Goal: Task Accomplishment & Management: Manage account settings

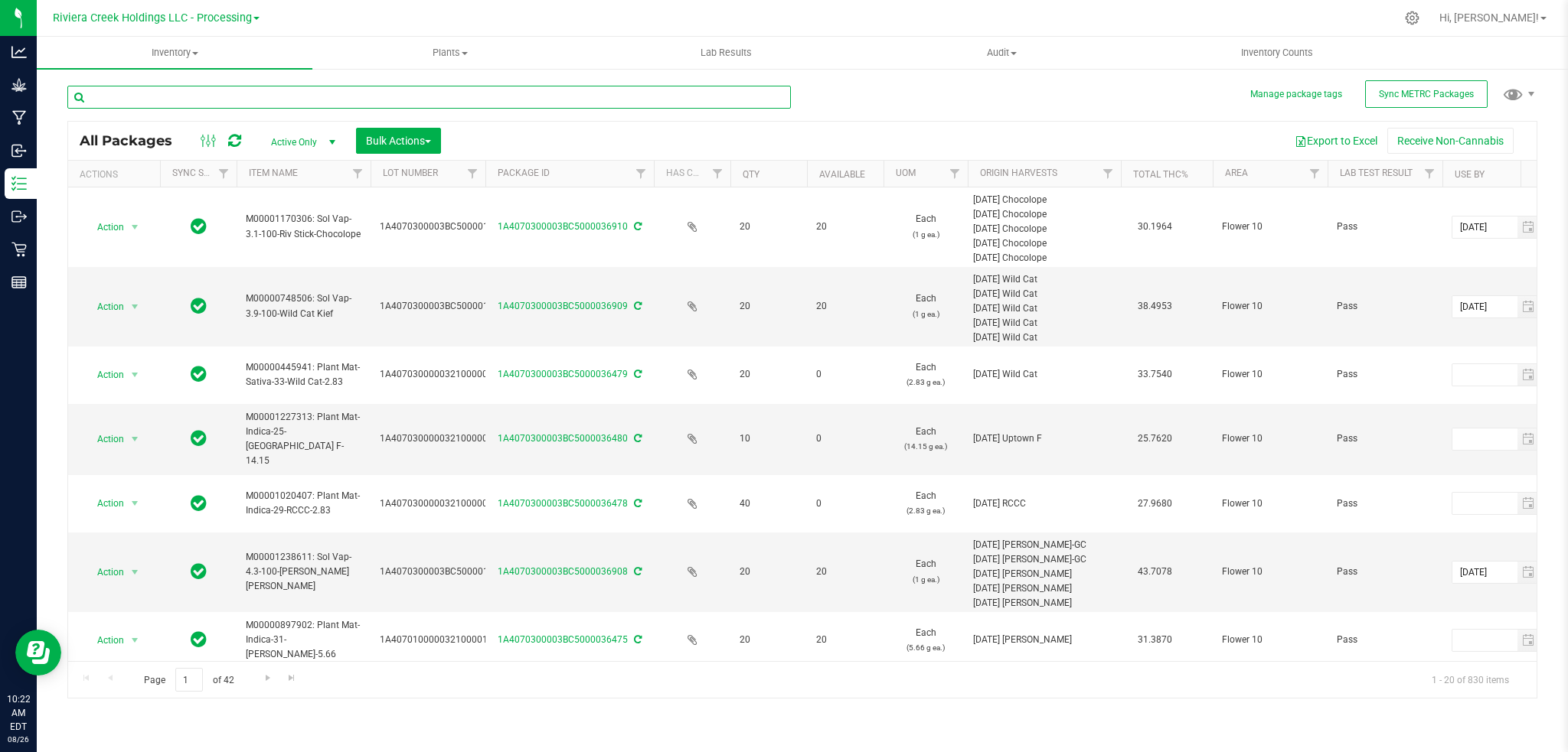
click at [477, 97] on input "text" at bounding box center [429, 98] width 723 height 23
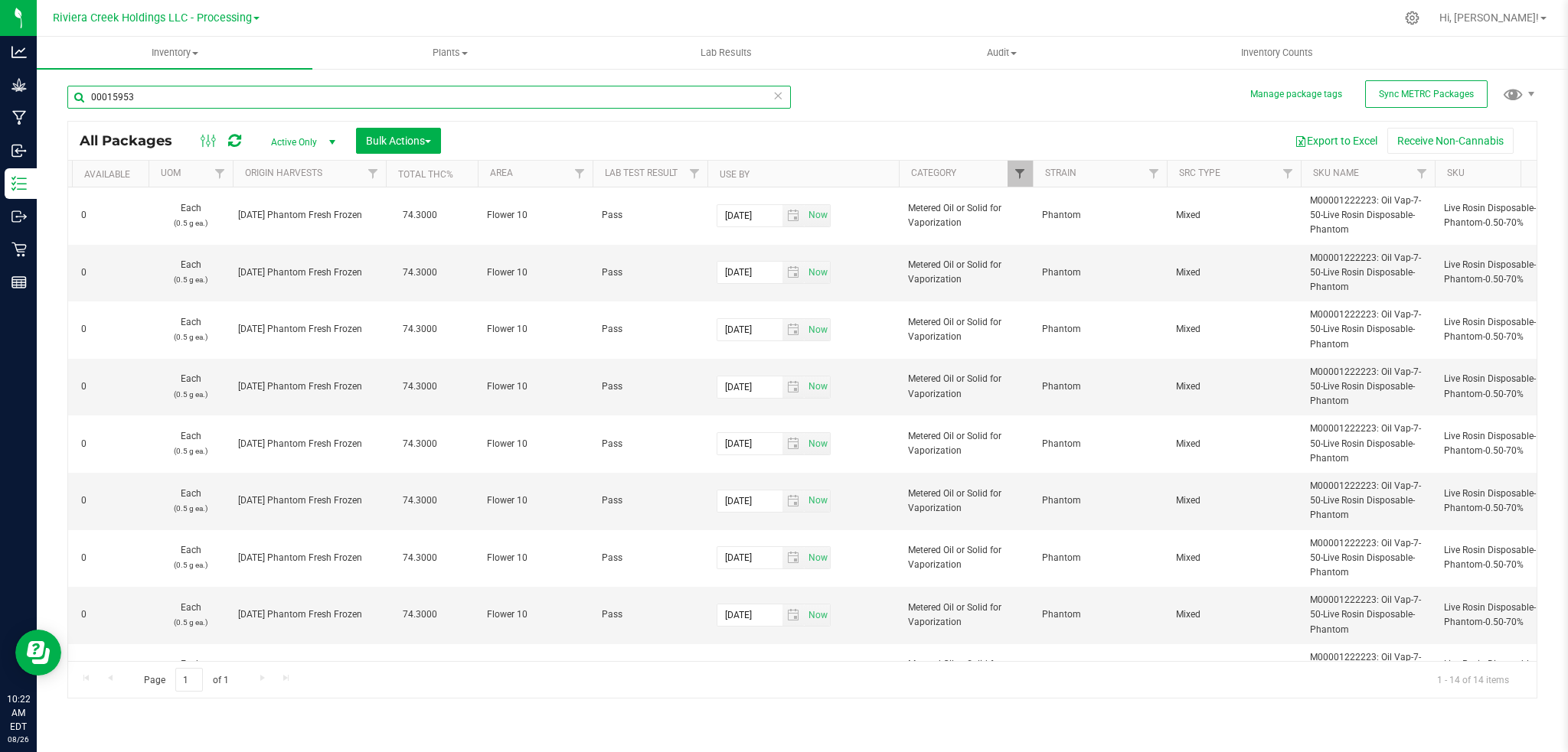
type input "00015953"
click at [1015, 175] on span "Filter" at bounding box center [1020, 174] width 12 height 12
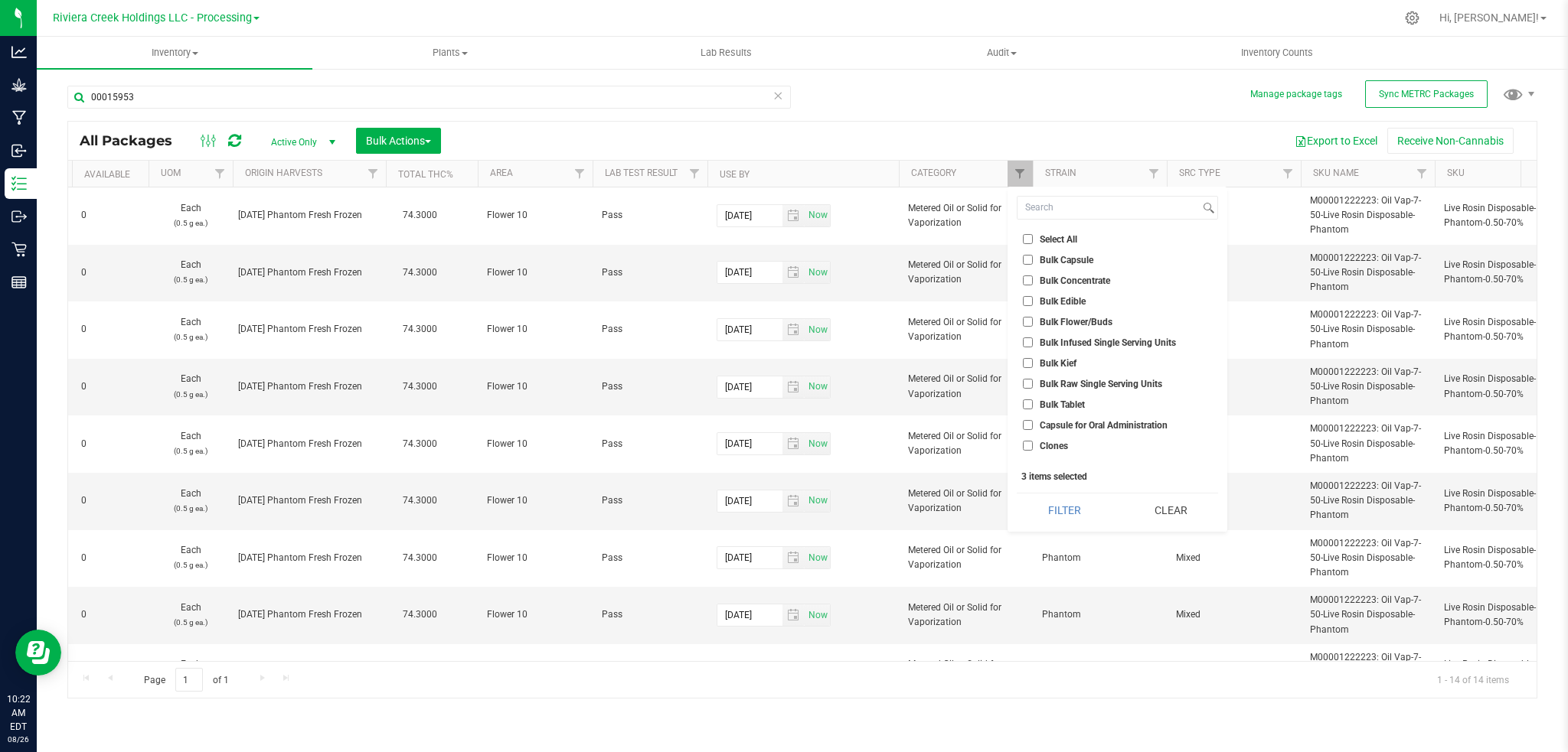
click at [1081, 281] on span "Bulk Concentrate" at bounding box center [1075, 281] width 71 height 9
click at [1033, 281] on input "Bulk Concentrate" at bounding box center [1028, 280] width 10 height 10
checkbox input "true"
click at [1068, 514] on button "Filter" at bounding box center [1065, 511] width 95 height 34
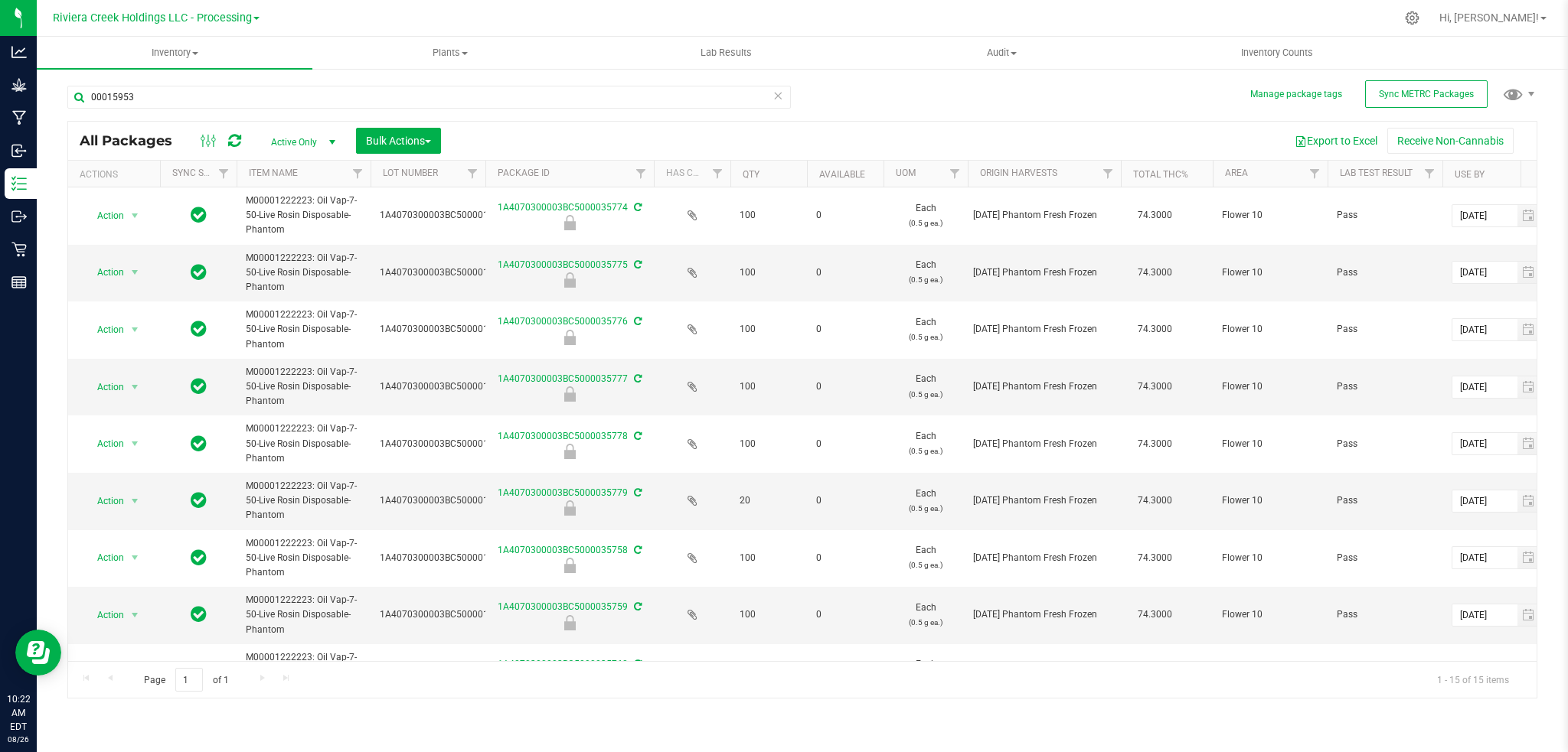
click at [332, 134] on span "select" at bounding box center [331, 142] width 19 height 22
drag, startPoint x: 282, startPoint y: 237, endPoint x: 303, endPoint y: 240, distance: 21.2
click at [284, 237] on li "All" at bounding box center [300, 235] width 83 height 23
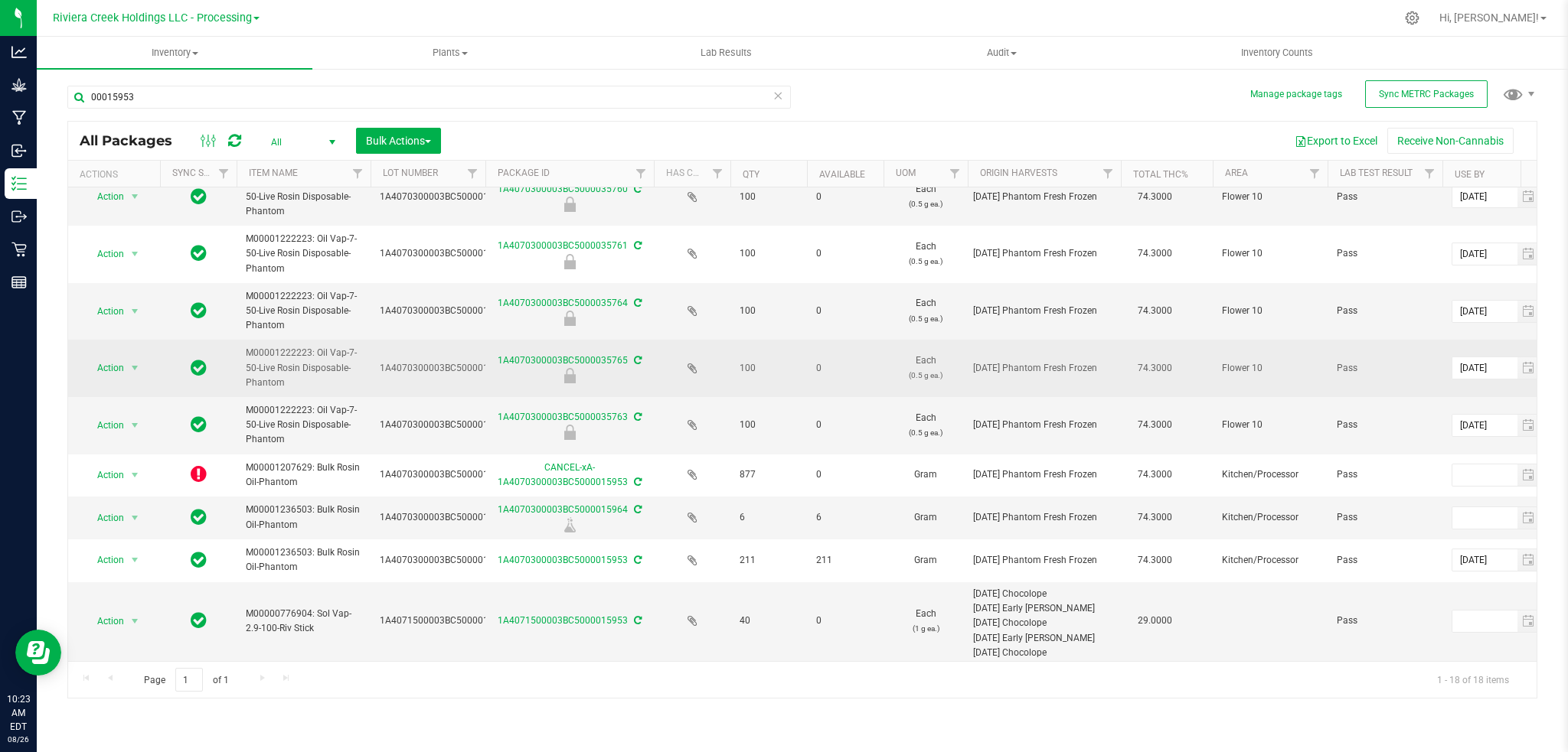
scroll to position [547, 0]
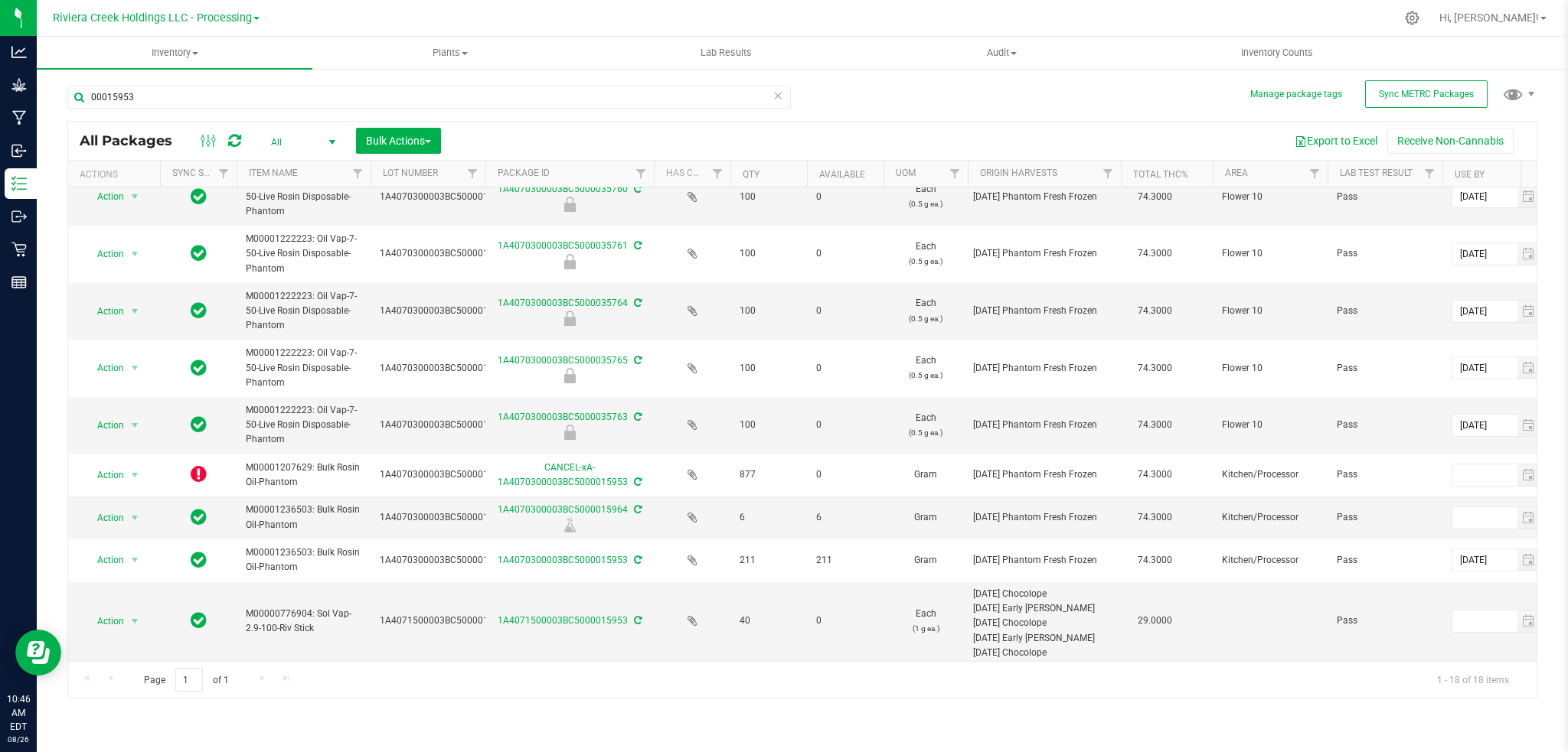
click at [329, 139] on span "select" at bounding box center [332, 142] width 12 height 12
click at [306, 164] on li "Active Only" at bounding box center [300, 167] width 83 height 23
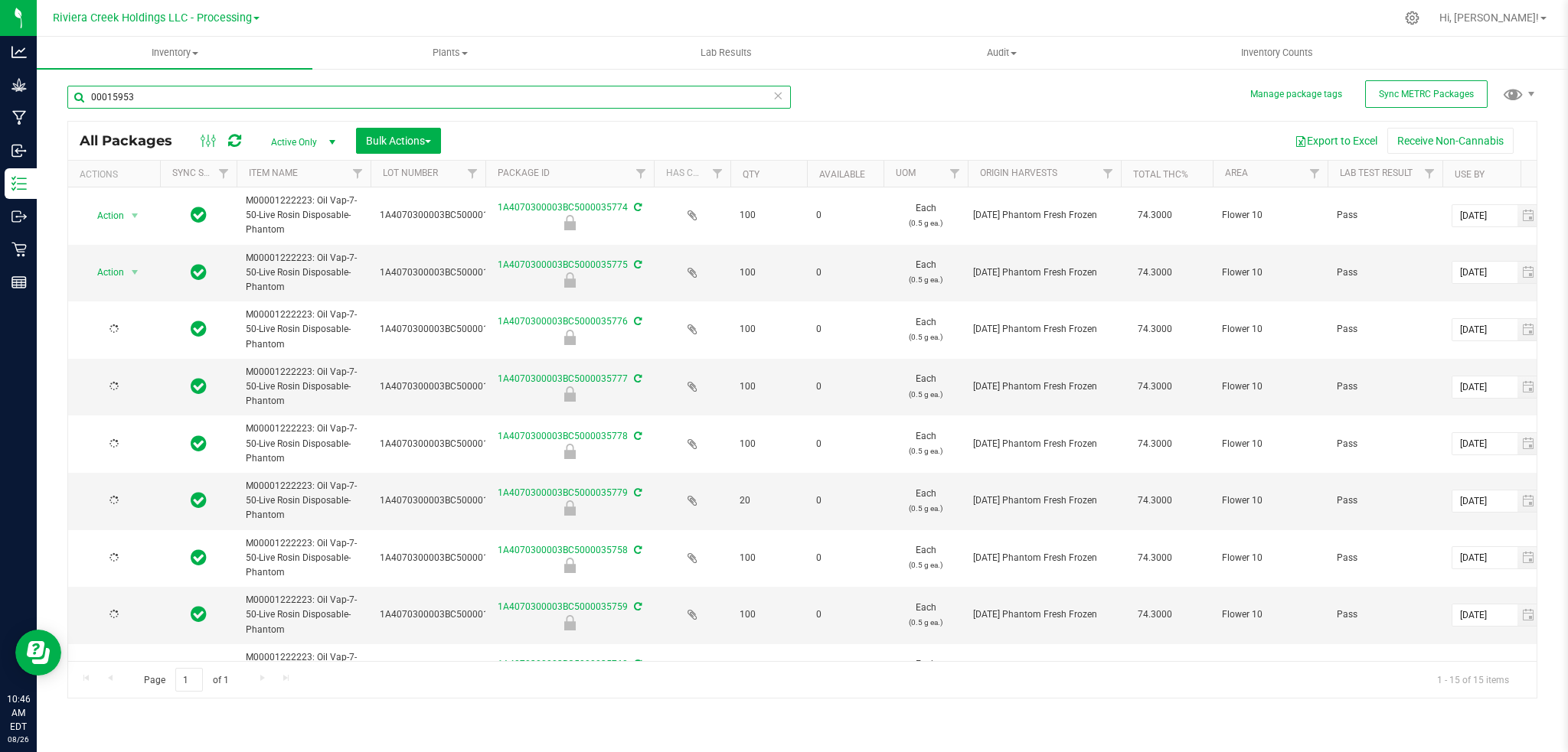
click at [214, 98] on input "00015953" at bounding box center [429, 98] width 723 height 23
type input "0"
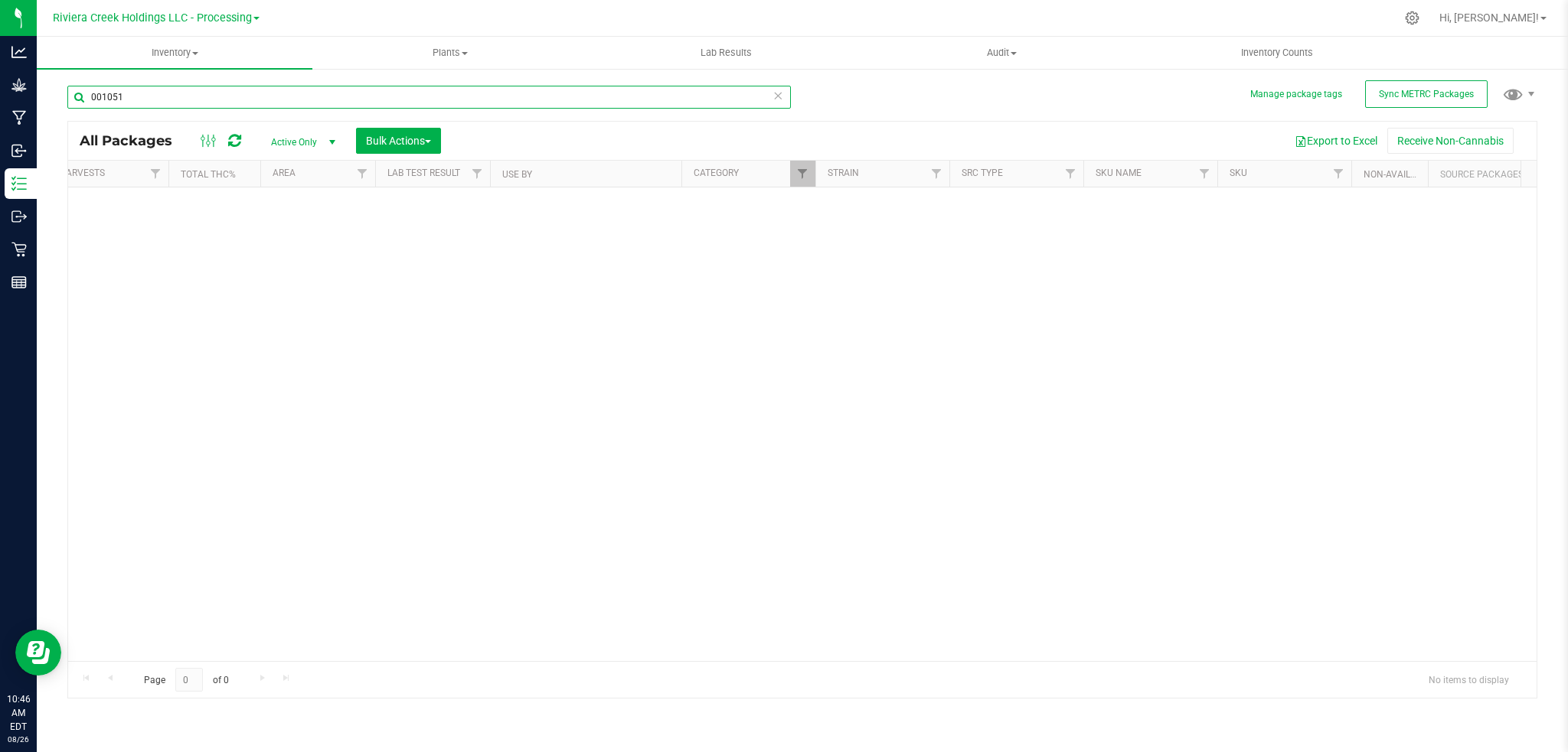
scroll to position [0, 1150]
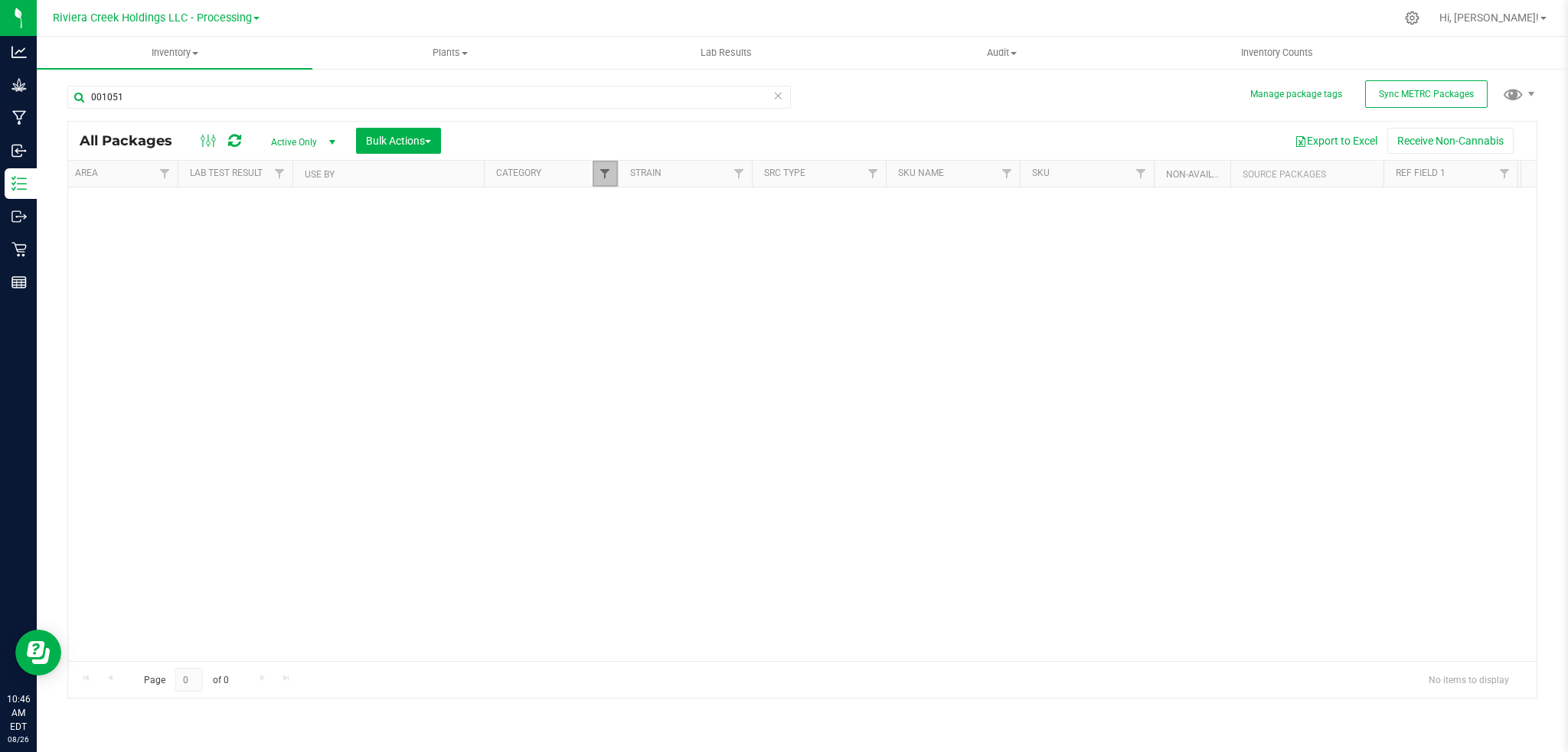
click at [599, 176] on span "Filter" at bounding box center [605, 174] width 12 height 12
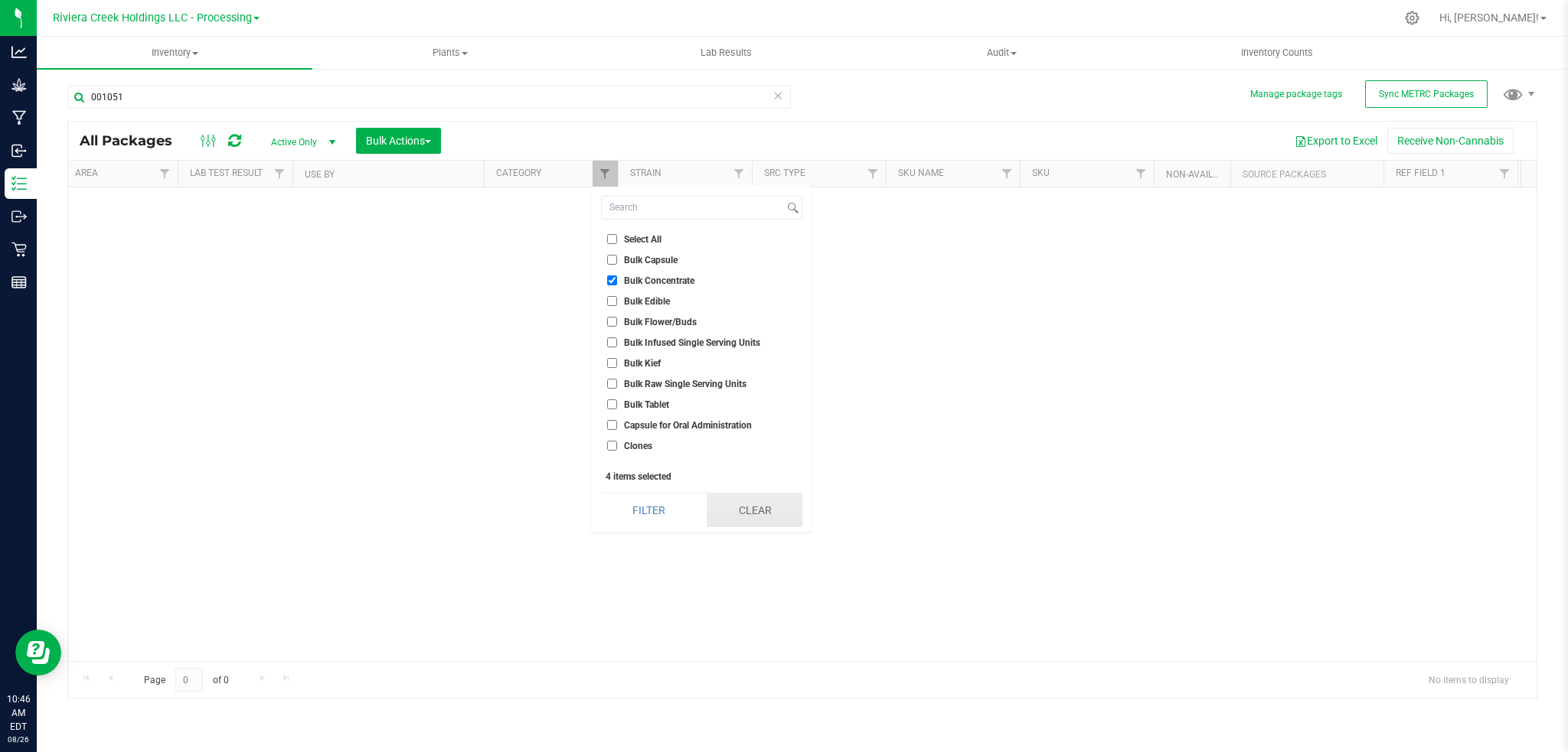
click at [755, 506] on button "Clear" at bounding box center [754, 511] width 96 height 34
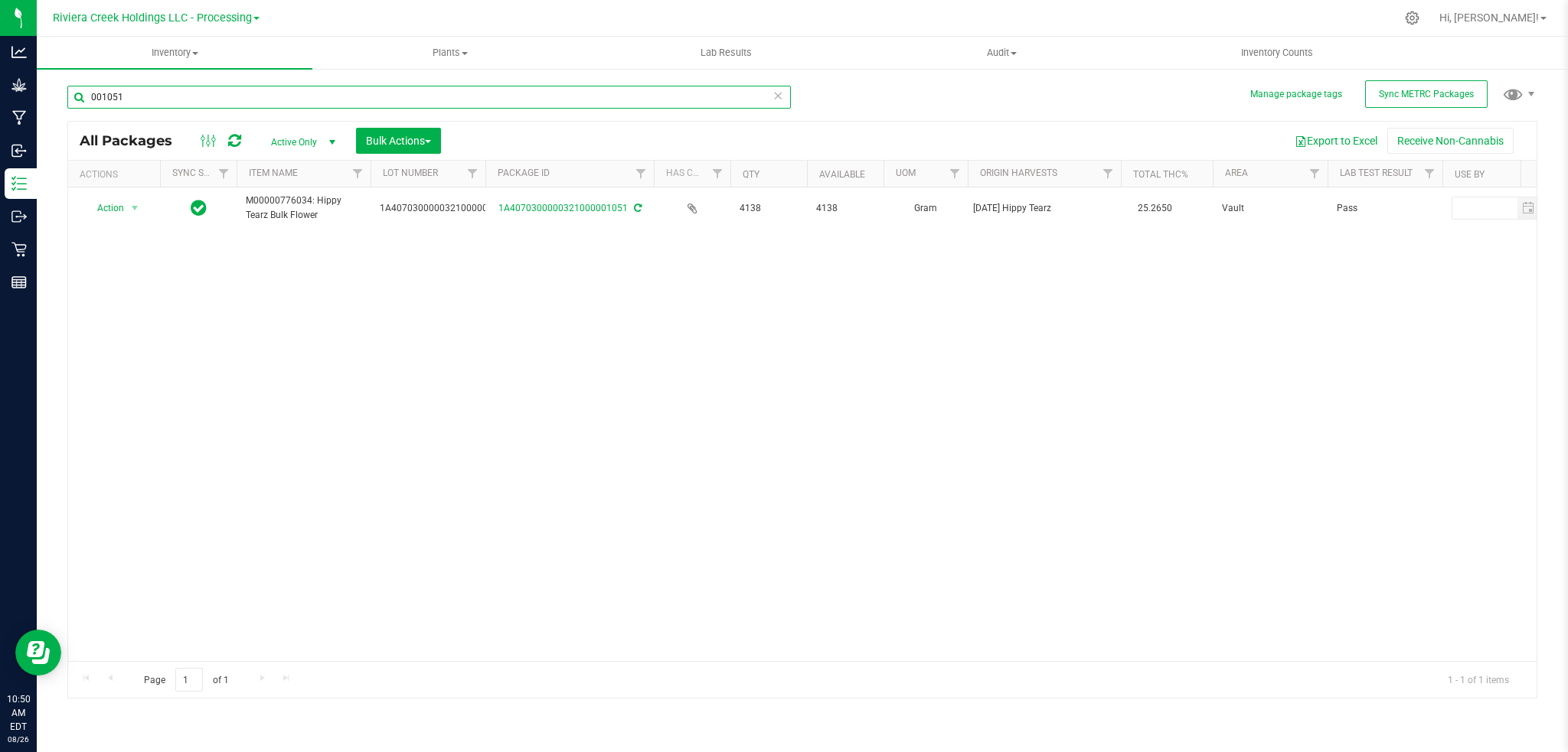
click at [168, 102] on input "001051" at bounding box center [429, 98] width 723 height 23
type input "0"
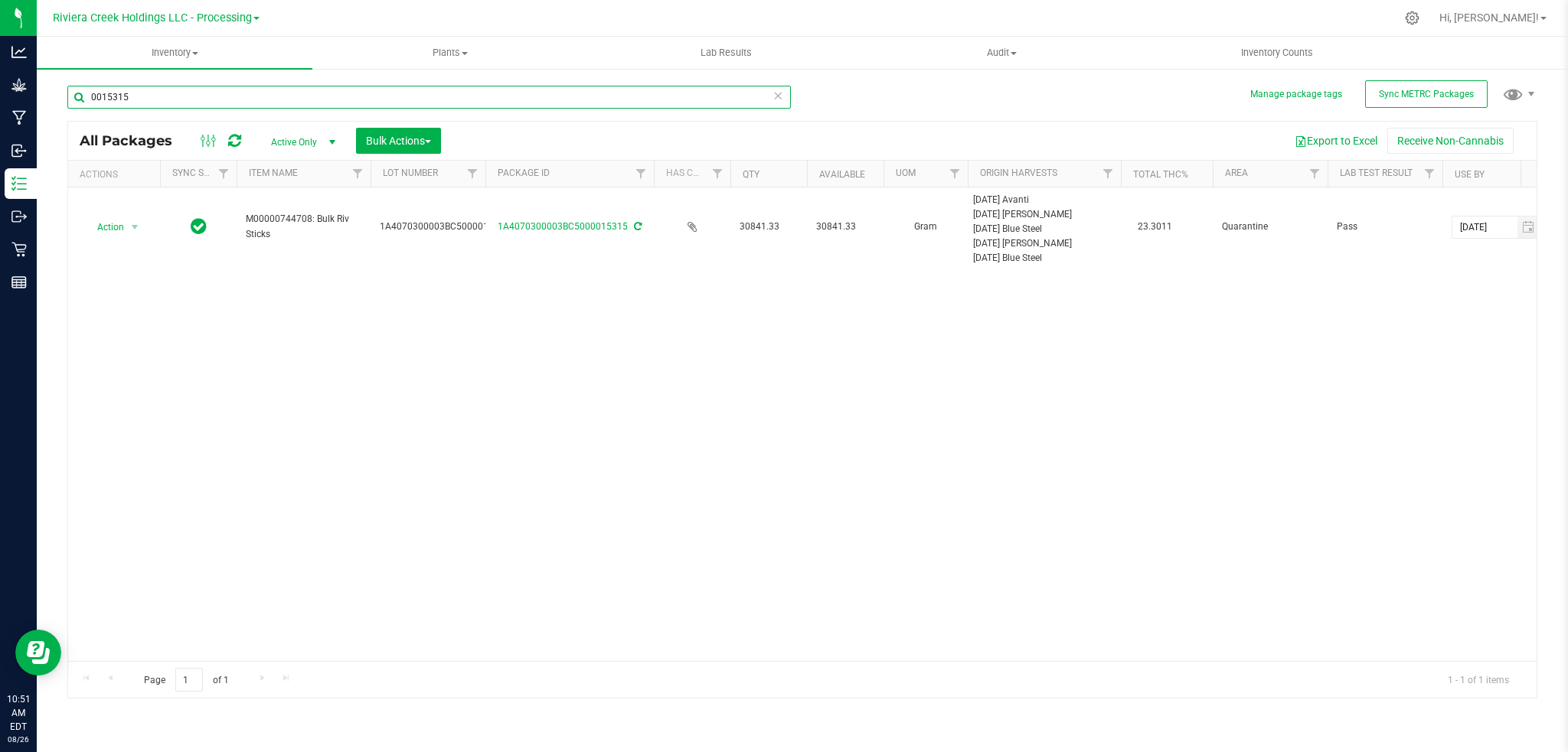
type input "0015315"
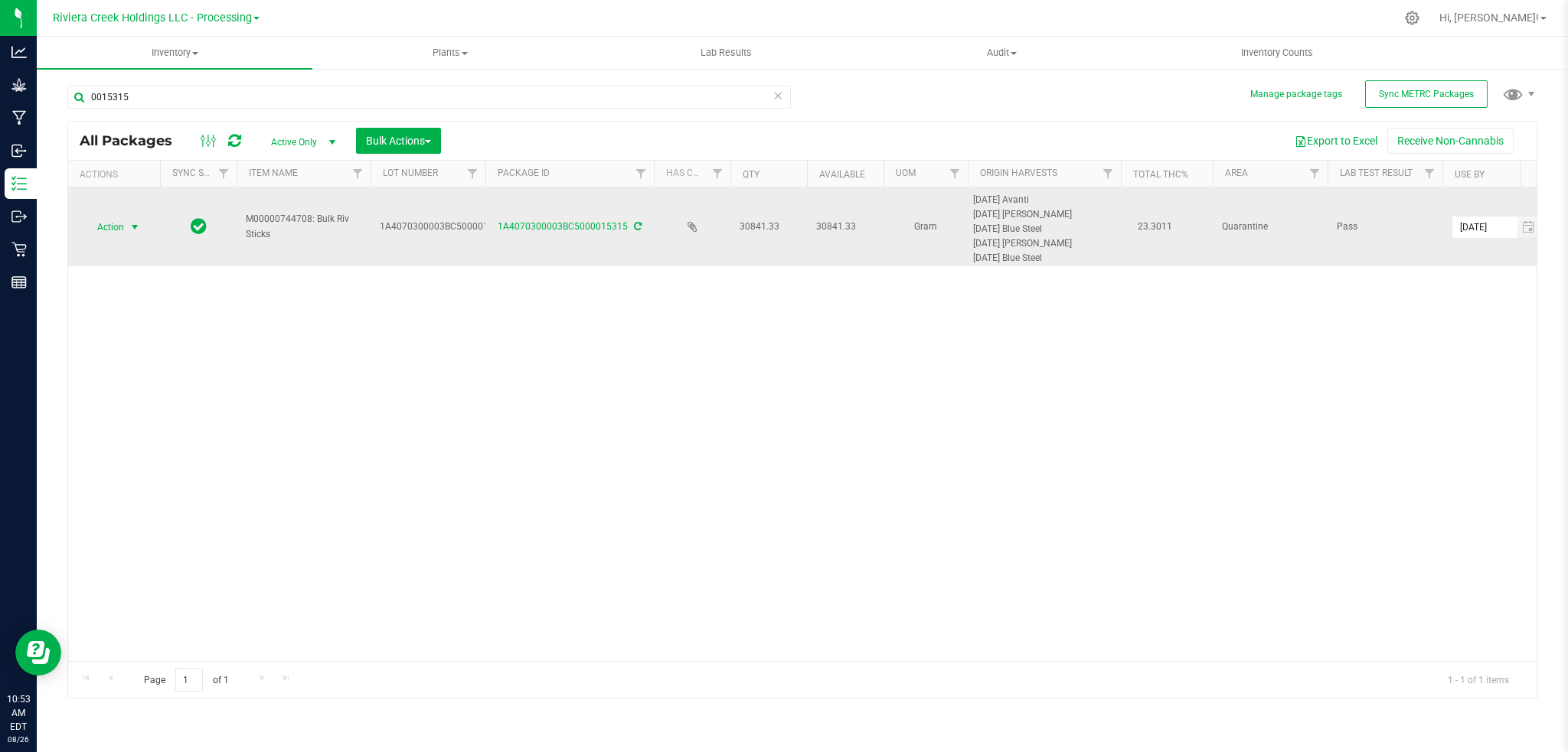
click at [135, 228] on span "select" at bounding box center [135, 227] width 12 height 12
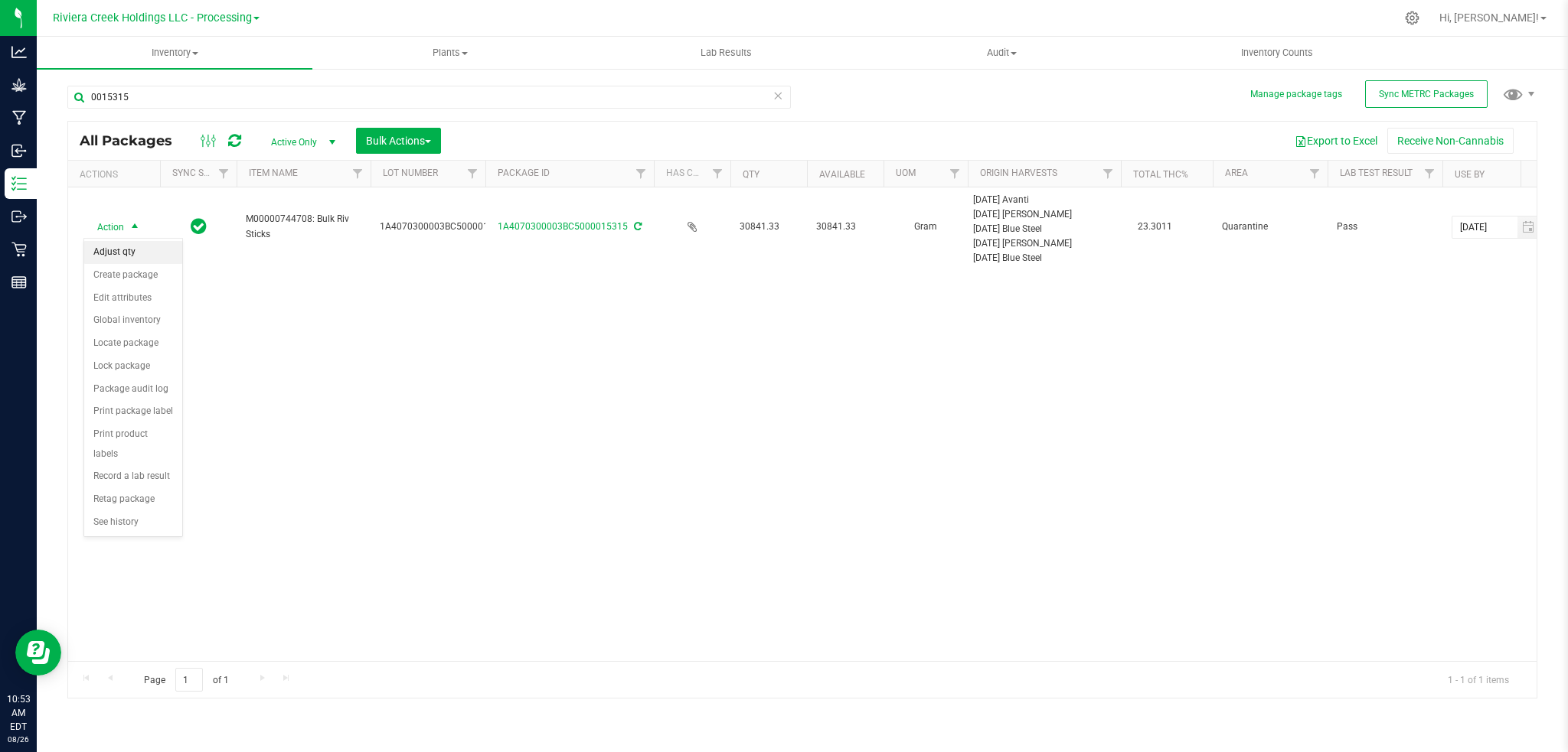
click at [120, 254] on li "Adjust qty" at bounding box center [134, 253] width 98 height 23
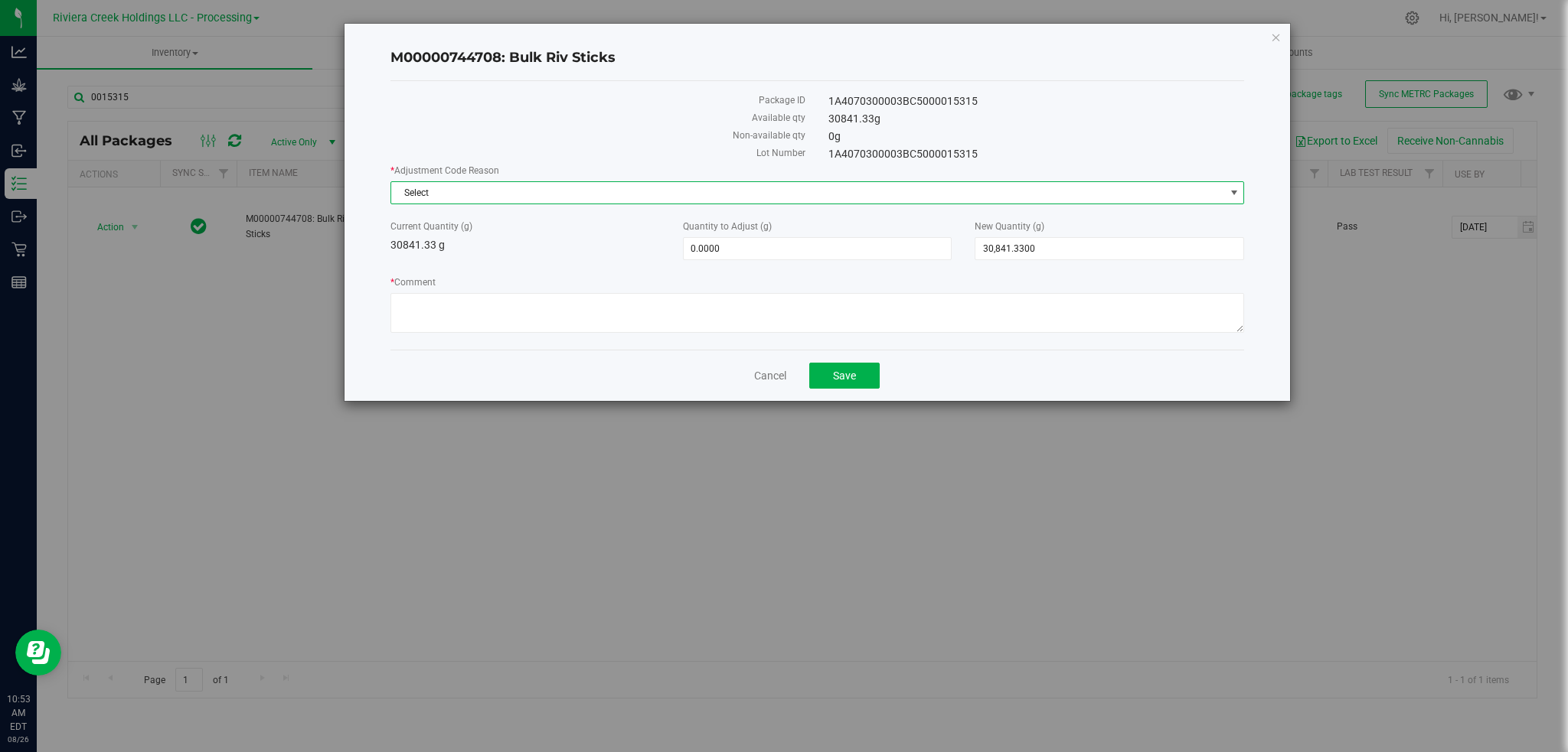
click at [1231, 197] on span "select" at bounding box center [1234, 193] width 12 height 12
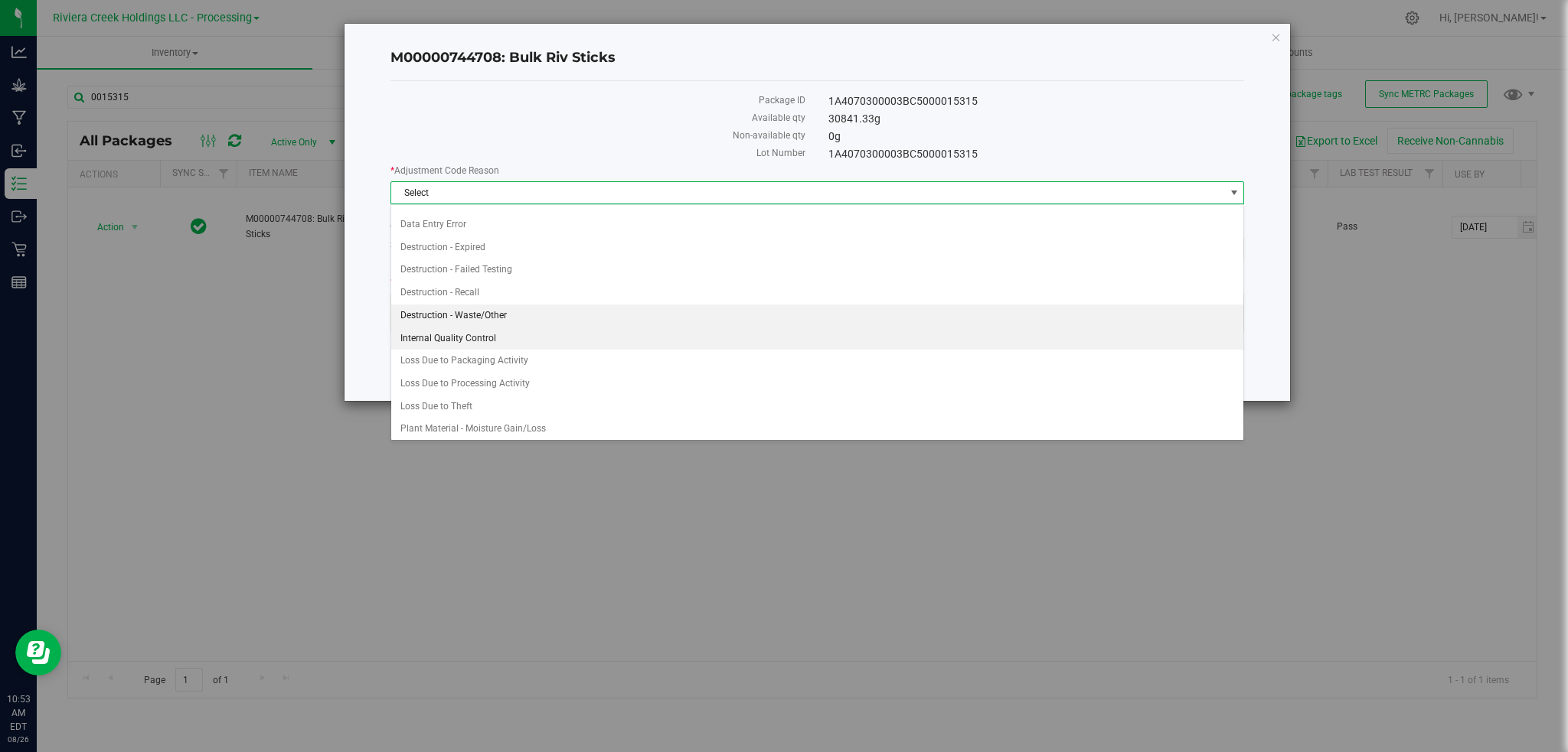
scroll to position [21, 0]
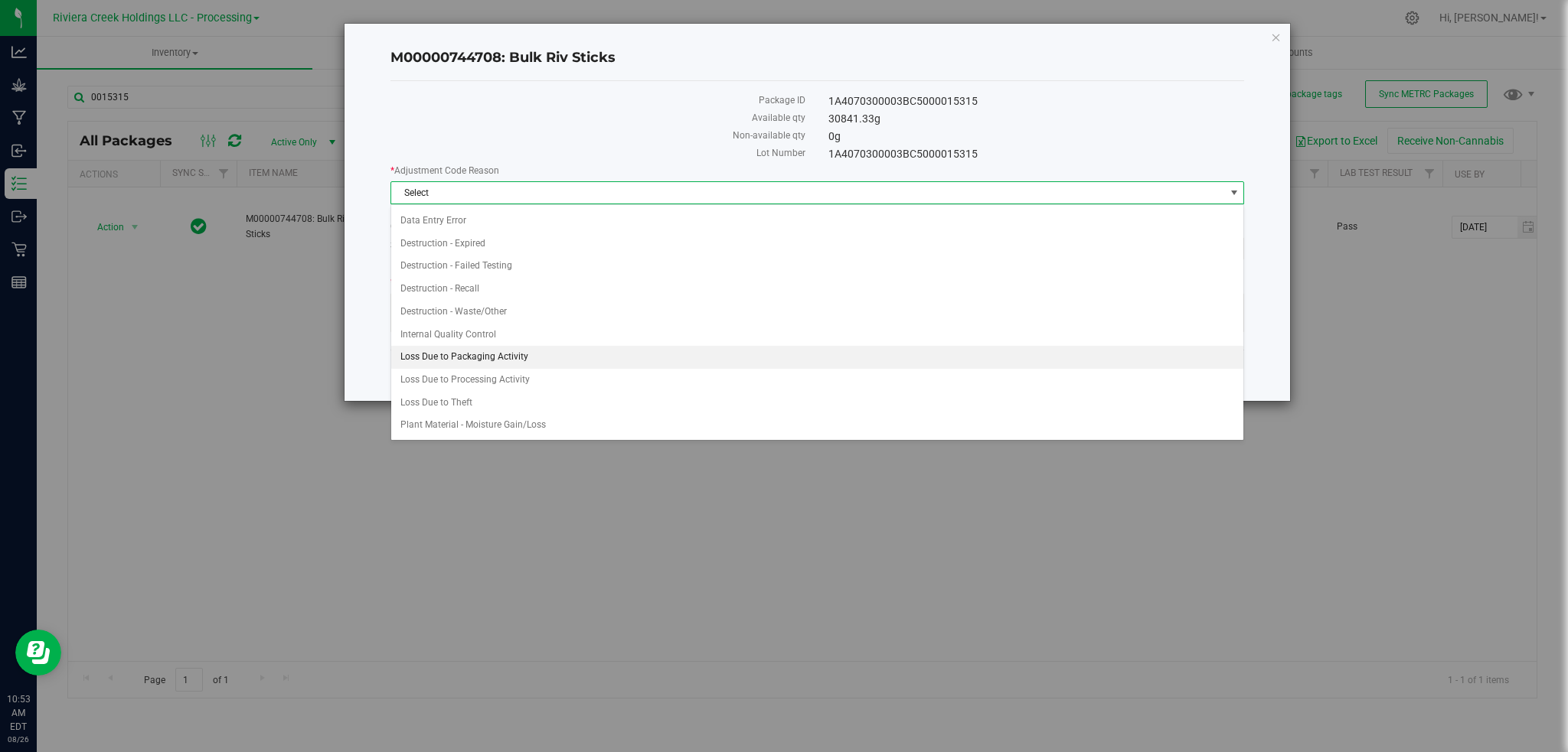
click at [448, 356] on li "Loss Due to Packaging Activity" at bounding box center [818, 357] width 853 height 23
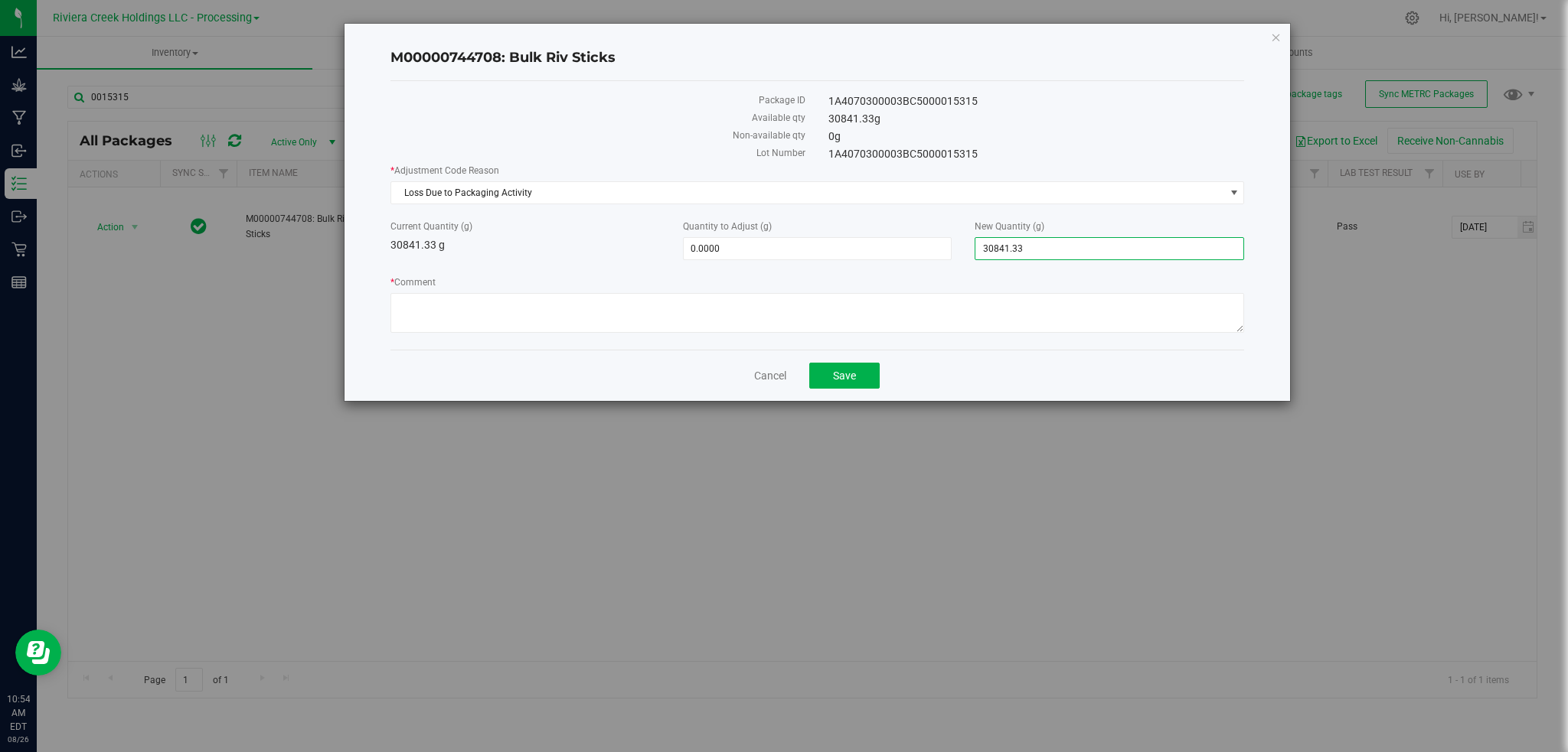
drag, startPoint x: 1044, startPoint y: 255, endPoint x: 962, endPoint y: 259, distance: 82.1
click at [963, 259] on div "New Quantity (g) 30,841.3300 30841.33" at bounding box center [1109, 240] width 293 height 41
type input "30385"
type input "-456.3300"
type input "30,385.0000"
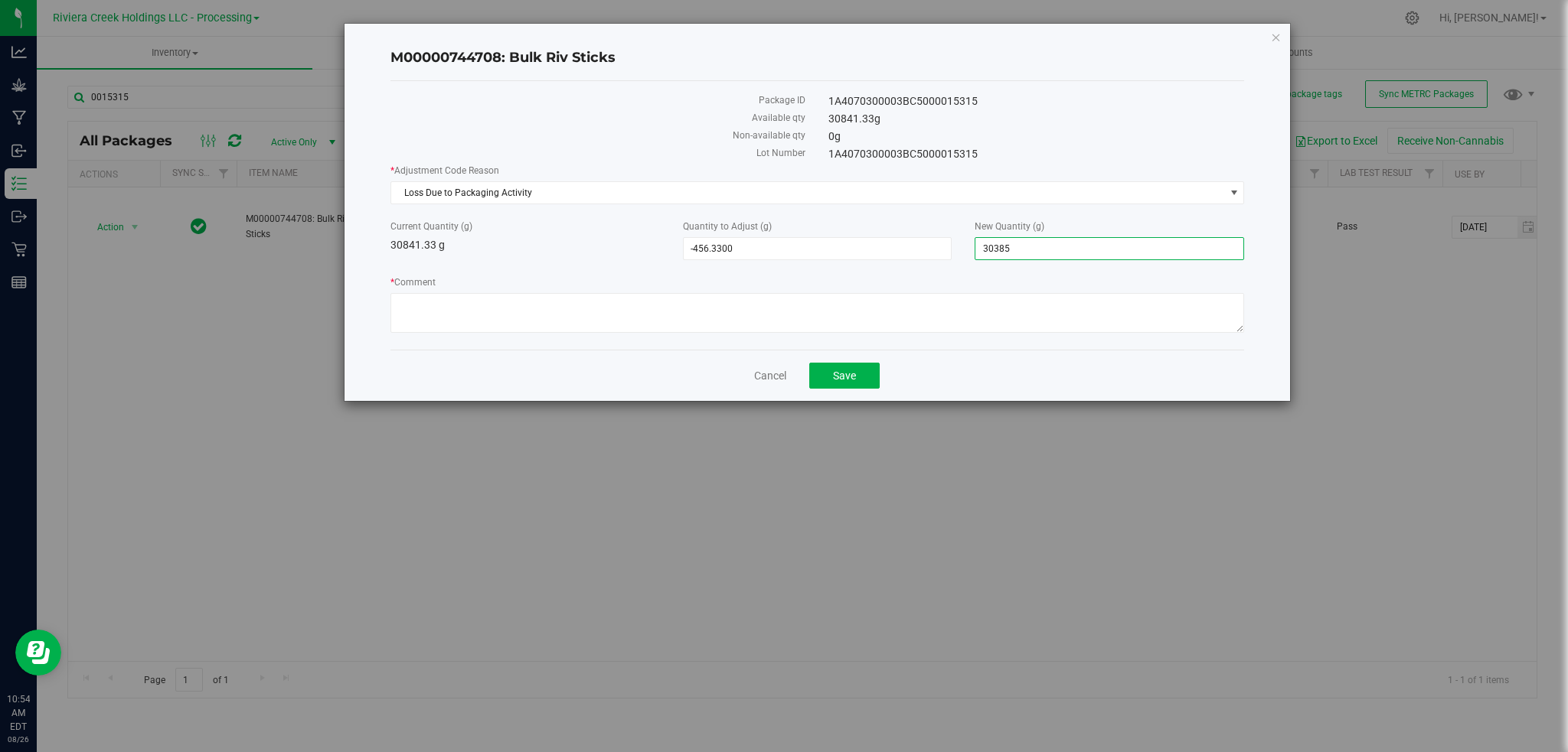
click at [599, 247] on div "Current Quantity (g) 30841.33 g" at bounding box center [525, 237] width 293 height 34
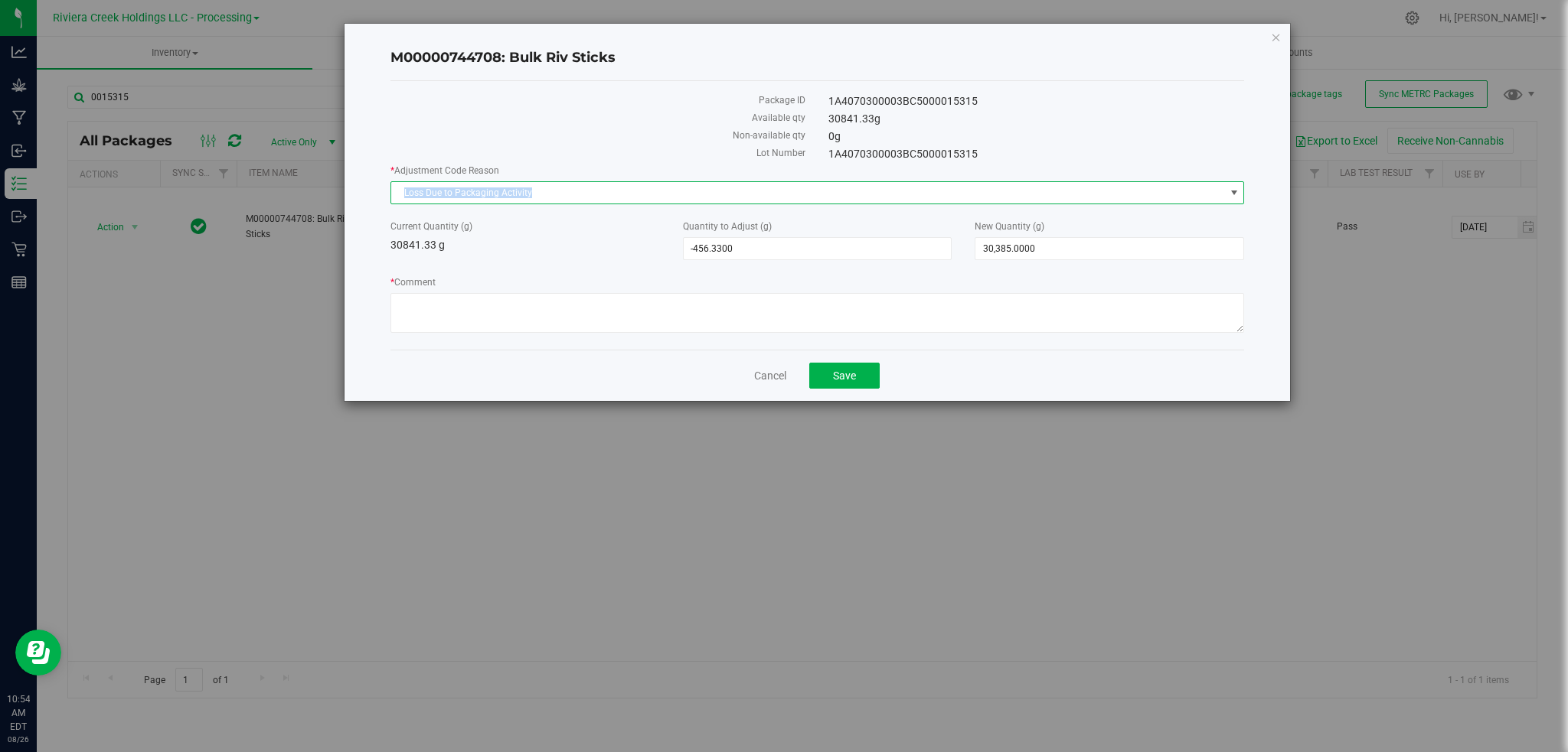
drag, startPoint x: 551, startPoint y: 191, endPoint x: 380, endPoint y: 191, distance: 171.0
click at [382, 191] on div "M00000744708: Bulk Riv Sticks Package ID 1A4070300003BC5000015315 Available qty…" at bounding box center [817, 212] width 946 height 377
copy span "Loss Due to Packaging Activity"
click at [406, 300] on textarea "* Comment" at bounding box center [818, 313] width 855 height 40
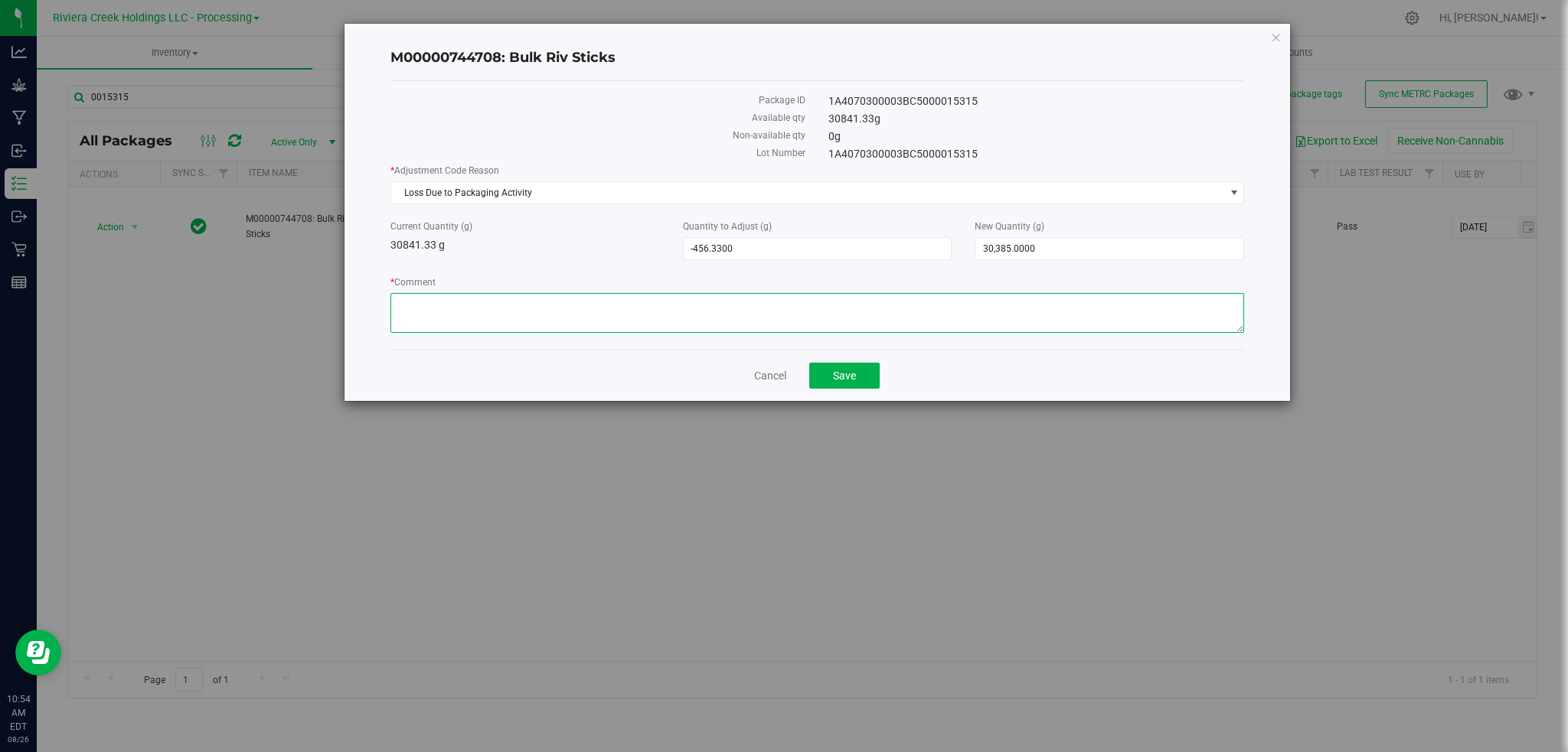
paste textarea "Loss Due to Packaging Activity"
type textarea "Loss Due to Packaging Activity"
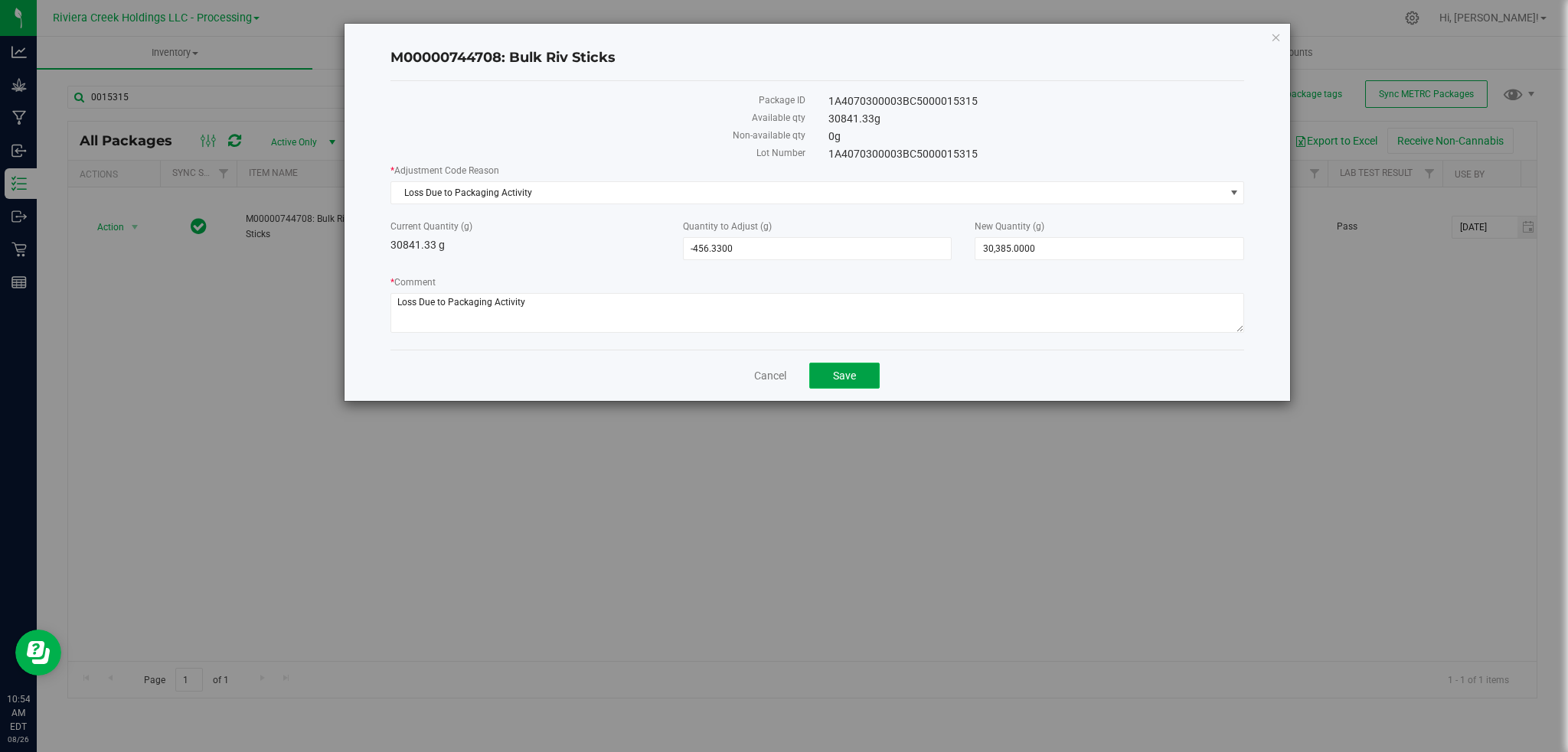
click at [838, 379] on span "Save" at bounding box center [845, 376] width 23 height 12
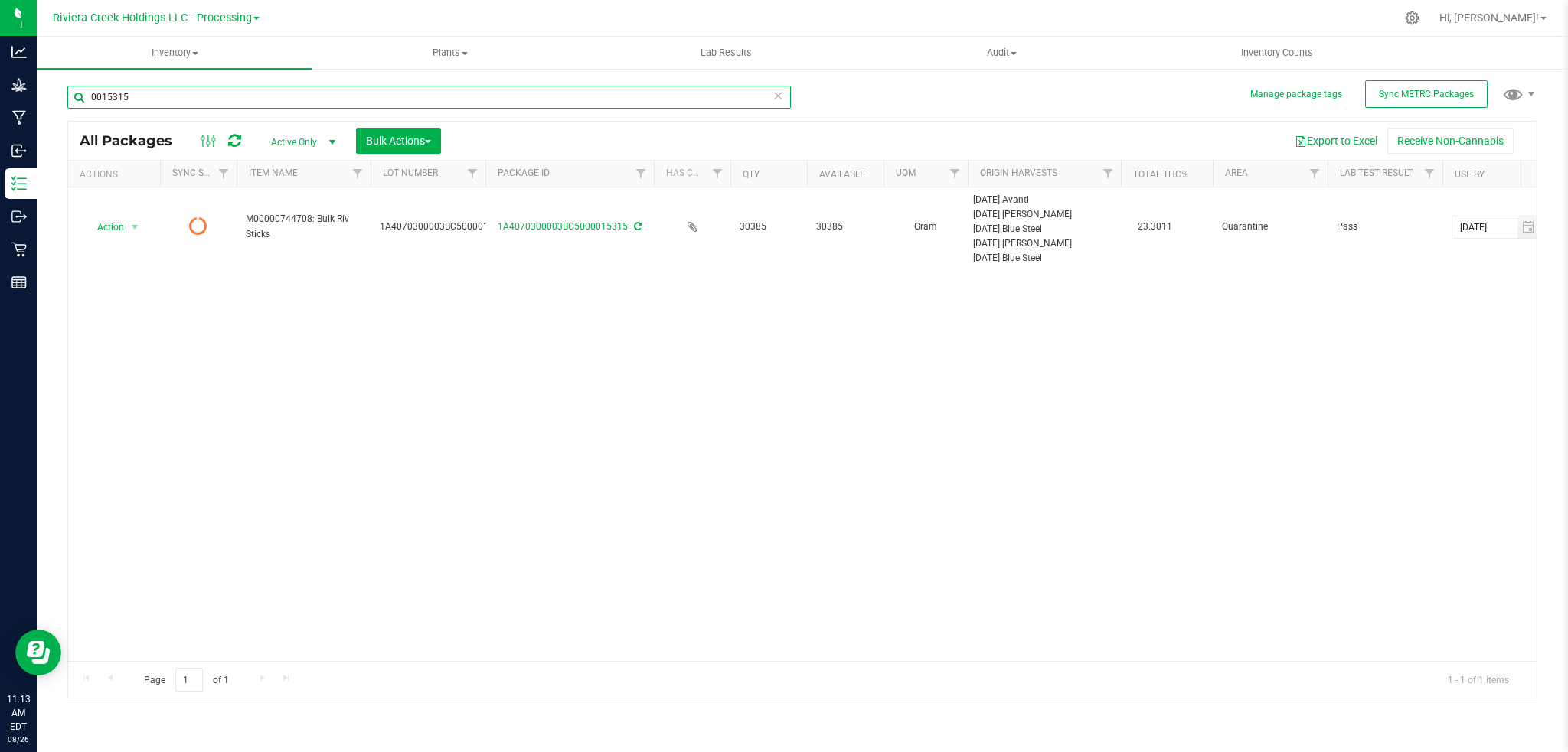
click at [140, 97] on input "0015315" at bounding box center [429, 98] width 723 height 23
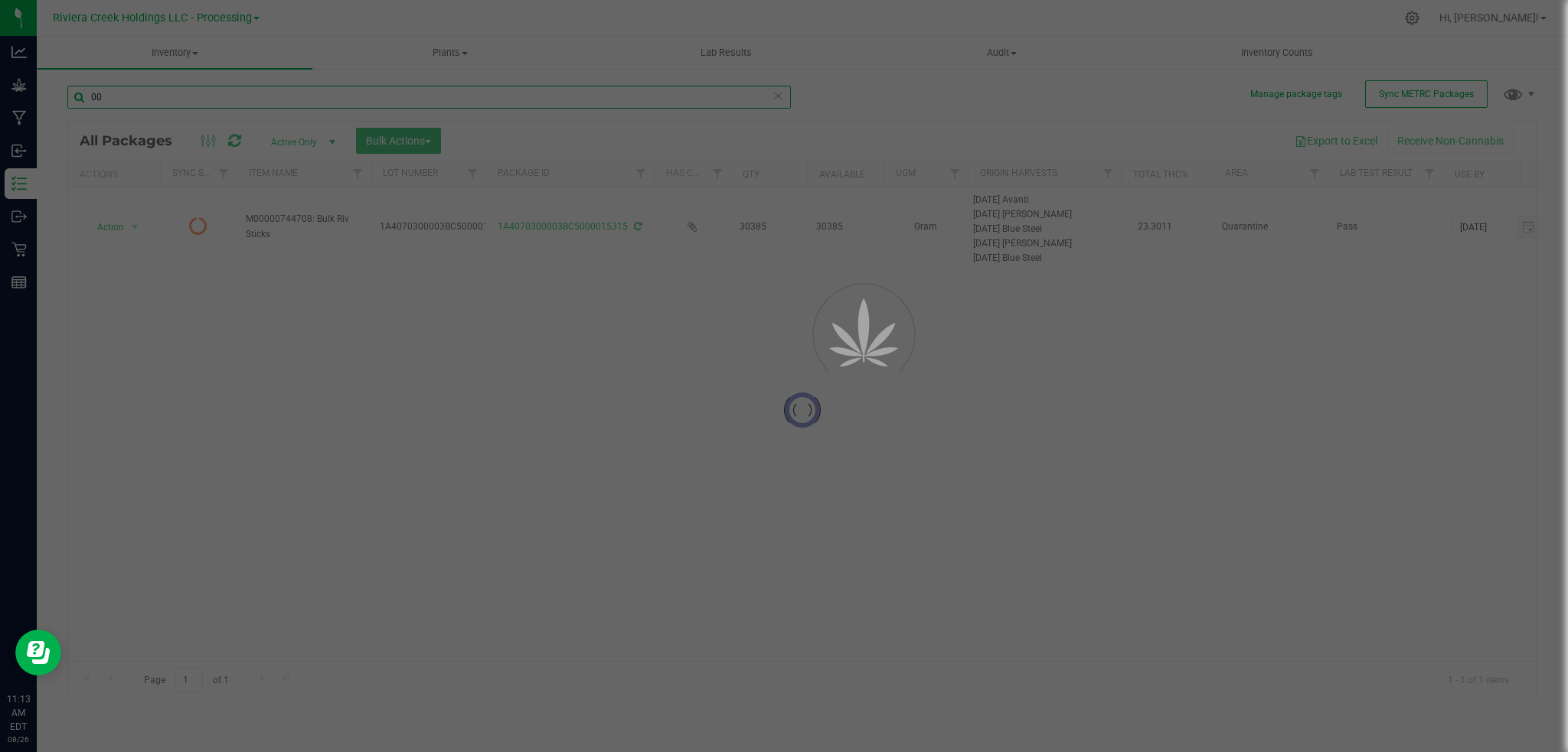
type input "0"
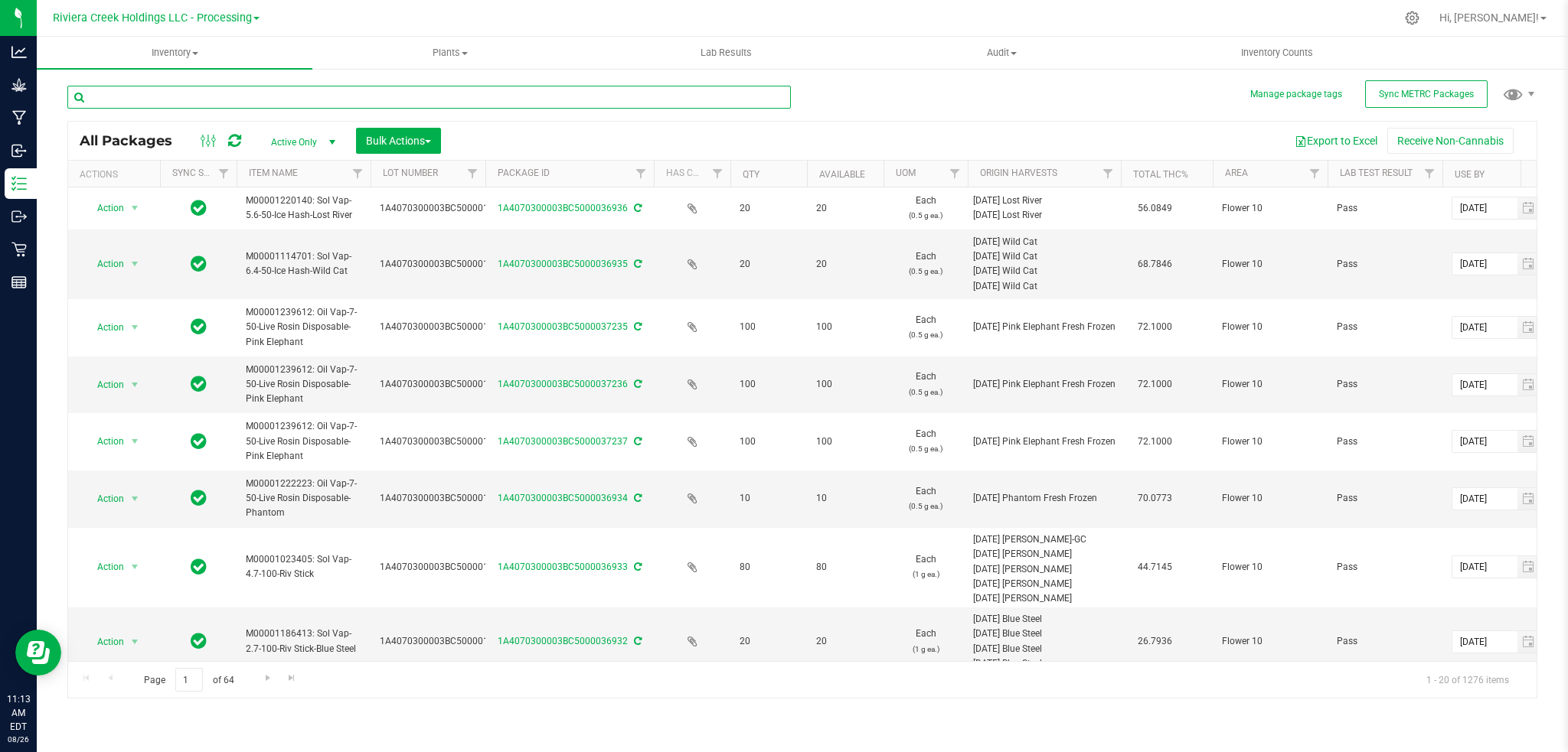
click at [320, 93] on input "text" at bounding box center [429, 98] width 723 height 23
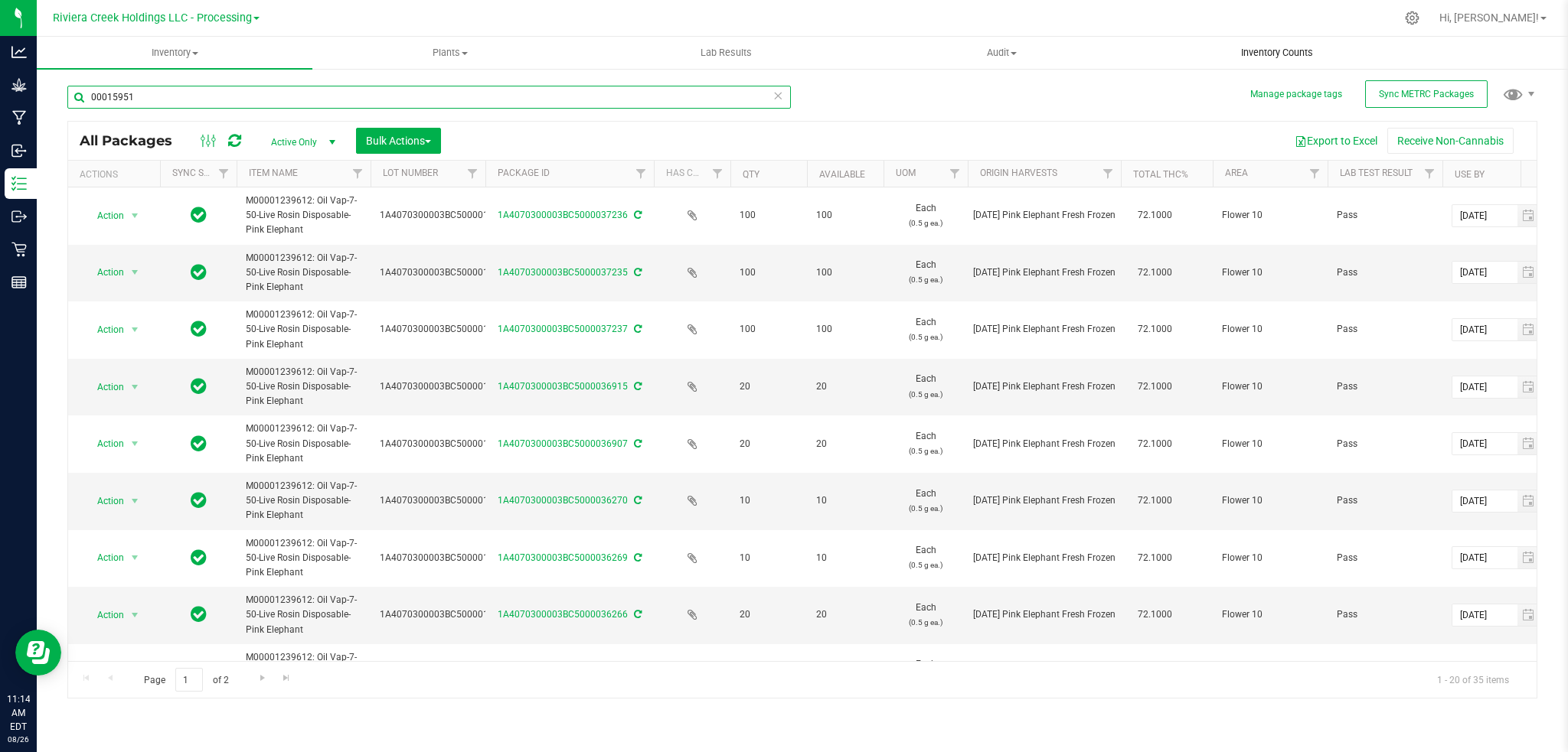
type input "00015951"
click at [1267, 49] on span "Inventory Counts" at bounding box center [1277, 53] width 113 height 14
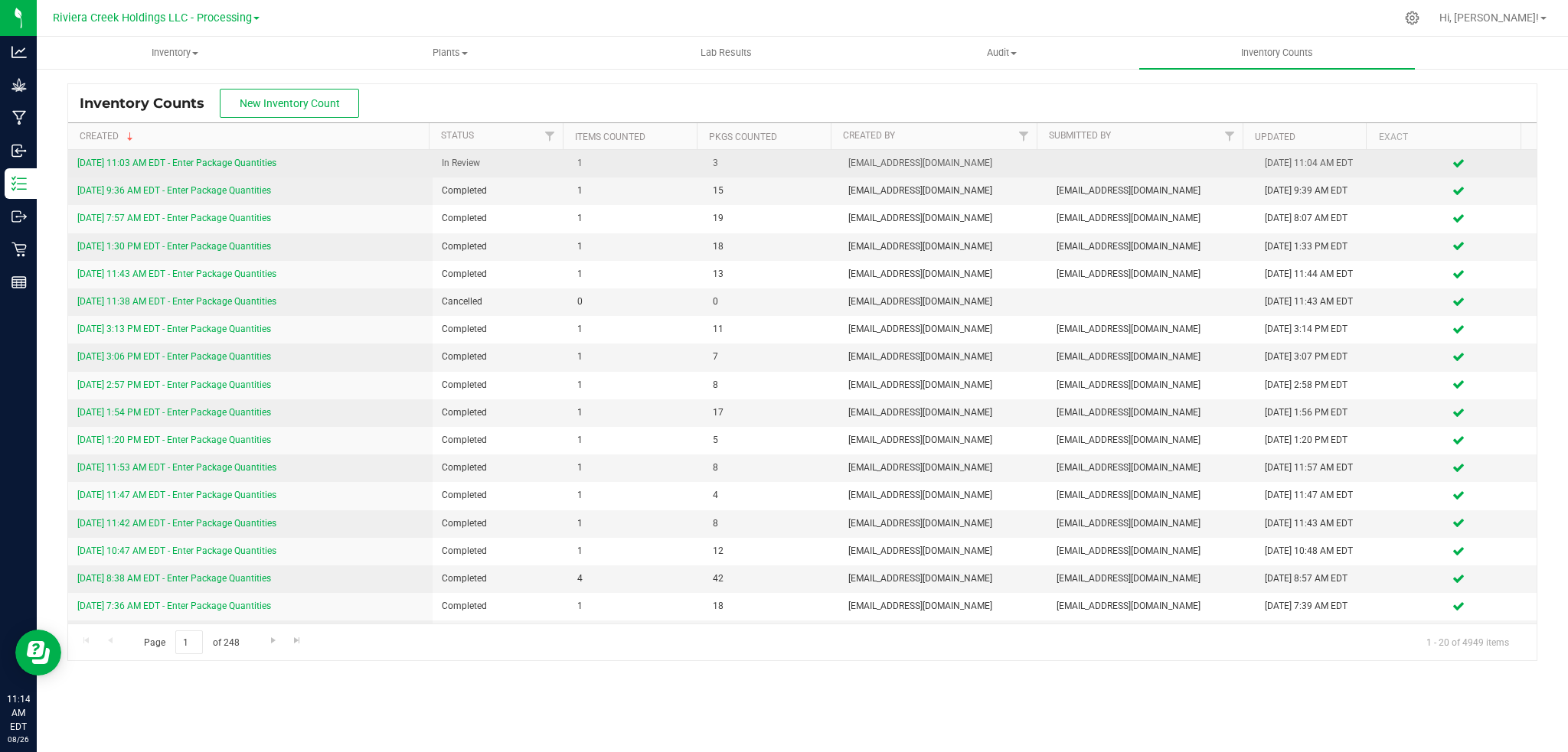
click at [238, 164] on link "[DATE] 11:03 AM EDT - Enter Package Quantities" at bounding box center [177, 163] width 199 height 11
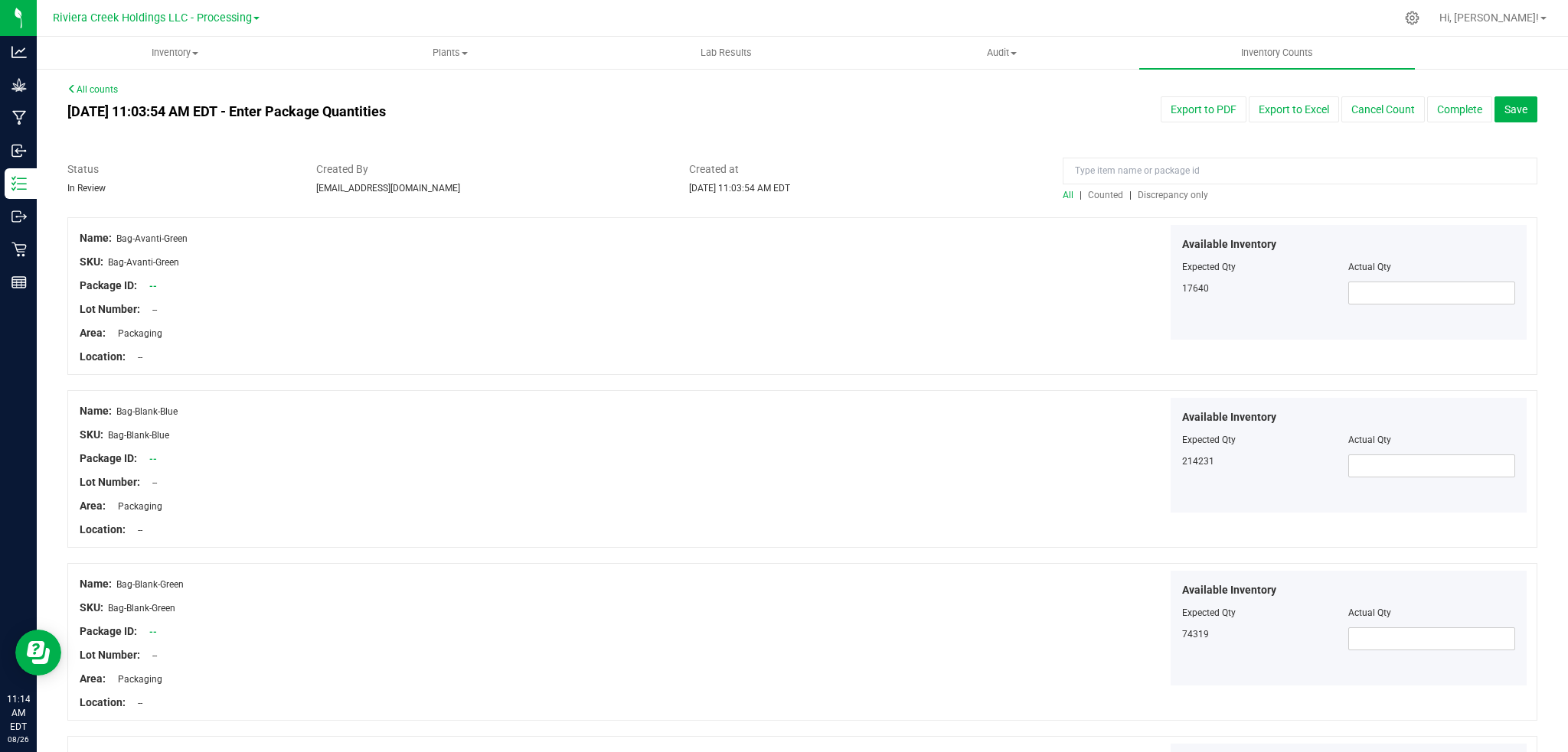
click at [1091, 197] on span "Counted" at bounding box center [1106, 195] width 35 height 11
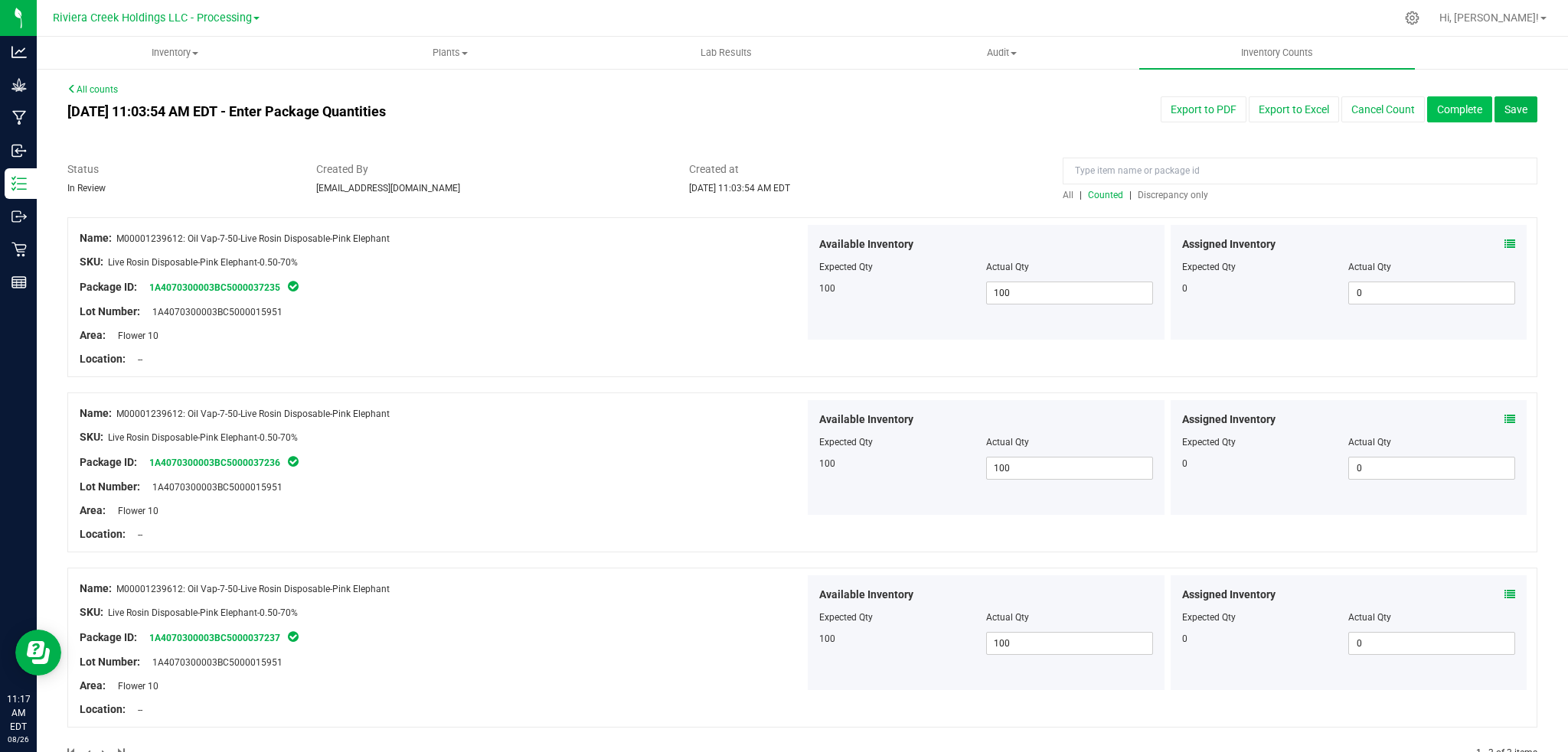
click at [1436, 111] on button "Complete" at bounding box center [1460, 110] width 65 height 26
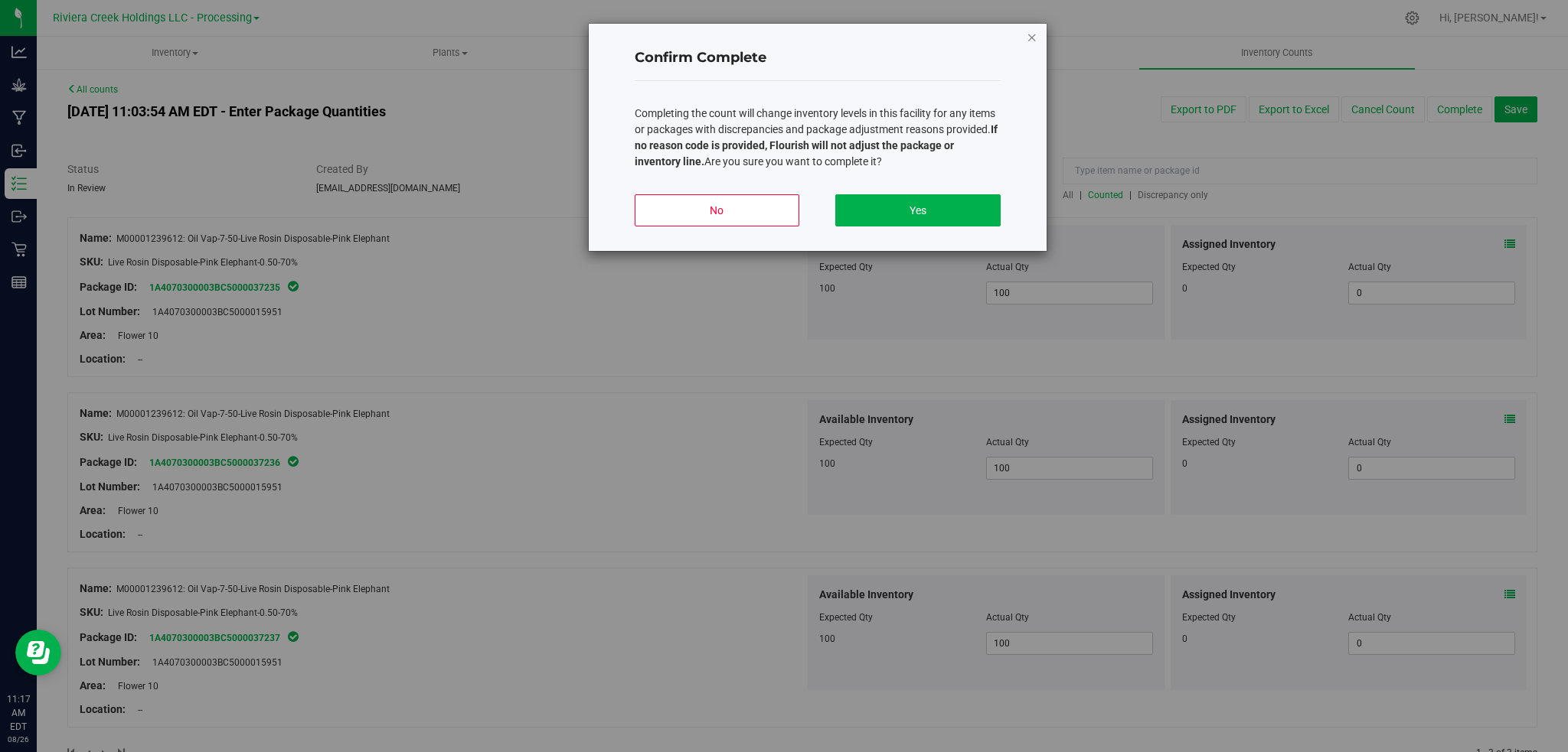
click at [1030, 37] on icon "button" at bounding box center [1032, 37] width 11 height 18
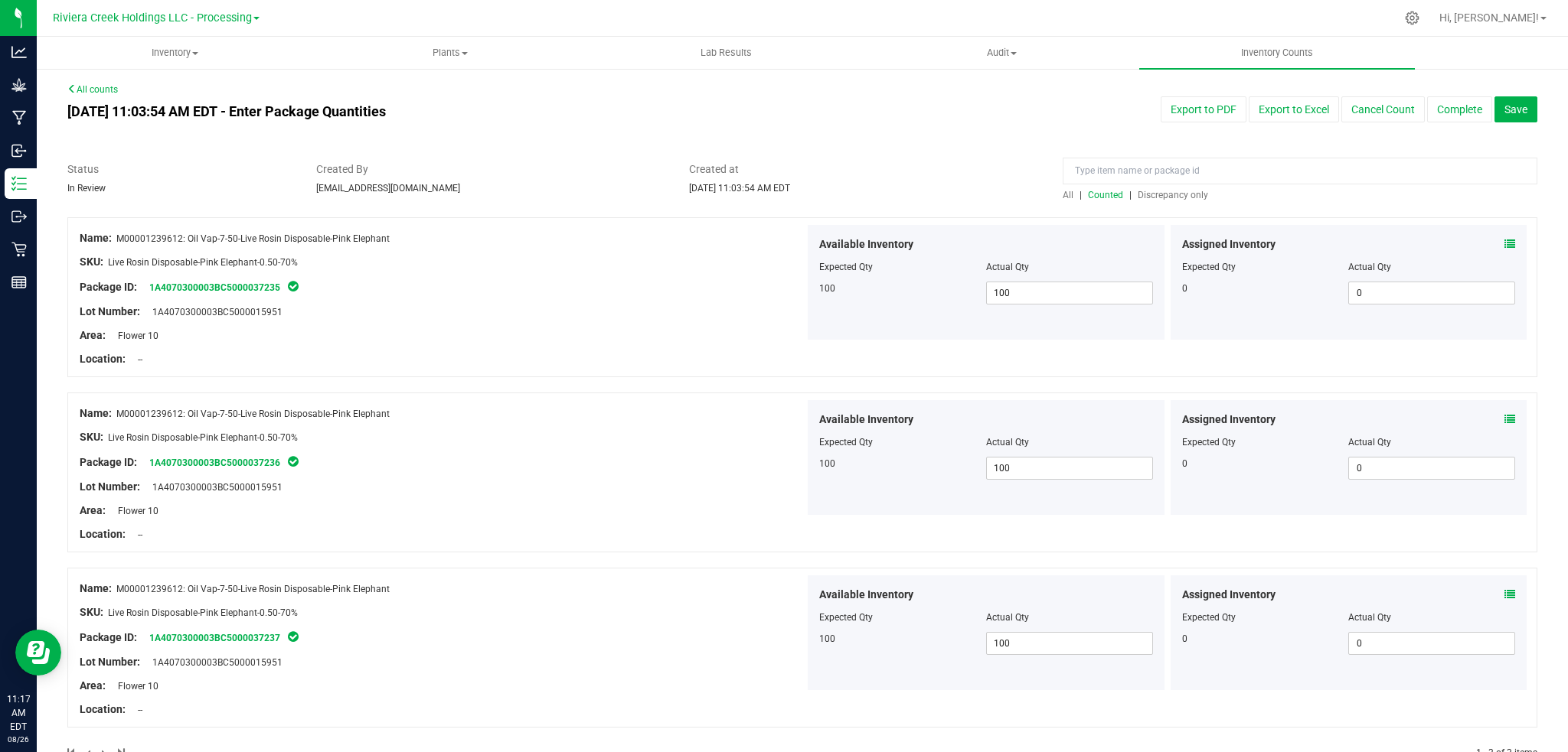
click at [91, 90] on link "All counts" at bounding box center [93, 90] width 51 height 11
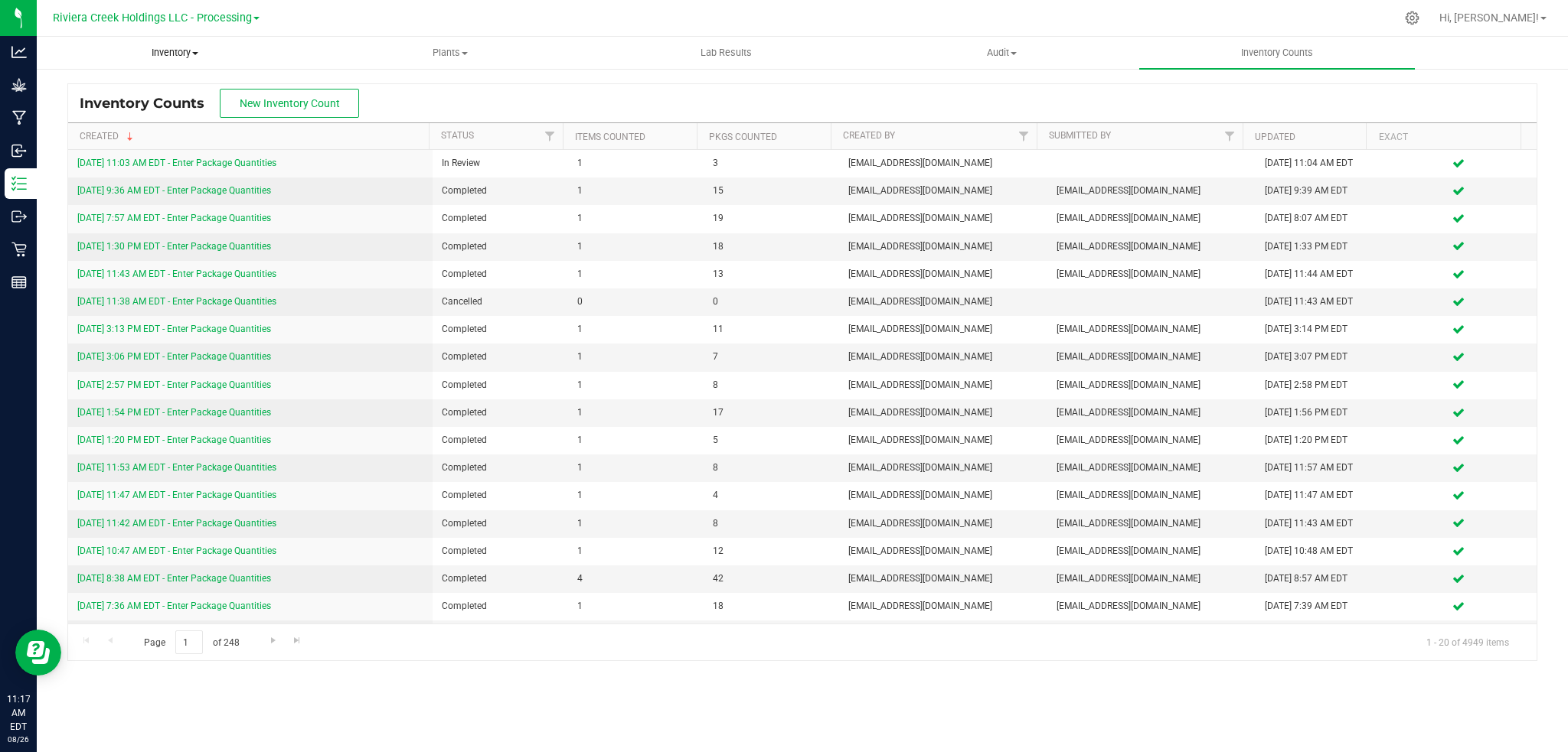
click at [168, 53] on span "Inventory" at bounding box center [174, 53] width 274 height 14
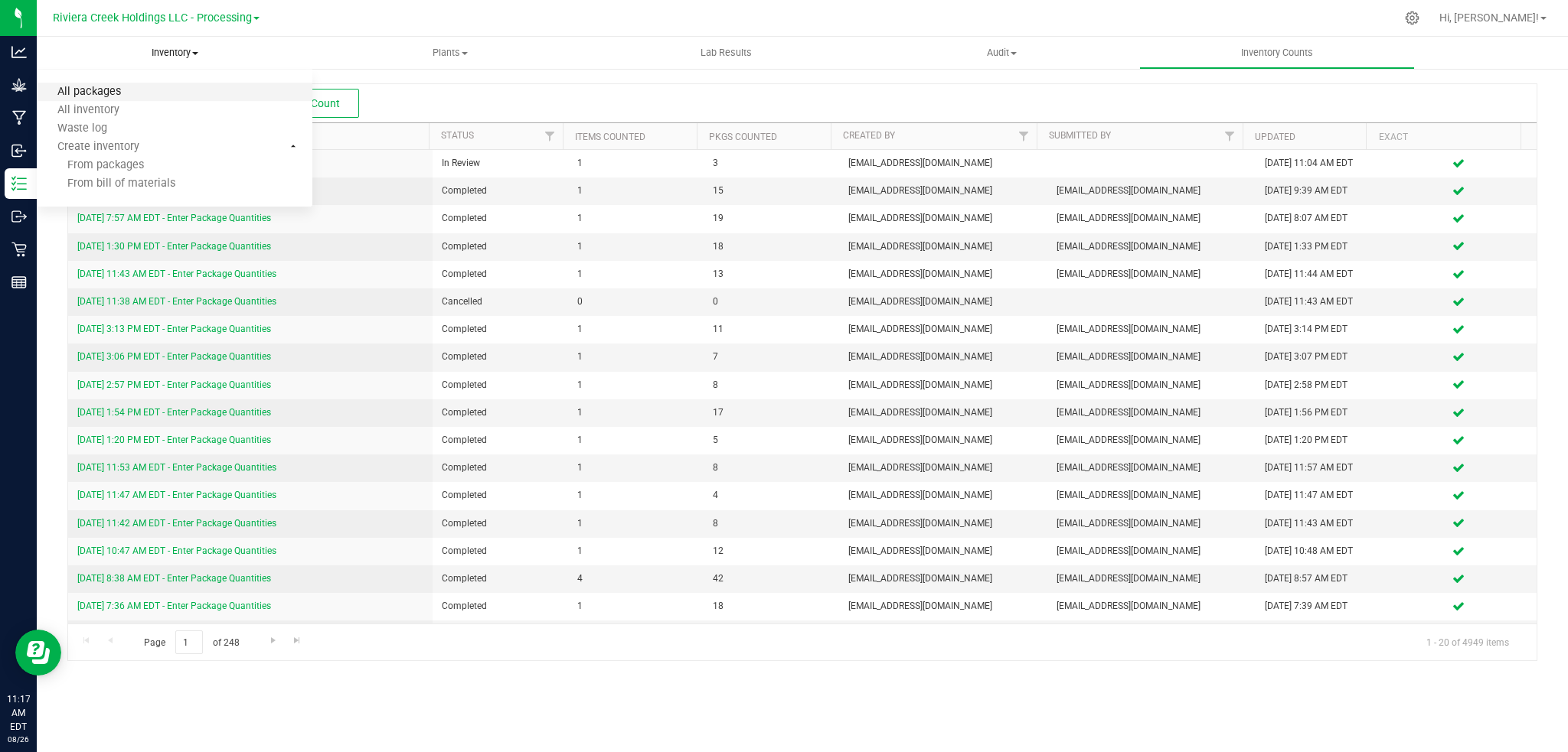
click at [101, 91] on span "All packages" at bounding box center [89, 92] width 105 height 13
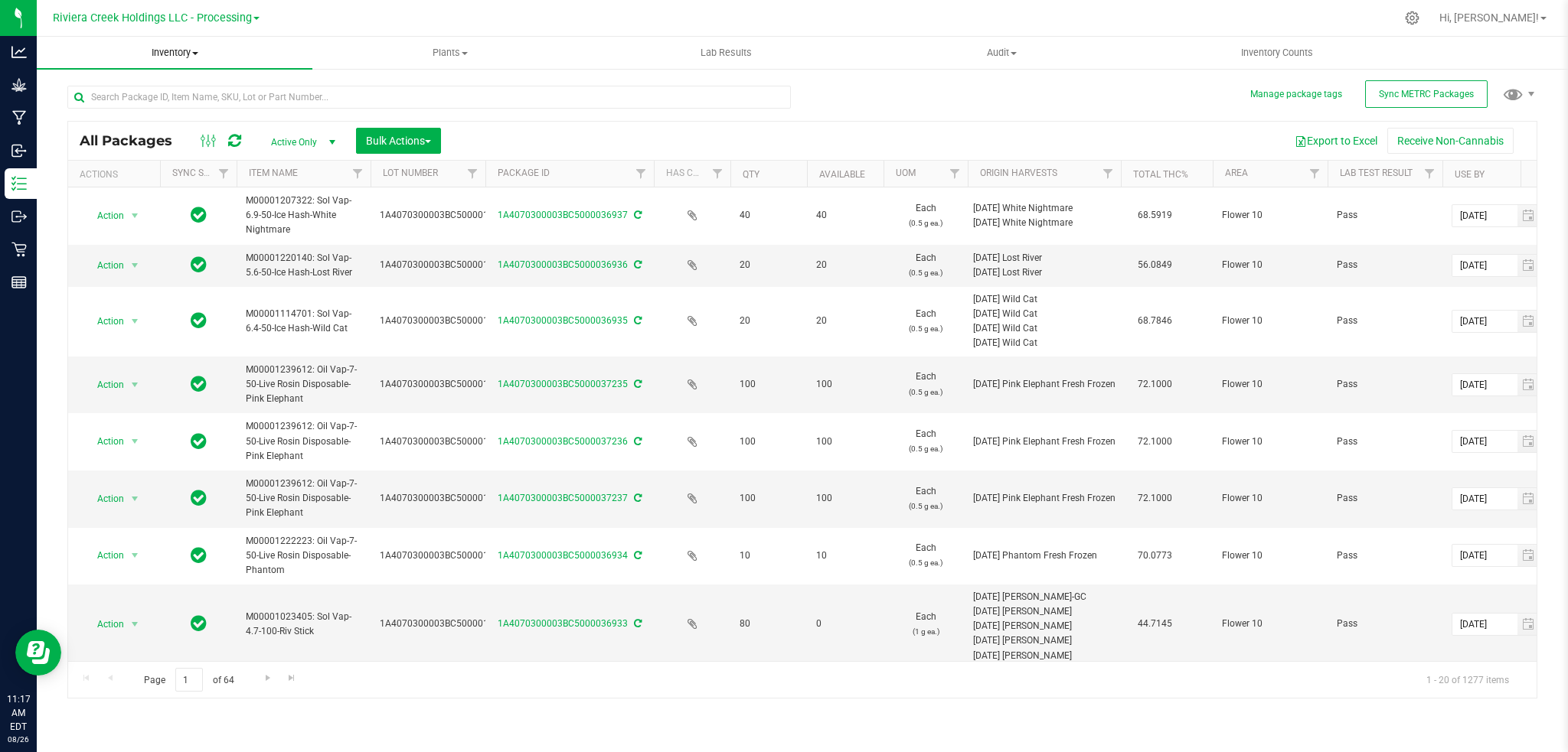
click at [177, 48] on span "Inventory" at bounding box center [174, 53] width 276 height 14
click at [95, 104] on span "All inventory" at bounding box center [88, 110] width 103 height 13
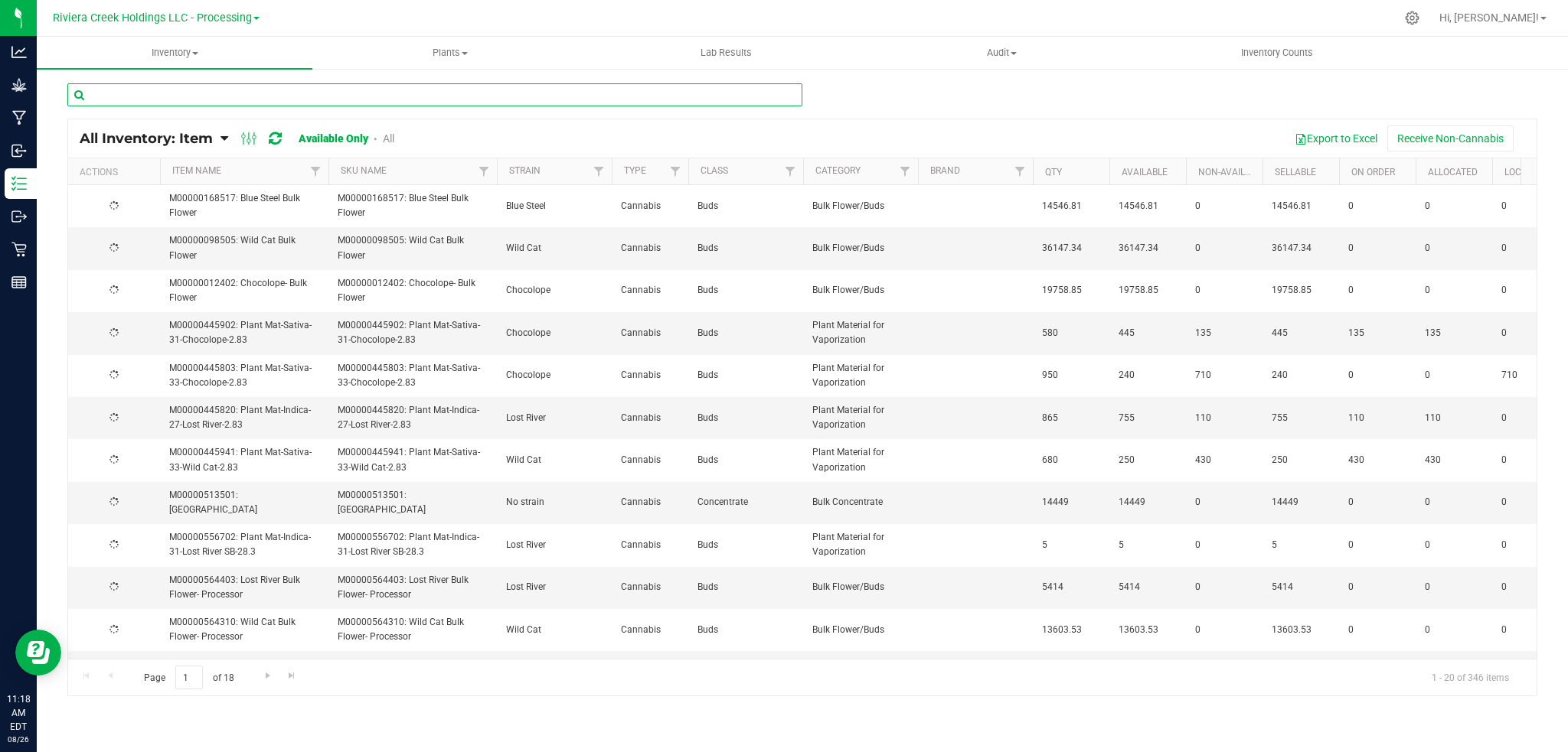
click at [137, 94] on input "text" at bounding box center [435, 95] width 735 height 23
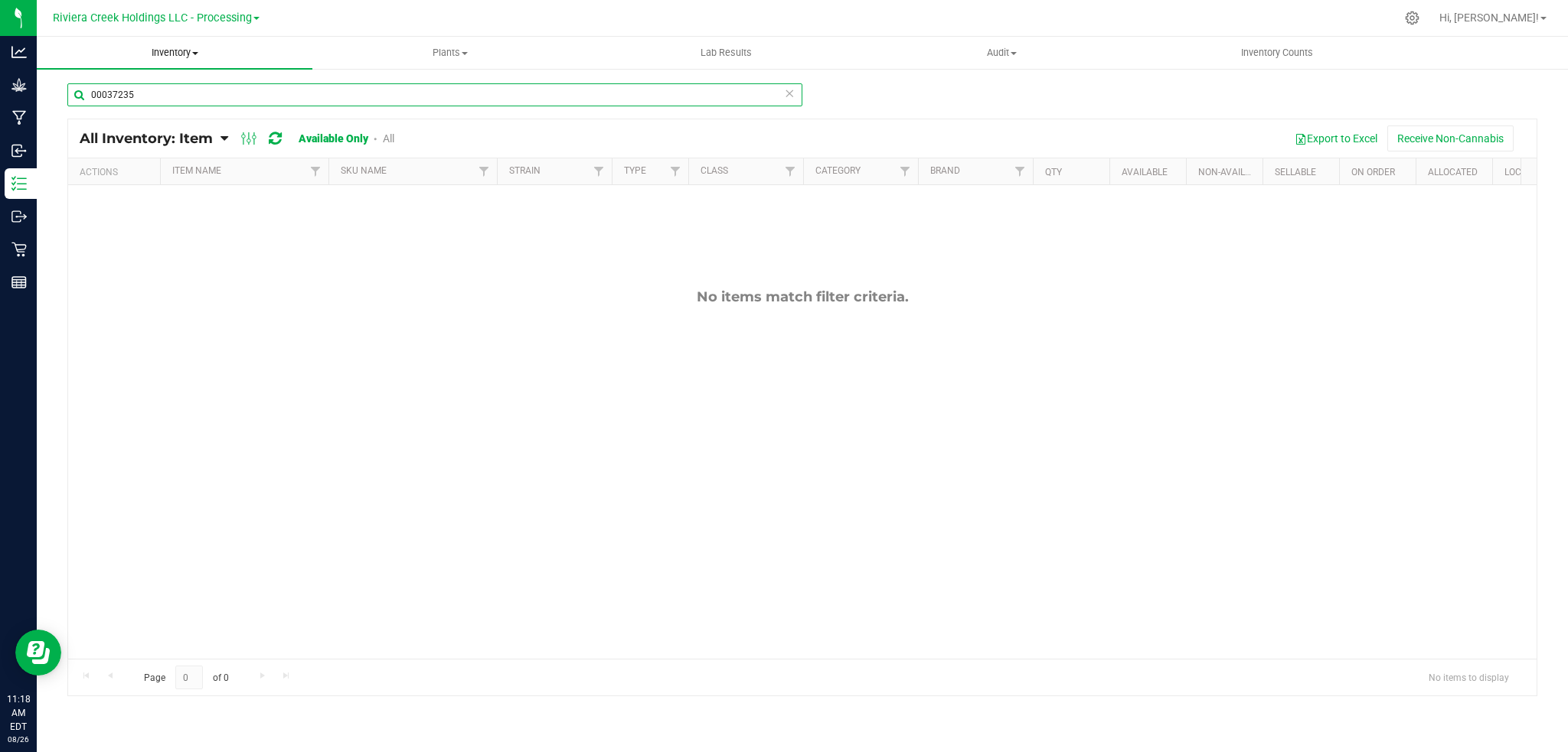
type input "00037235"
click at [165, 46] on span "Inventory" at bounding box center [174, 53] width 276 height 14
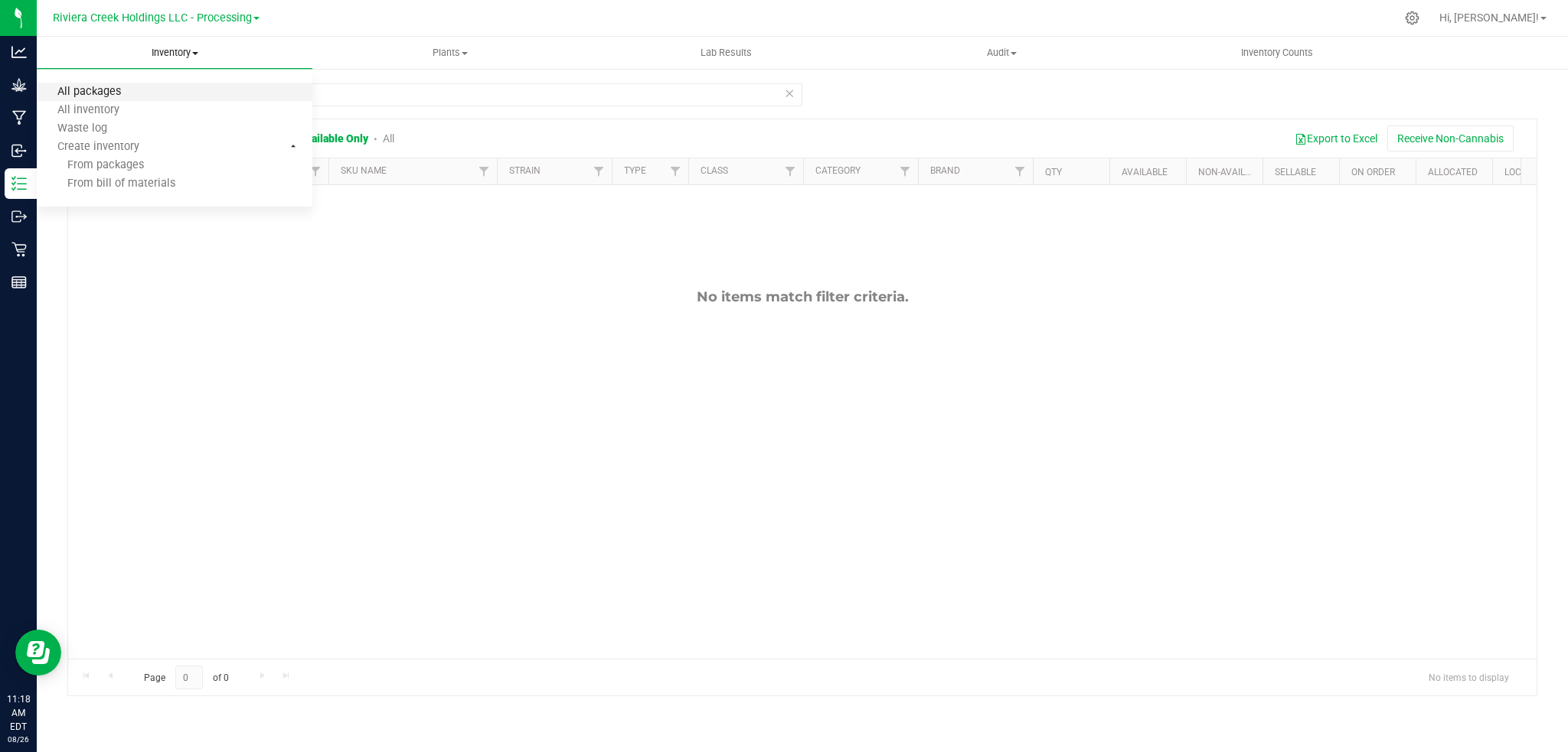
click at [107, 92] on span "All packages" at bounding box center [89, 92] width 105 height 13
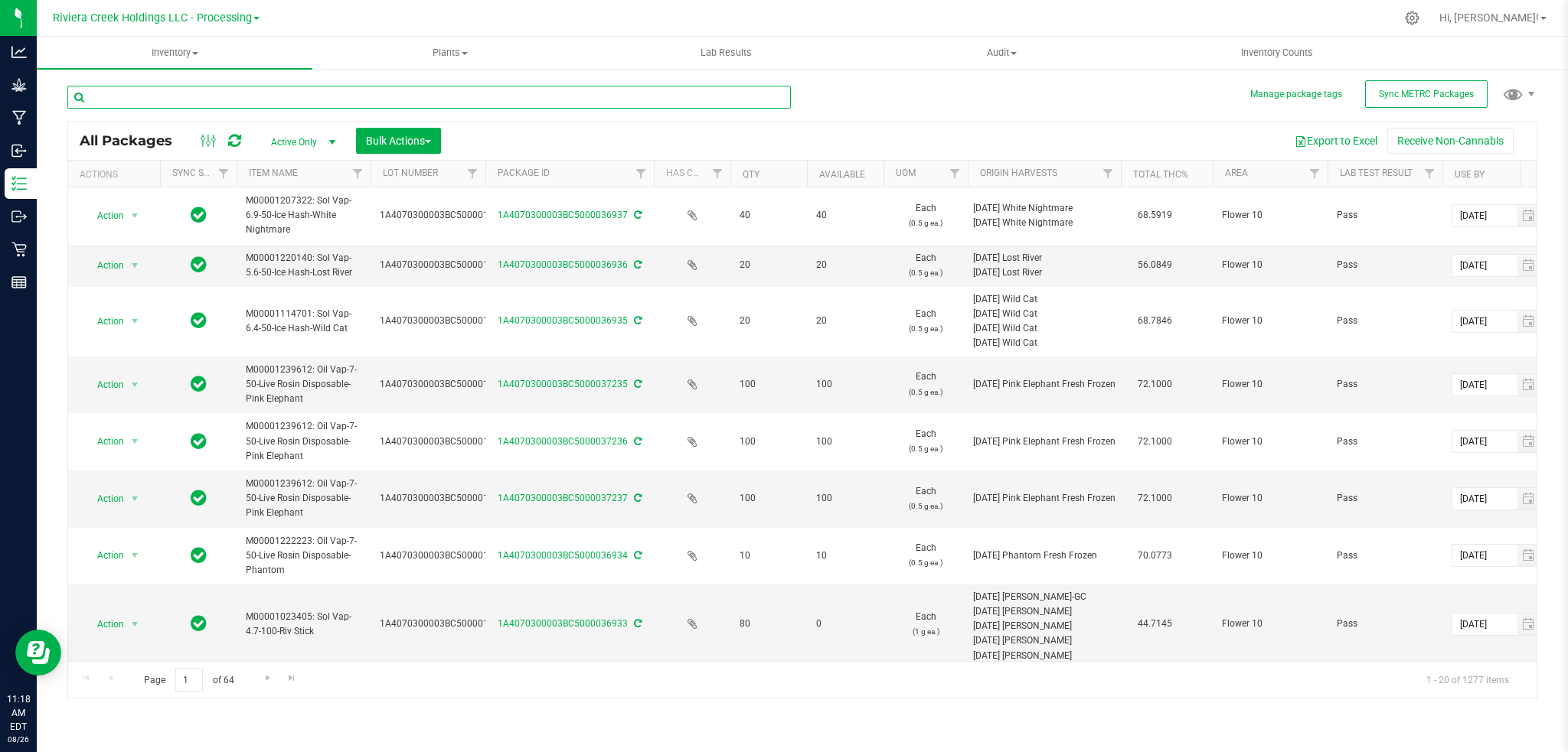
click at [260, 98] on input "text" at bounding box center [429, 98] width 723 height 23
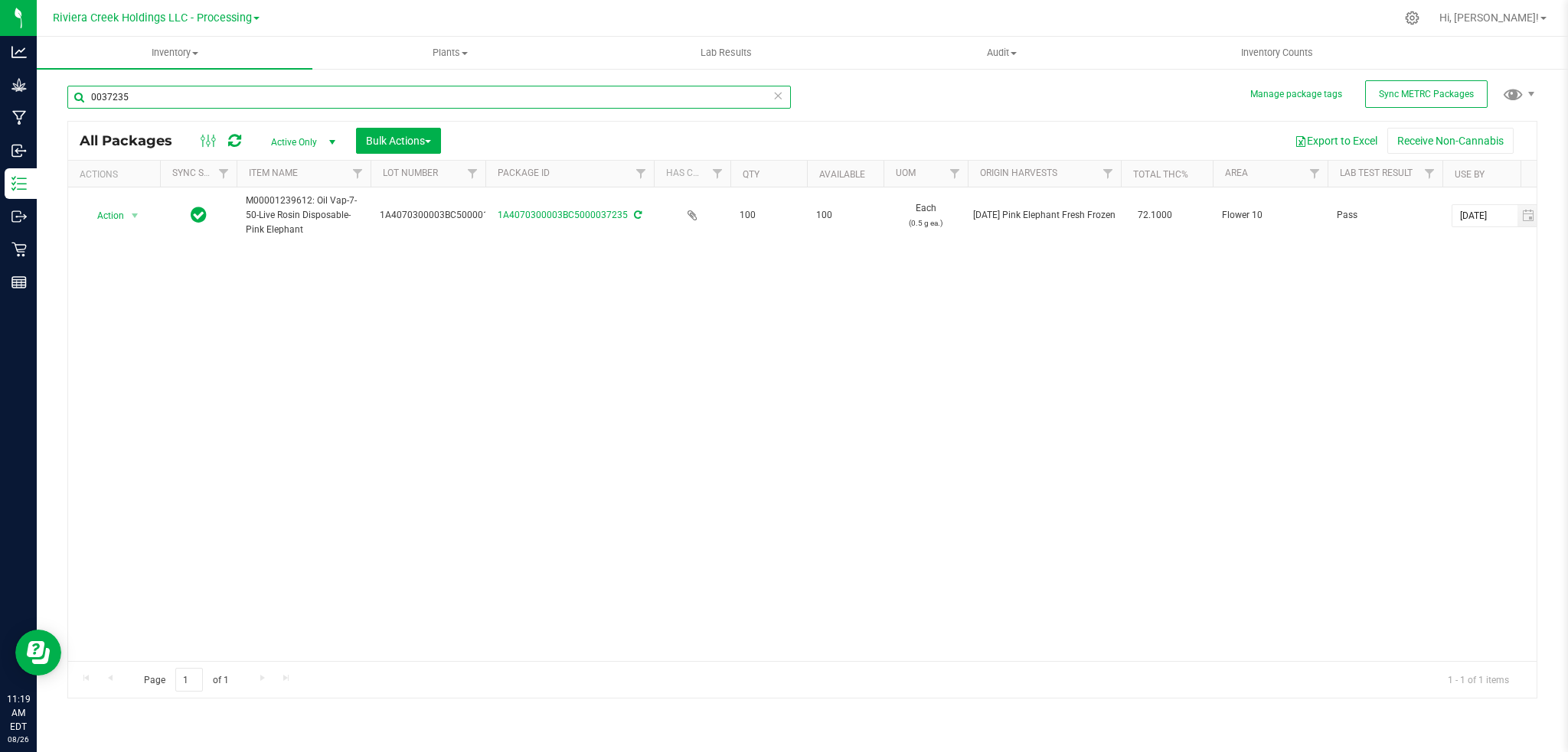
click at [147, 97] on input "0037235" at bounding box center [429, 98] width 723 height 23
type input "0"
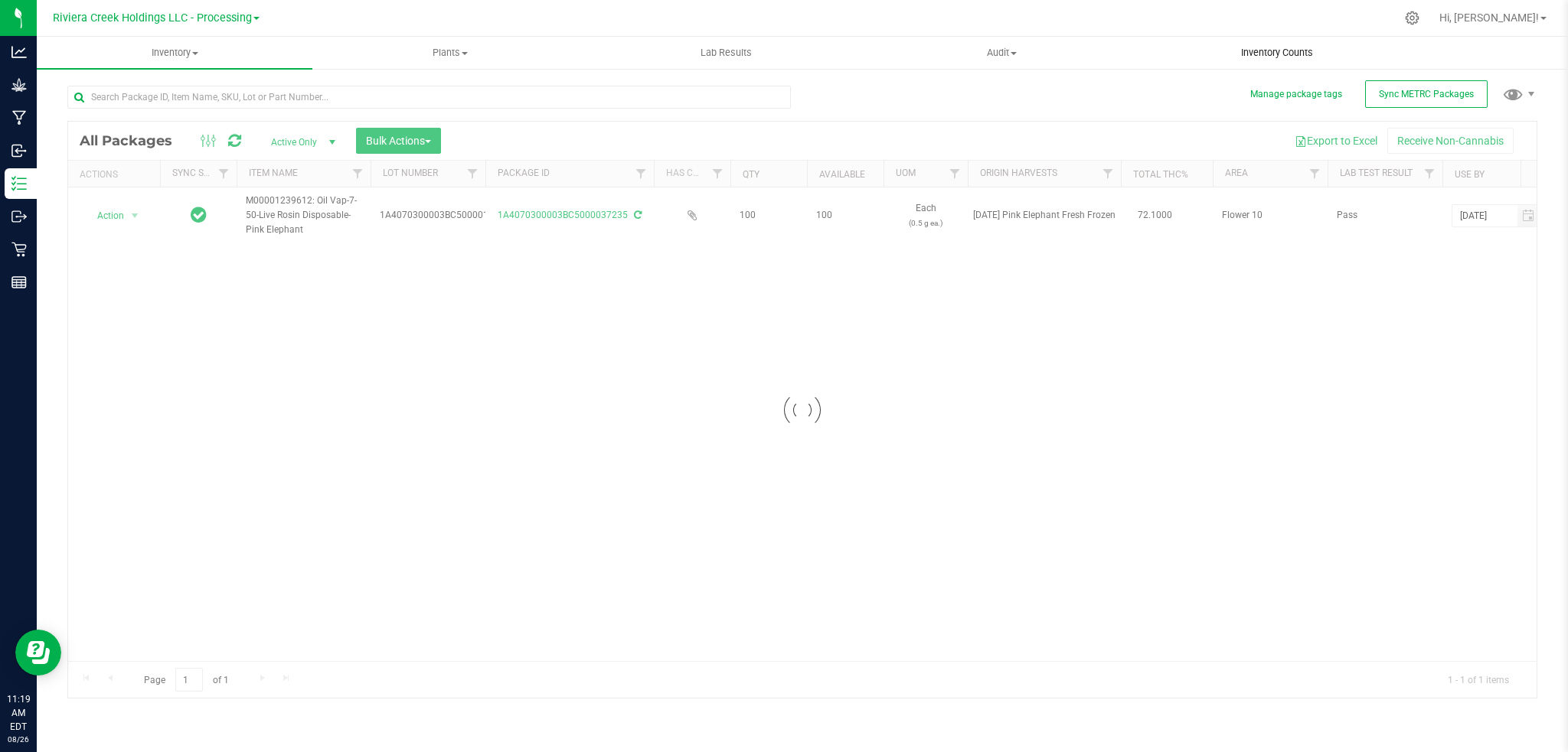
click at [1280, 48] on span "Inventory Counts" at bounding box center [1277, 53] width 113 height 14
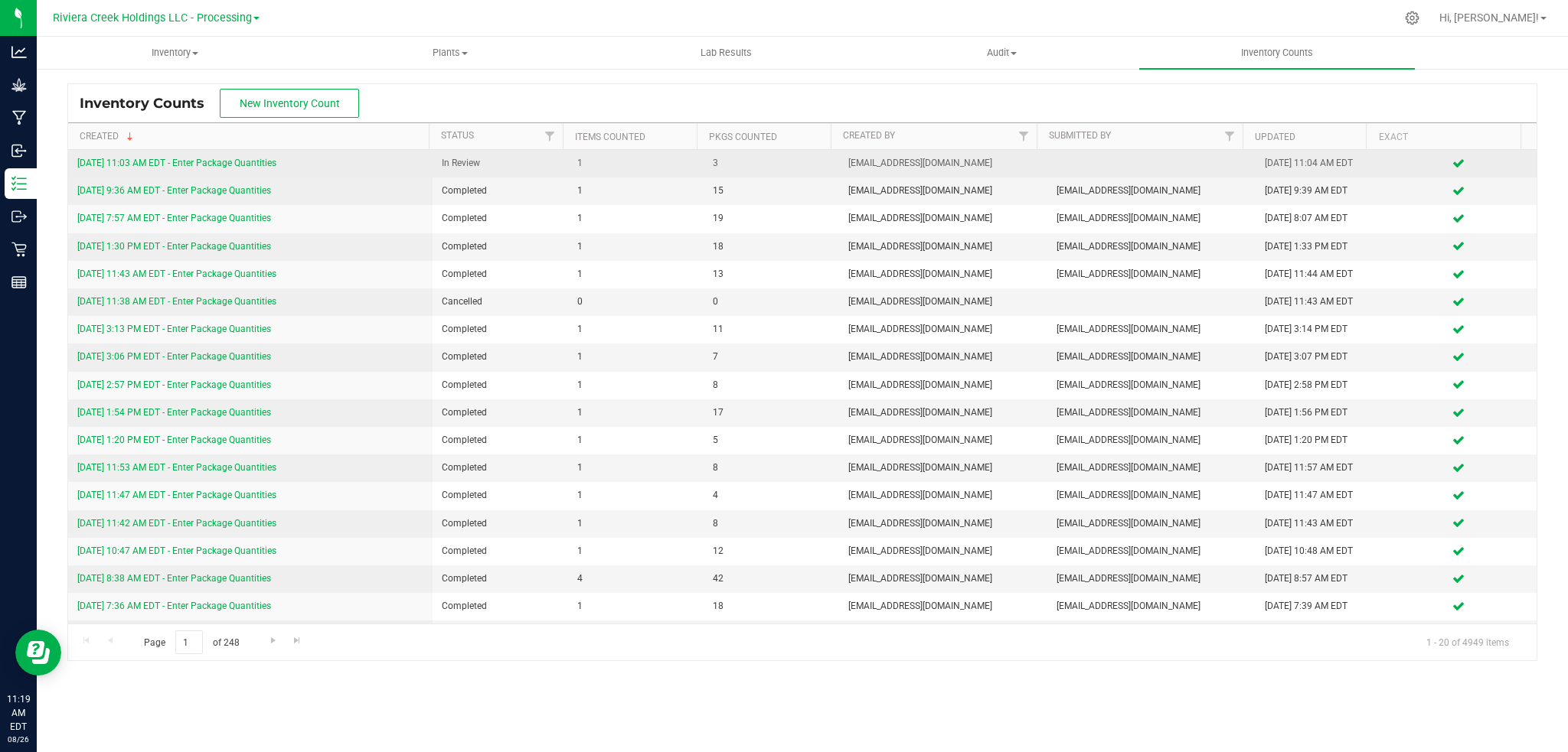
click at [229, 164] on link "[DATE] 11:03 AM EDT - Enter Package Quantities" at bounding box center [177, 163] width 199 height 11
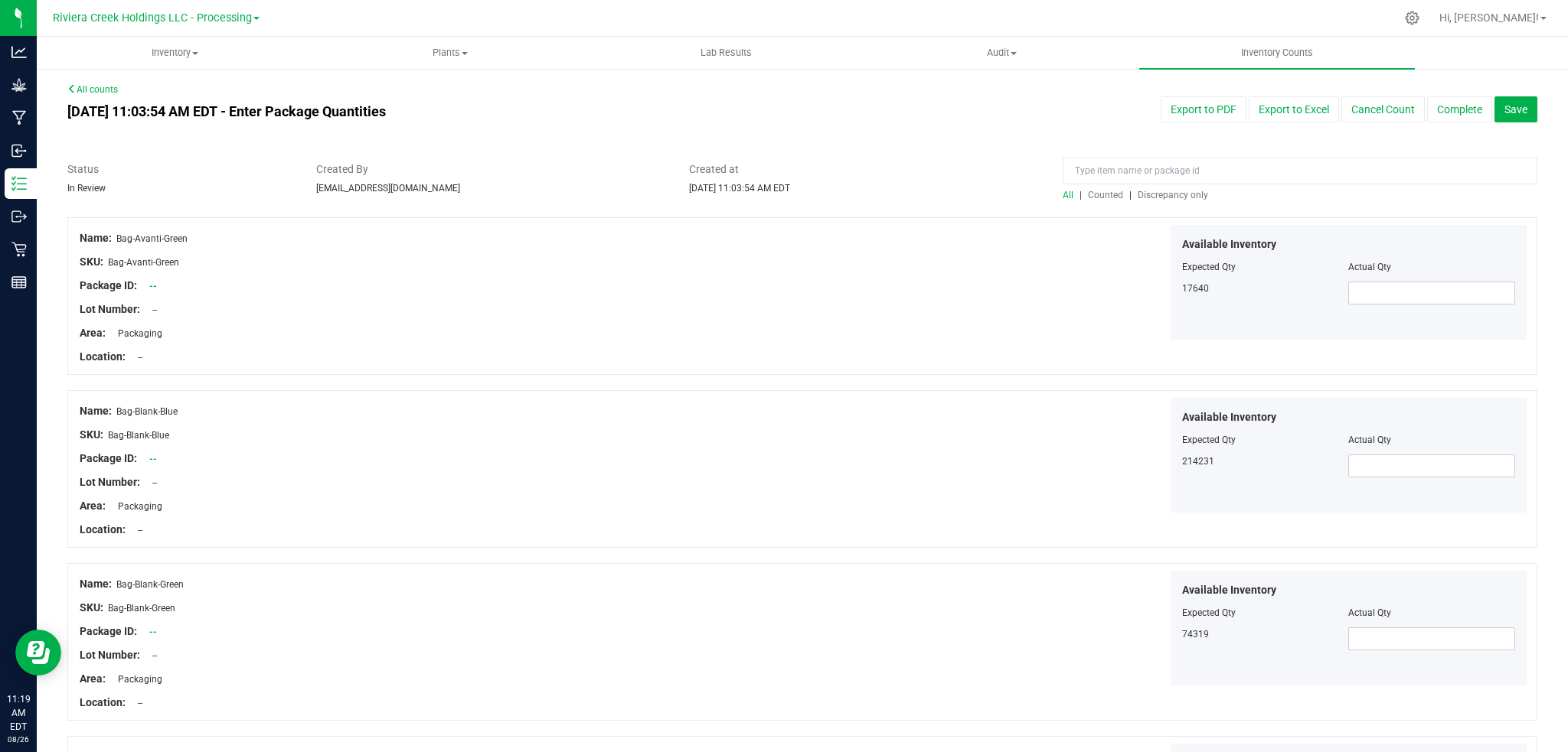
click at [1097, 199] on span "Counted" at bounding box center [1106, 195] width 35 height 11
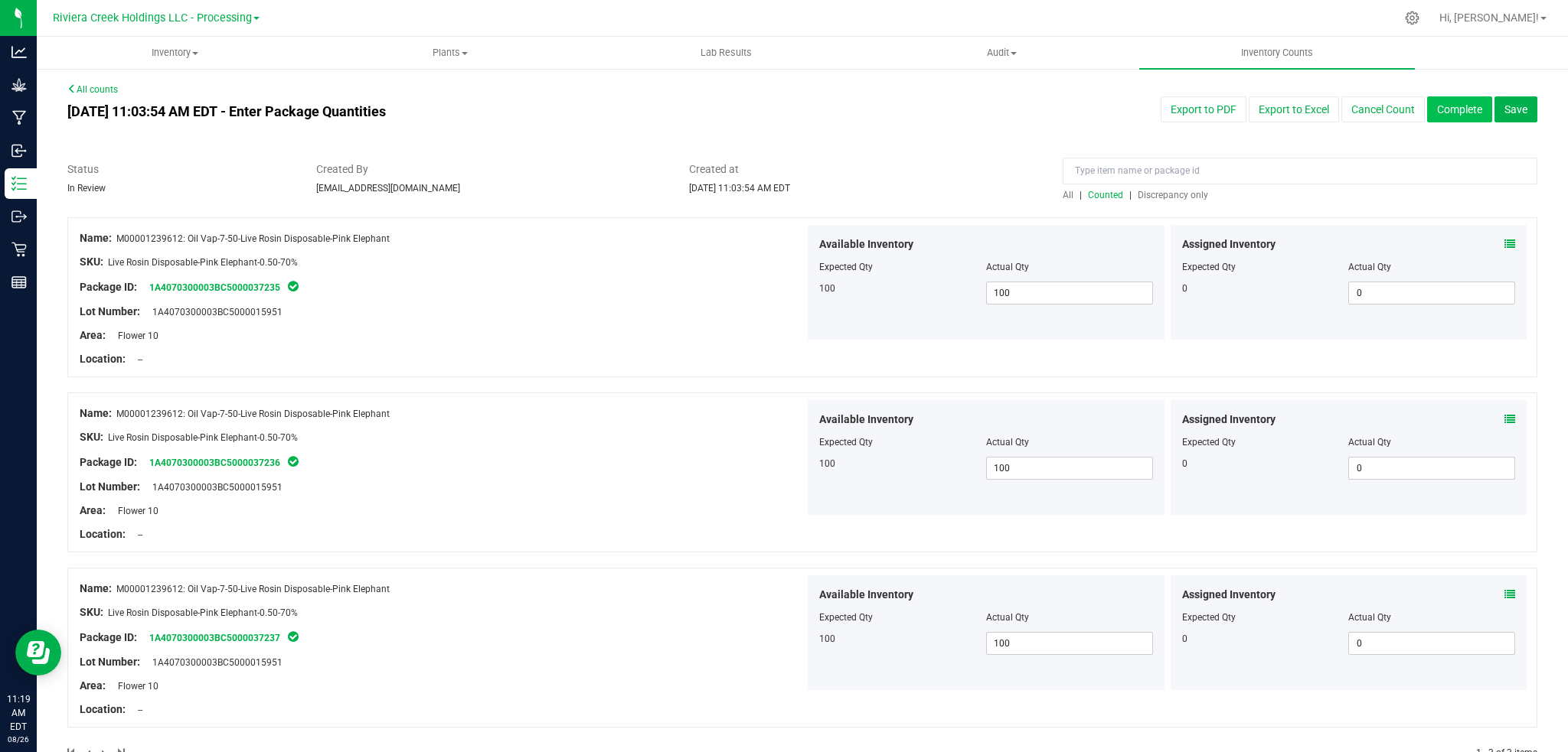
click at [1454, 107] on button "Complete" at bounding box center [1460, 110] width 65 height 26
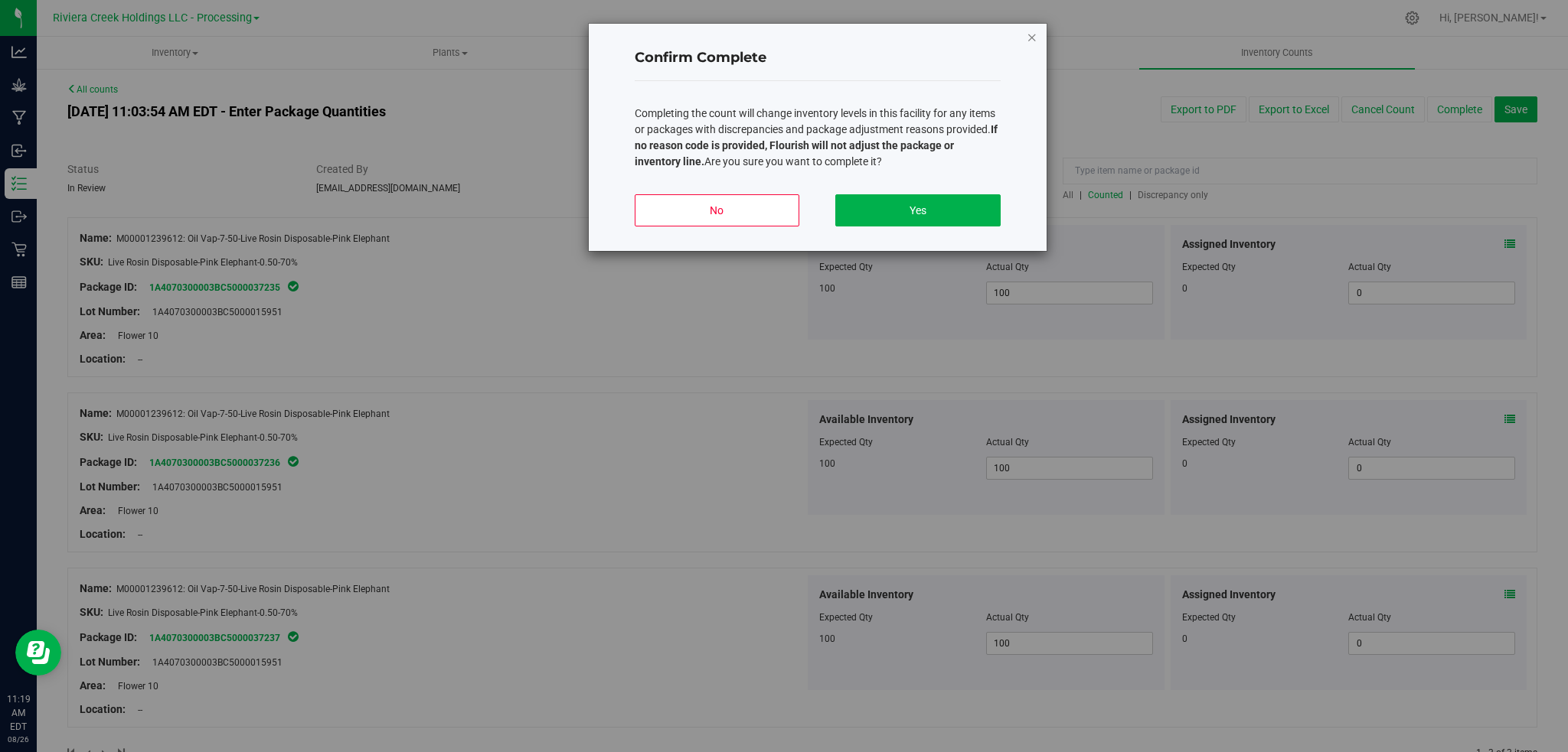
click at [1036, 37] on icon "button" at bounding box center [1032, 37] width 11 height 18
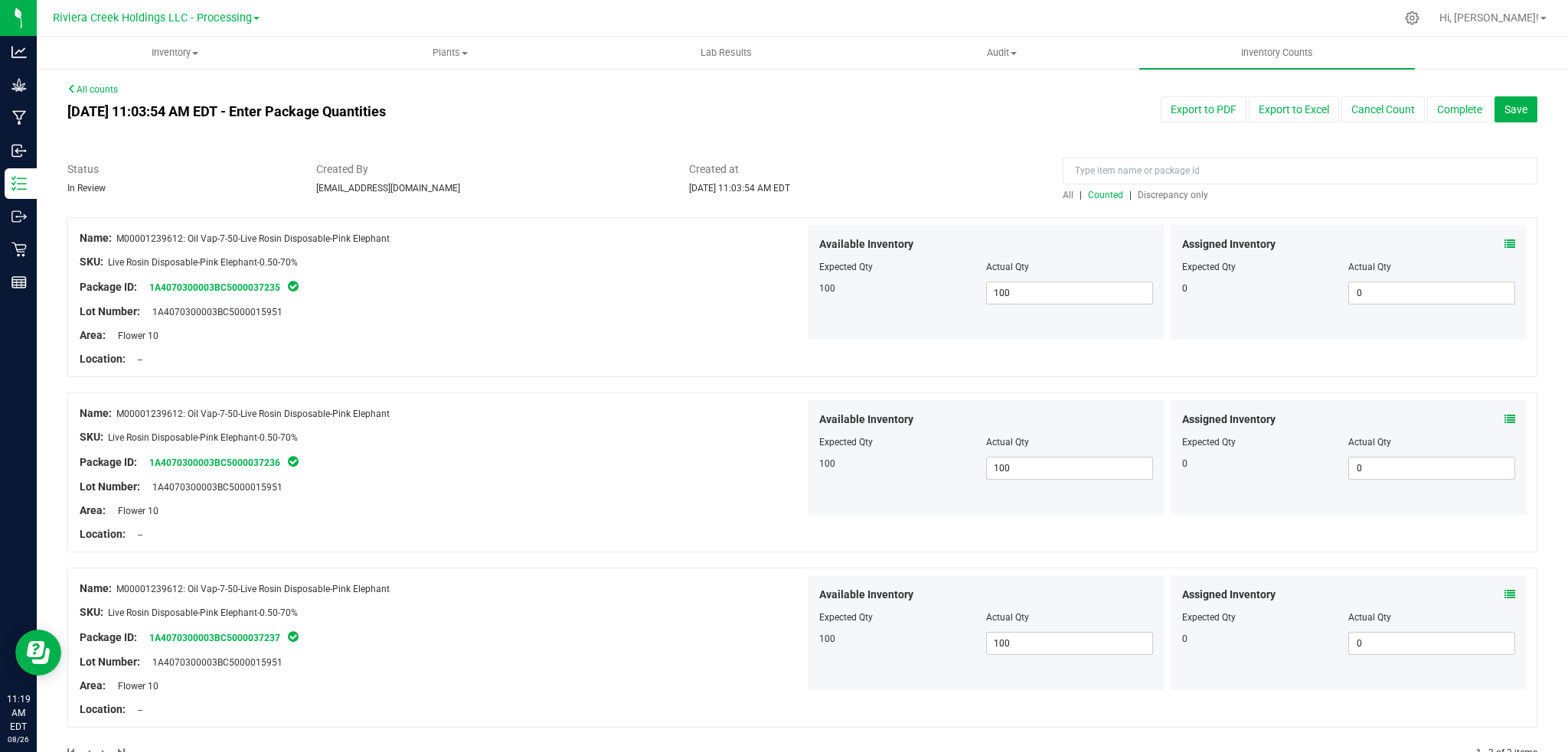
click at [299, 283] on span at bounding box center [294, 287] width 14 height 15
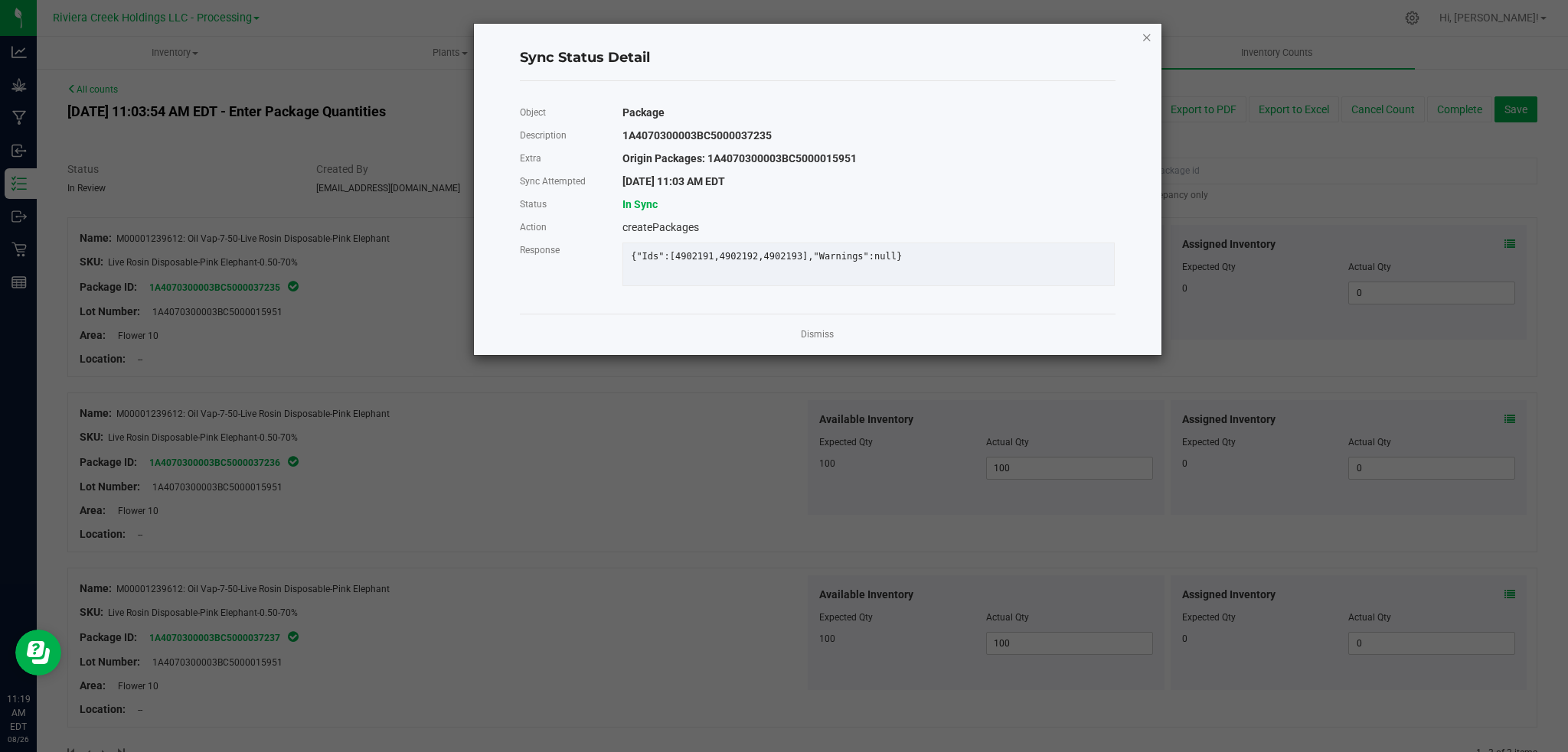
click at [1144, 32] on icon "Close" at bounding box center [1147, 37] width 11 height 18
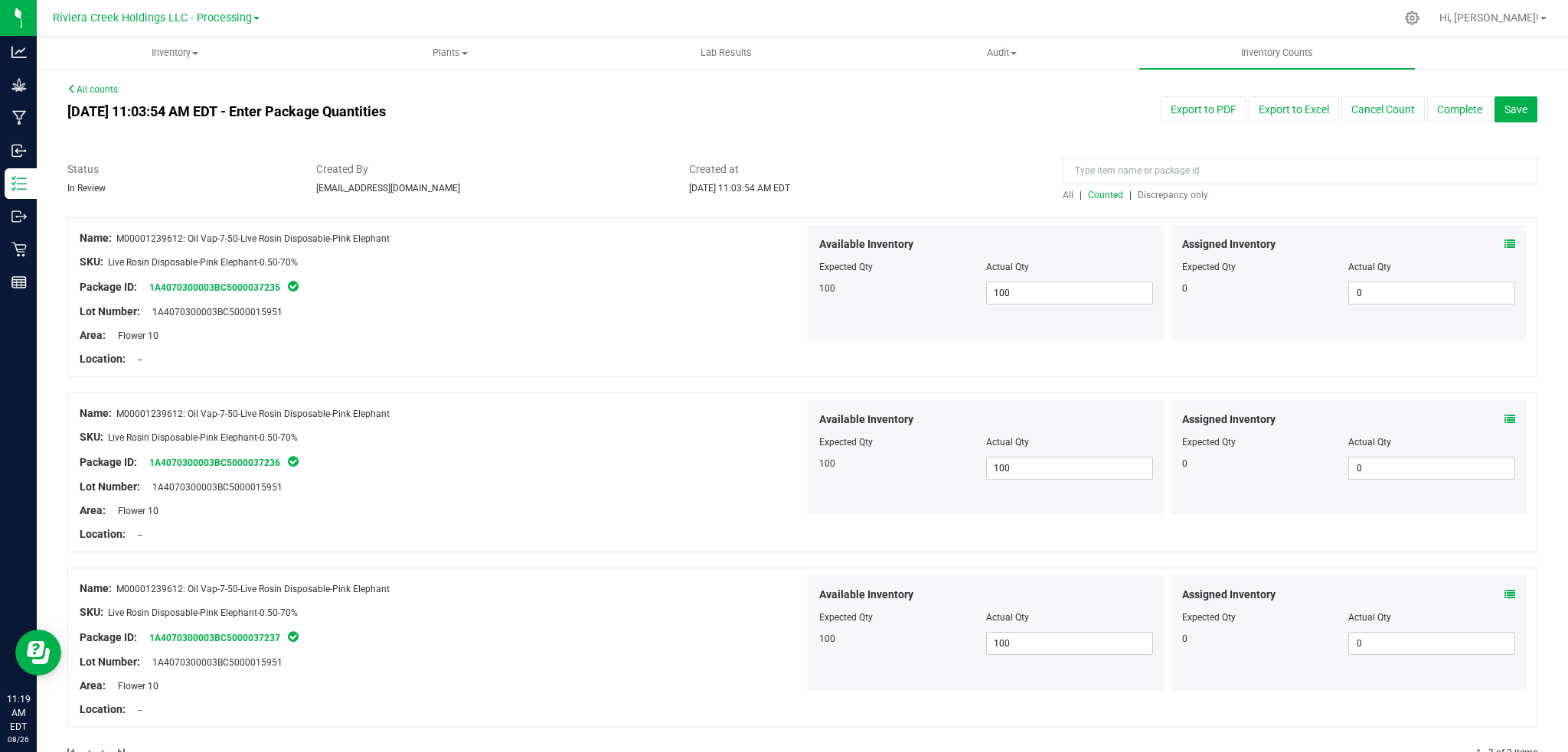
click at [290, 461] on icon at bounding box center [294, 462] width 11 height 12
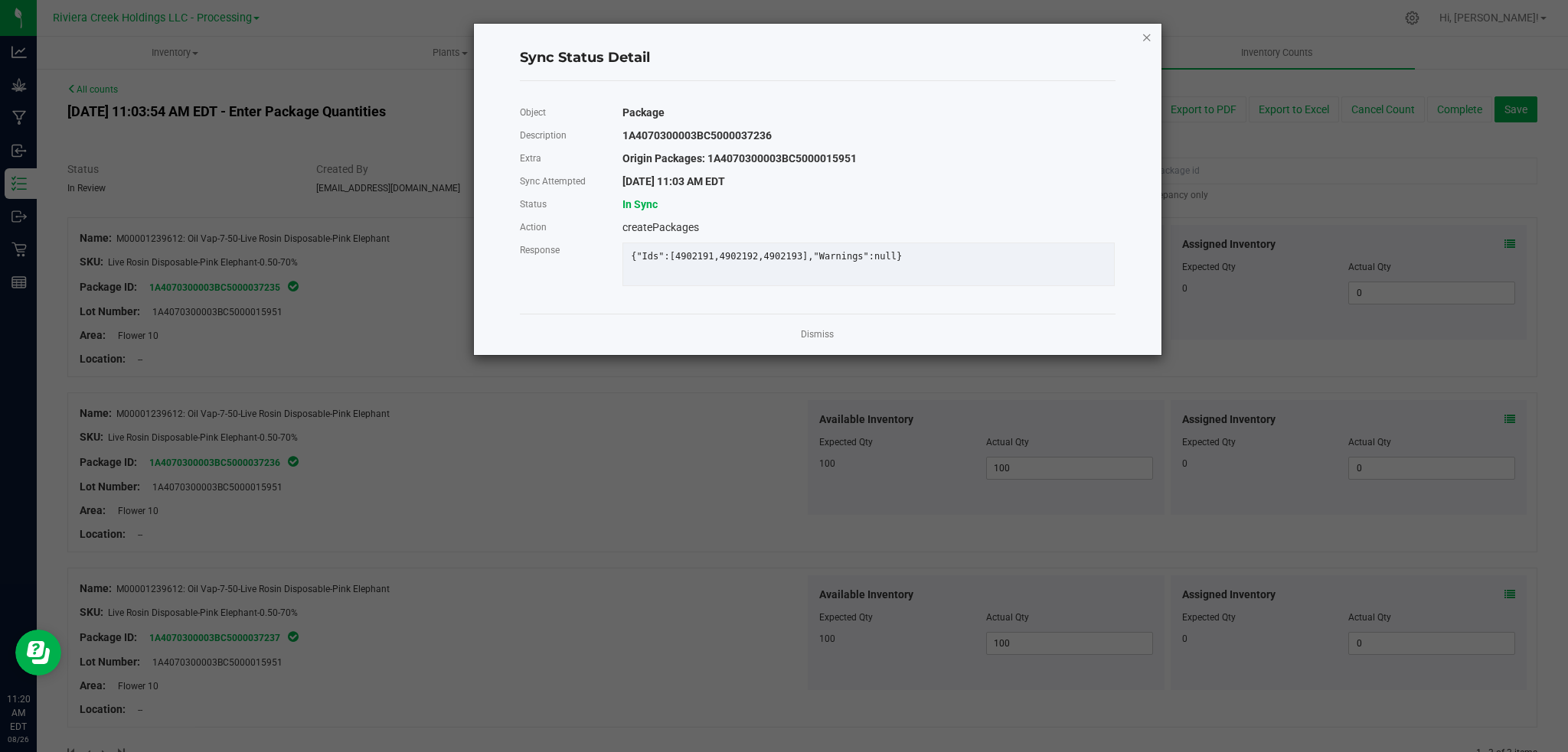
click at [1148, 30] on icon "Close" at bounding box center [1147, 37] width 11 height 18
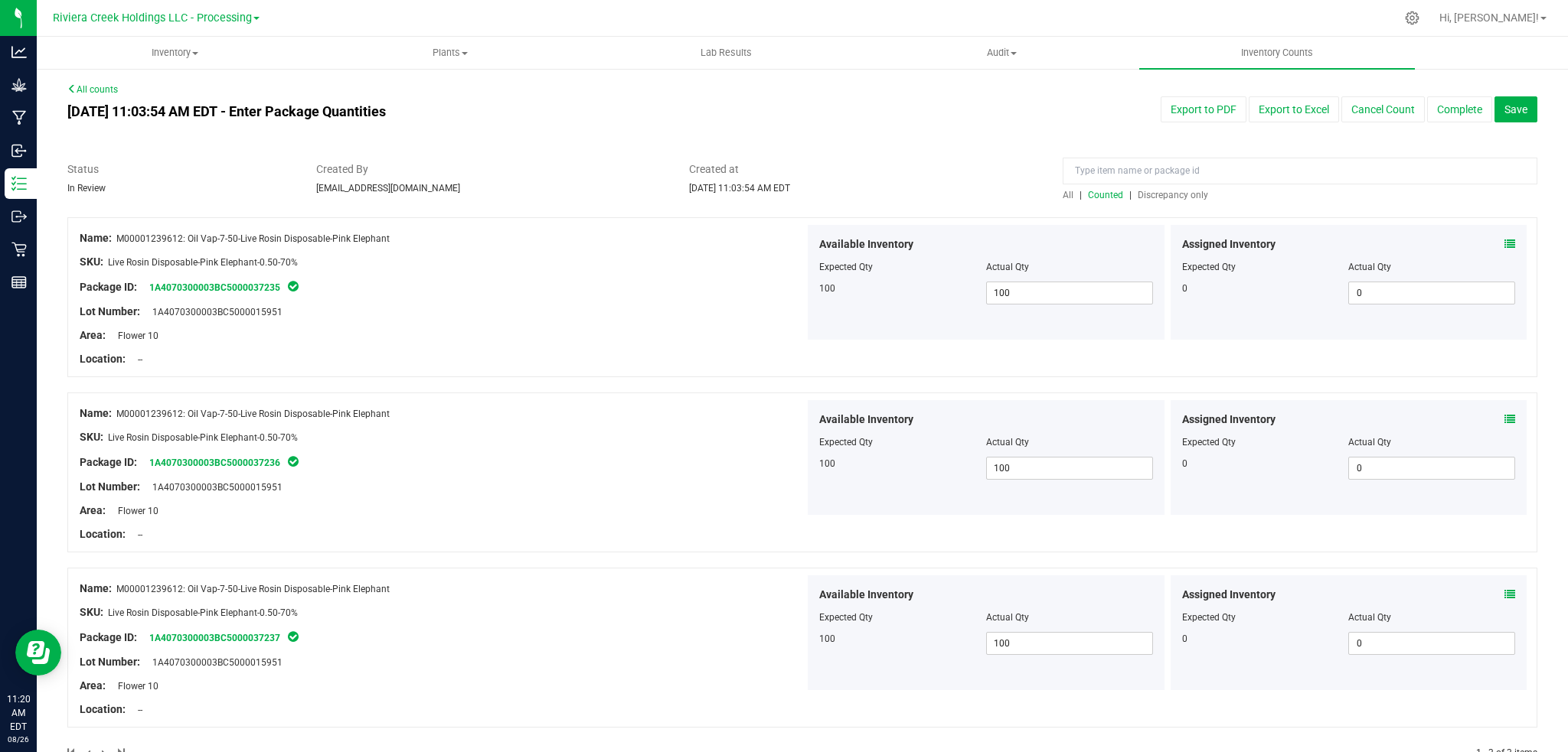
click at [294, 634] on icon at bounding box center [294, 637] width 11 height 12
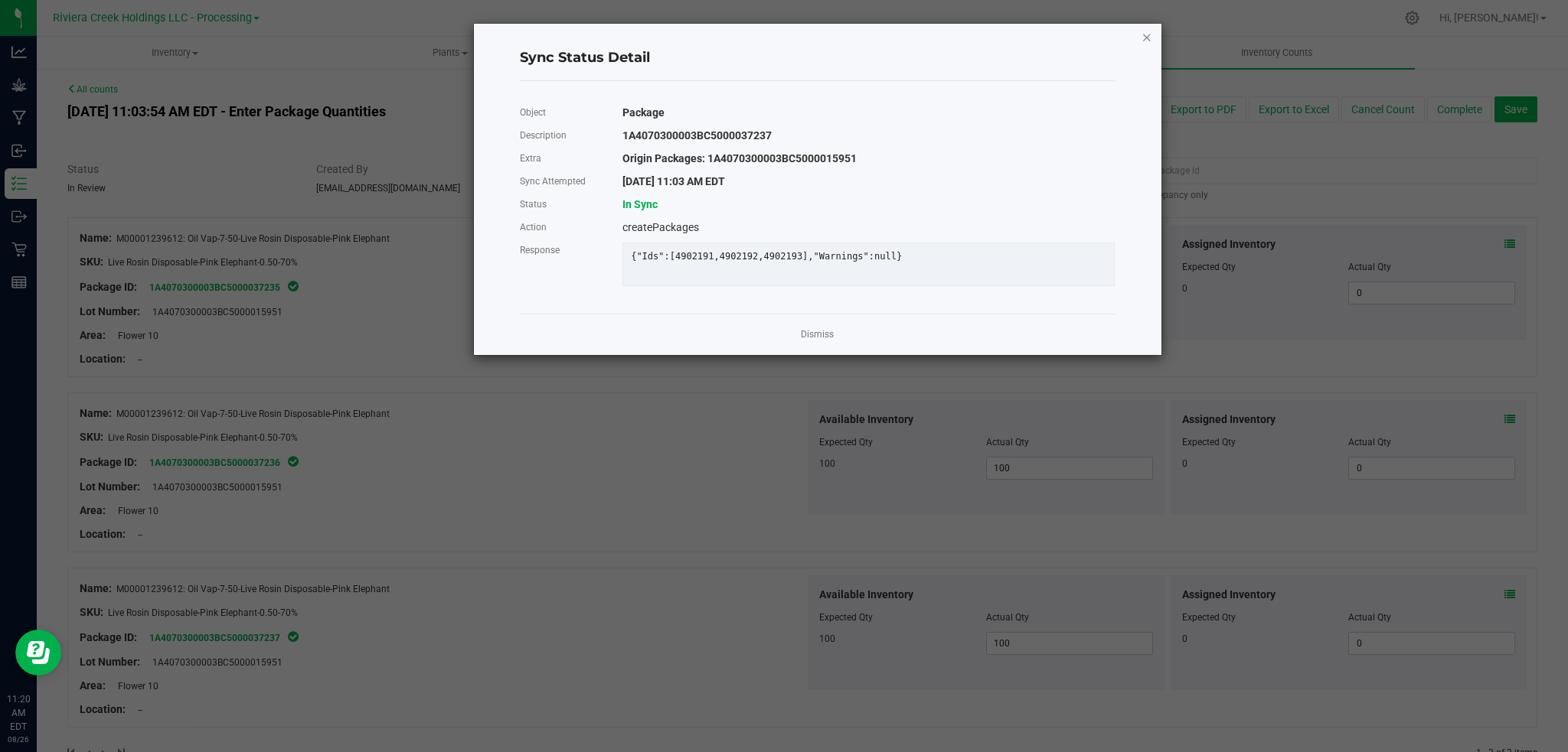
click at [1148, 38] on icon "Close" at bounding box center [1147, 37] width 11 height 18
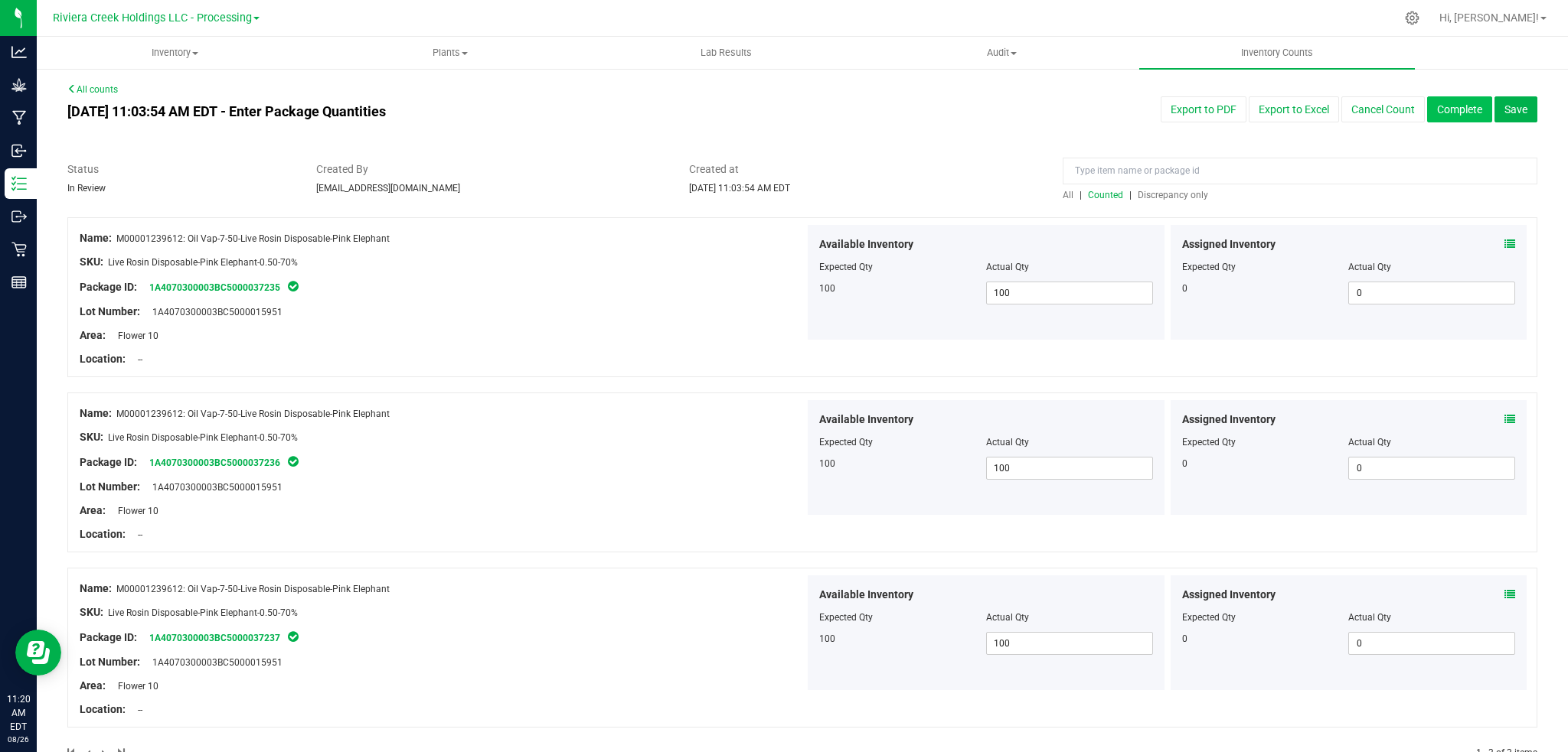
click at [1448, 112] on button "Complete" at bounding box center [1460, 110] width 65 height 26
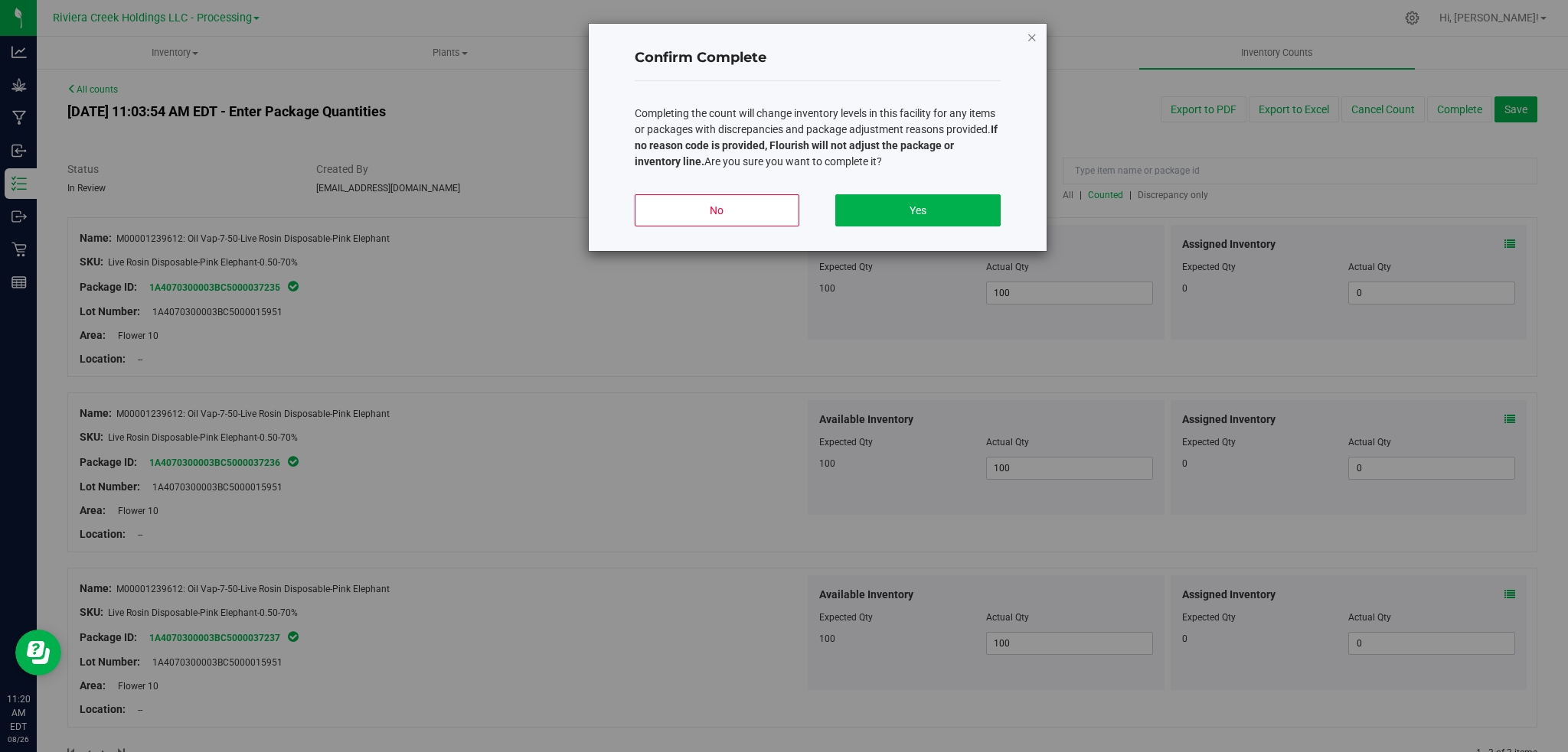
click at [1032, 35] on icon "button" at bounding box center [1032, 37] width 11 height 18
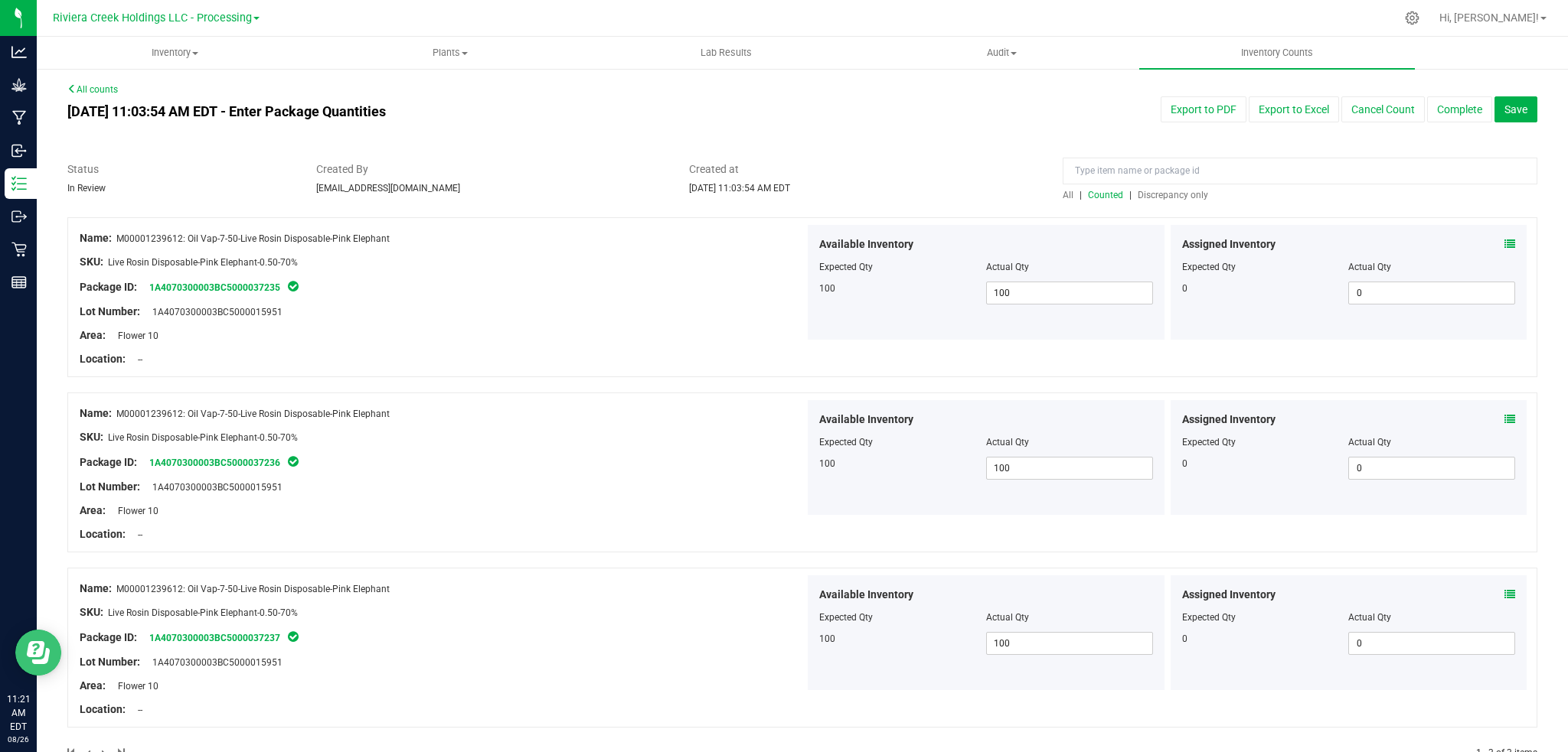
click at [40, 659] on icon "Open Resource Center" at bounding box center [38, 653] width 23 height 23
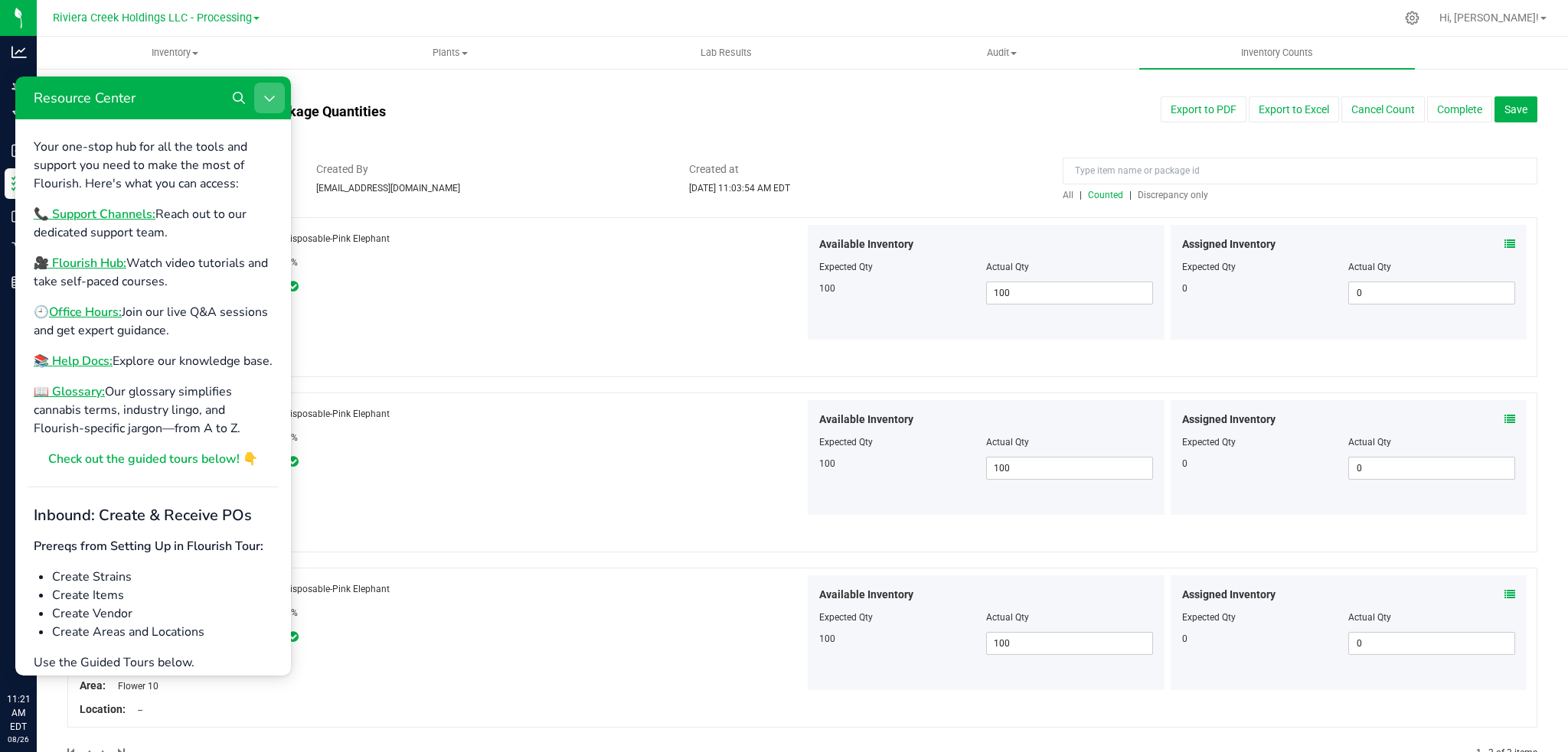
click at [268, 95] on icon "Close Resource Center" at bounding box center [270, 98] width 12 height 12
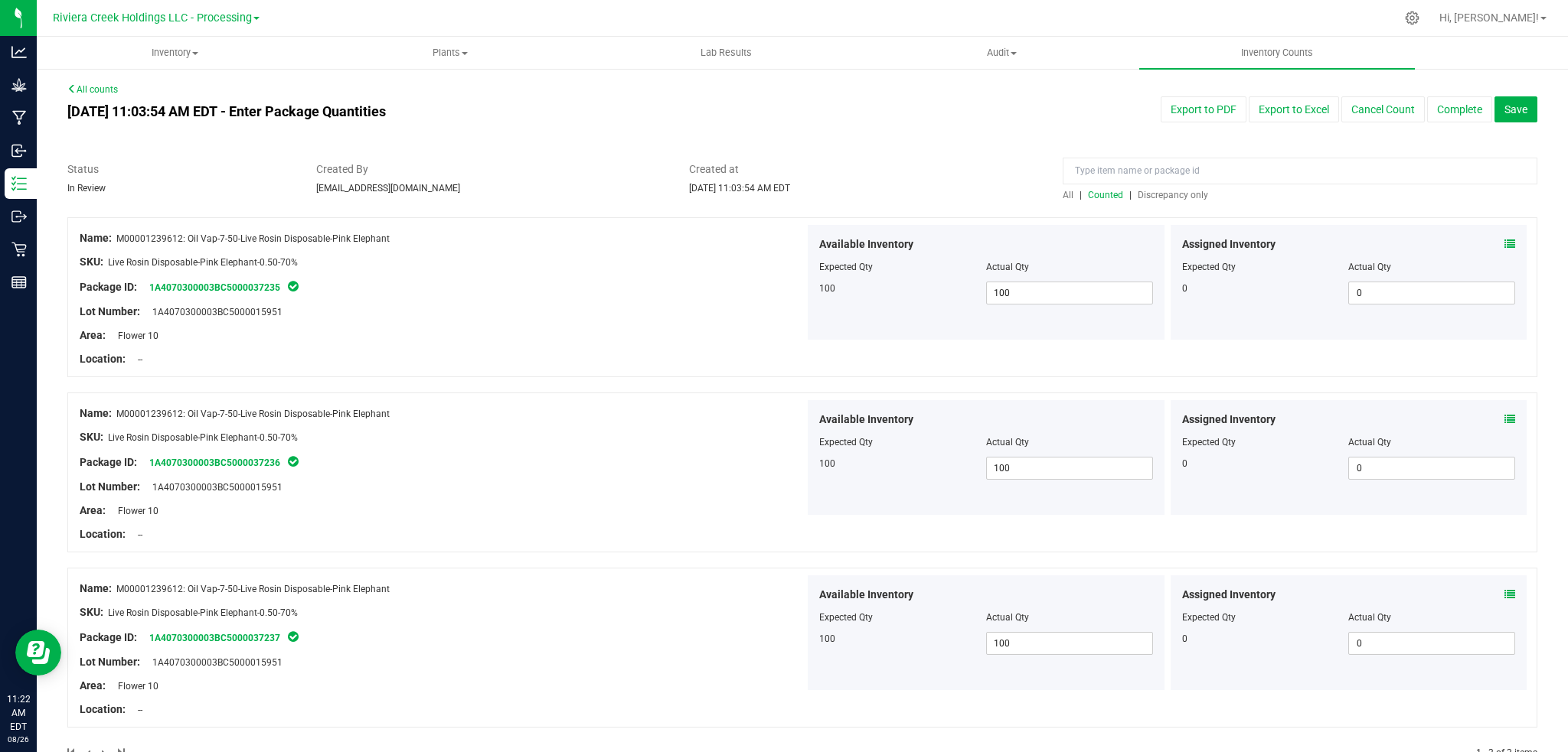
click at [101, 88] on link "All counts" at bounding box center [93, 90] width 51 height 11
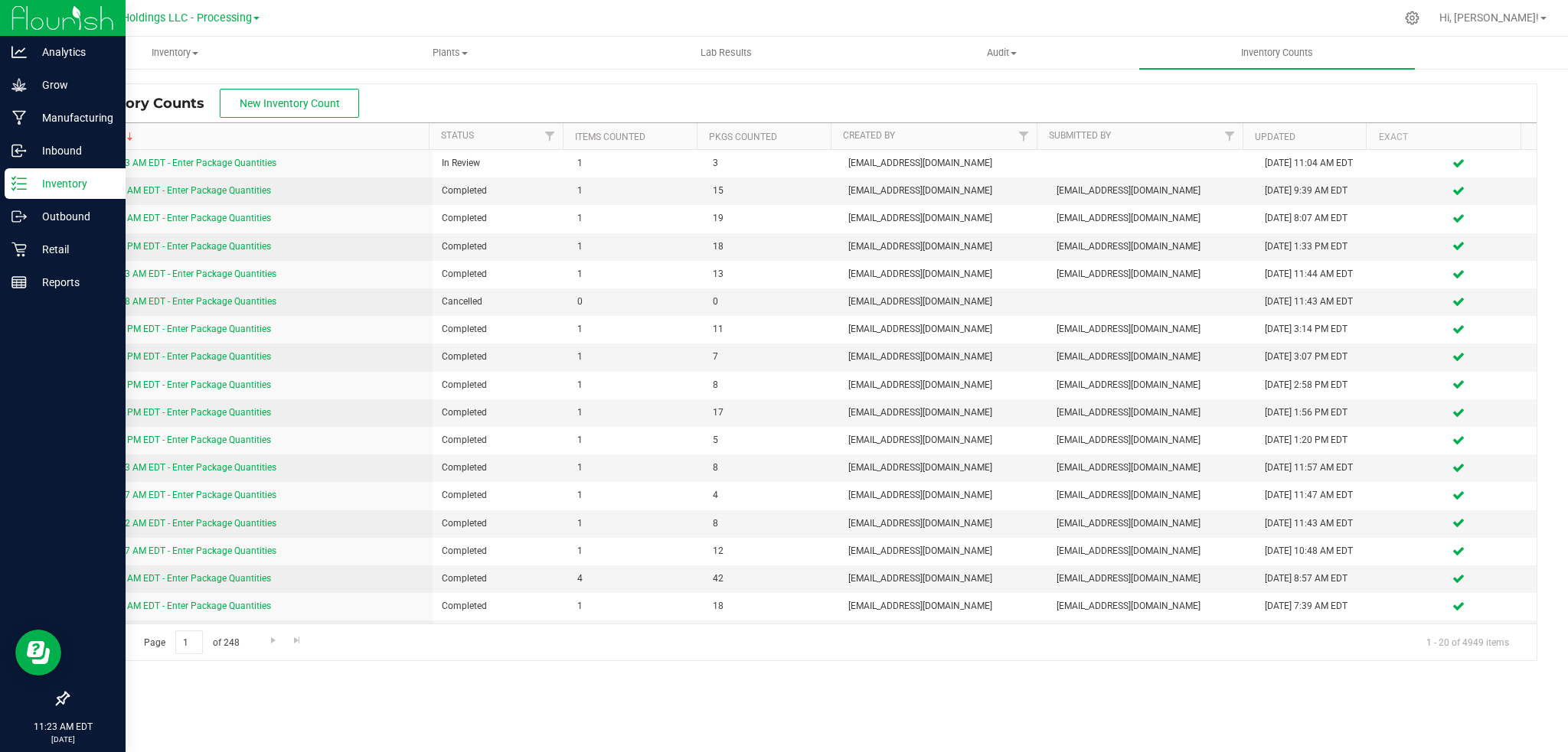
click at [38, 184] on p "Inventory" at bounding box center [73, 184] width 92 height 18
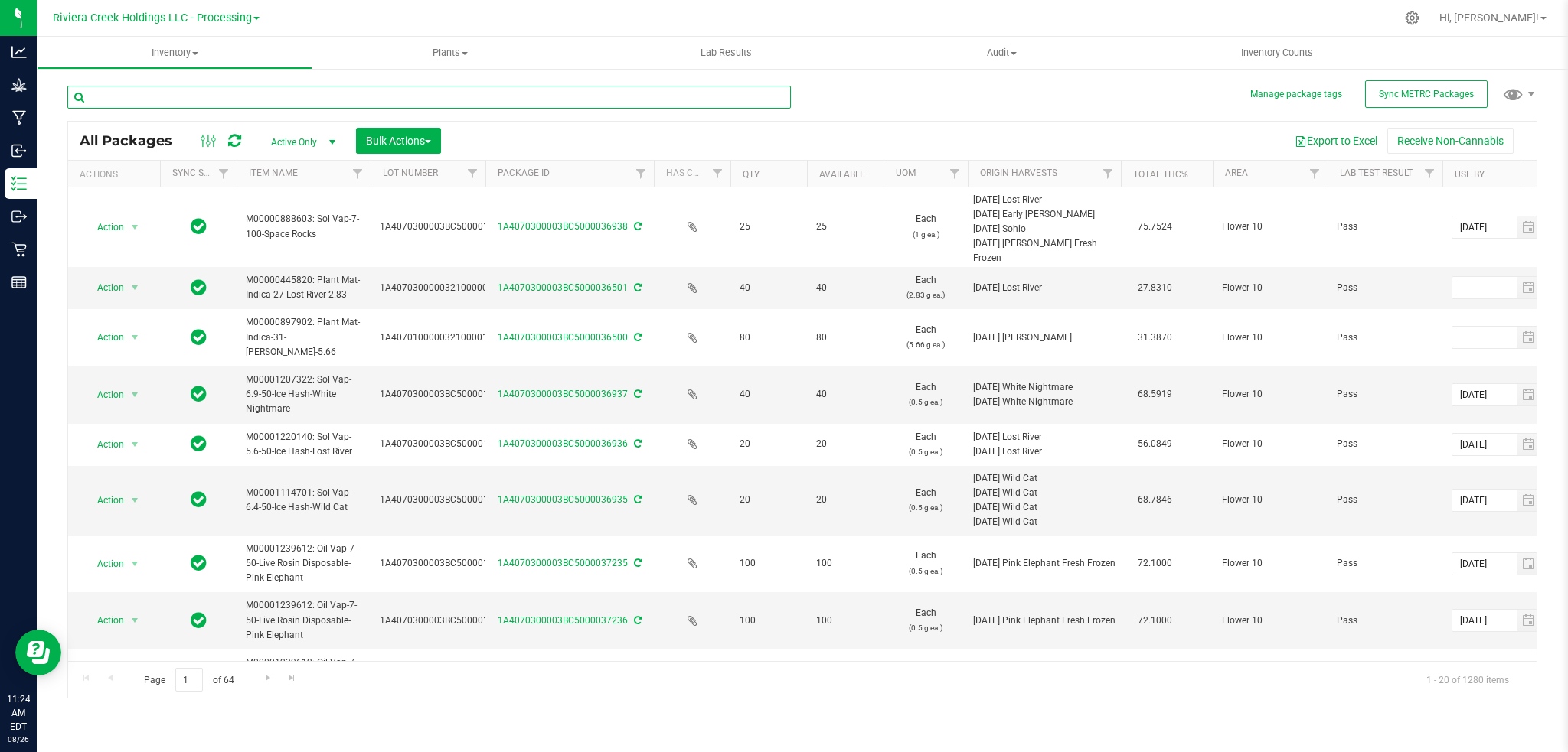
click at [261, 96] on input "text" at bounding box center [429, 98] width 723 height 23
click at [1420, 22] on icon at bounding box center [1412, 18] width 16 height 16
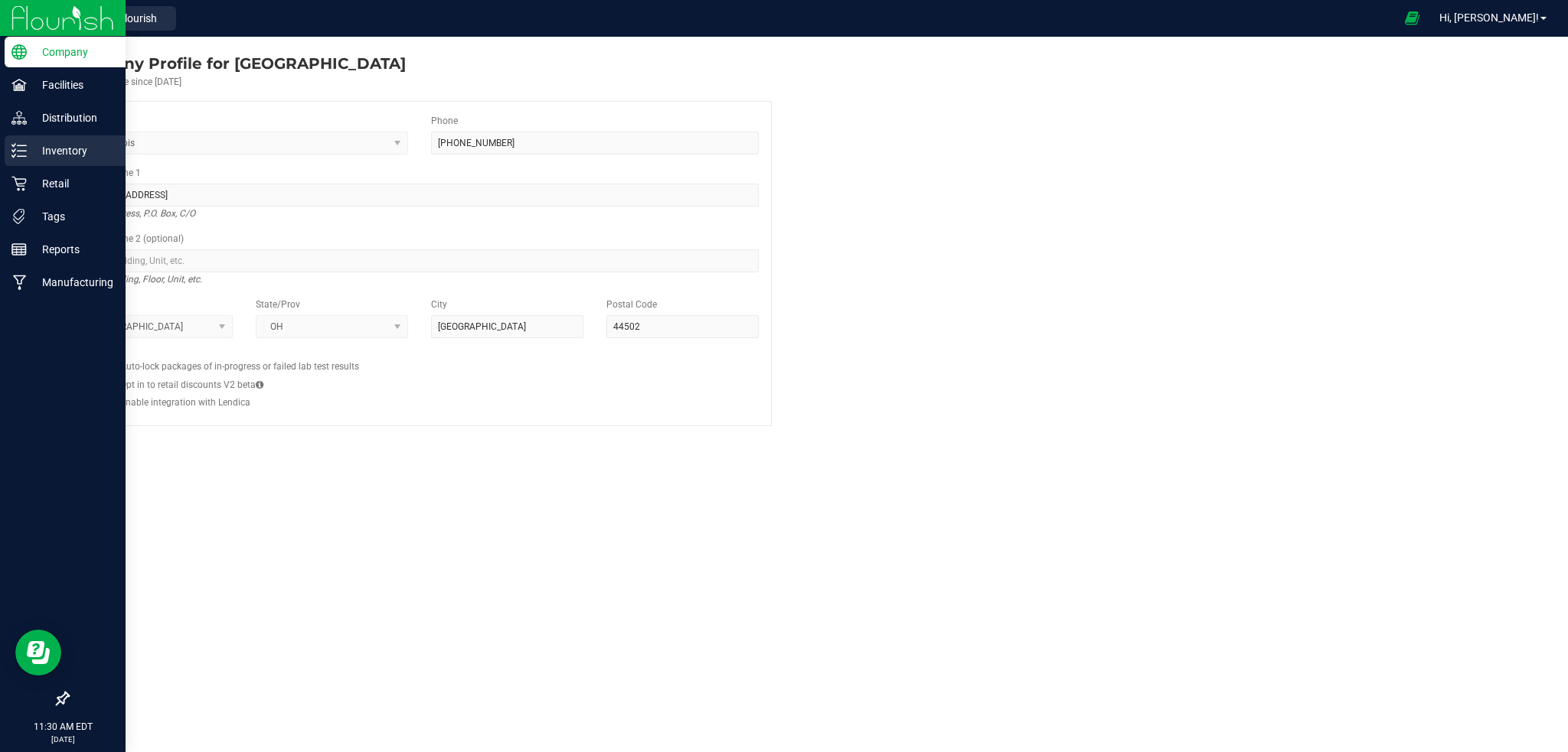
click at [66, 148] on p "Inventory" at bounding box center [73, 151] width 92 height 18
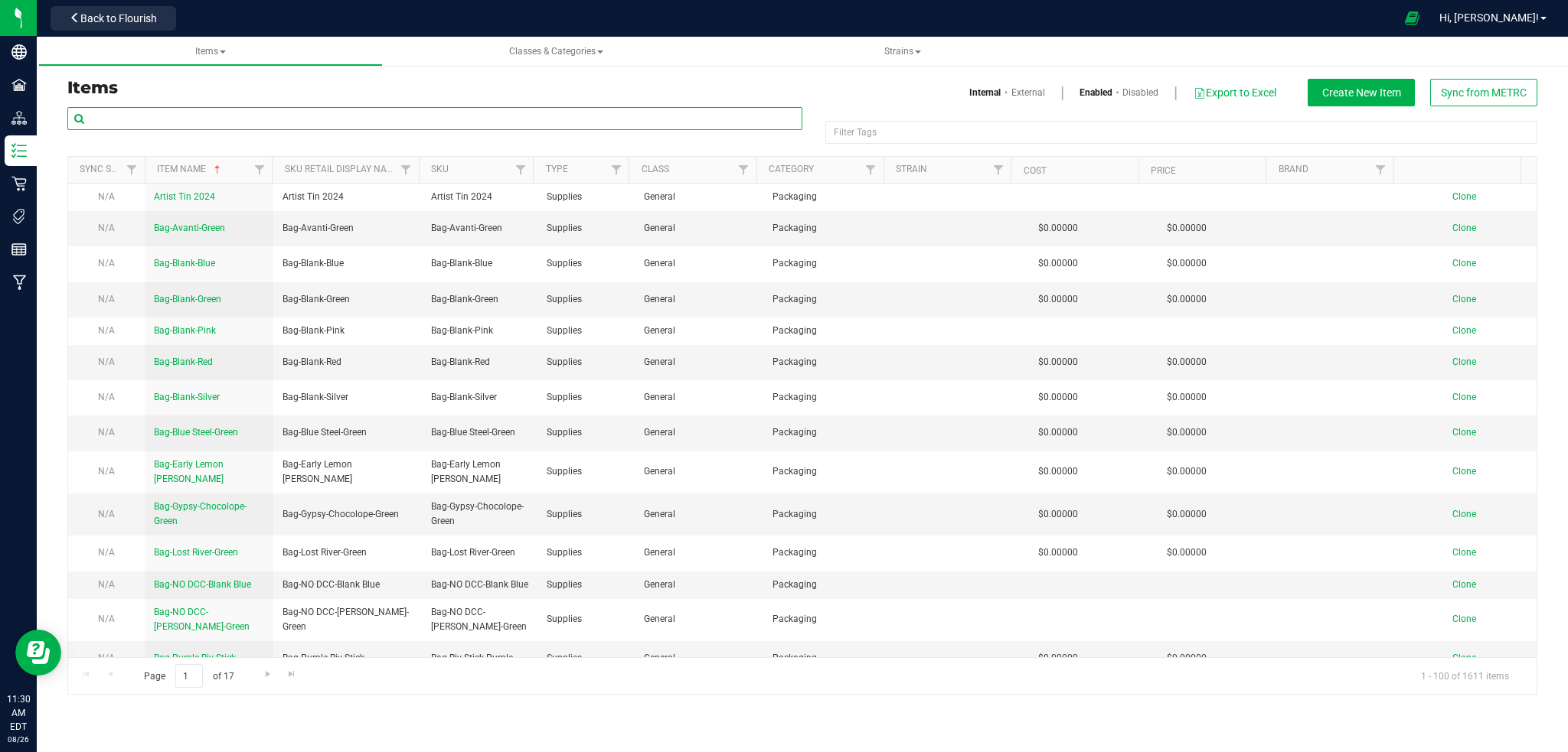
click at [295, 119] on input "text" at bounding box center [435, 118] width 735 height 23
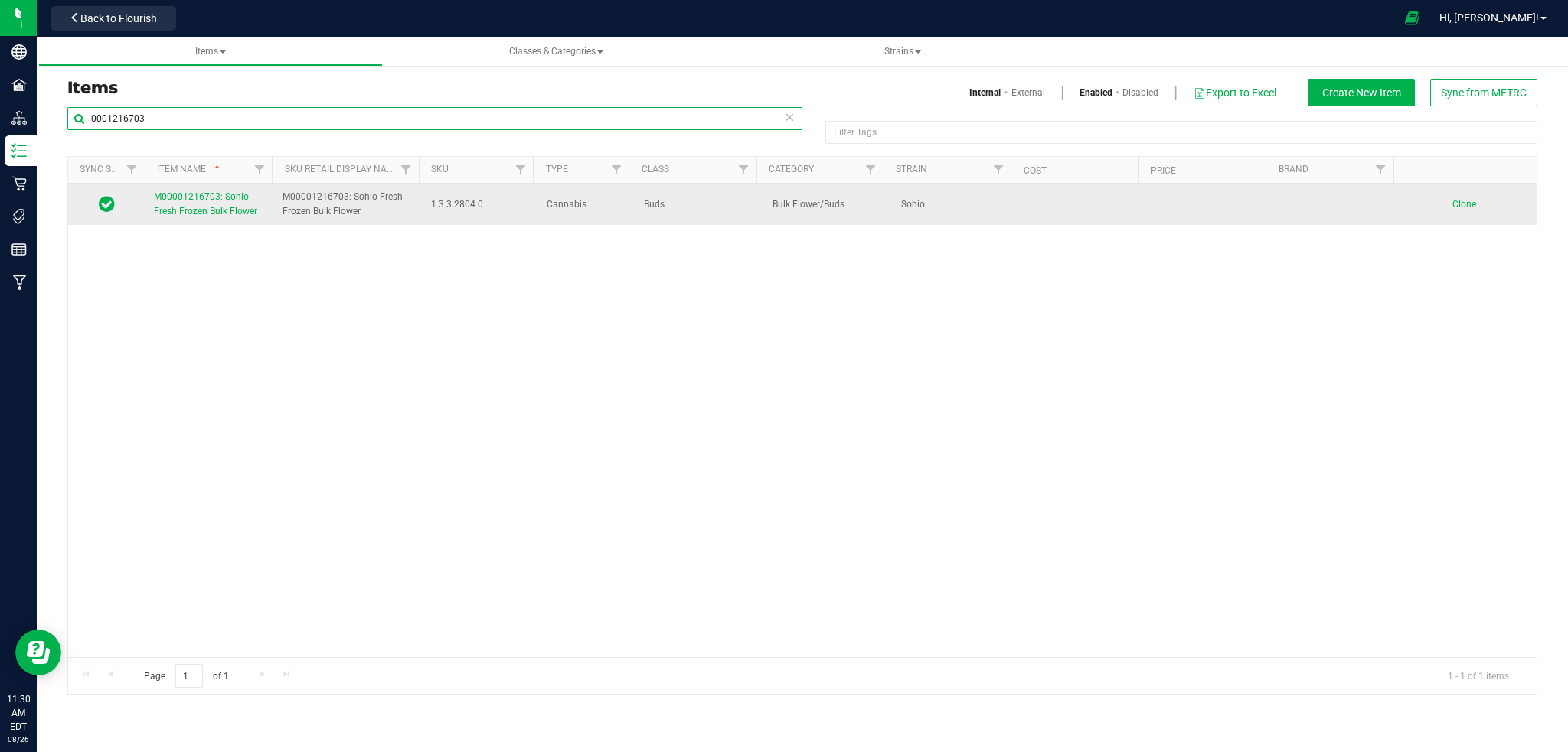
type input "0001216703"
click at [217, 208] on span "M00001216703: Sohio Fresh Frozen Bulk Flower" at bounding box center [205, 204] width 103 height 25
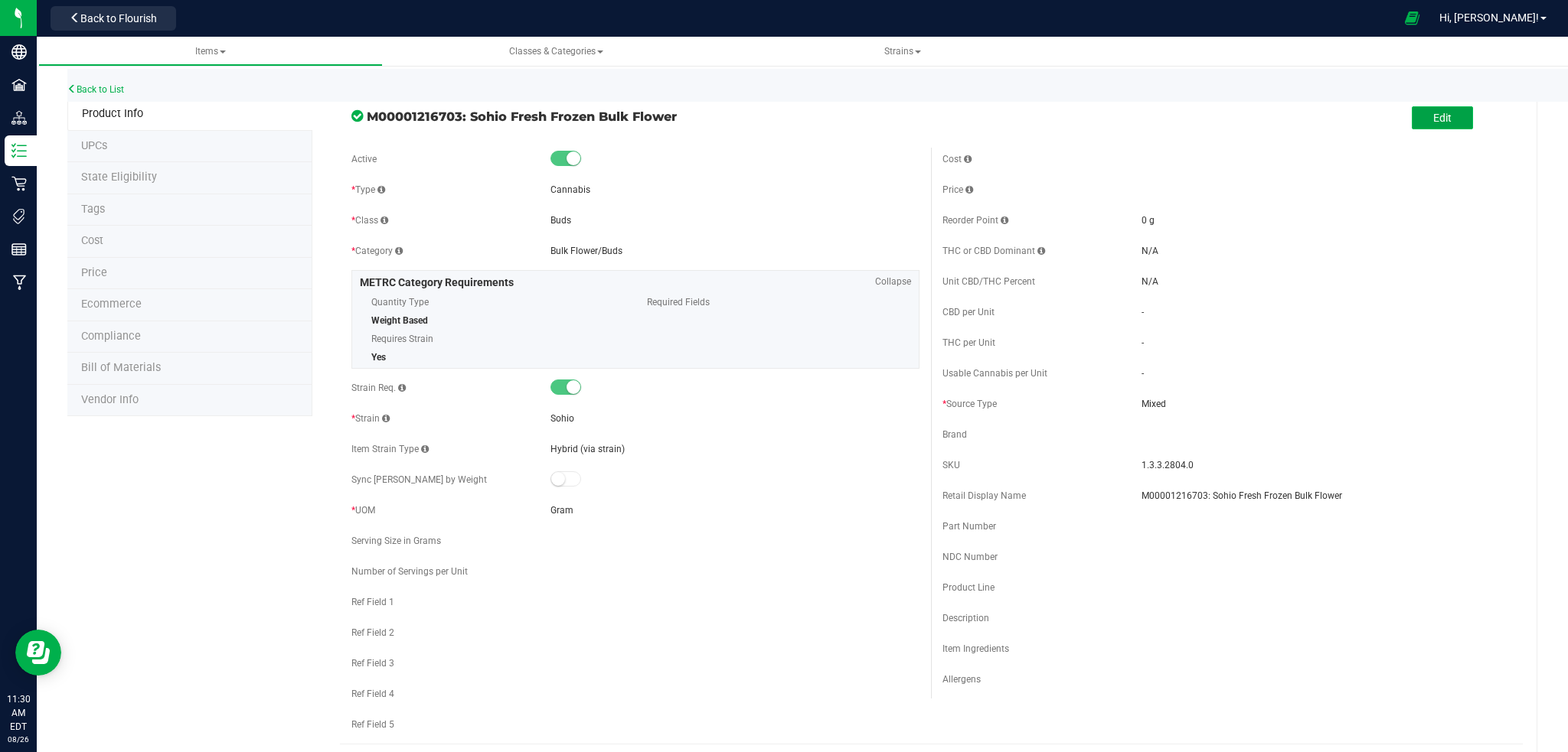
click at [1437, 112] on button "Edit" at bounding box center [1443, 118] width 61 height 23
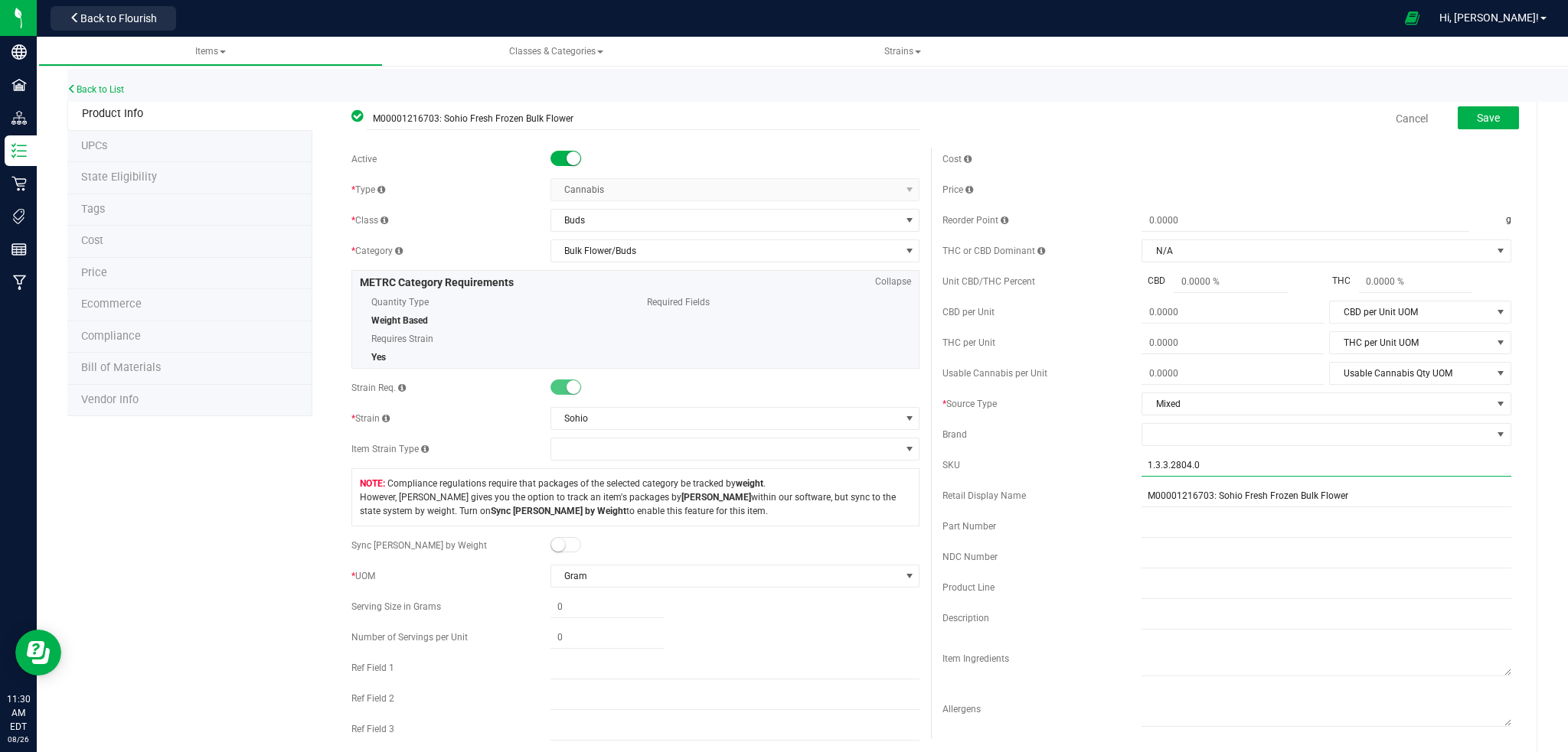
drag, startPoint x: 1201, startPoint y: 465, endPoint x: 1127, endPoint y: 462, distance: 74.1
click at [1127, 462] on div "SKU 1.3.3.2804.0" at bounding box center [1227, 465] width 569 height 23
click at [1311, 466] on input "Processor-Bulk Fresh Flower-Uptown Funk" at bounding box center [1326, 465] width 370 height 23
type input "Processor-Bulk Fresh Flower-Sohio"
click at [1478, 114] on span "Save" at bounding box center [1489, 118] width 23 height 12
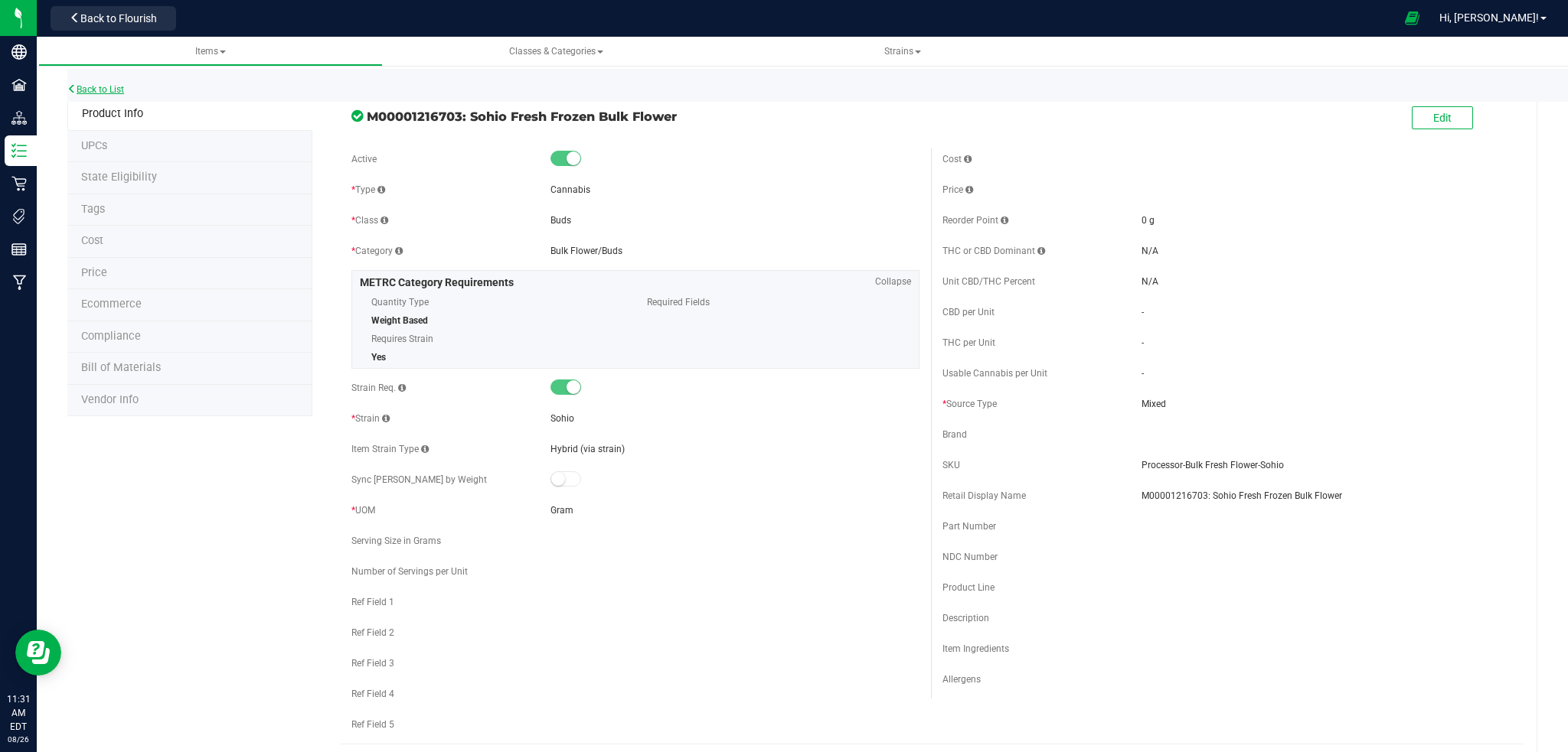
click at [87, 86] on link "Back to List" at bounding box center [96, 90] width 57 height 11
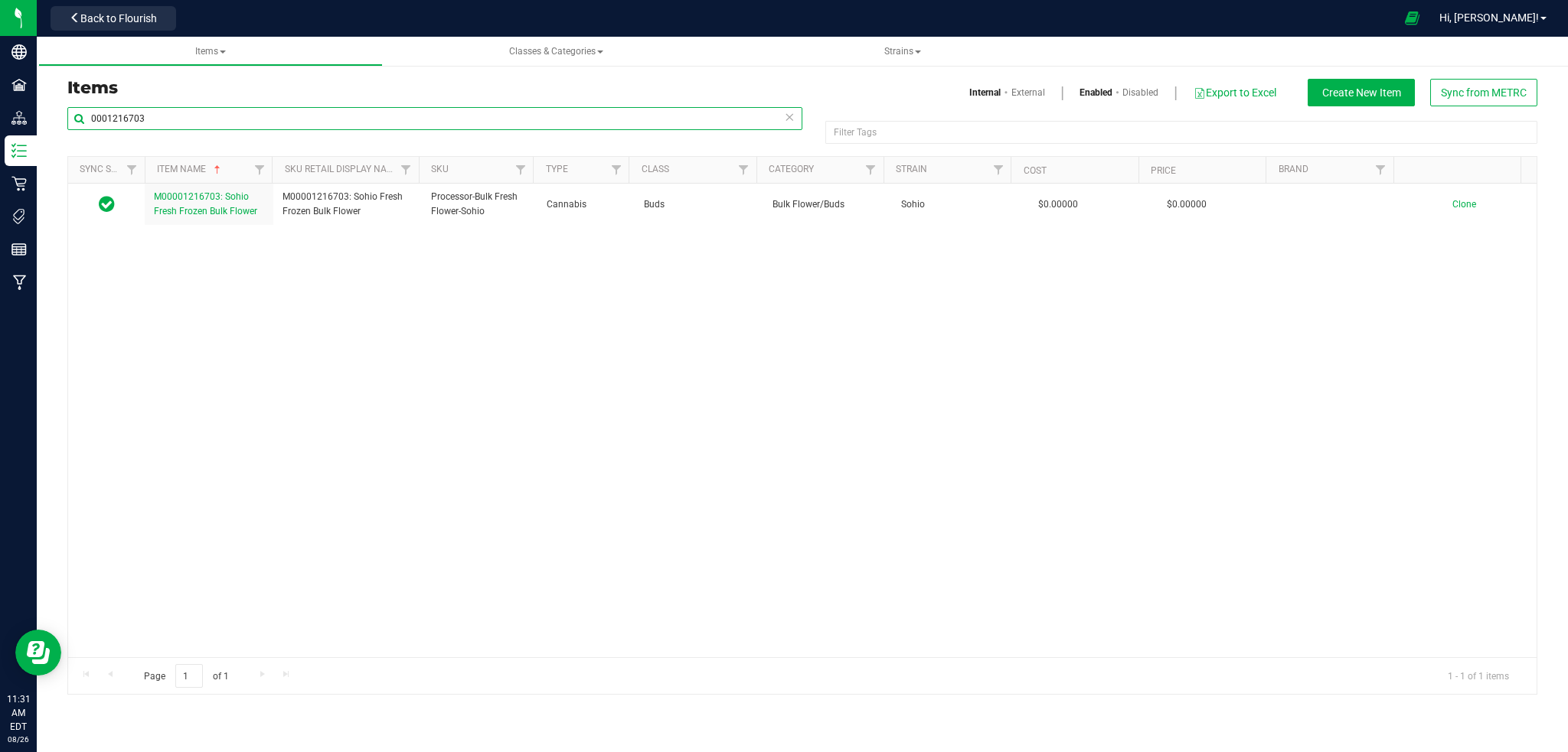
click at [173, 119] on input "0001216703" at bounding box center [435, 118] width 735 height 23
type input "0"
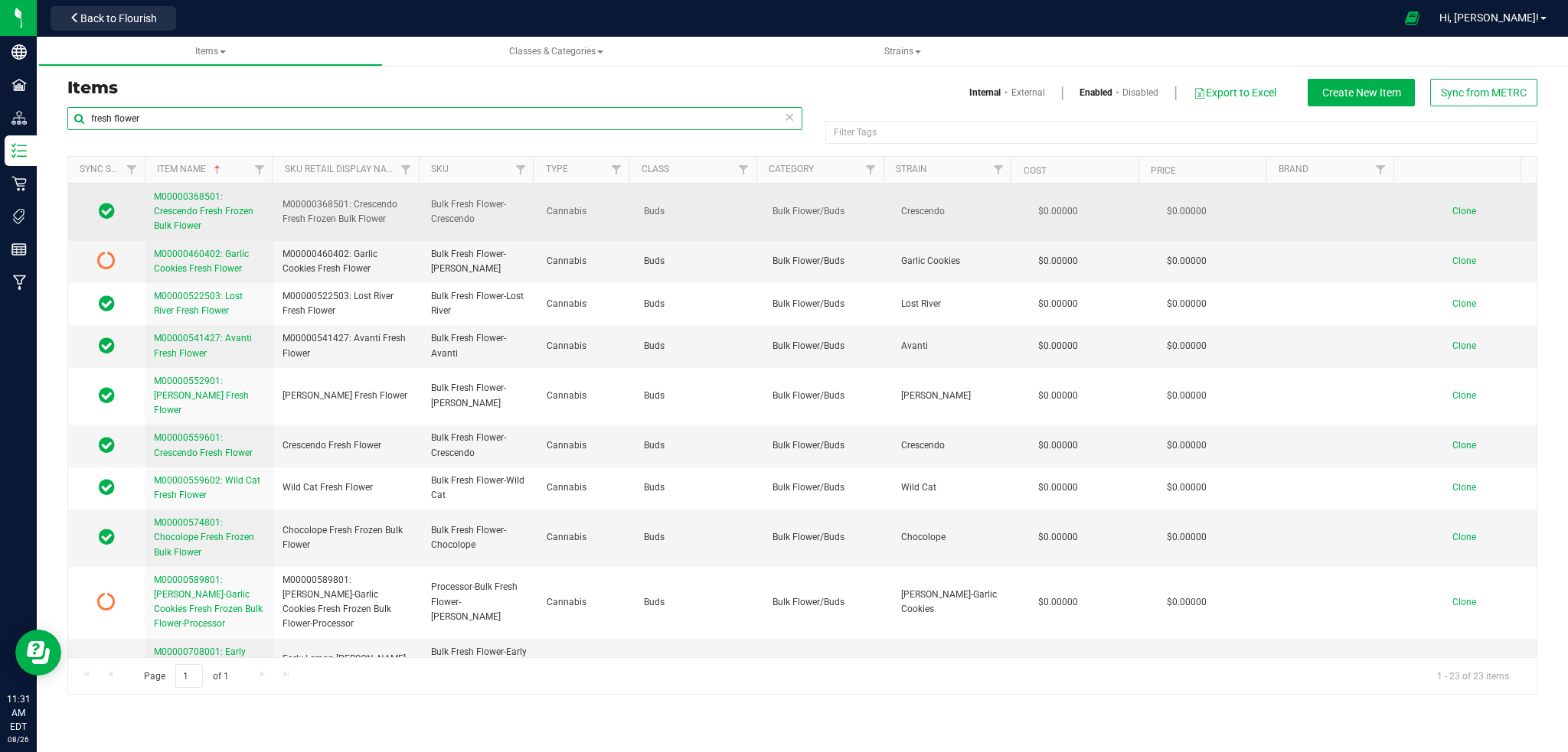
type input "fresh flower"
click at [198, 213] on span "M00000368501: Crescendo Fresh Frozen Bulk Flower" at bounding box center [204, 211] width 100 height 40
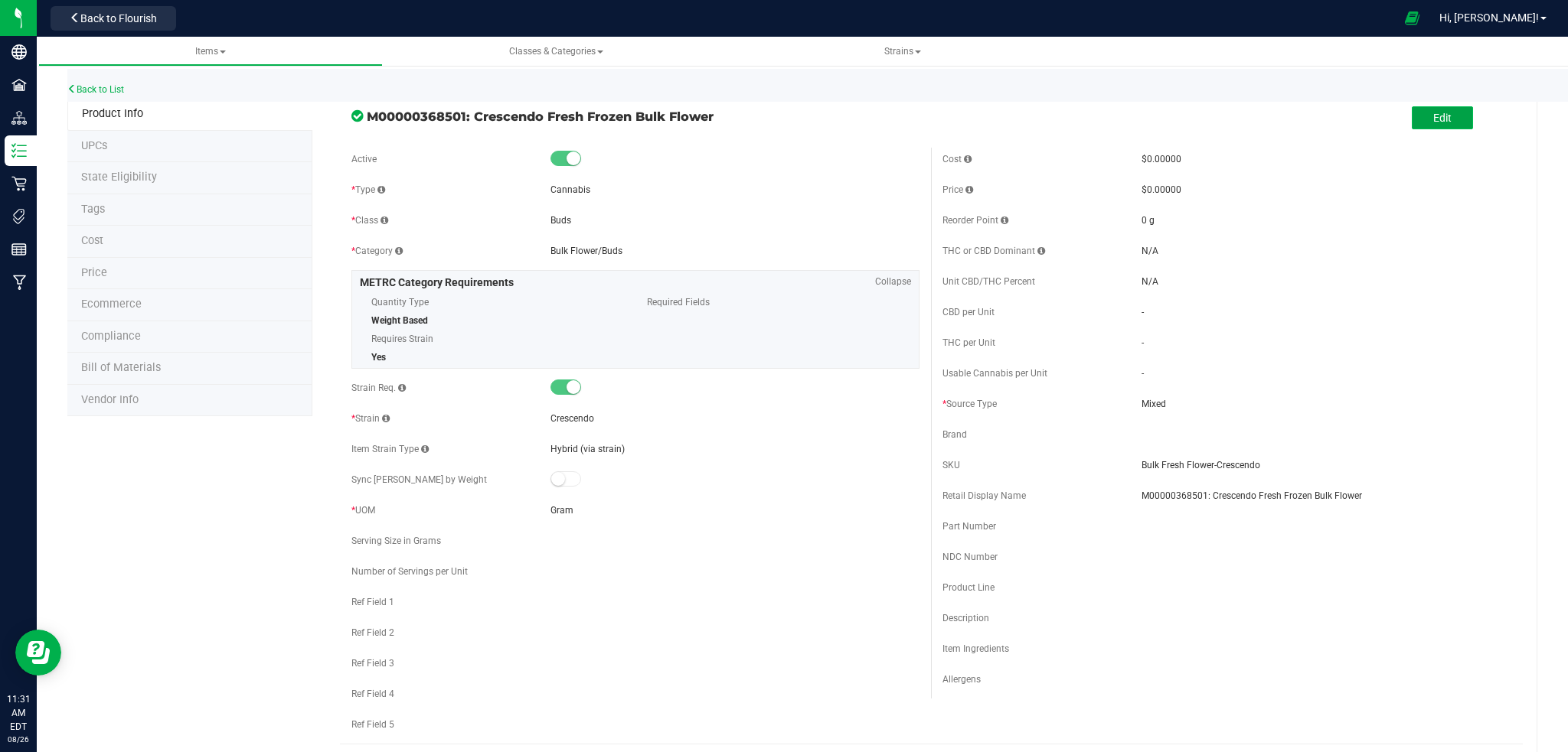
click at [1444, 119] on button "Edit" at bounding box center [1443, 118] width 61 height 23
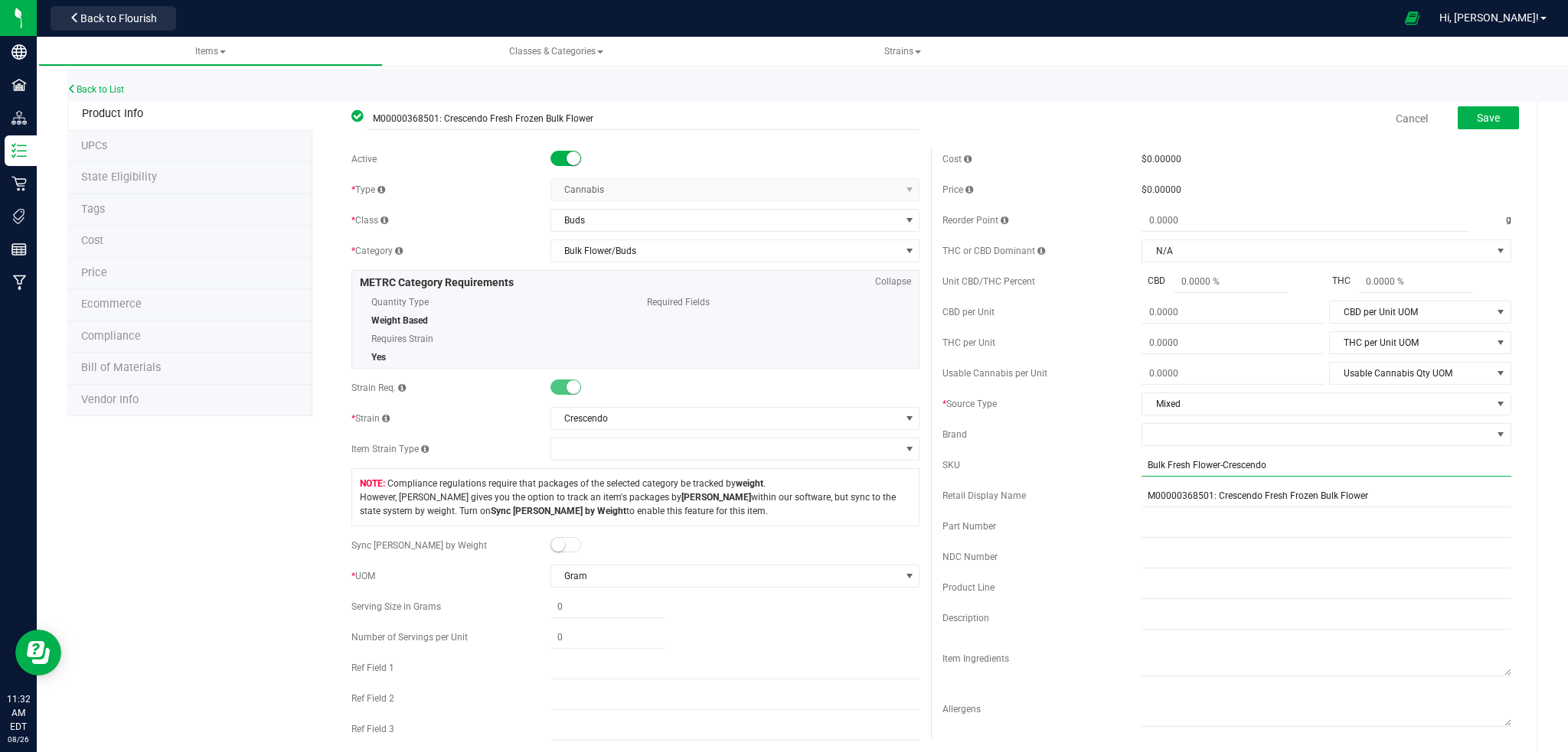
click at [1141, 466] on input "Bulk Fresh Flower-Crescendo" at bounding box center [1326, 465] width 370 height 23
type input "Processor-Bulk Fresh Flower-Crescendo"
click at [1460, 118] on button "Save" at bounding box center [1489, 118] width 61 height 23
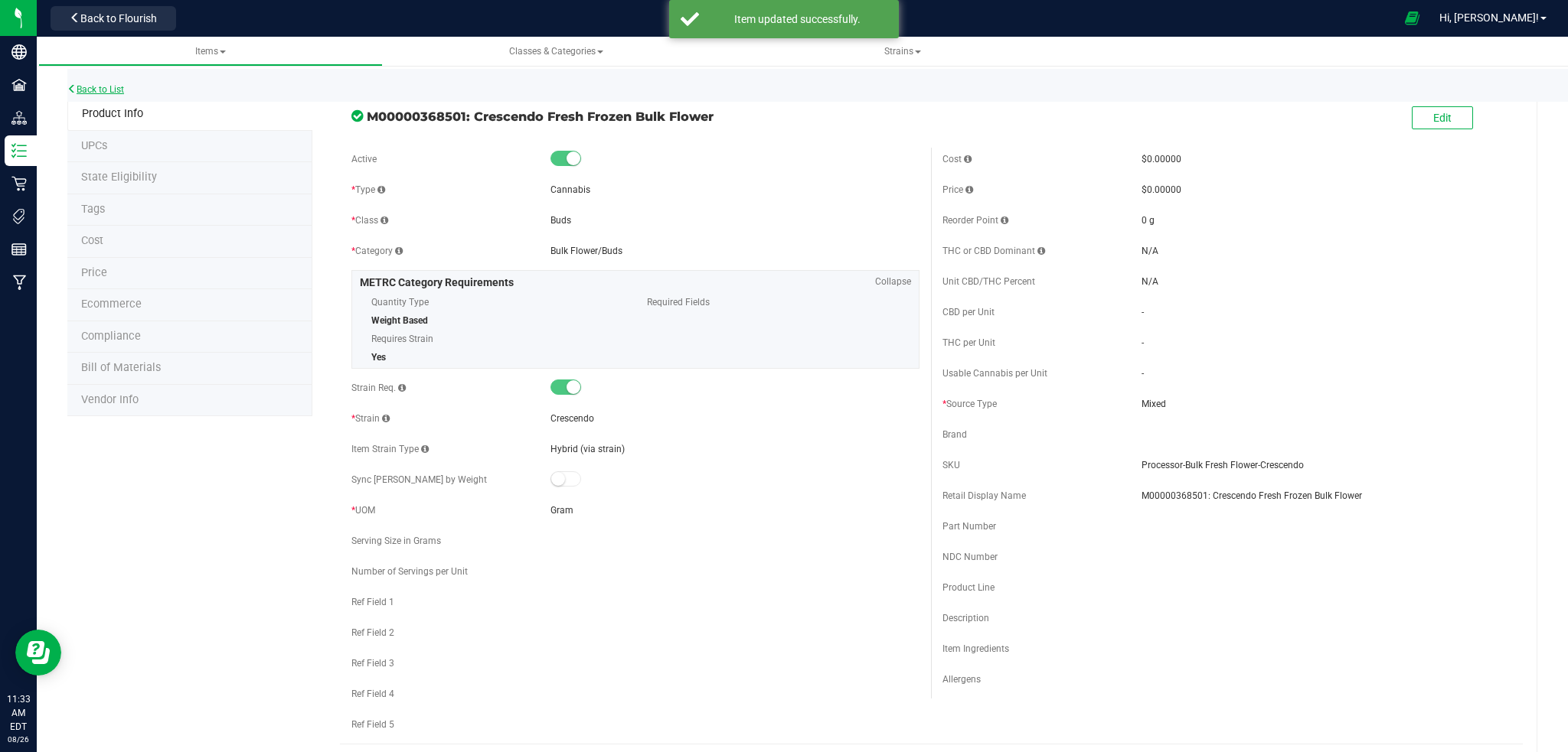
click at [93, 90] on link "Back to List" at bounding box center [96, 90] width 57 height 11
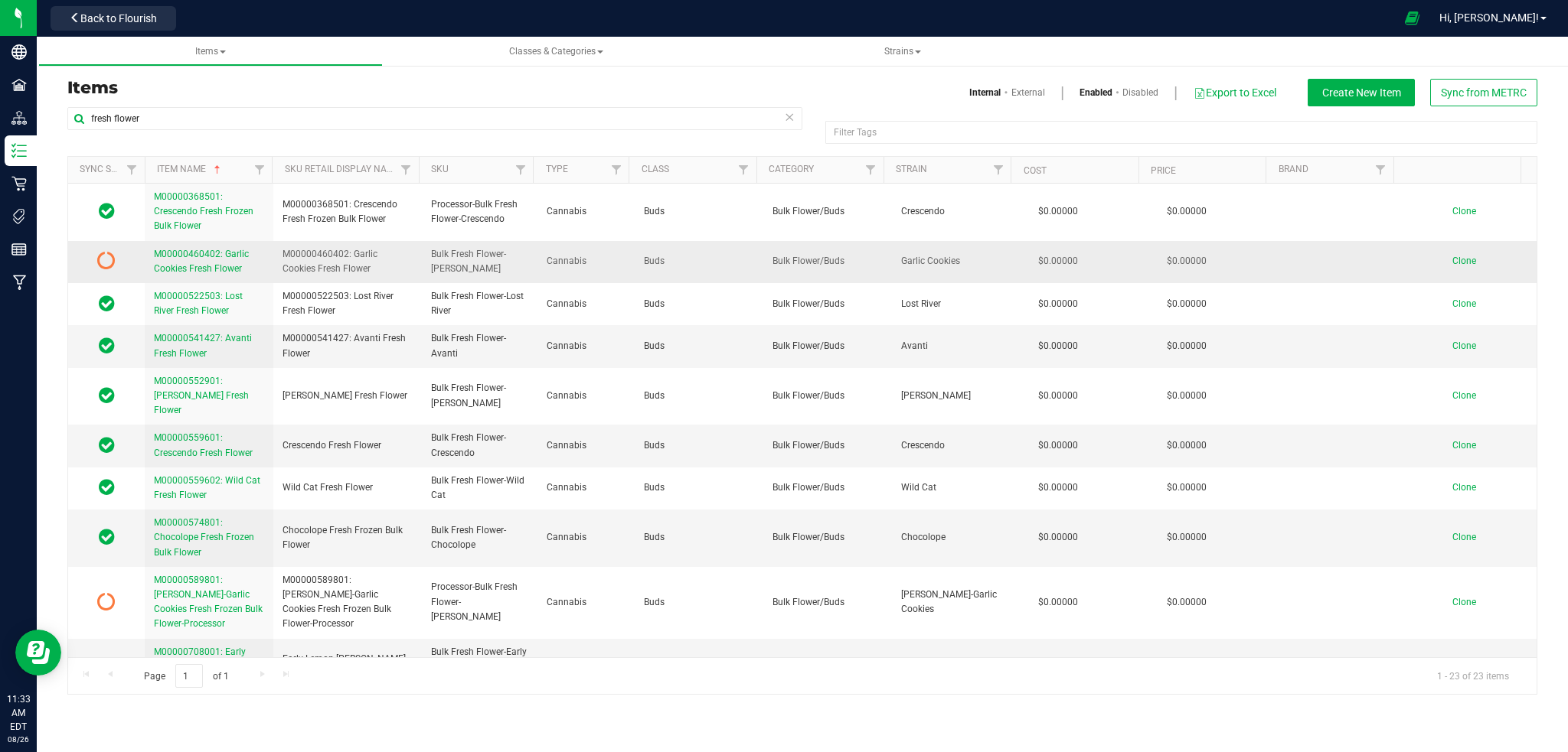
click at [182, 258] on span "M00000460402: Garlic Cookies Fresh Flower" at bounding box center [201, 261] width 95 height 25
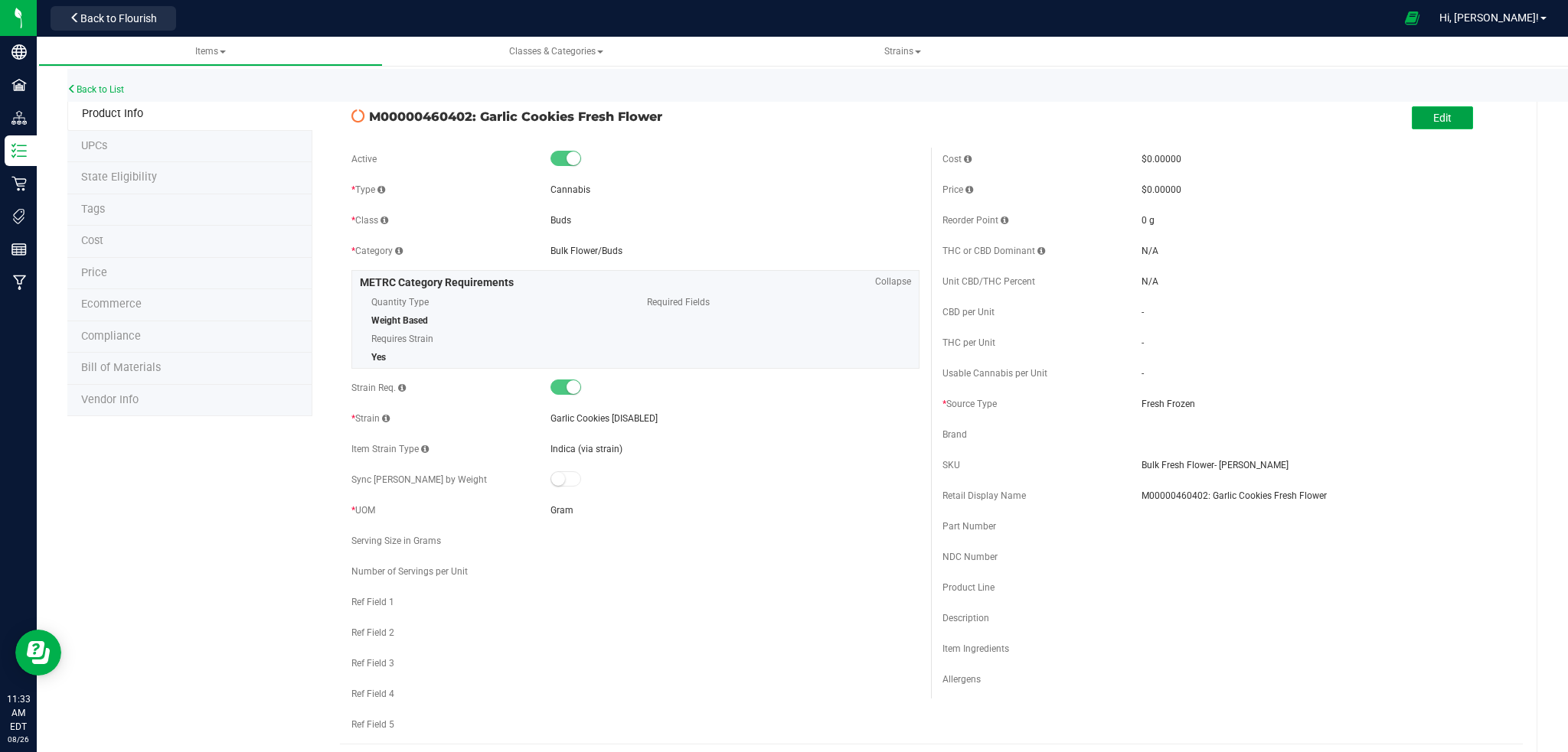
click at [1412, 116] on button "Edit" at bounding box center [1443, 118] width 61 height 23
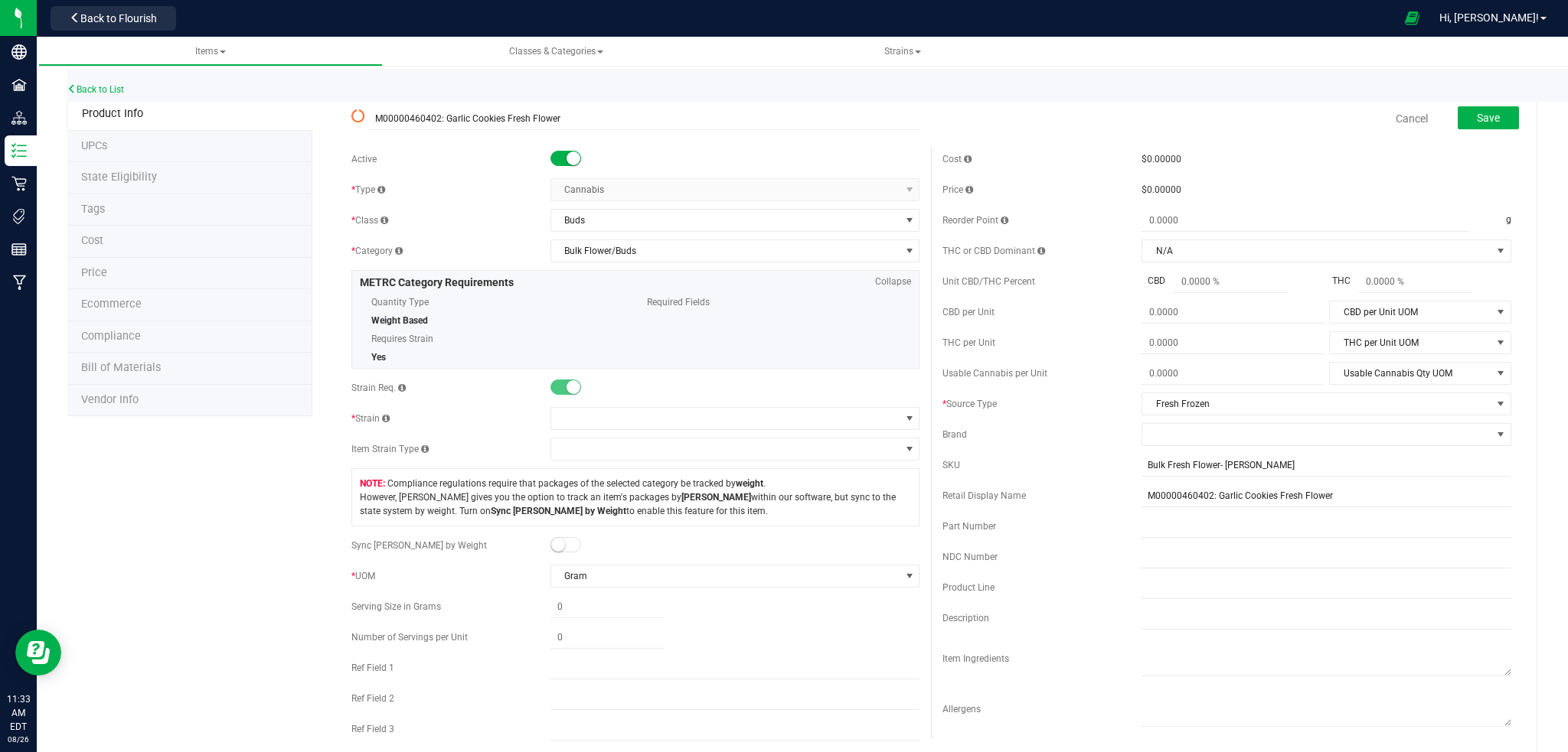
click at [559, 154] on span at bounding box center [566, 158] width 31 height 15
click at [1484, 112] on span "Save" at bounding box center [1489, 118] width 23 height 12
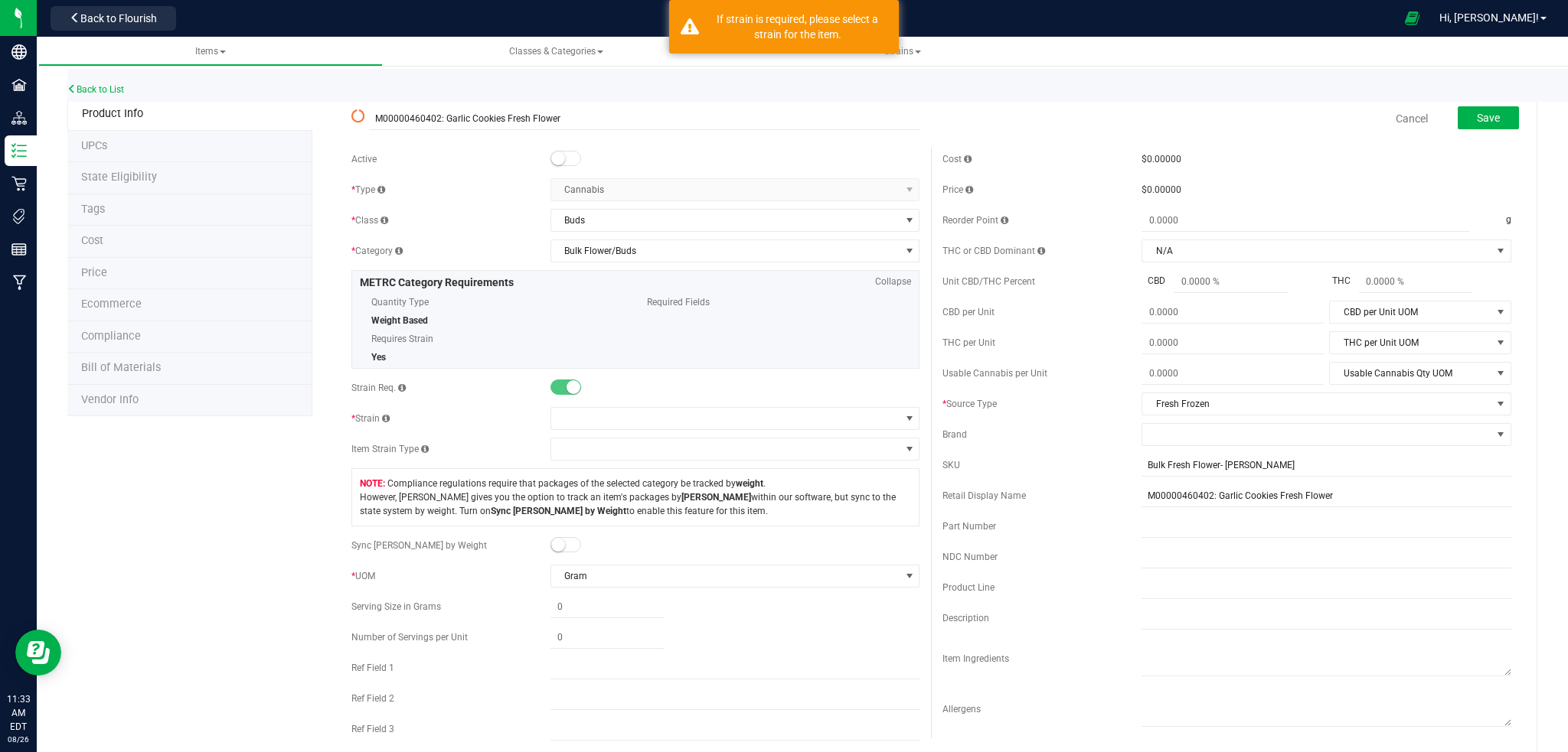
click at [562, 159] on span at bounding box center [566, 158] width 31 height 15
click at [1477, 117] on span "Save" at bounding box center [1489, 118] width 23 height 12
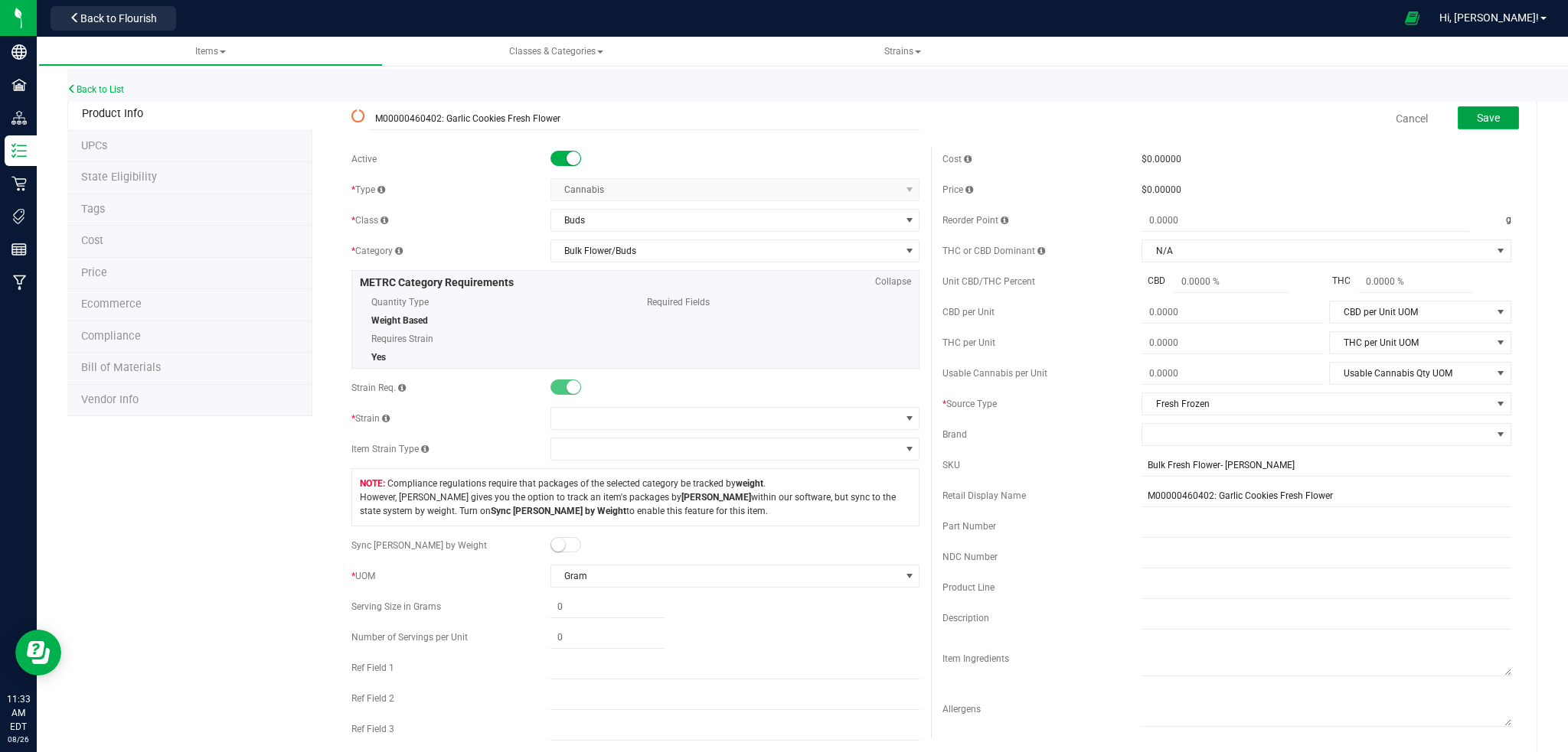
click at [1478, 119] on span "Save" at bounding box center [1489, 118] width 23 height 12
click at [1477, 116] on span "Save" at bounding box center [1489, 118] width 23 height 12
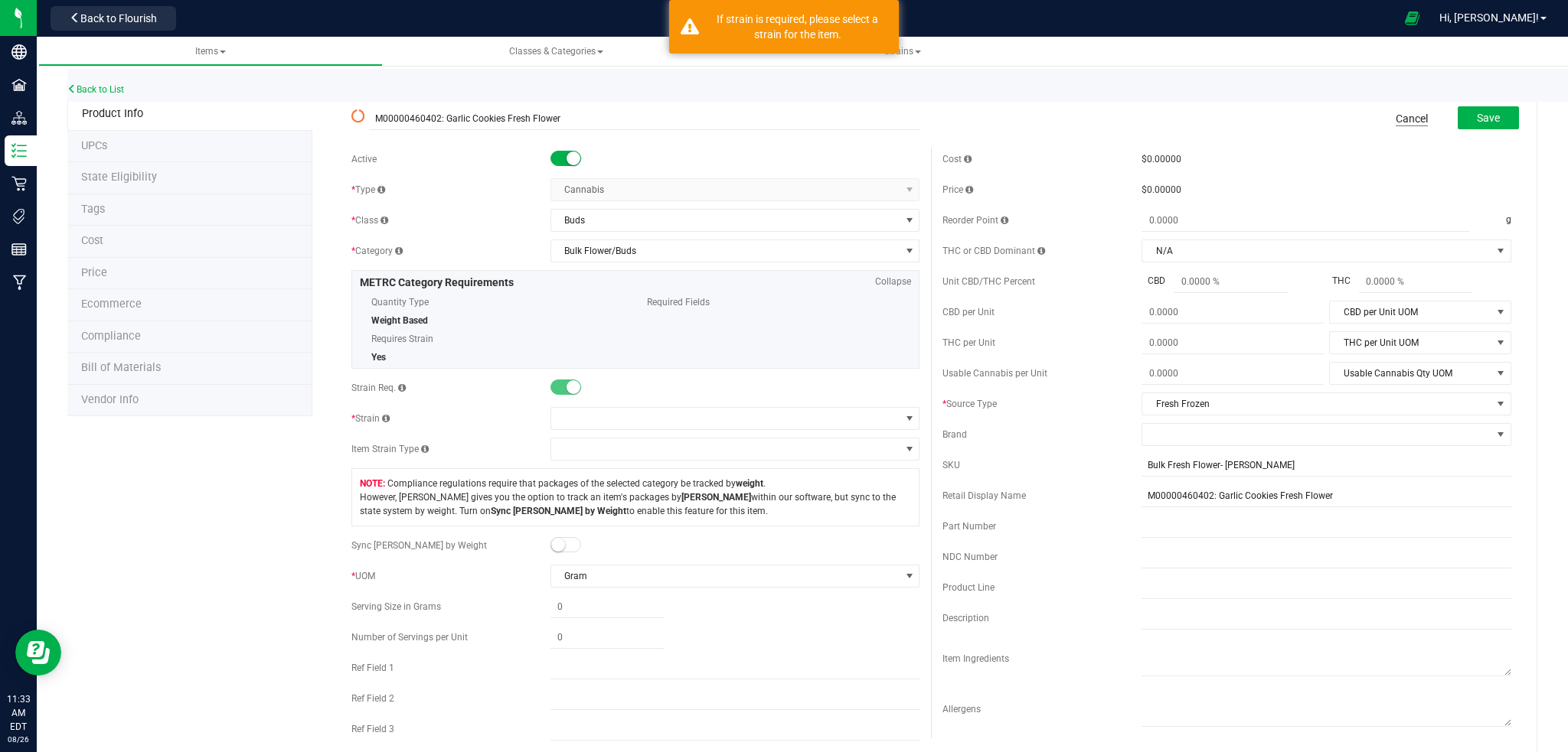
click at [1397, 119] on link "Cancel" at bounding box center [1412, 118] width 32 height 15
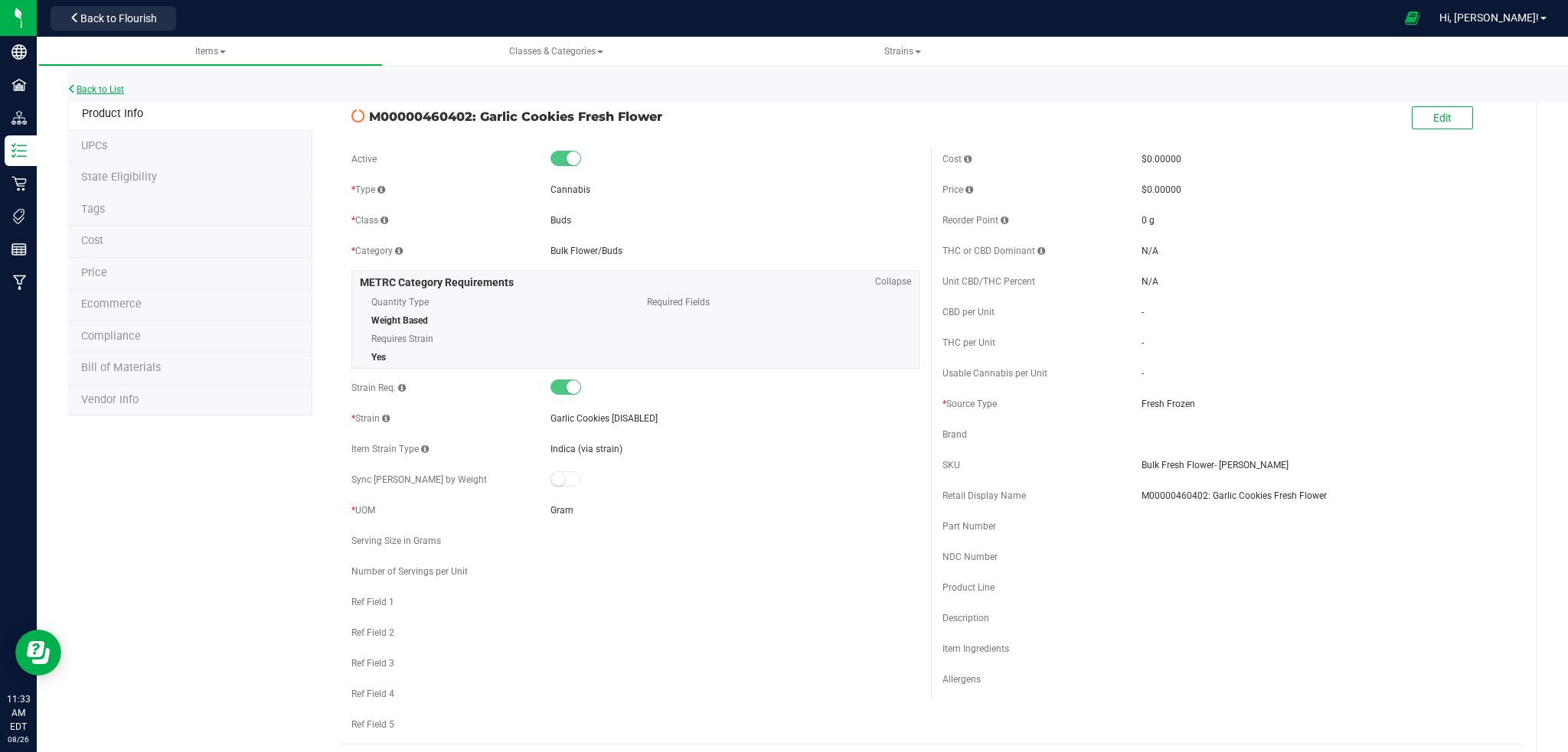
click at [106, 90] on link "Back to List" at bounding box center [96, 90] width 57 height 11
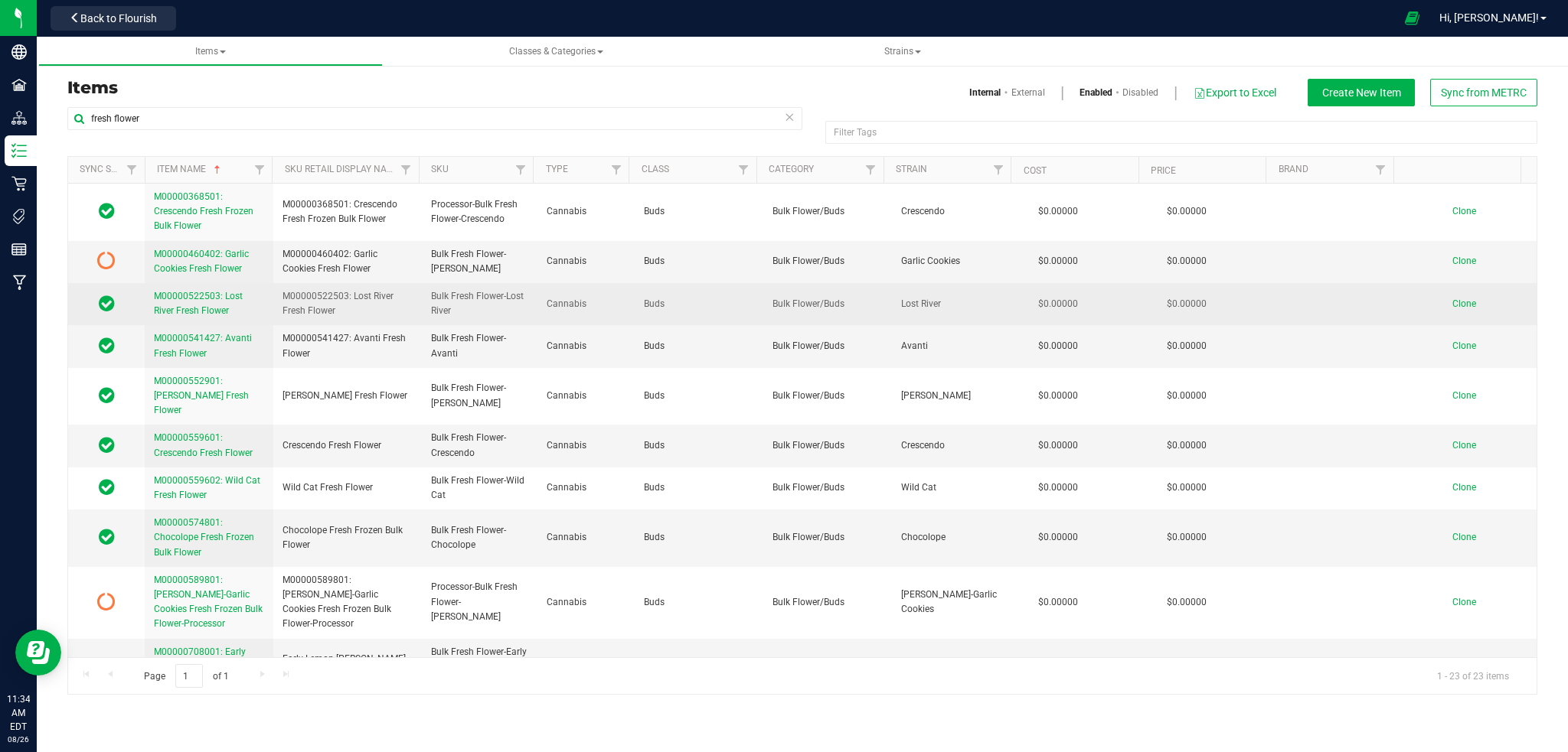
click at [184, 306] on span "M00000522503: Lost River Fresh Flower" at bounding box center [198, 303] width 89 height 25
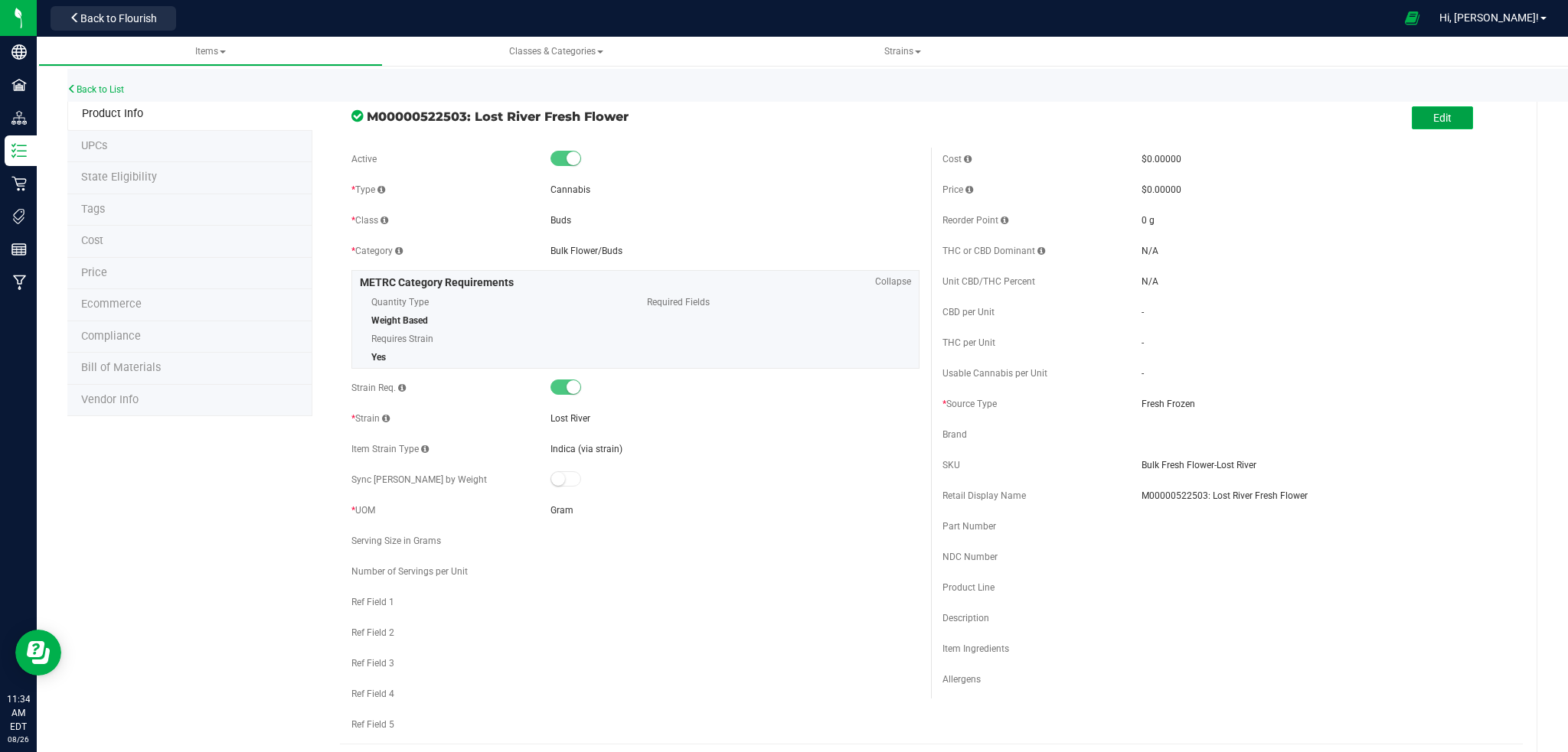
click at [1442, 124] on button "Edit" at bounding box center [1443, 118] width 61 height 23
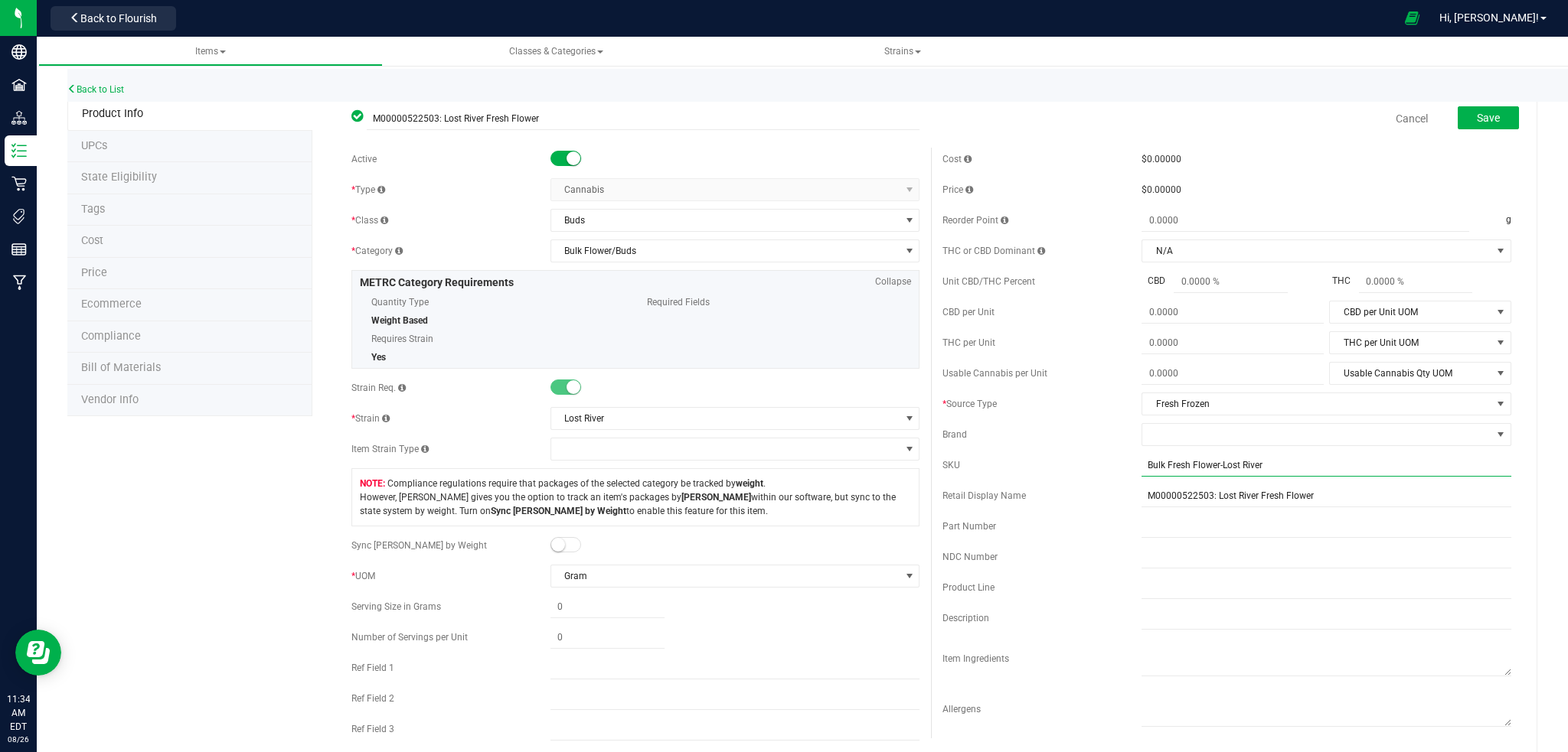
click at [1141, 465] on input "Bulk Fresh Flower-Lost River" at bounding box center [1326, 465] width 370 height 23
type input "Processor-Bulk Fresh Flower-Lost River"
click at [1477, 112] on span "Save" at bounding box center [1489, 118] width 23 height 12
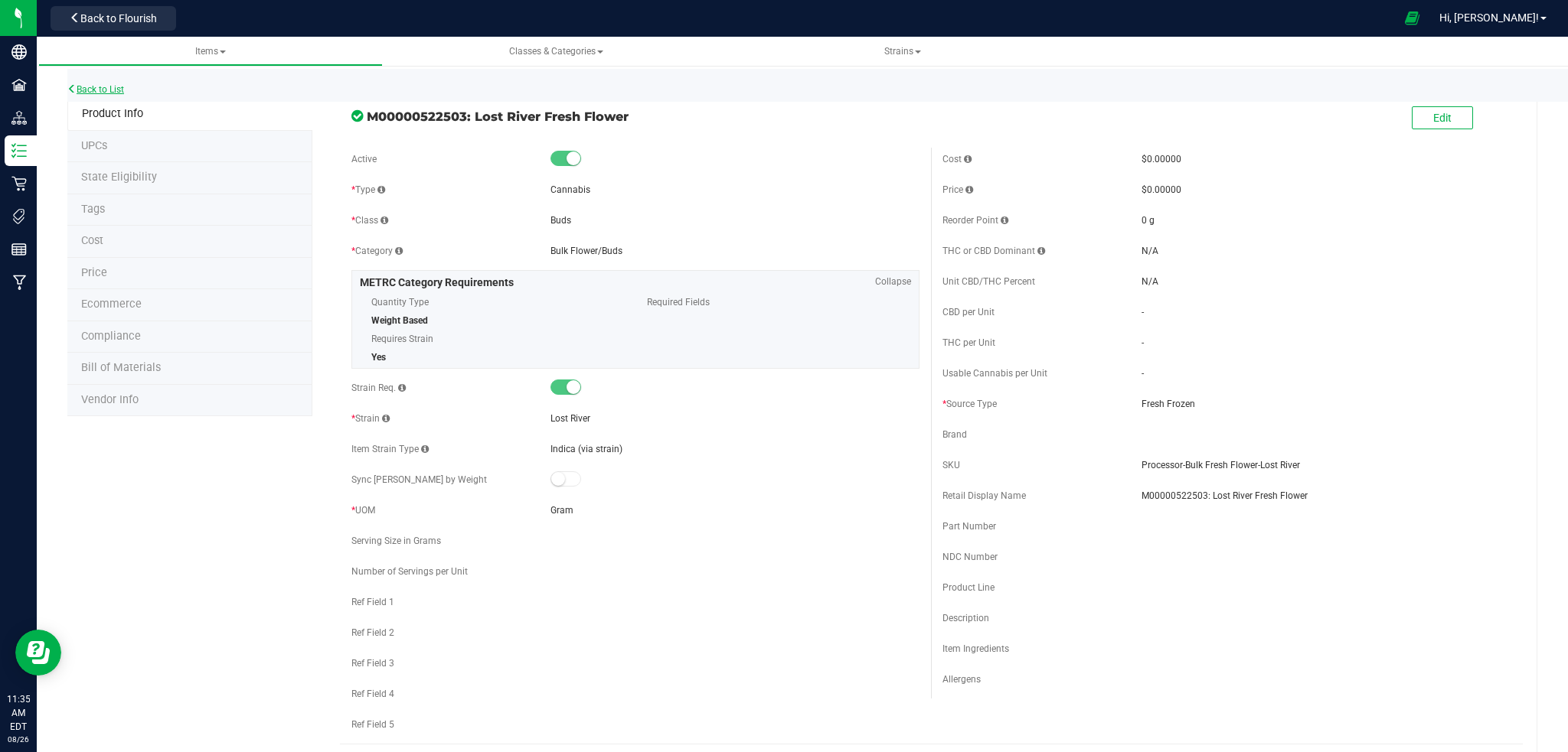
click at [92, 88] on link "Back to List" at bounding box center [96, 90] width 57 height 11
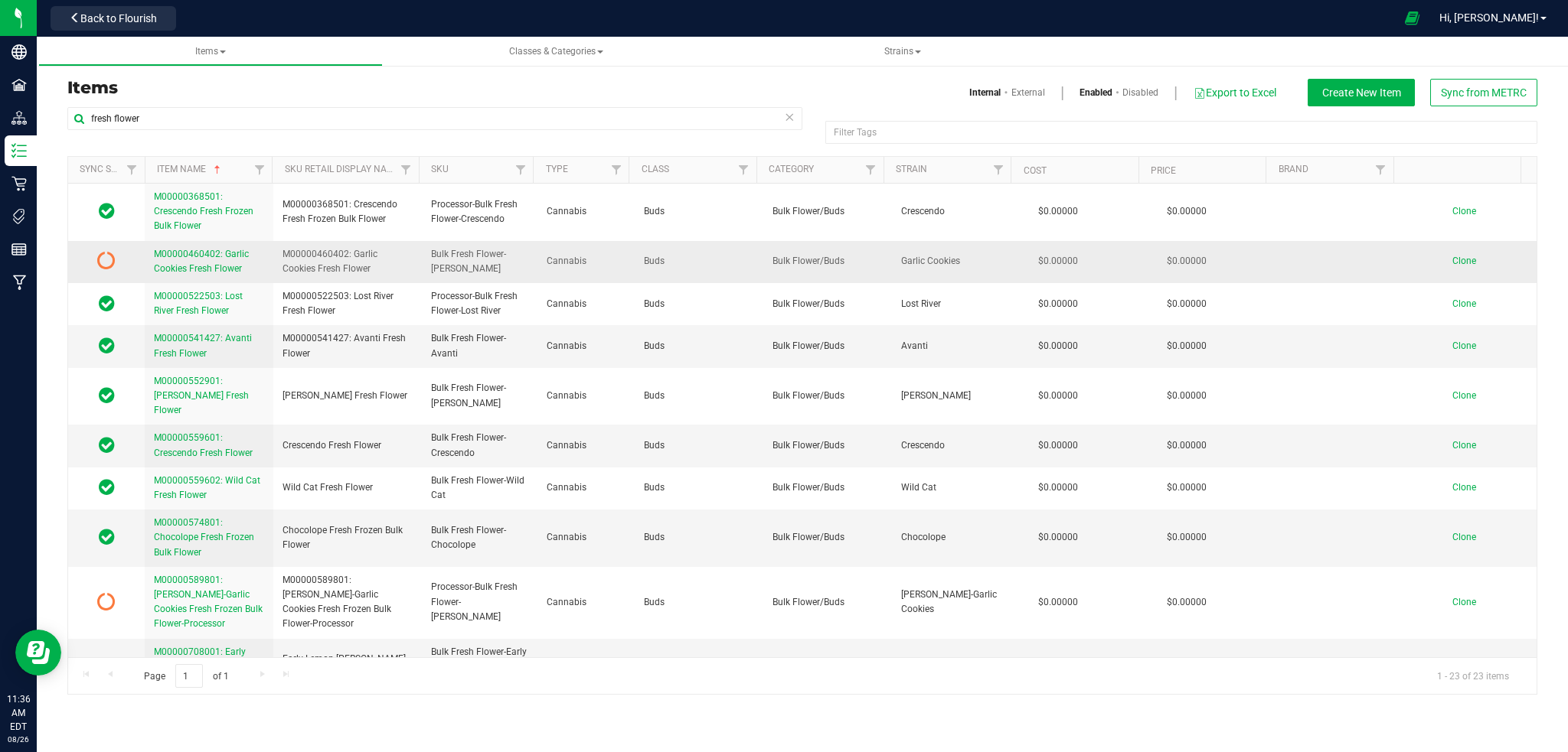
click at [216, 264] on span "M00000460402: Garlic Cookies Fresh Flower" at bounding box center [201, 261] width 95 height 25
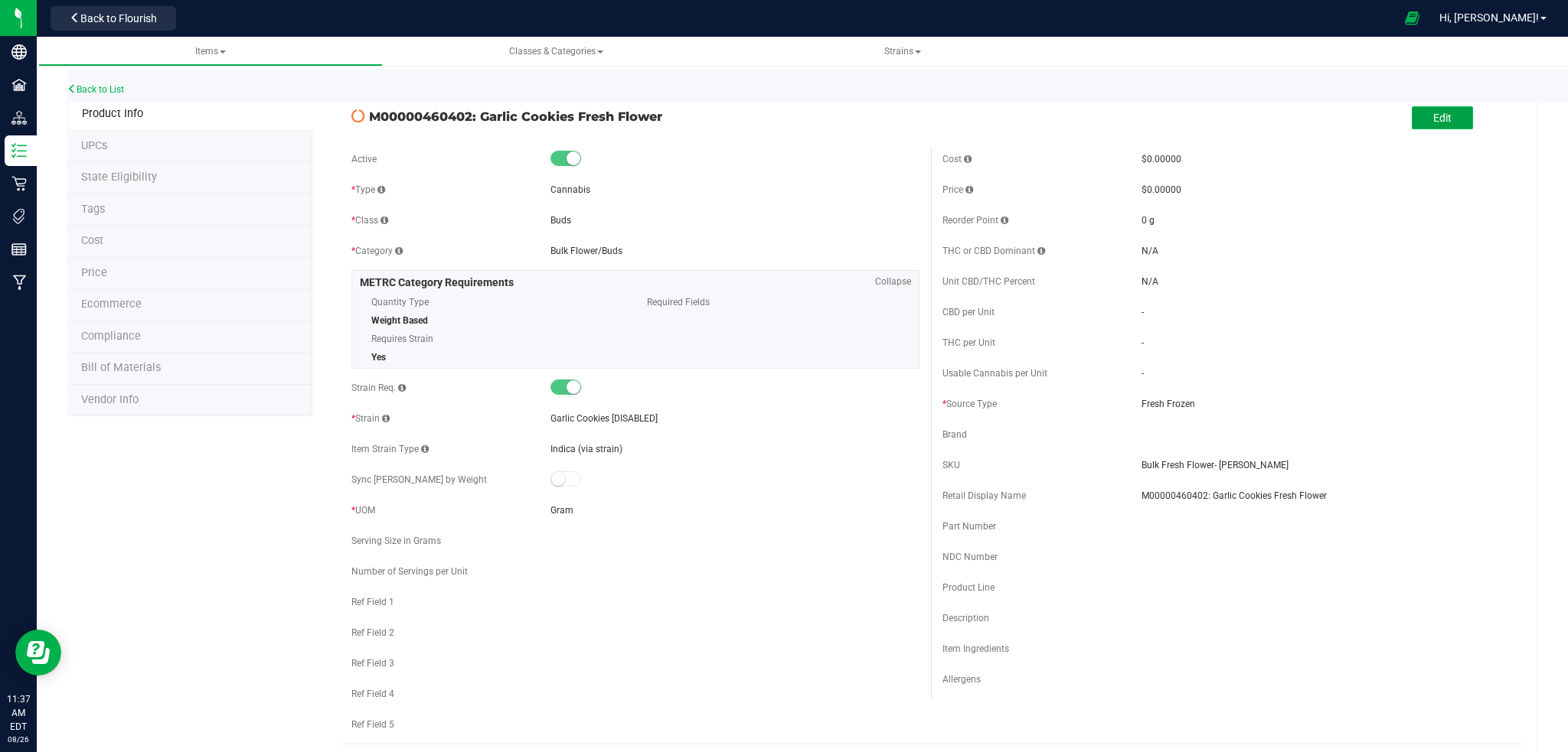
click at [1433, 121] on span "Edit" at bounding box center [1443, 118] width 18 height 12
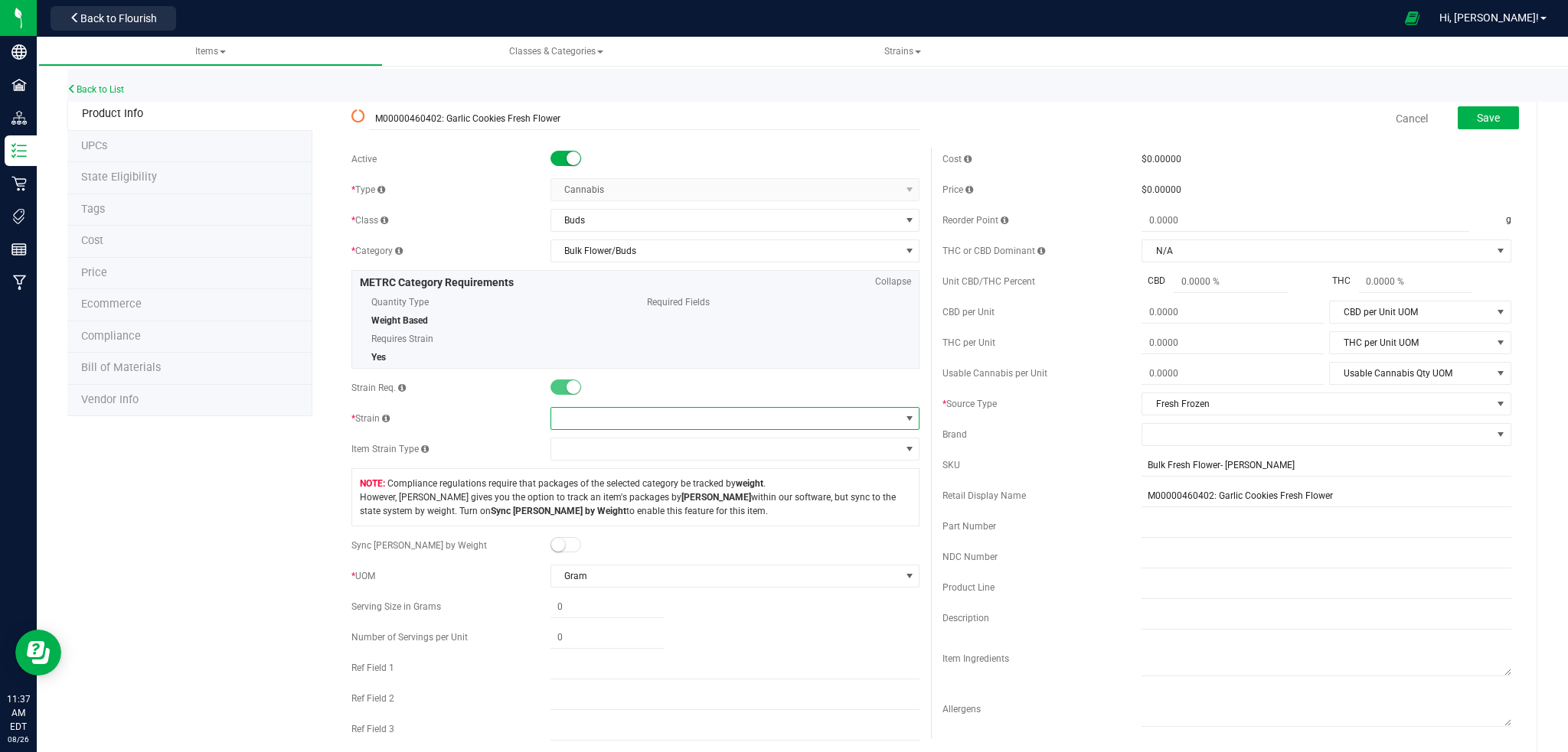
click at [903, 417] on span at bounding box center [909, 419] width 12 height 12
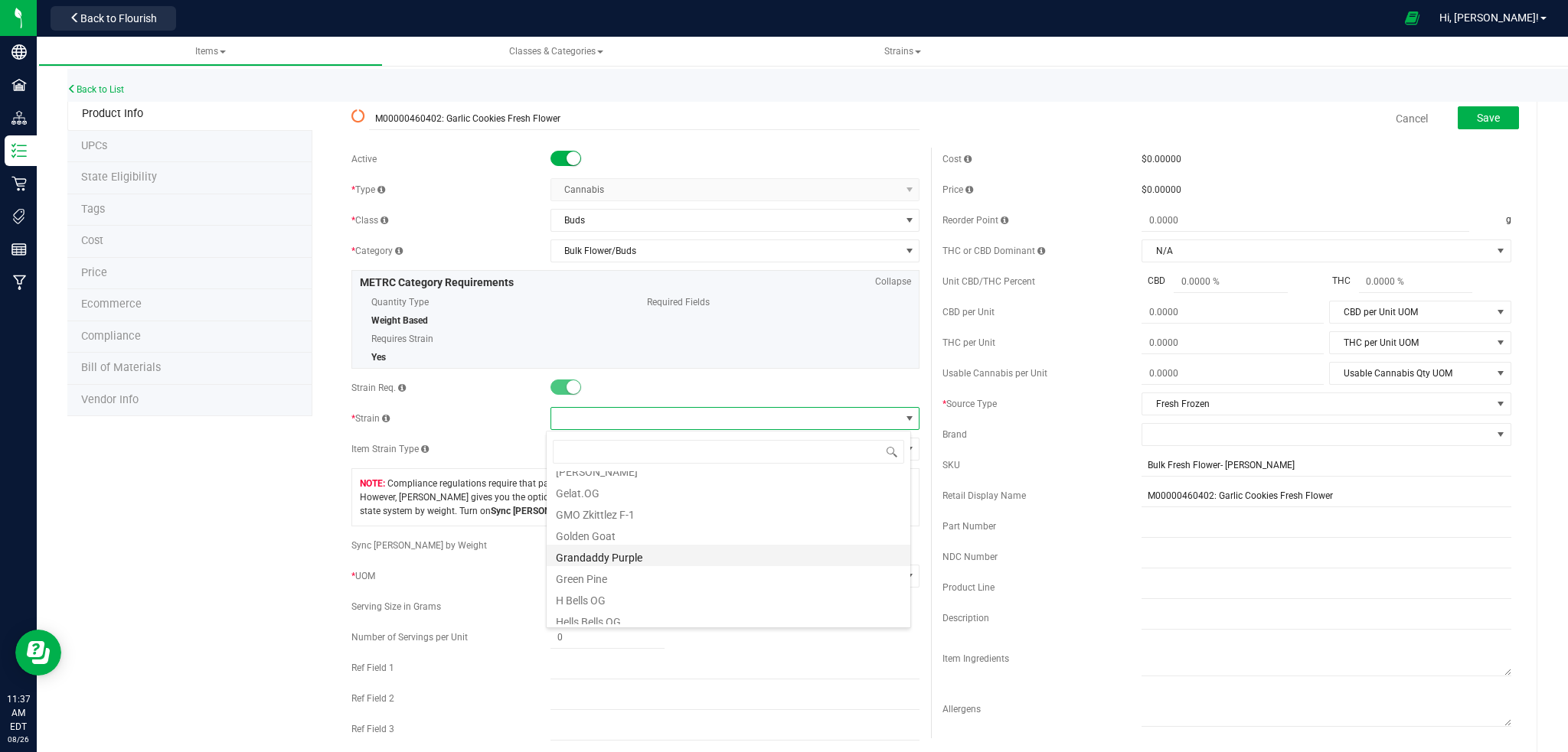
scroll to position [509, 0]
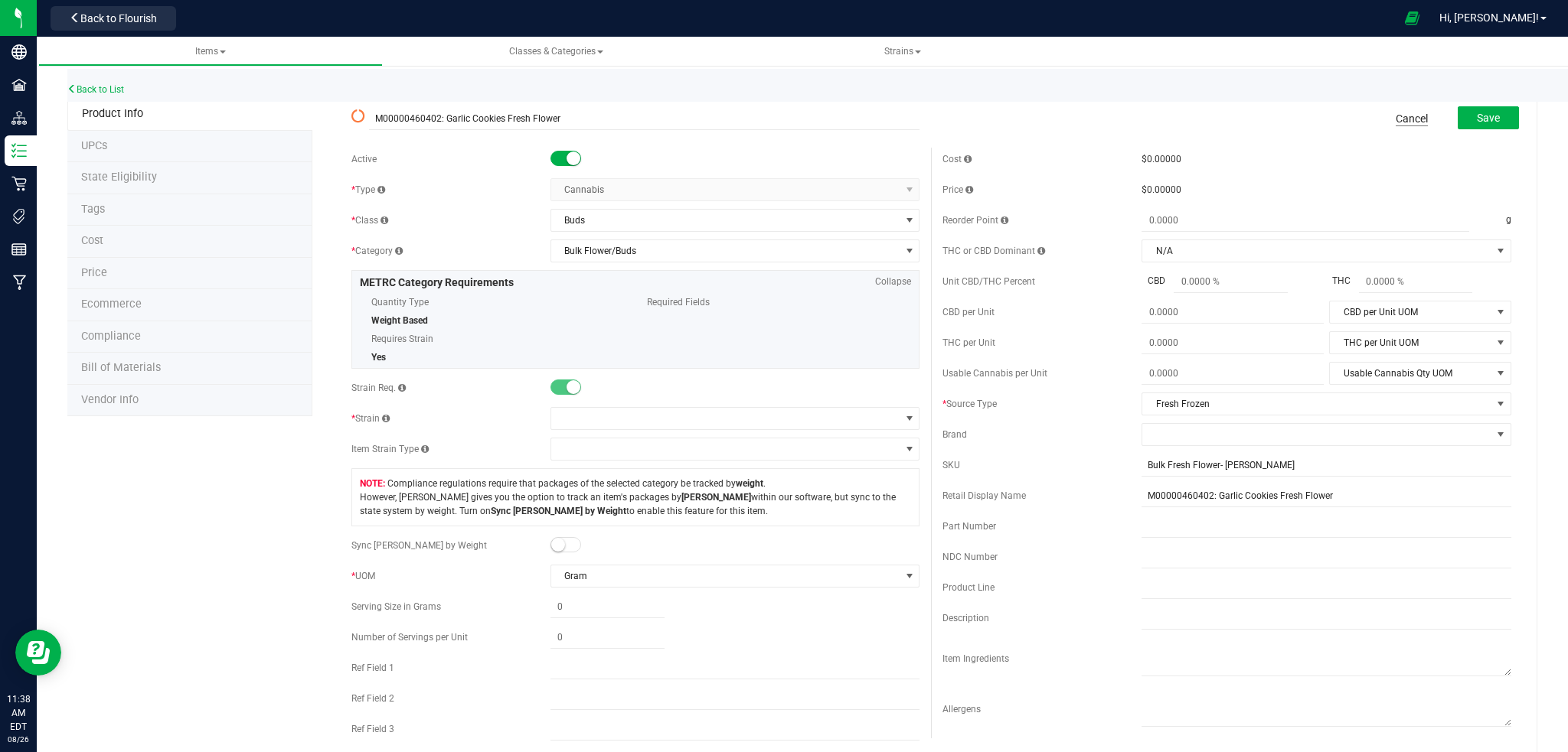
click at [1404, 117] on link "Cancel" at bounding box center [1412, 118] width 32 height 15
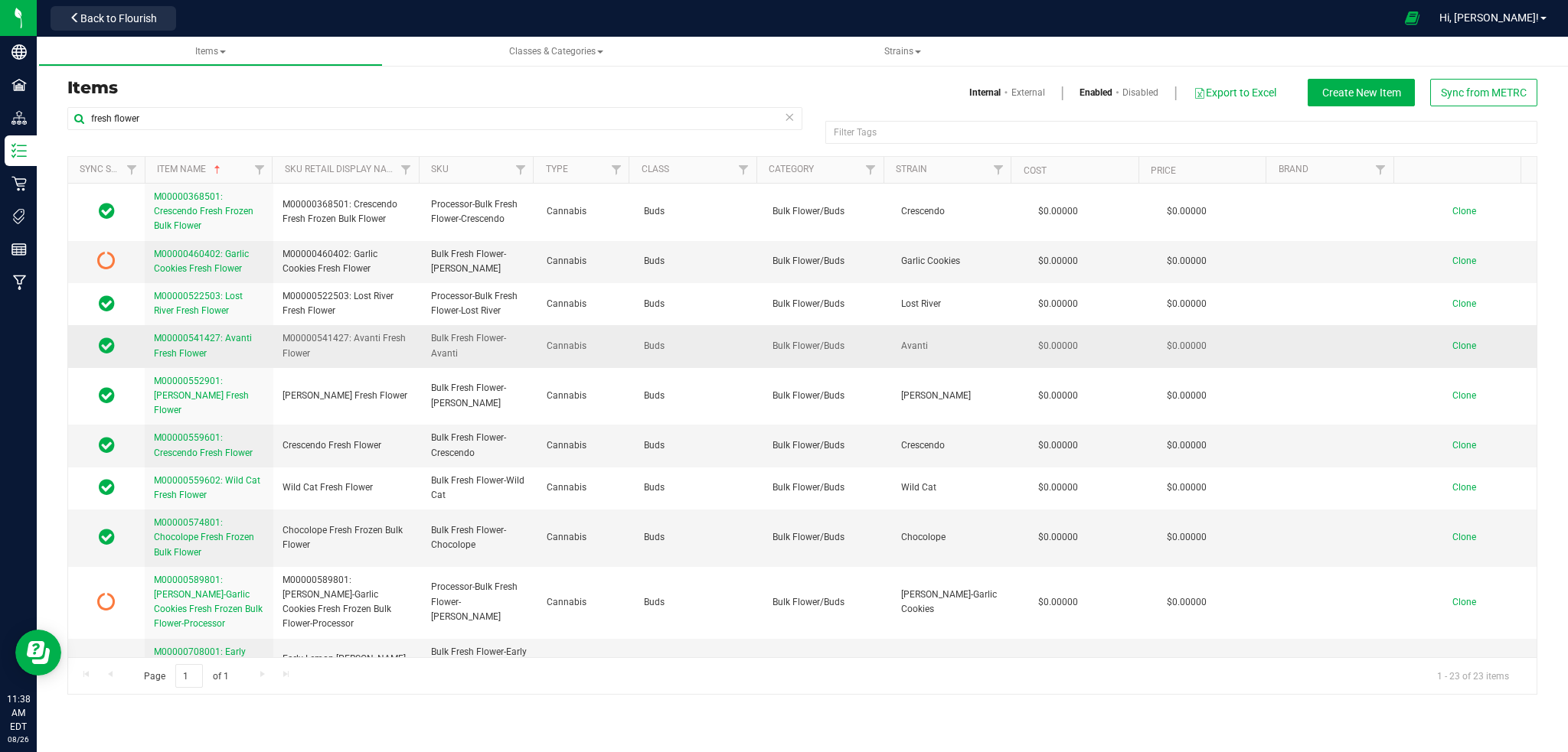
click at [198, 349] on span "M00000541427: Avanti Fresh Flower" at bounding box center [203, 345] width 98 height 25
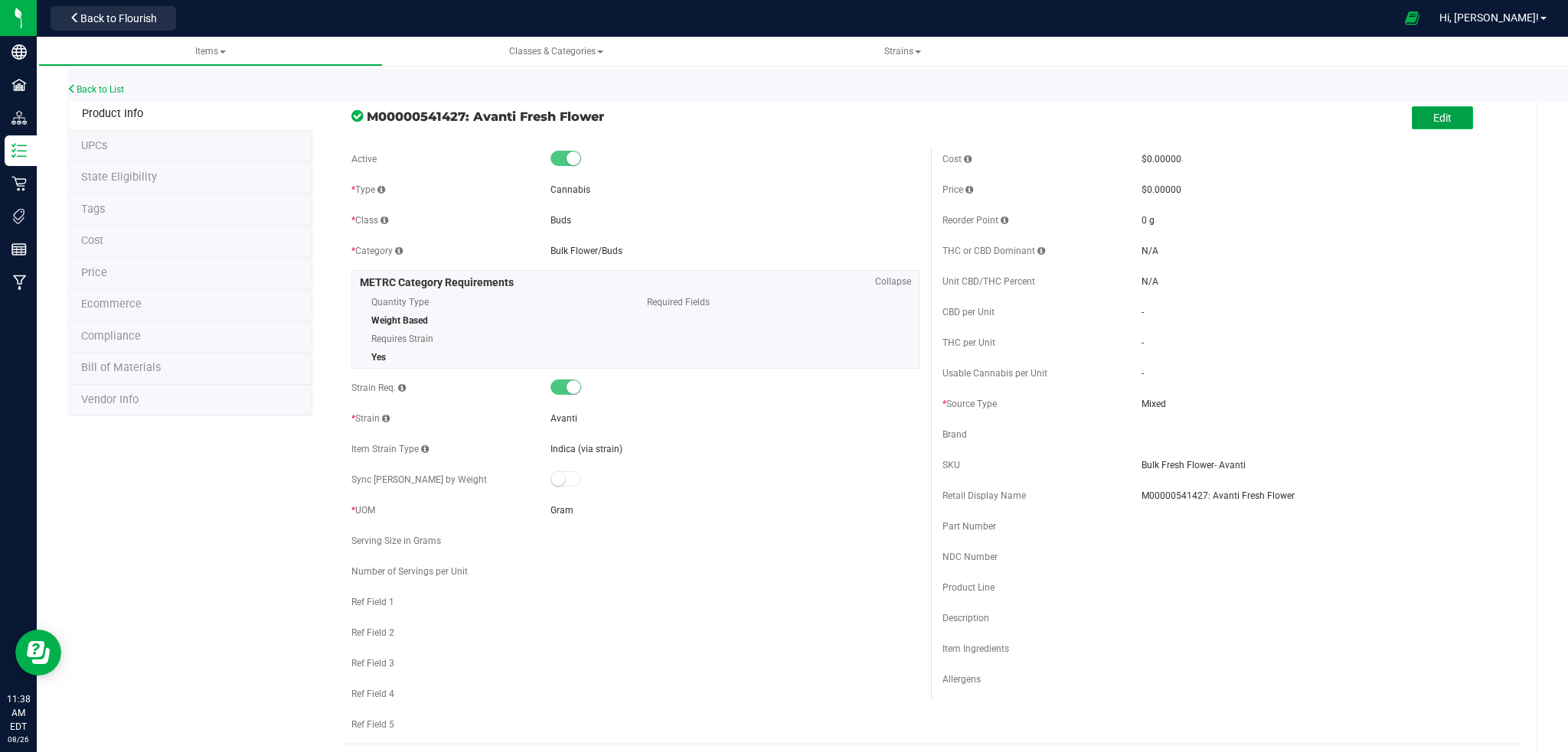
click at [1434, 120] on span "Edit" at bounding box center [1443, 118] width 18 height 12
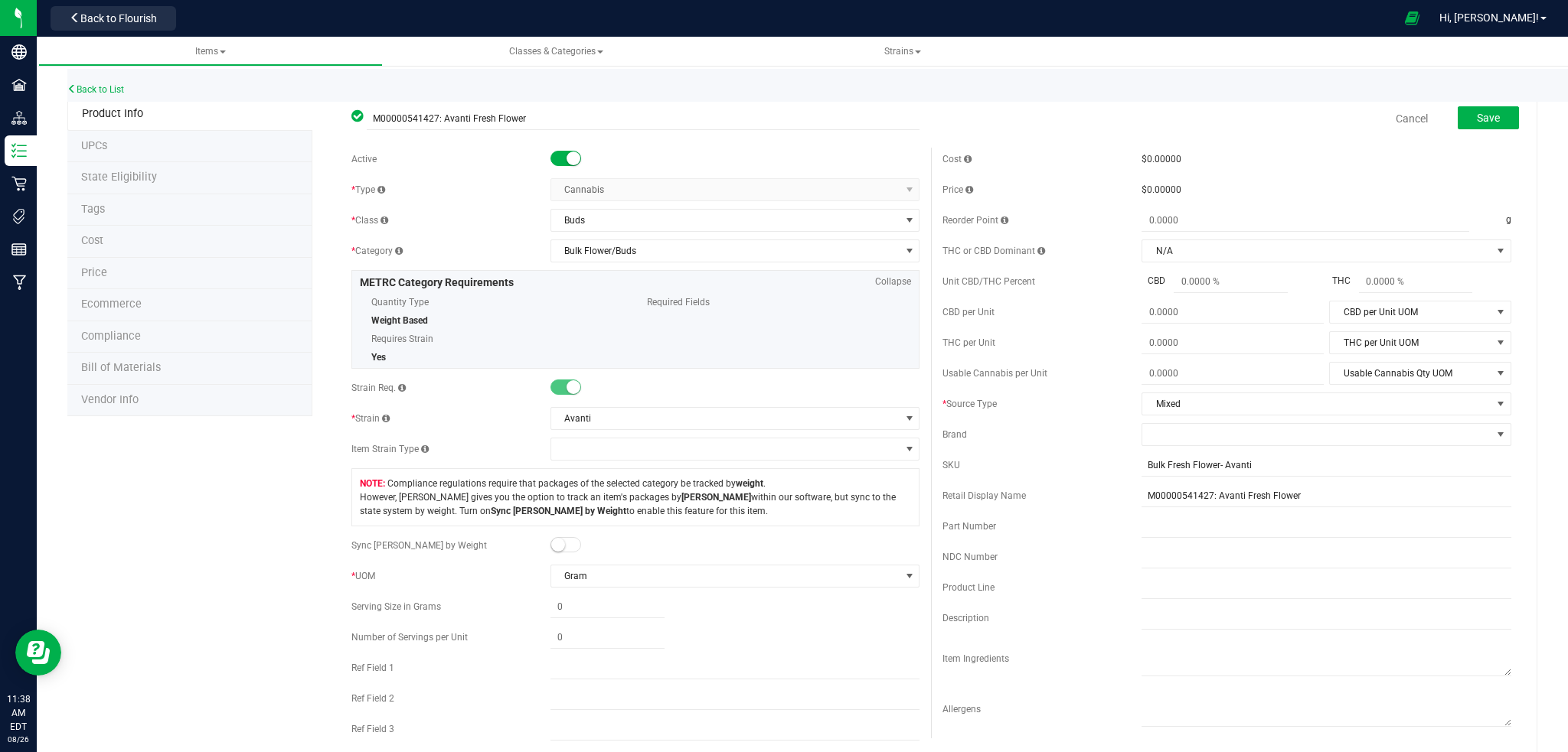
click at [555, 157] on span at bounding box center [566, 158] width 31 height 15
click at [1477, 116] on span "Save" at bounding box center [1489, 118] width 23 height 12
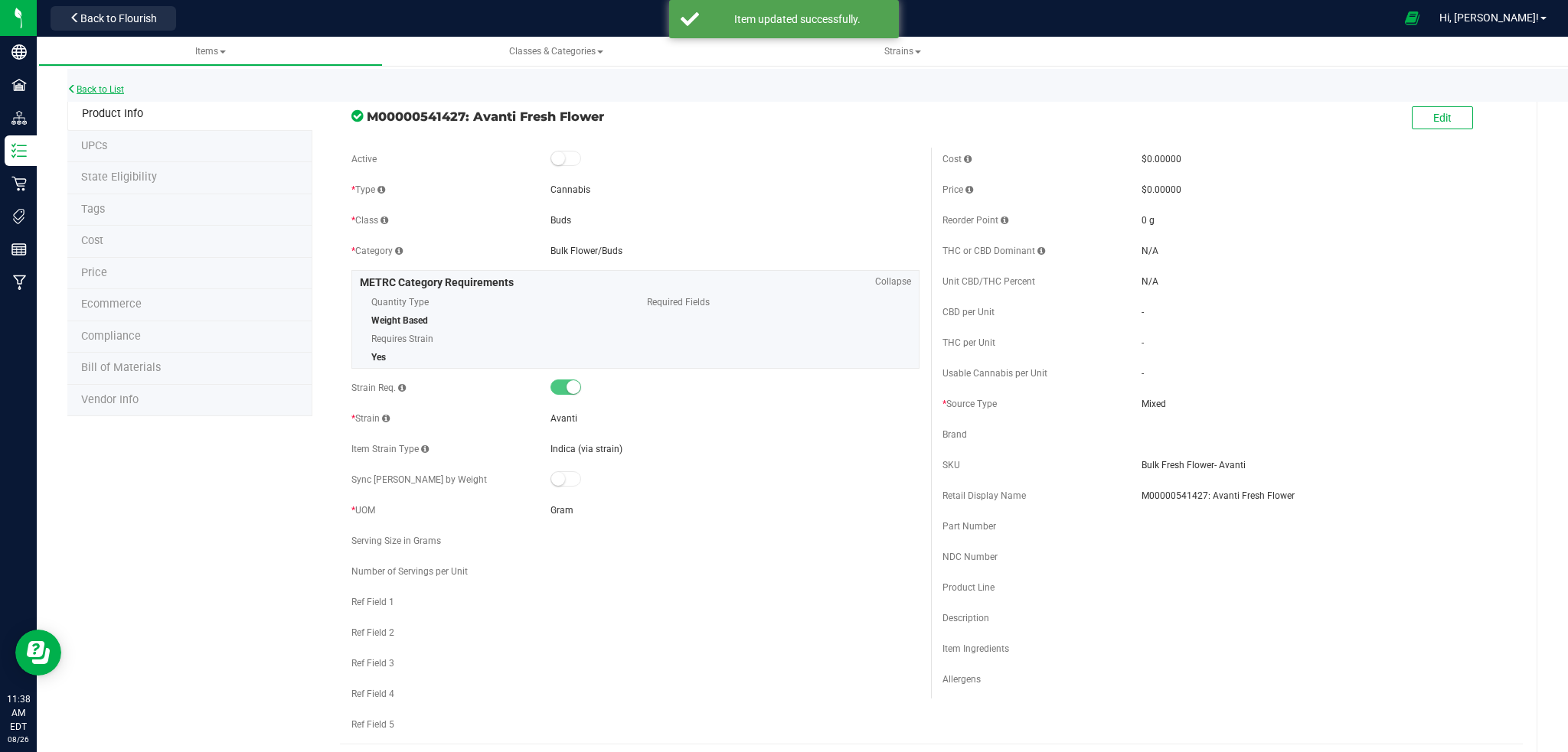
click at [115, 86] on link "Back to List" at bounding box center [96, 90] width 57 height 11
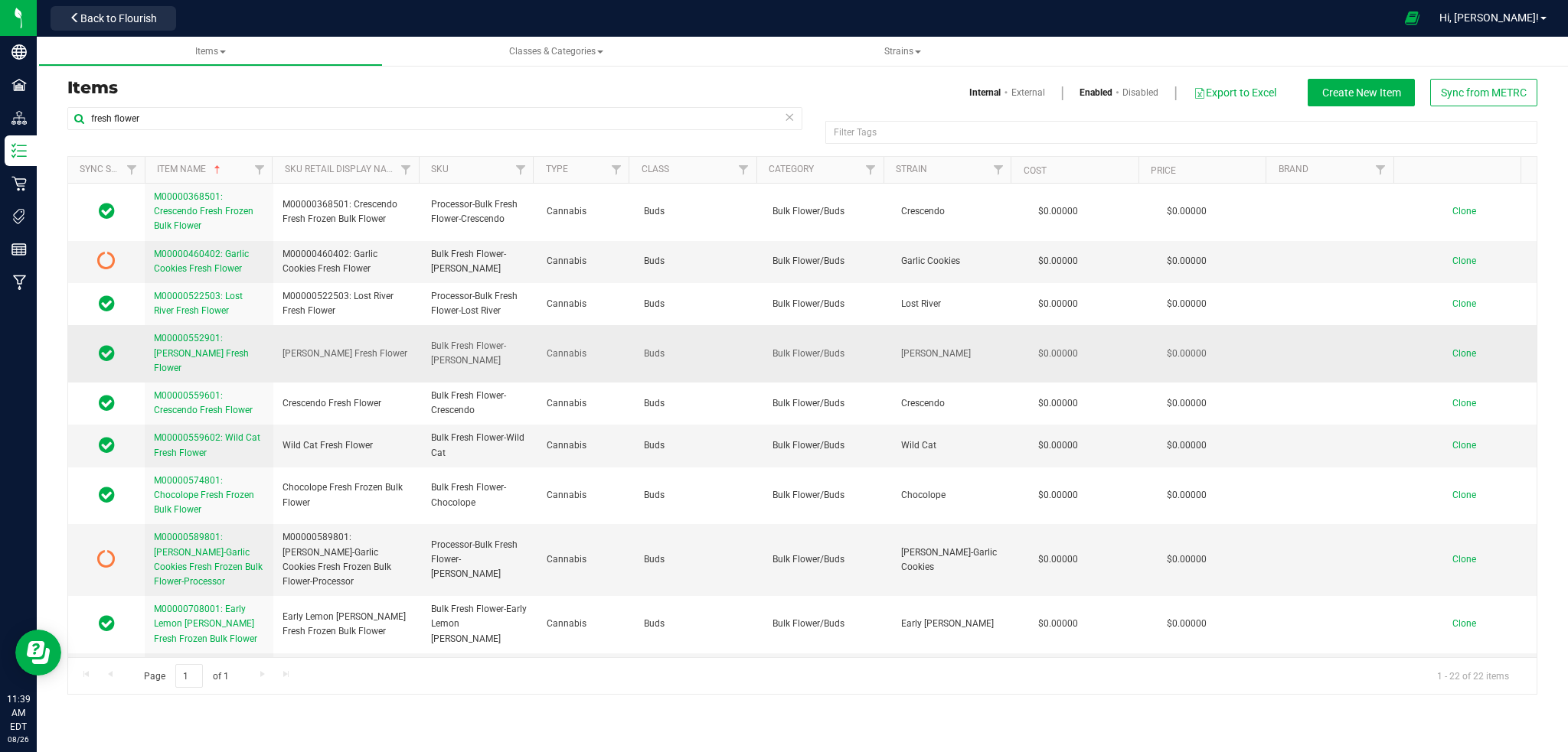
click at [178, 349] on span "M00000552901: [PERSON_NAME] Fresh Flower" at bounding box center [201, 353] width 95 height 40
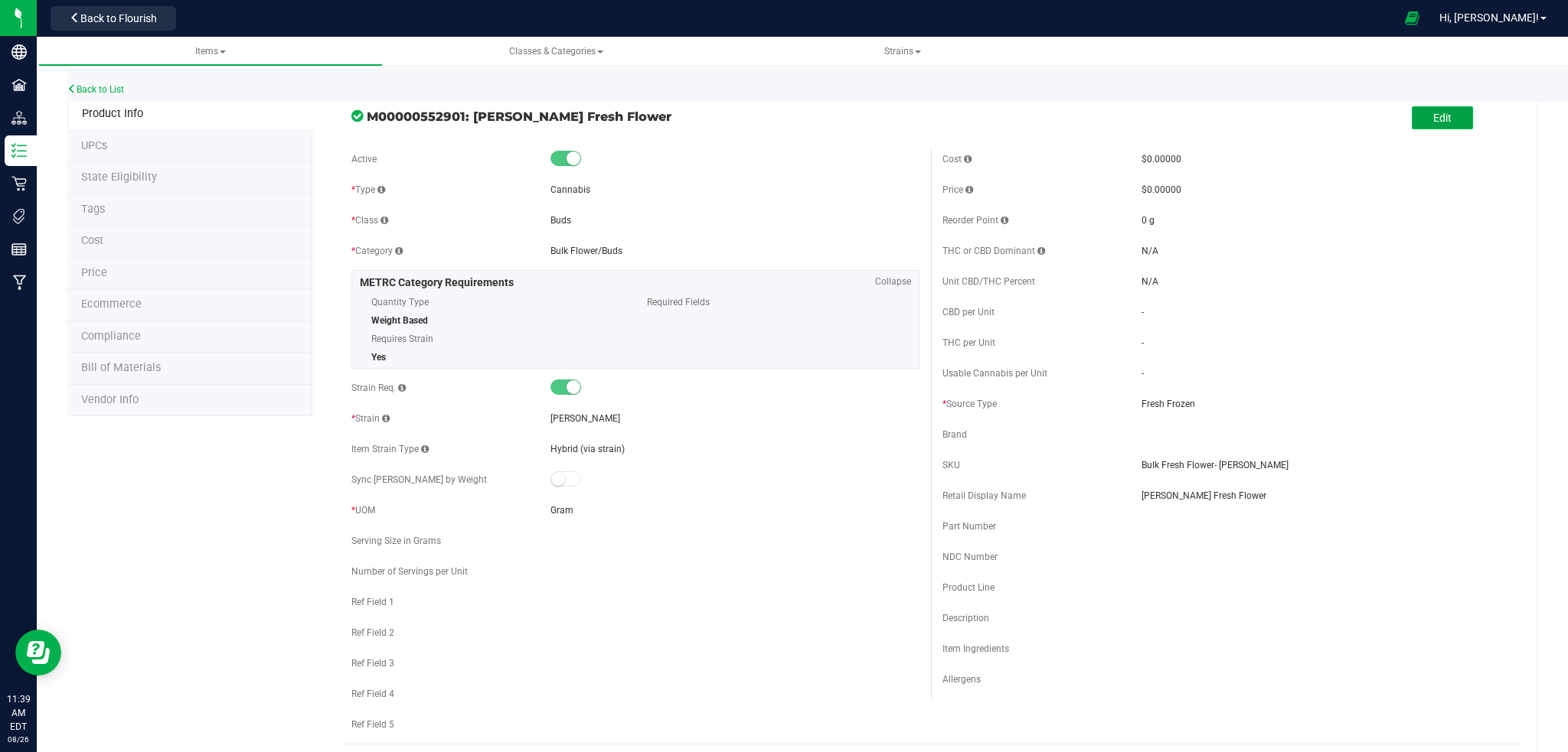
click at [1435, 116] on span "Edit" at bounding box center [1443, 118] width 18 height 12
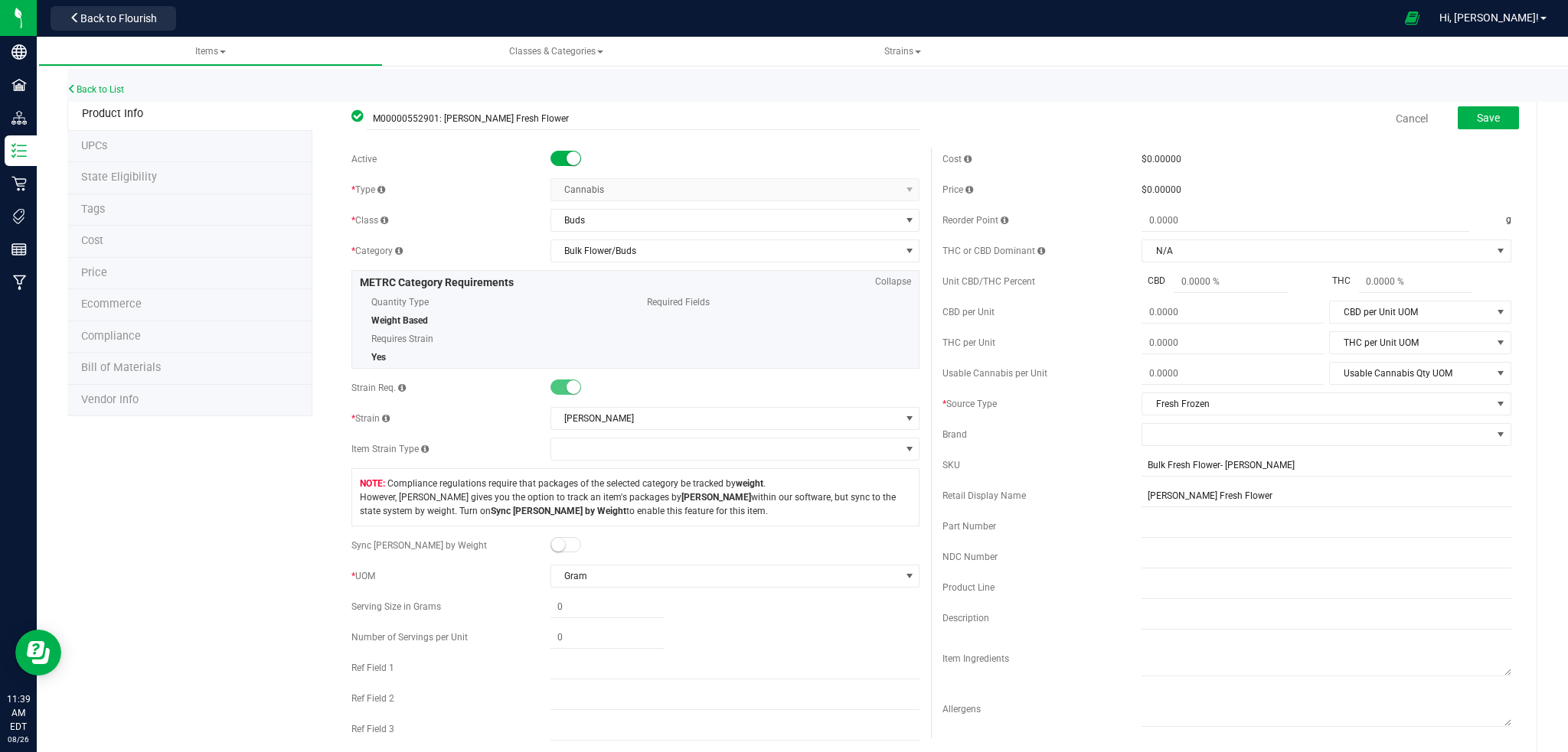
click at [566, 157] on small at bounding box center [573, 158] width 14 height 14
click at [1488, 109] on button "Save" at bounding box center [1489, 118] width 61 height 23
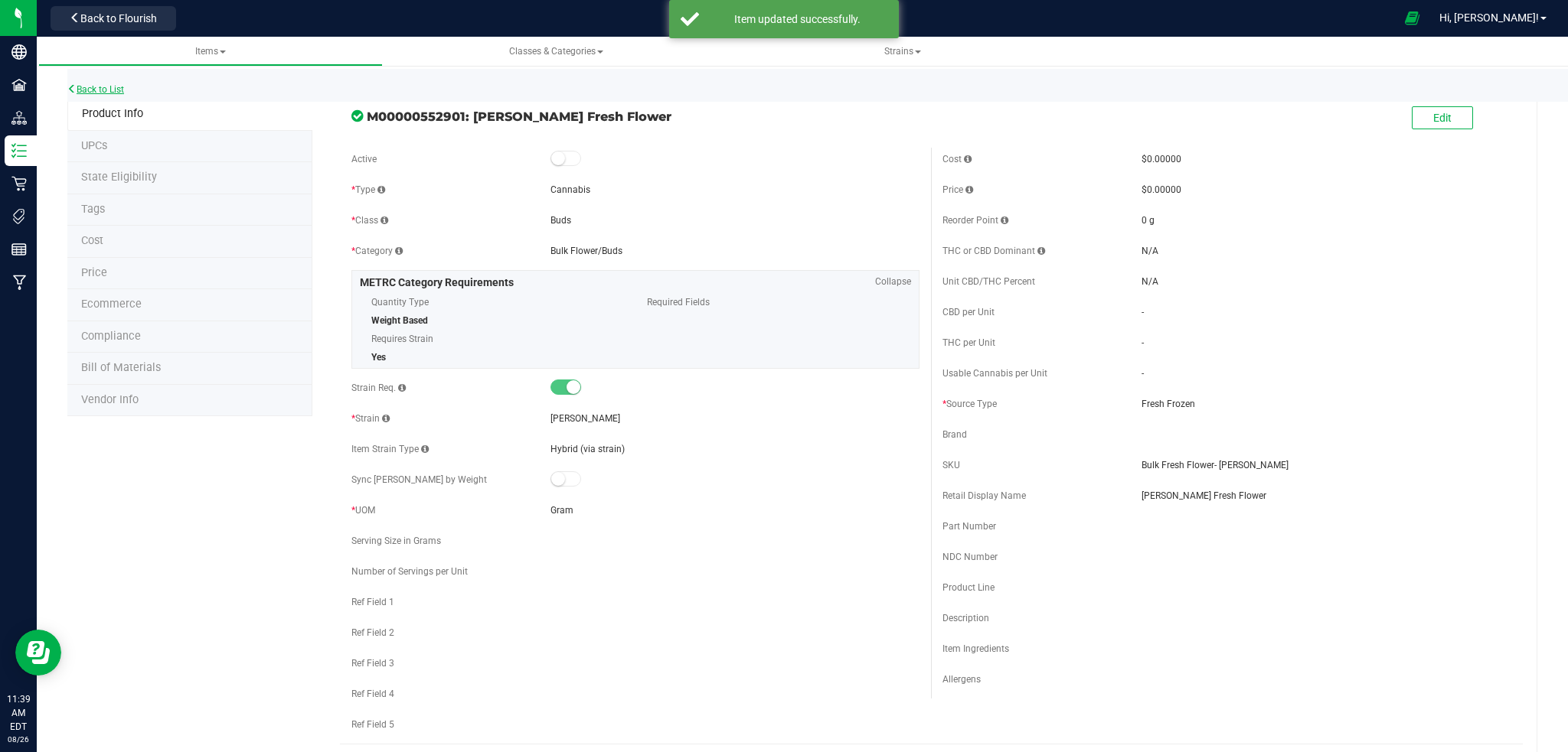
click at [102, 88] on link "Back to List" at bounding box center [96, 90] width 57 height 11
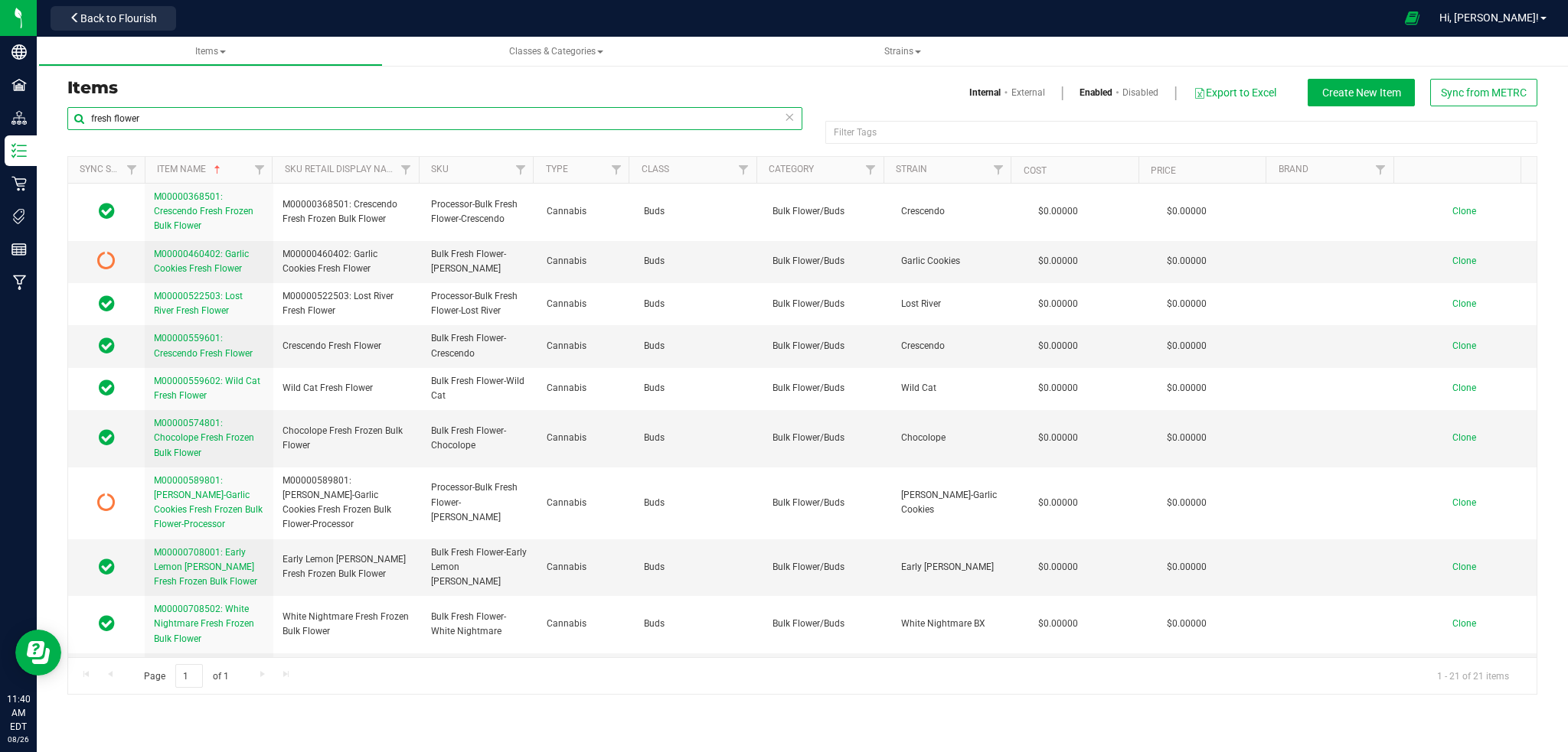
click at [164, 121] on input "fresh flower" at bounding box center [435, 118] width 735 height 23
type input "f"
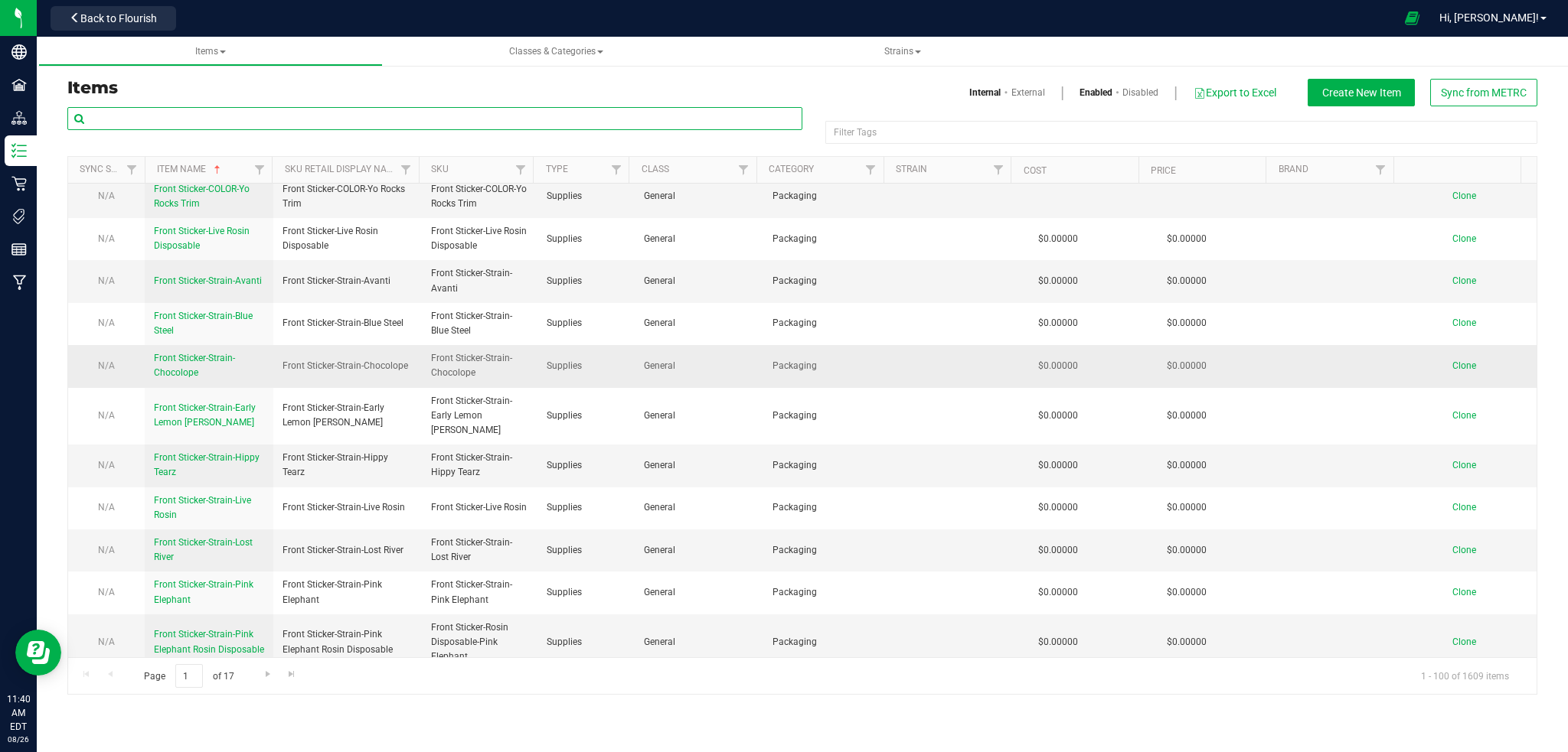
scroll to position [3847, 0]
click at [264, 676] on span "Go to the next page" at bounding box center [268, 674] width 12 height 12
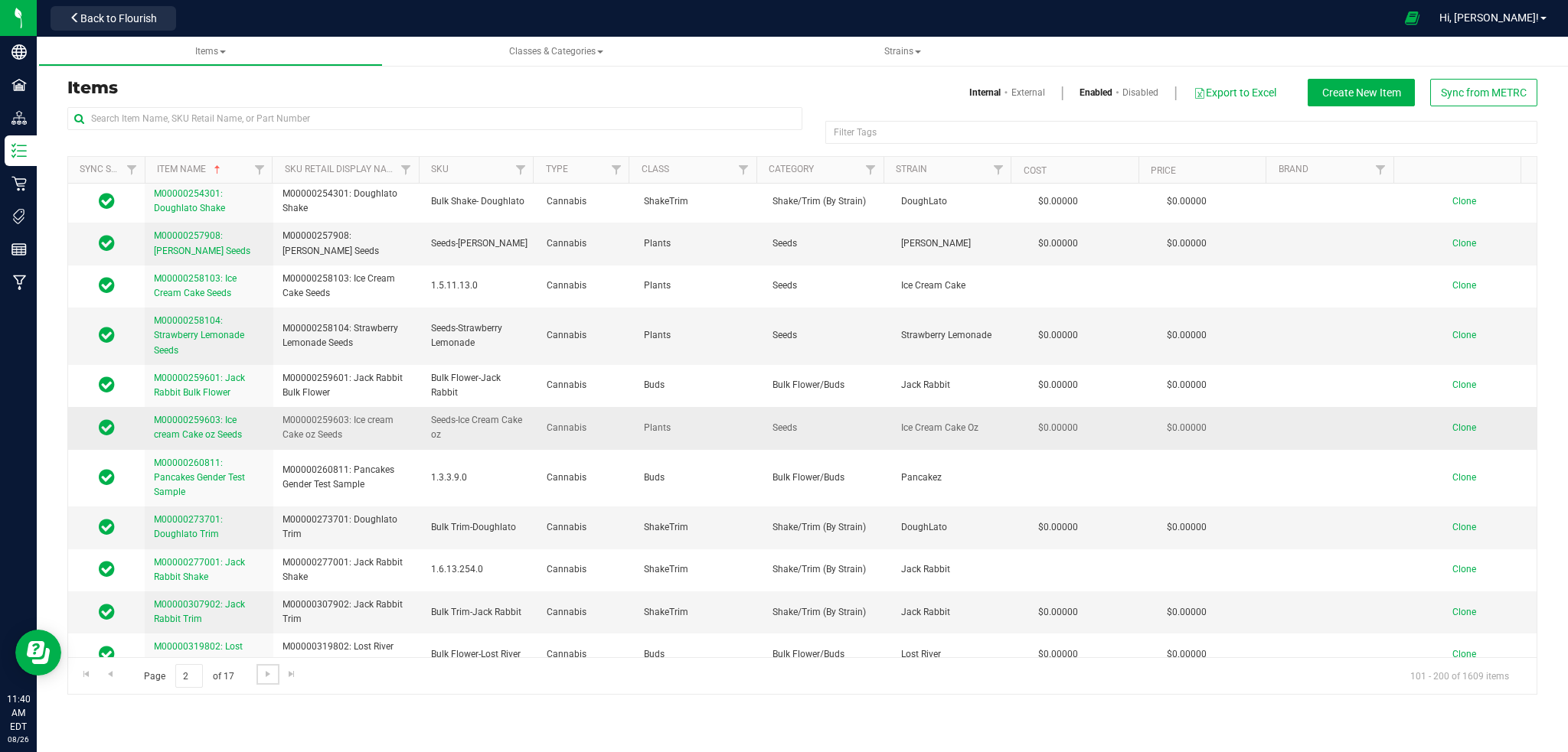
scroll to position [3997, 0]
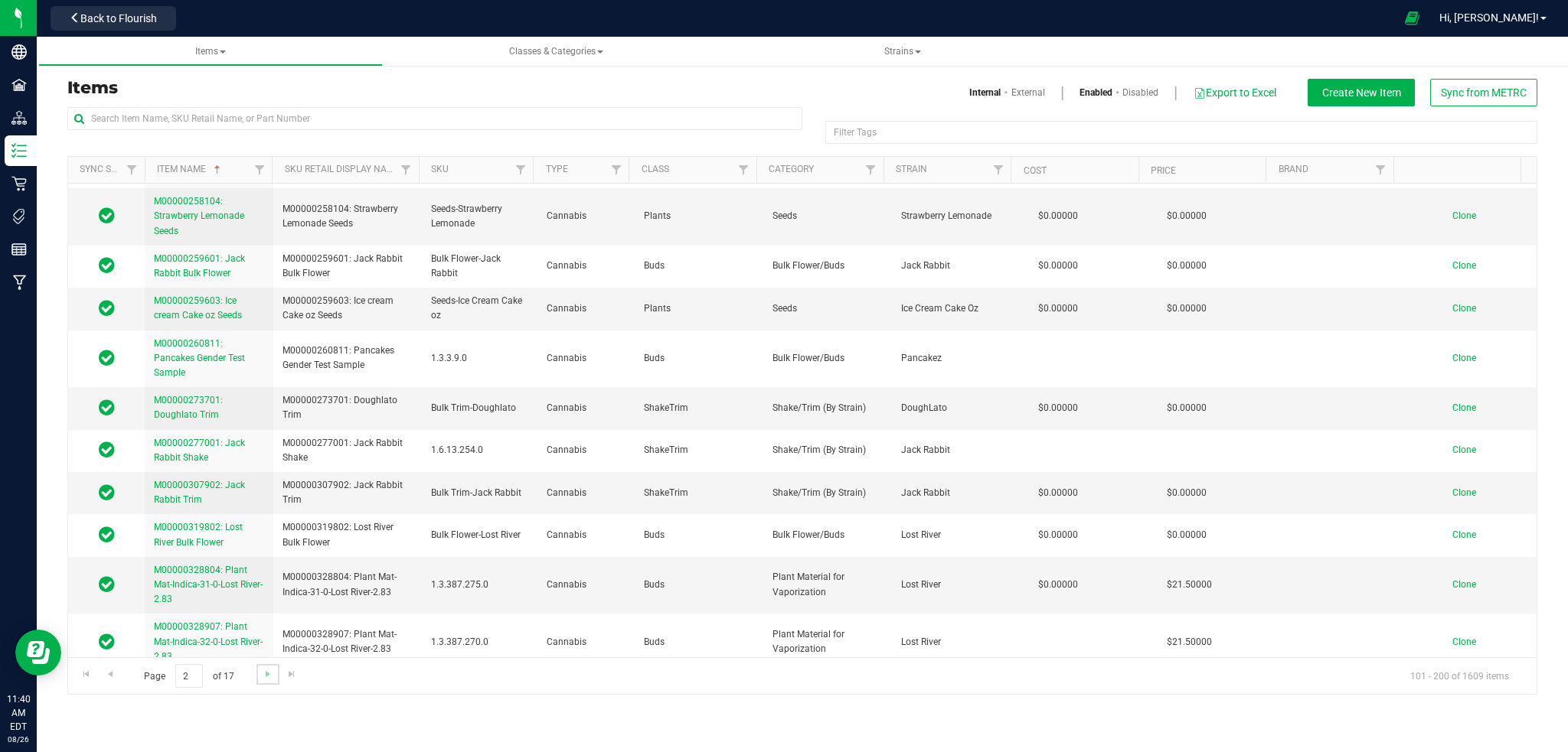
click at [265, 681] on link "Go to the next page" at bounding box center [267, 674] width 22 height 21
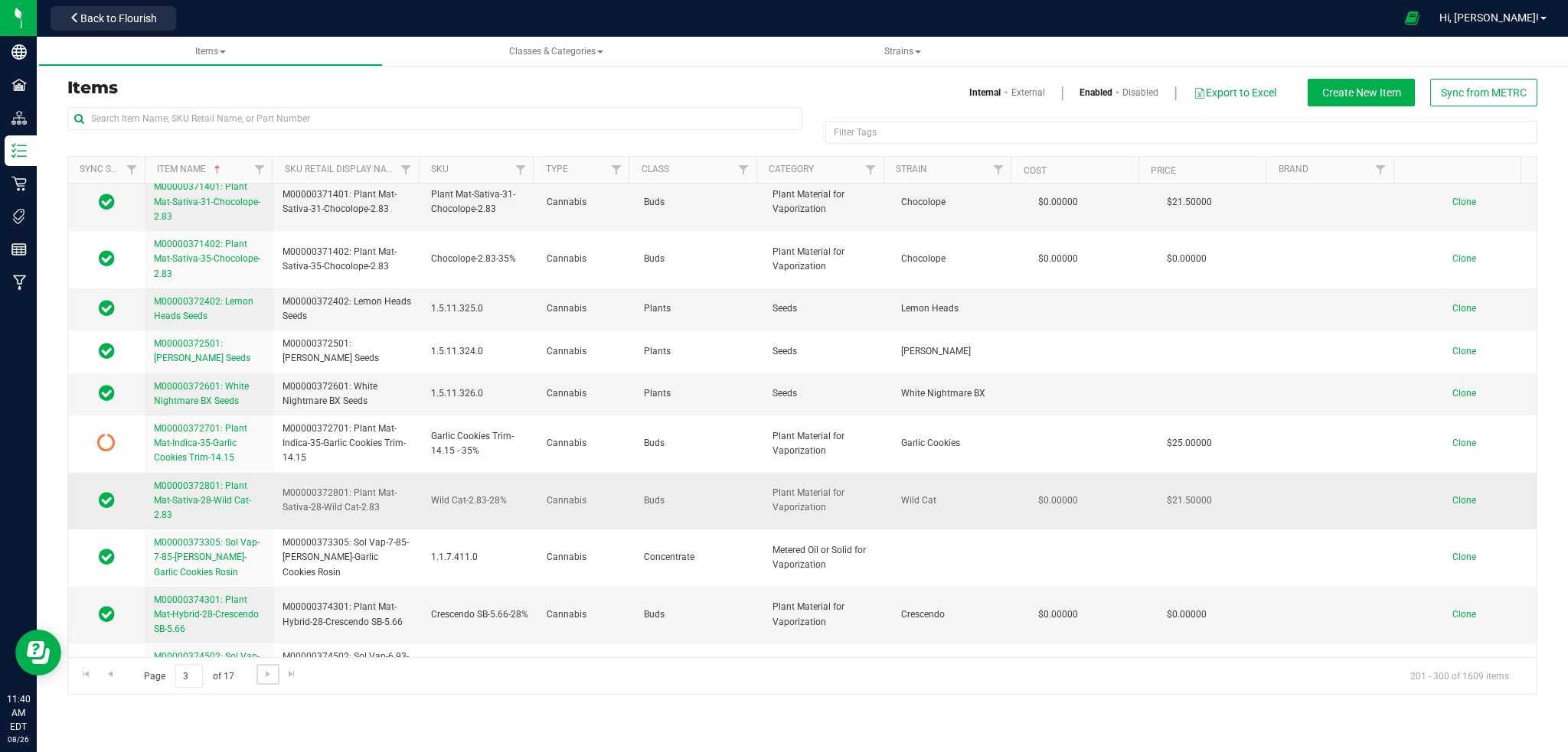
scroll to position [2857, 0]
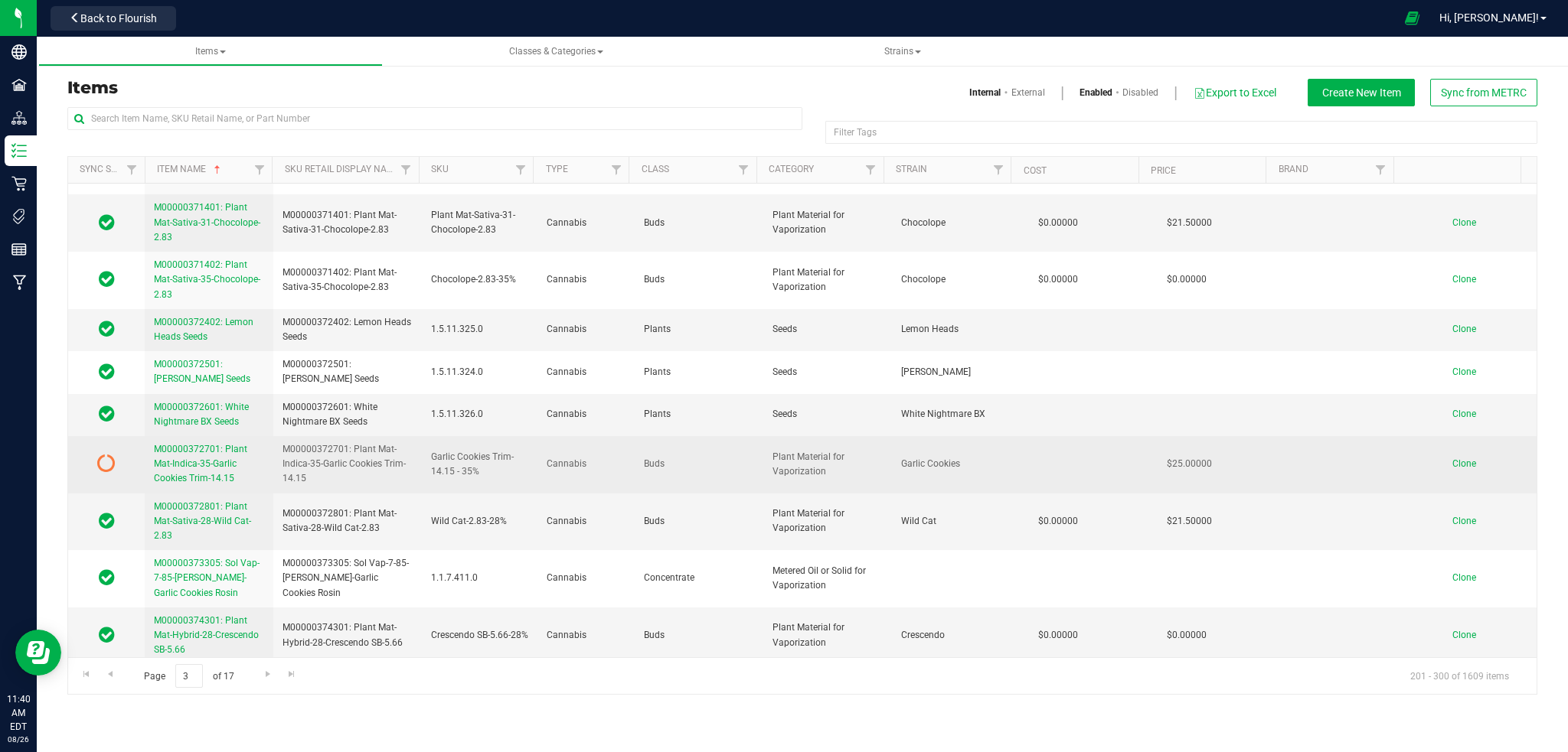
click at [107, 454] on icon at bounding box center [107, 463] width 18 height 18
click at [108, 454] on icon at bounding box center [107, 463] width 18 height 18
click at [189, 444] on span "M00000372701: Plant Mat-Indica-35-Garlic Cookies Trim-14.15" at bounding box center [201, 464] width 94 height 40
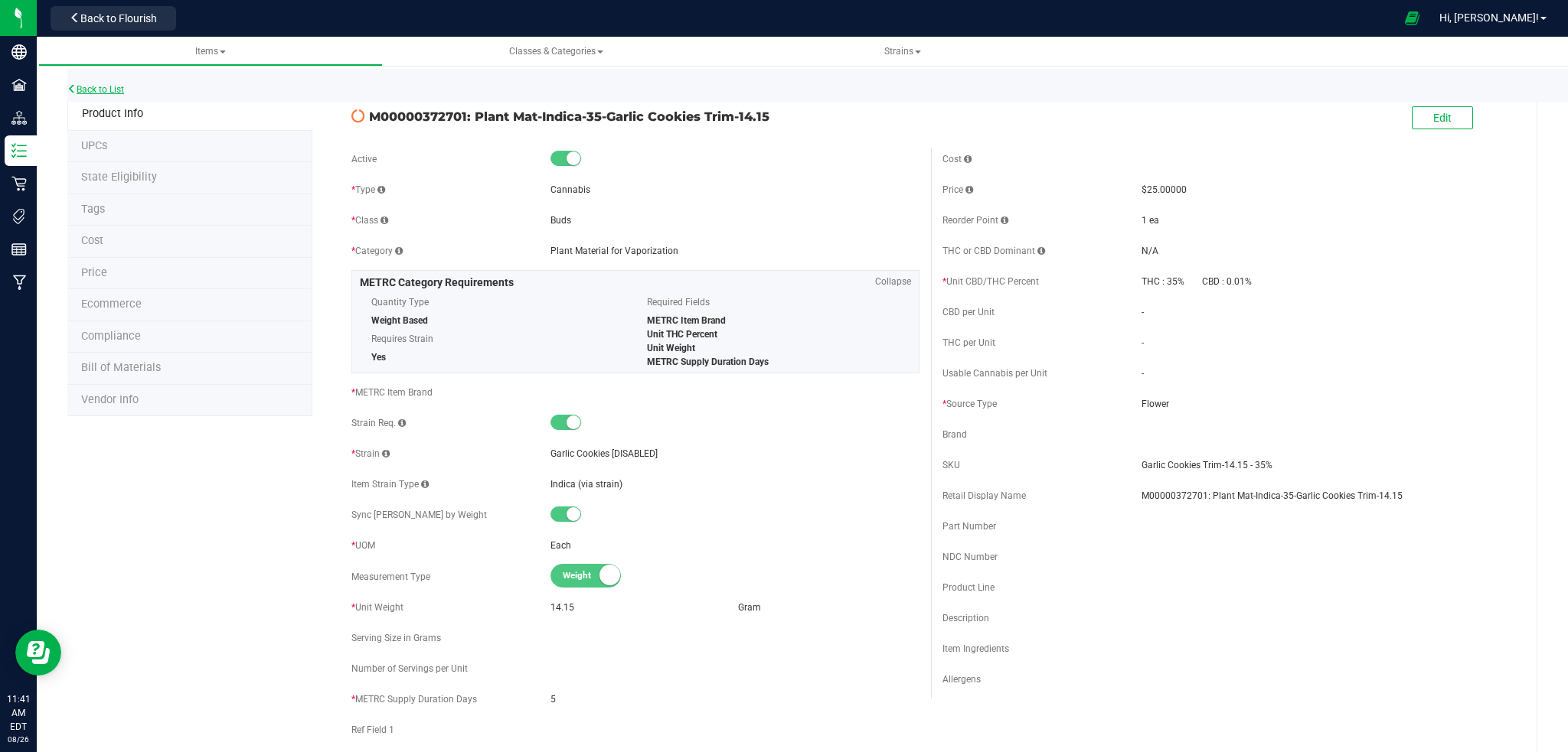
click at [101, 90] on link "Back to List" at bounding box center [96, 90] width 57 height 11
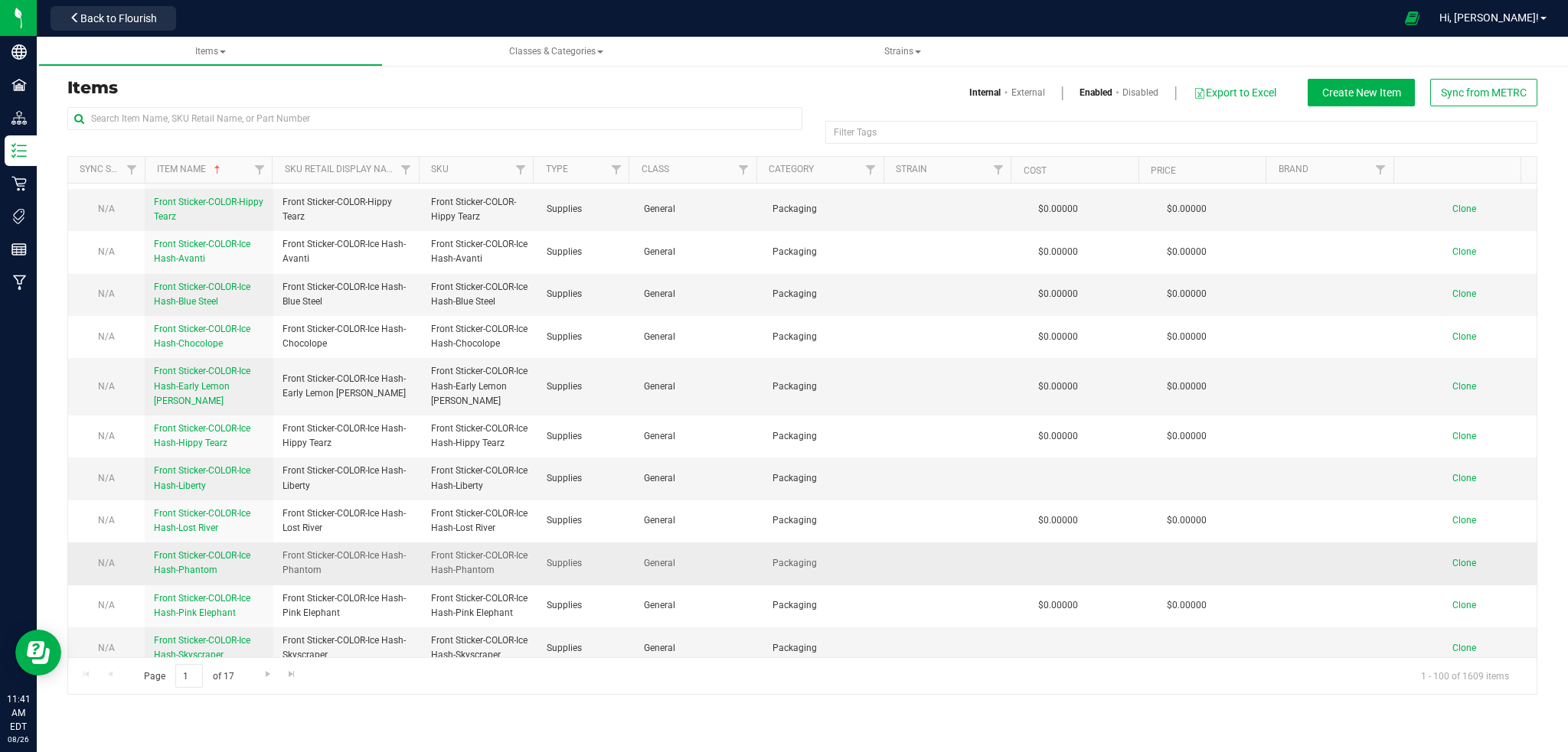
scroll to position [1938, 0]
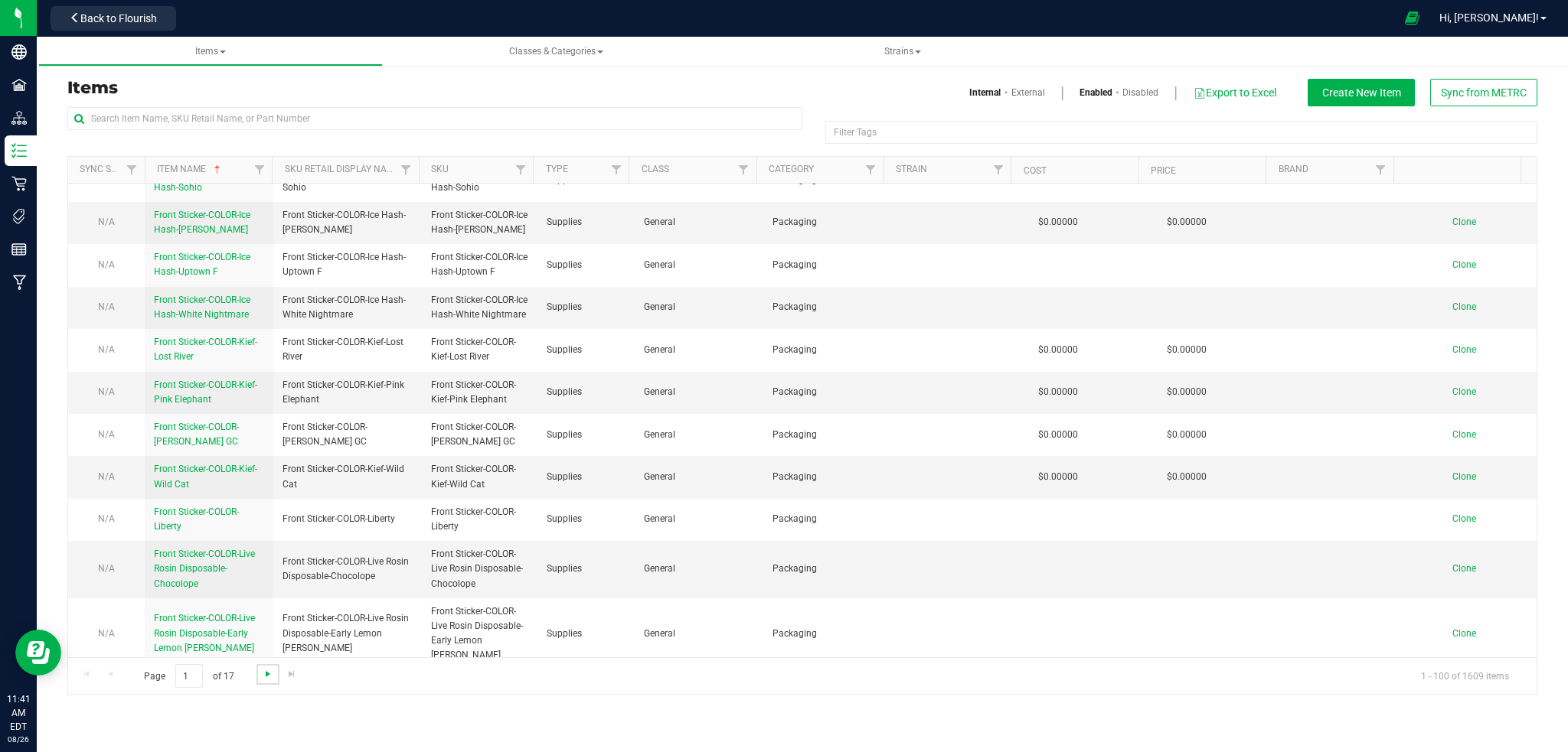
click at [265, 674] on span "Go to the next page" at bounding box center [268, 674] width 12 height 12
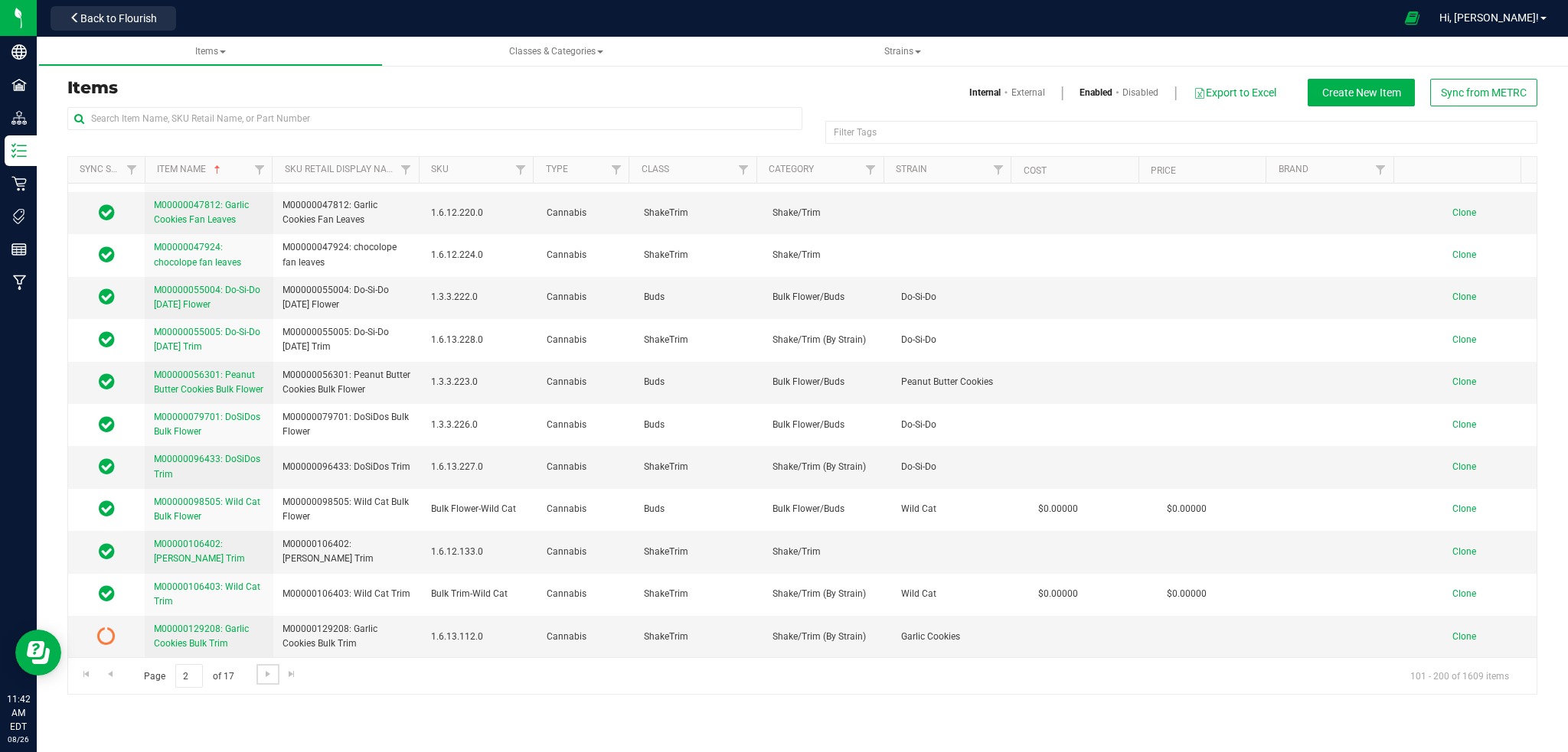
scroll to position [2142, 0]
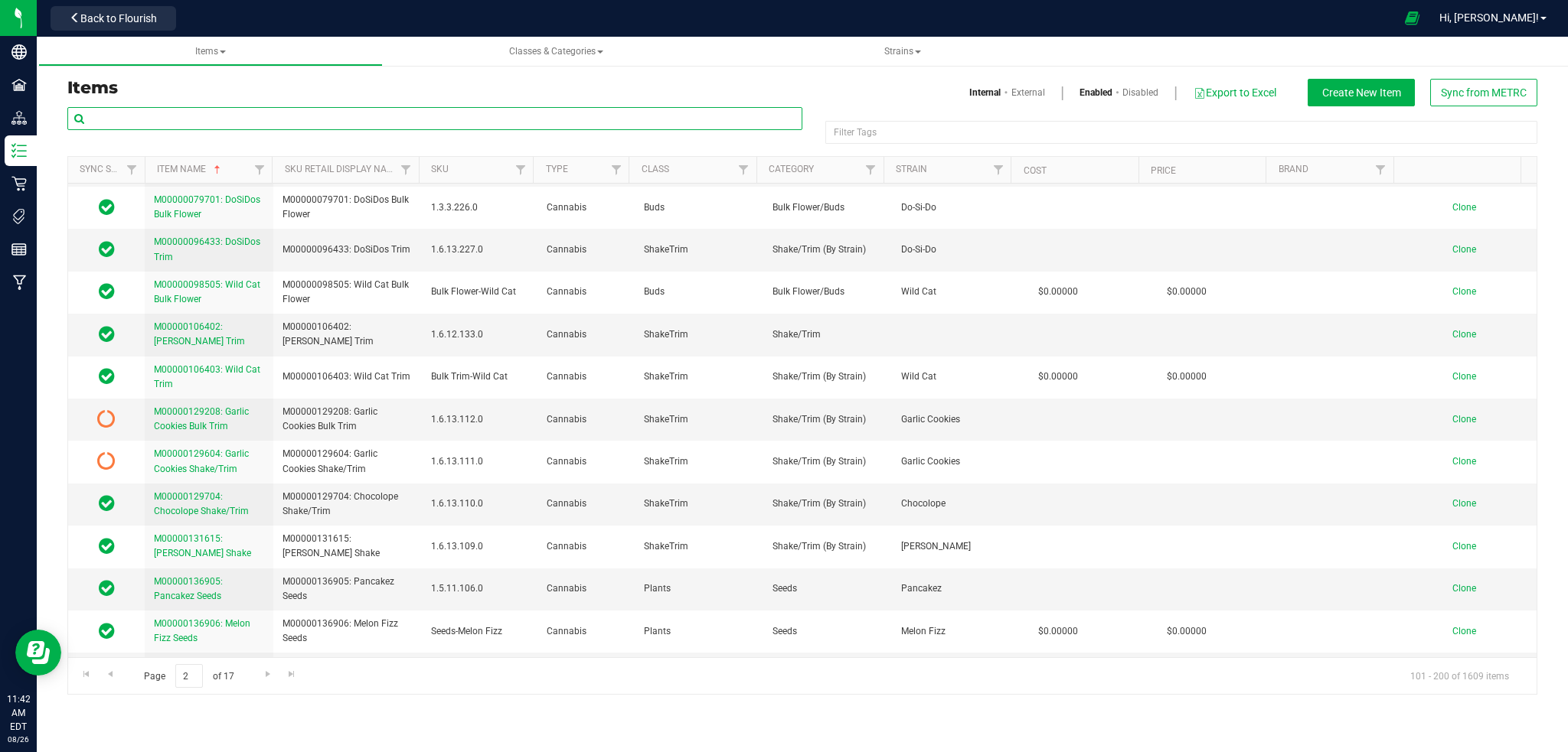
drag, startPoint x: 138, startPoint y: 124, endPoint x: 136, endPoint y: 114, distance: 10.2
click at [138, 123] on input "text" at bounding box center [435, 118] width 735 height 23
type input "fresh f"
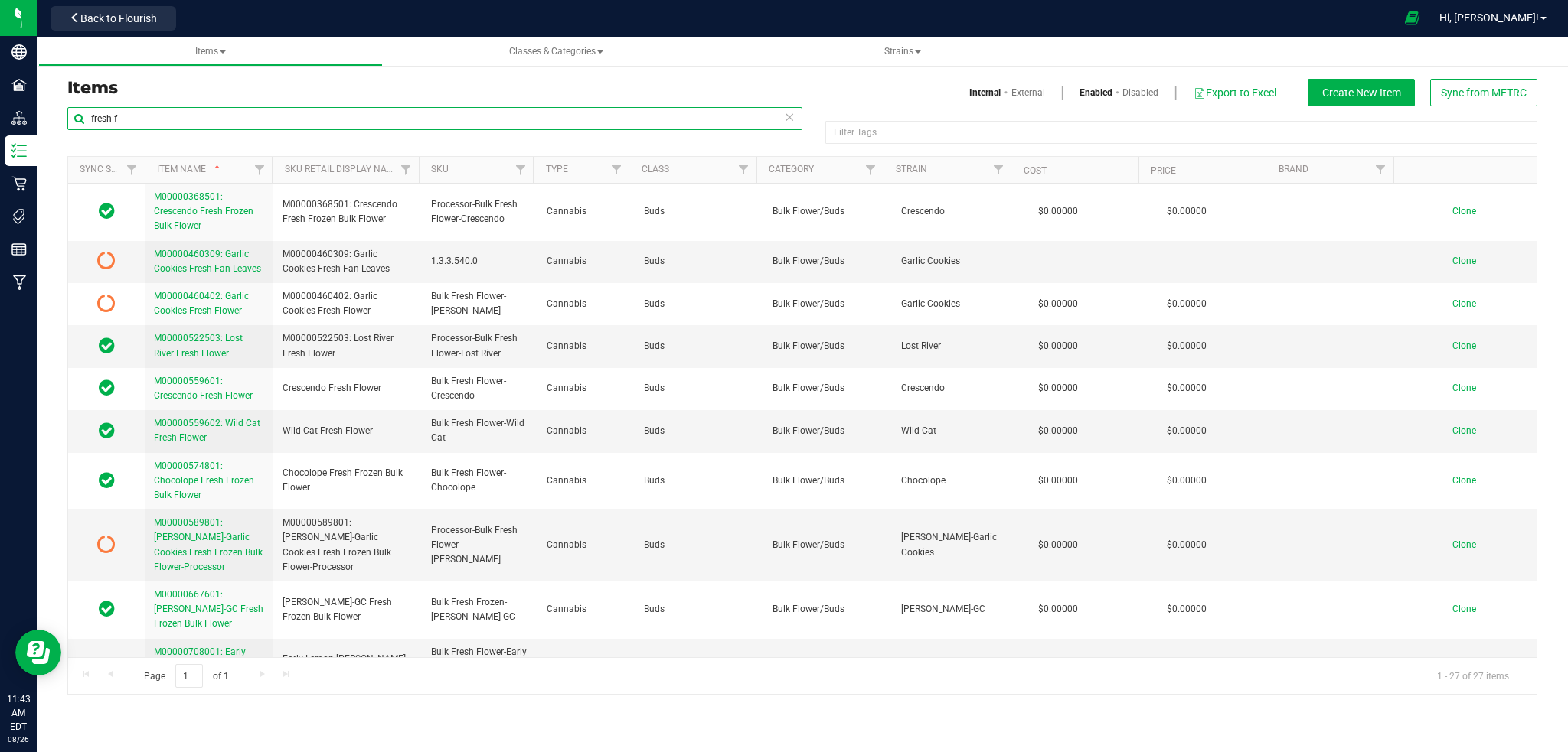
click at [188, 114] on input "fresh f" at bounding box center [435, 118] width 735 height 23
click at [192, 553] on span "M00000589801: [PERSON_NAME]-Garlic Cookies Fresh Frozen Bulk Flower-Processor" at bounding box center [208, 545] width 108 height 55
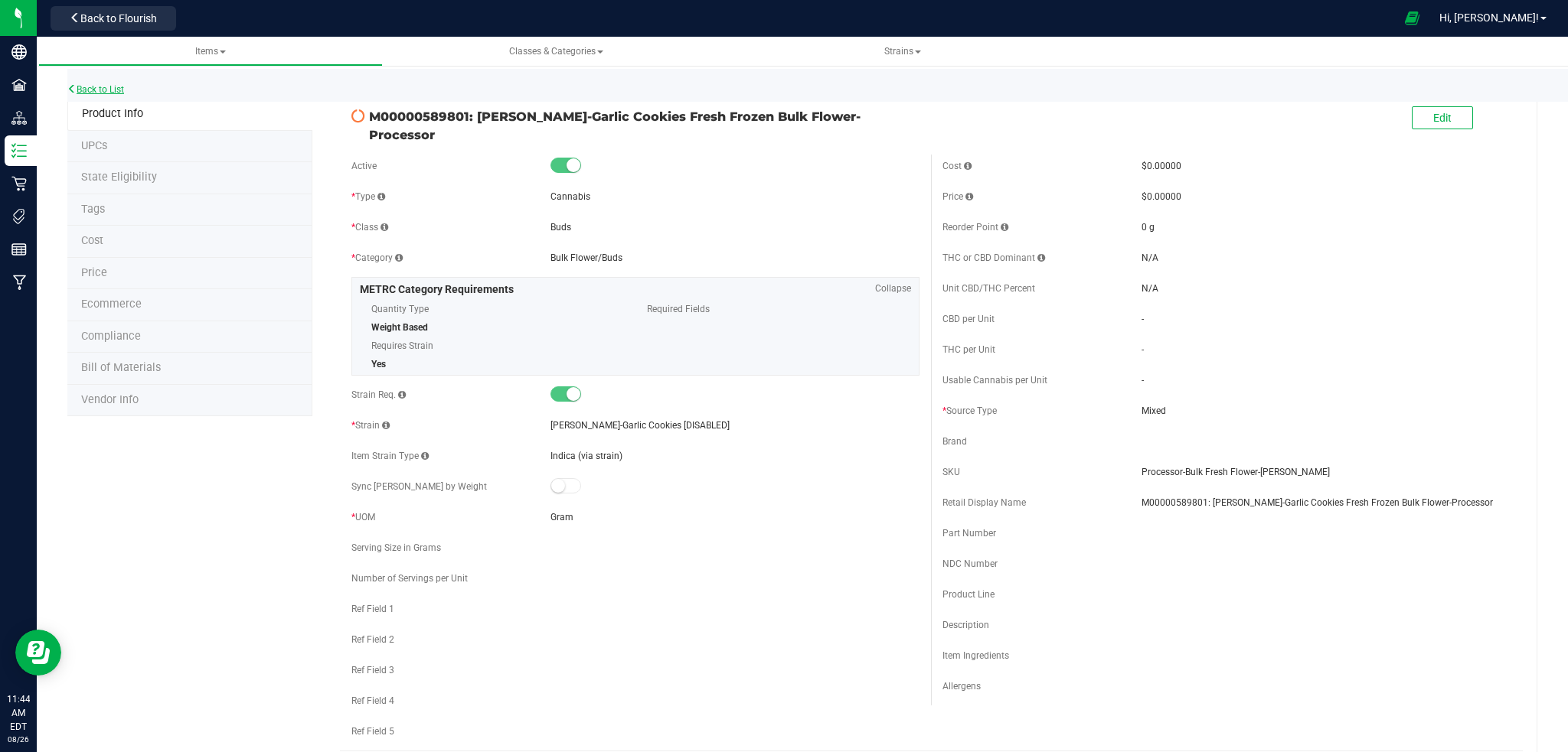
click at [103, 90] on link "Back to List" at bounding box center [96, 90] width 57 height 11
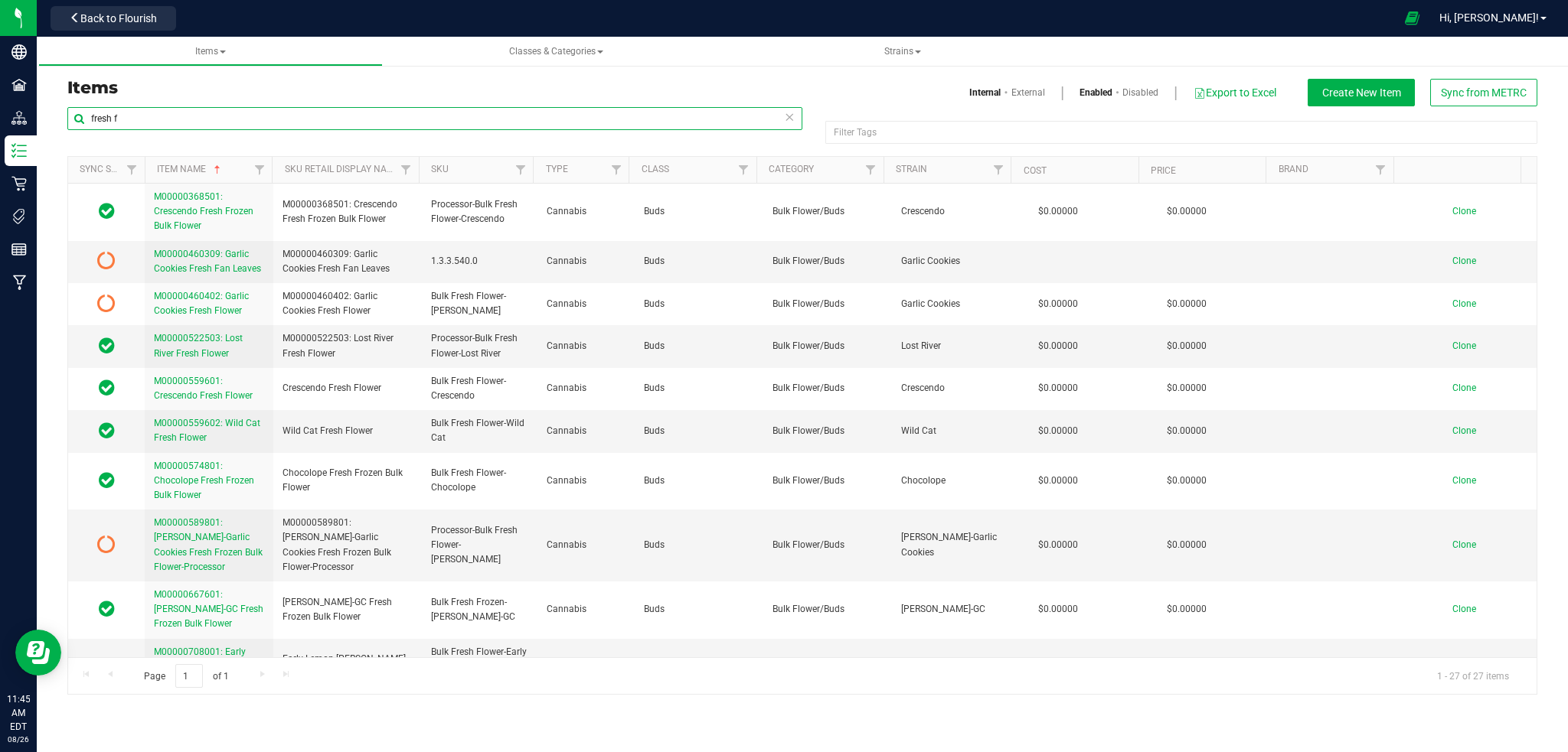
click at [132, 116] on input "fresh f" at bounding box center [435, 118] width 735 height 23
type input "f"
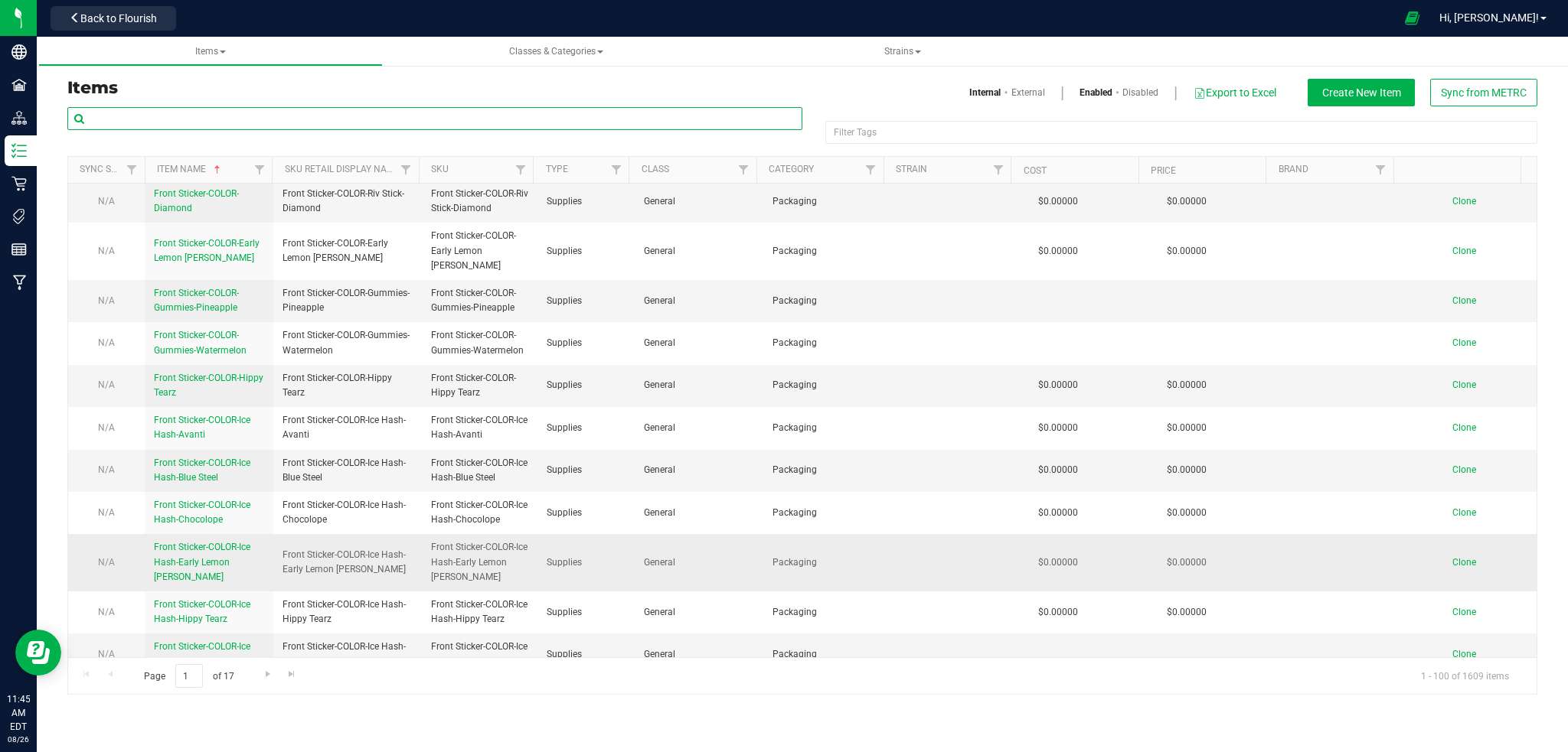
scroll to position [1326, 0]
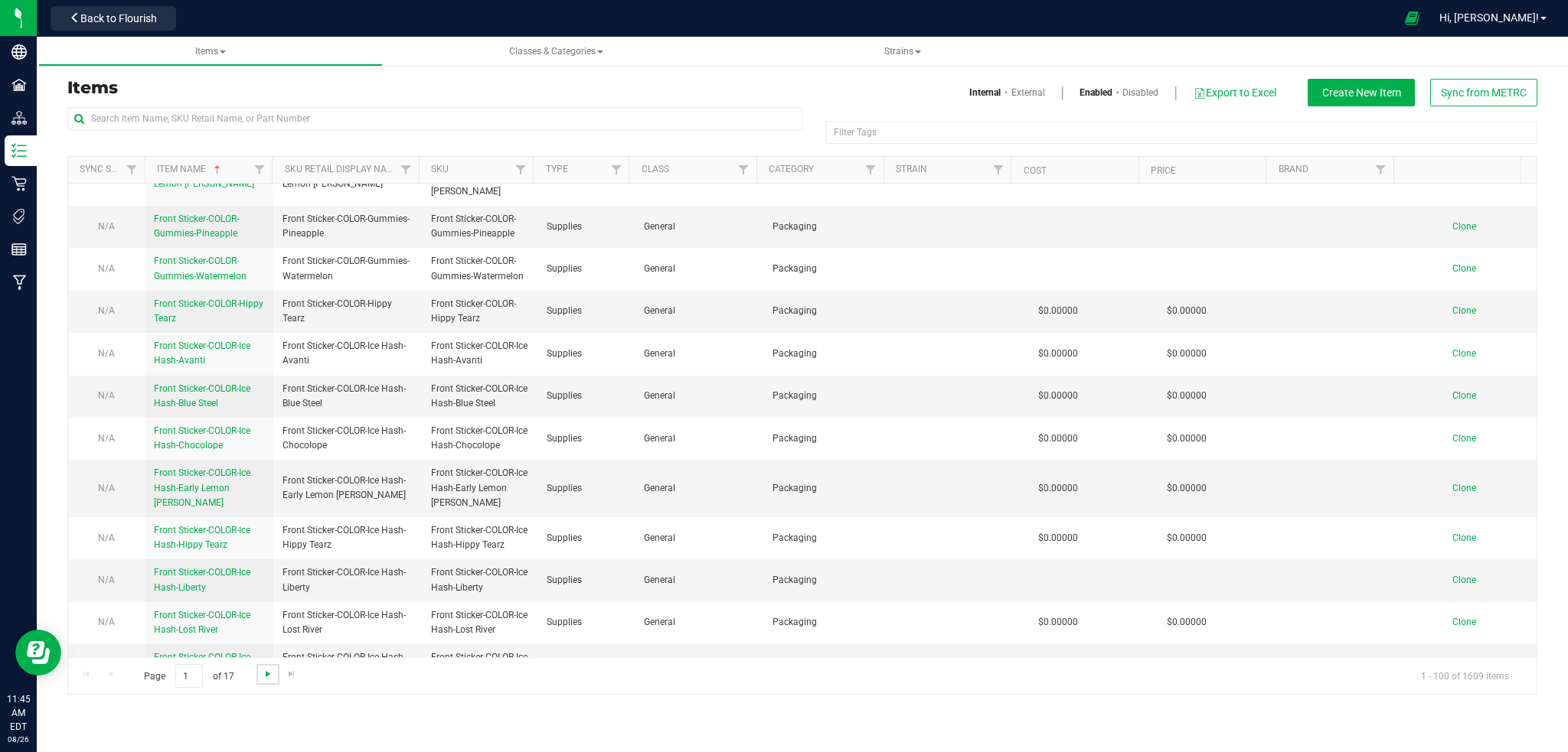
click at [267, 677] on span "Go to the next page" at bounding box center [268, 674] width 12 height 12
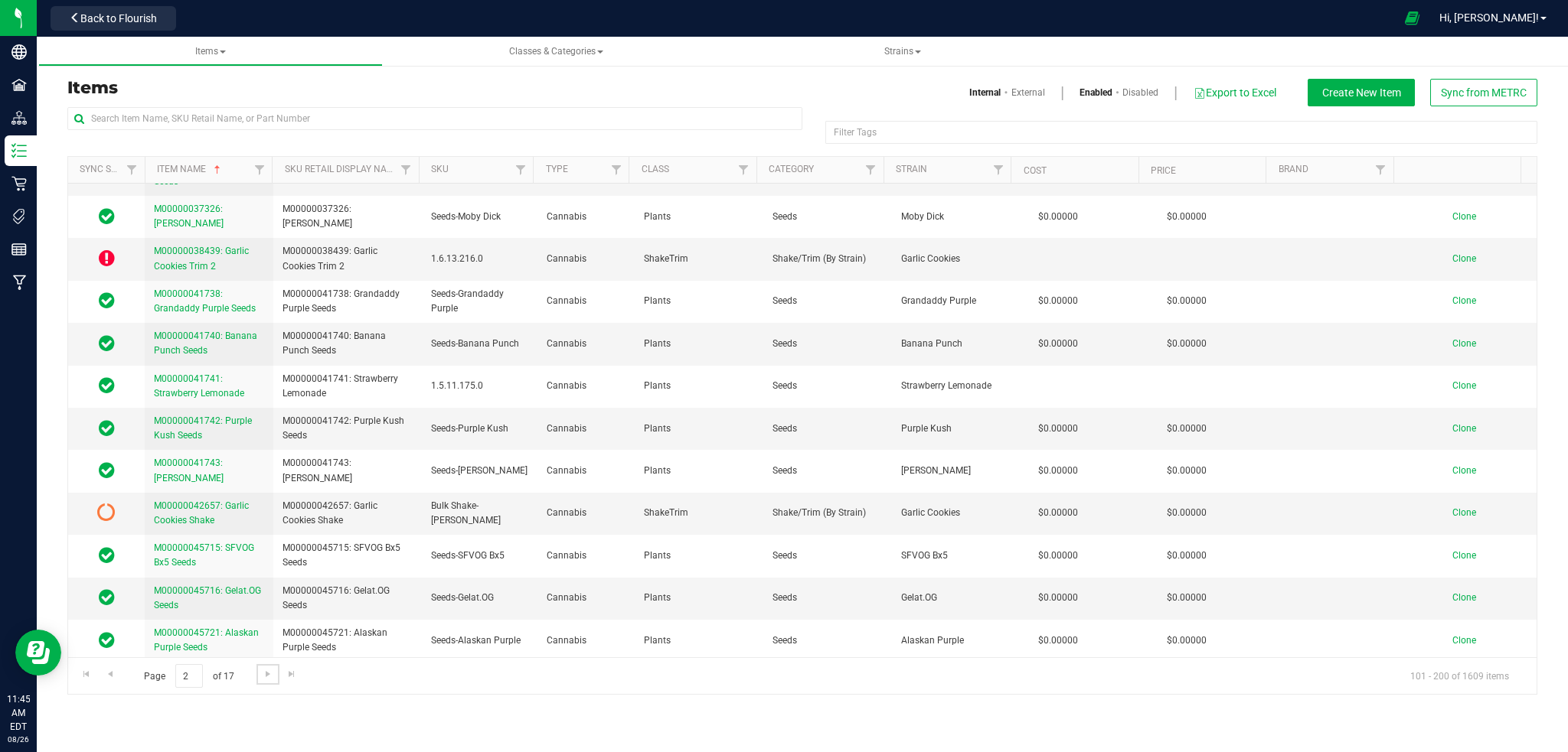
scroll to position [0, 0]
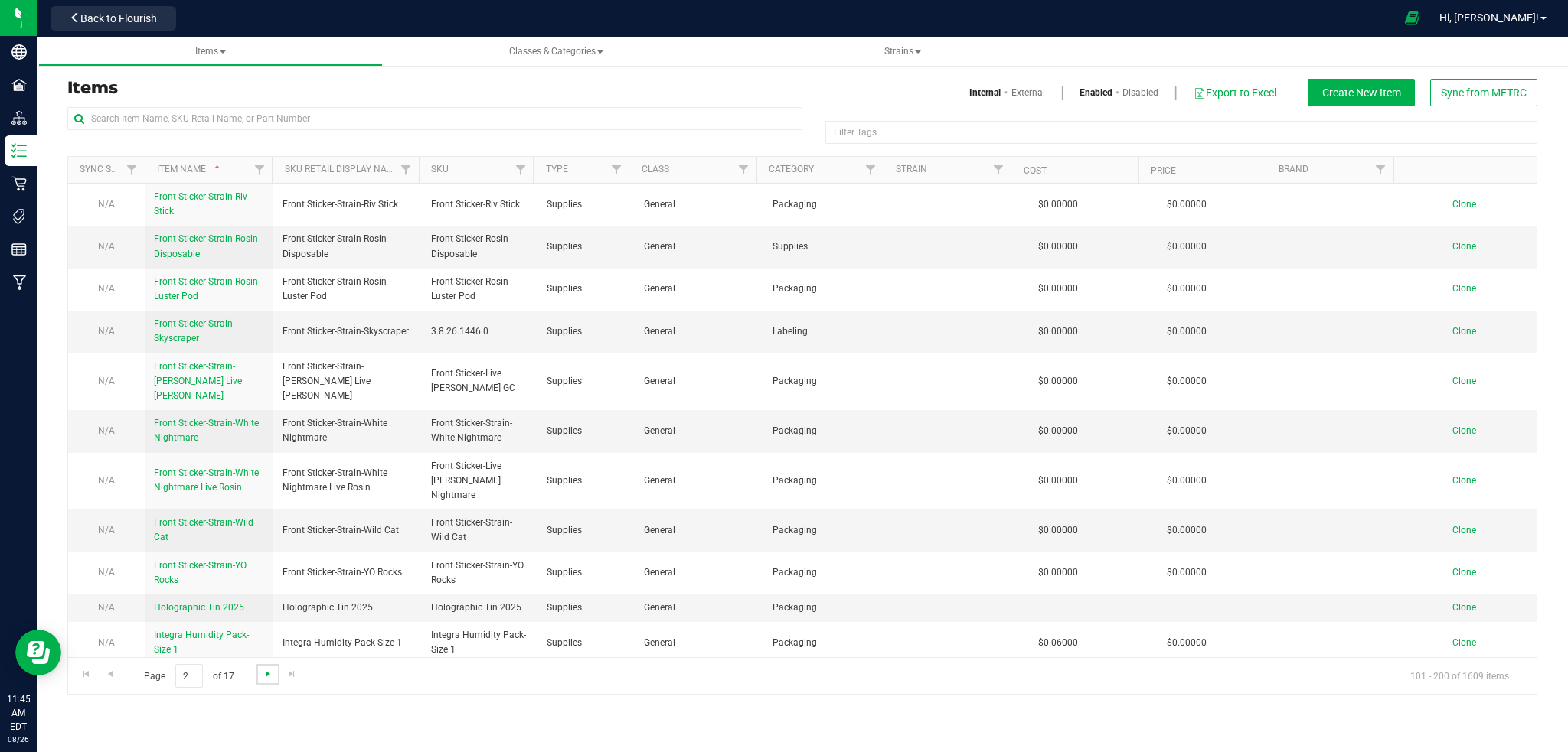
click at [268, 677] on span "Go to the next page" at bounding box center [268, 674] width 12 height 12
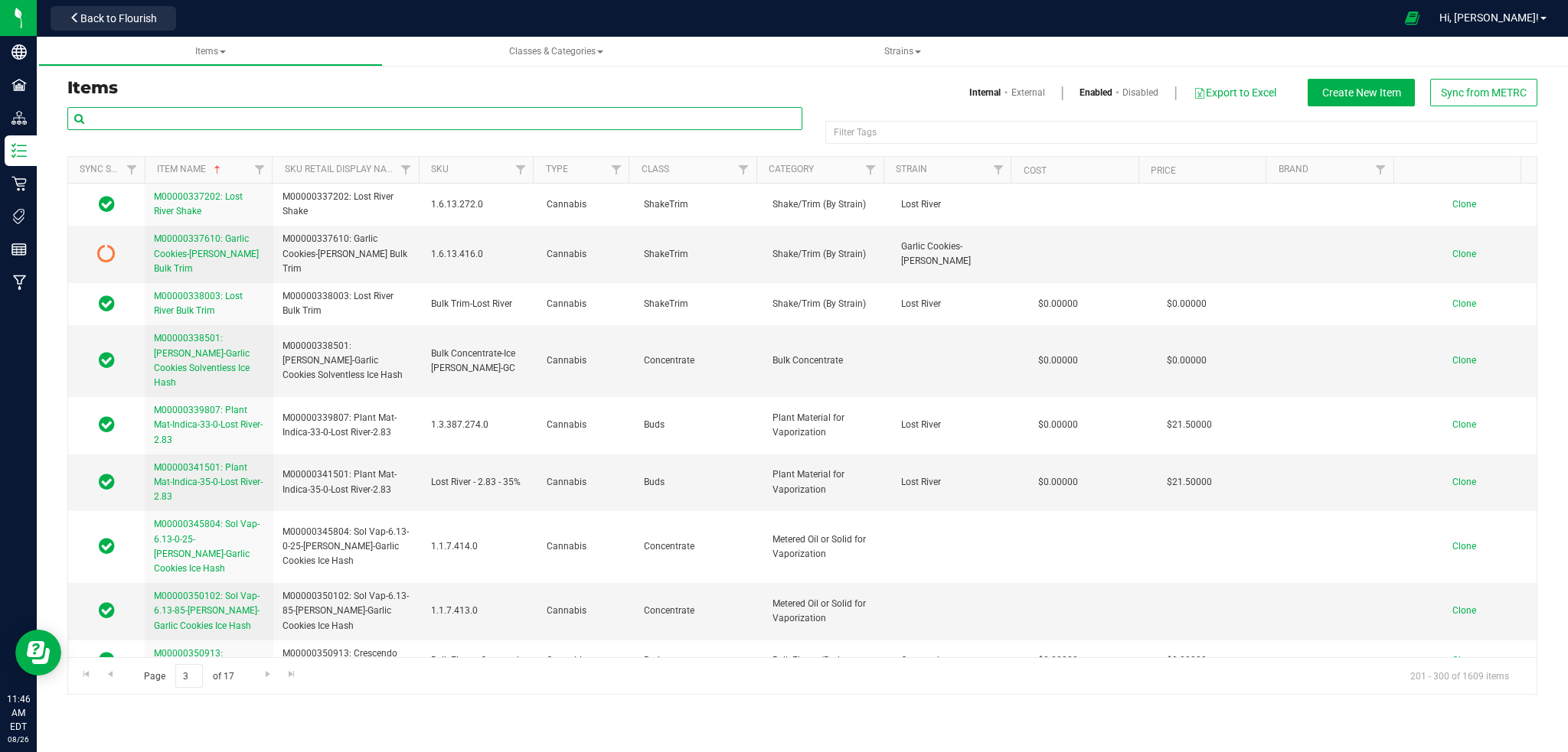
click at [165, 122] on input "text" at bounding box center [435, 118] width 735 height 23
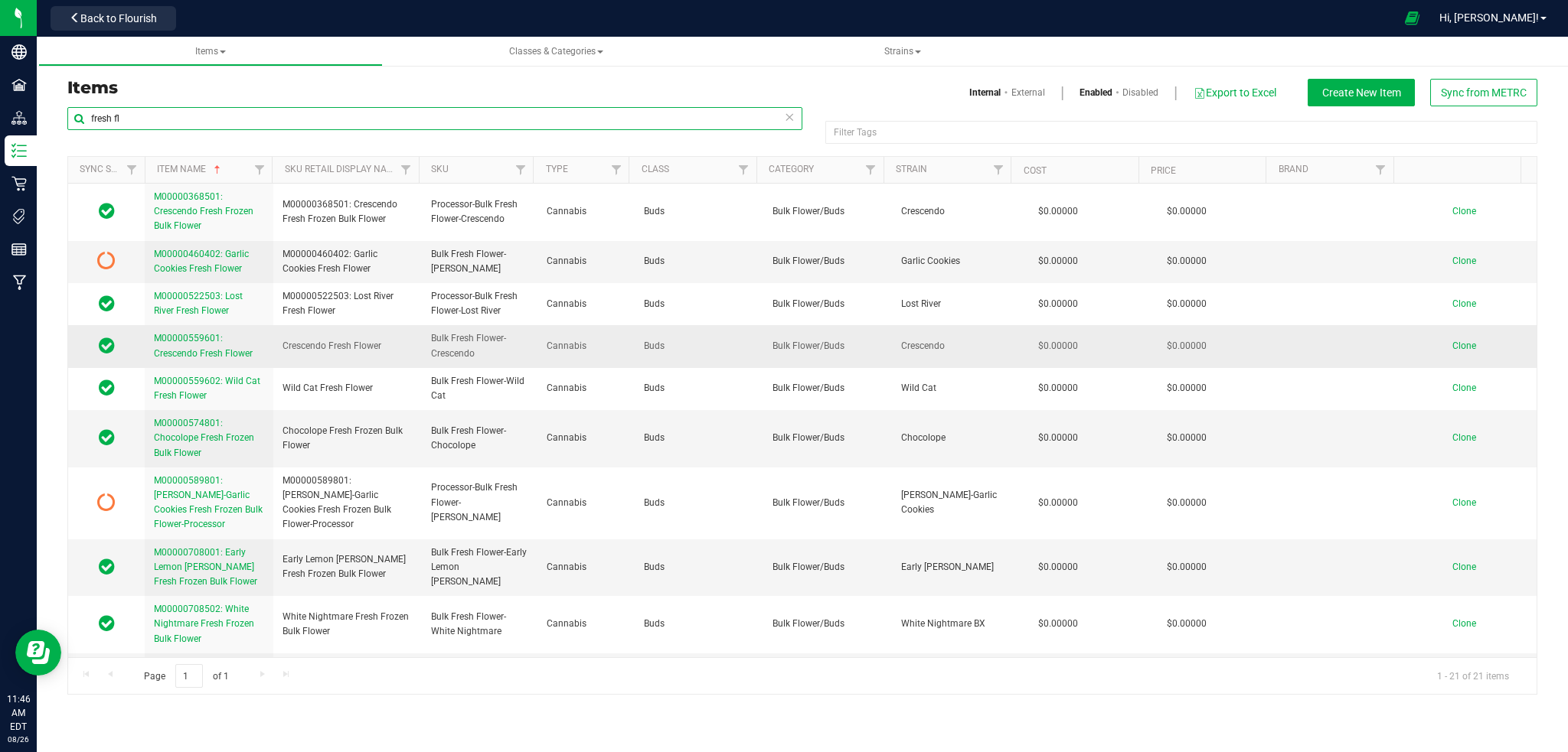
type input "fresh fl"
click at [187, 353] on span "M00000559601: Crescendo Fresh Flower" at bounding box center [203, 345] width 99 height 25
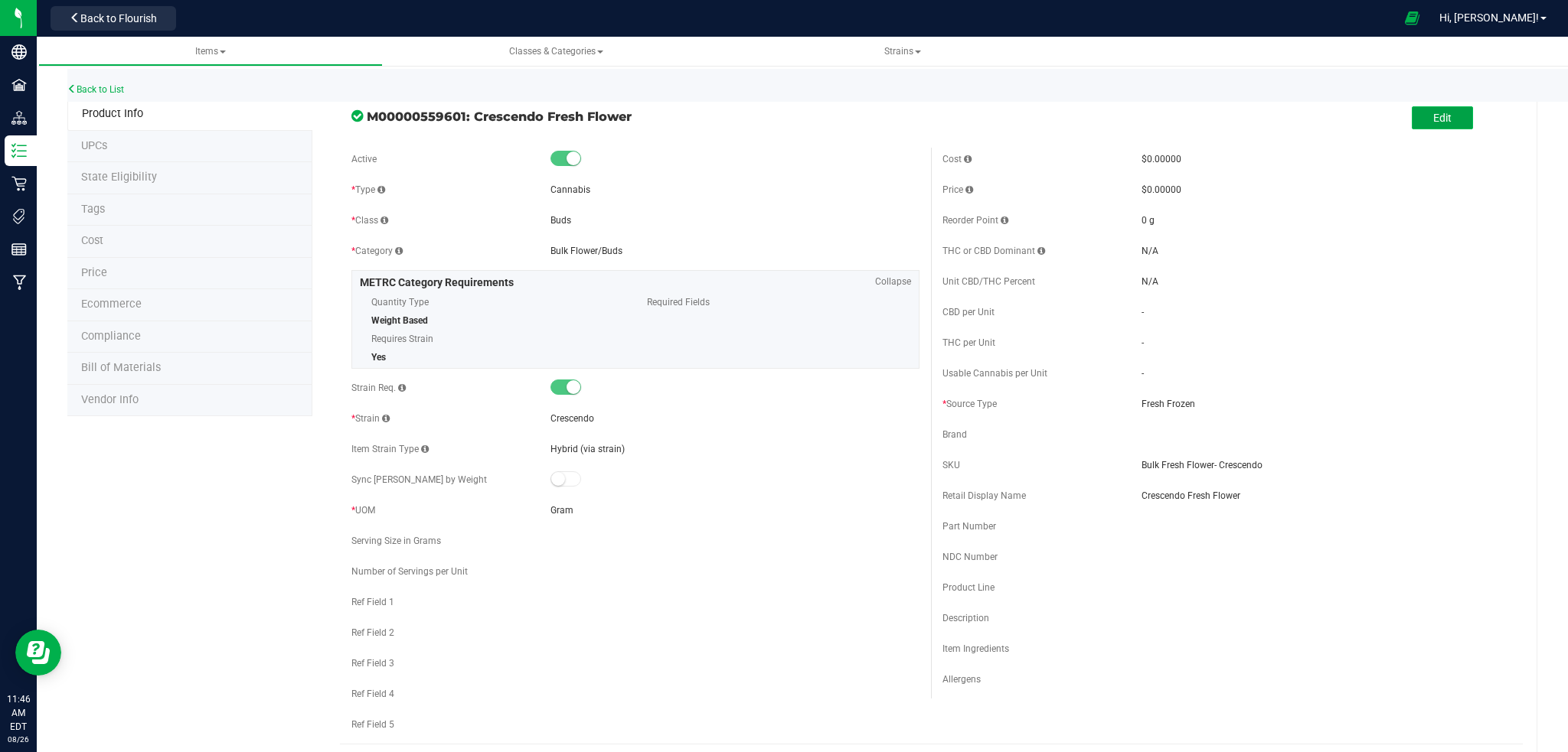
click at [1425, 124] on button "Edit" at bounding box center [1443, 118] width 61 height 23
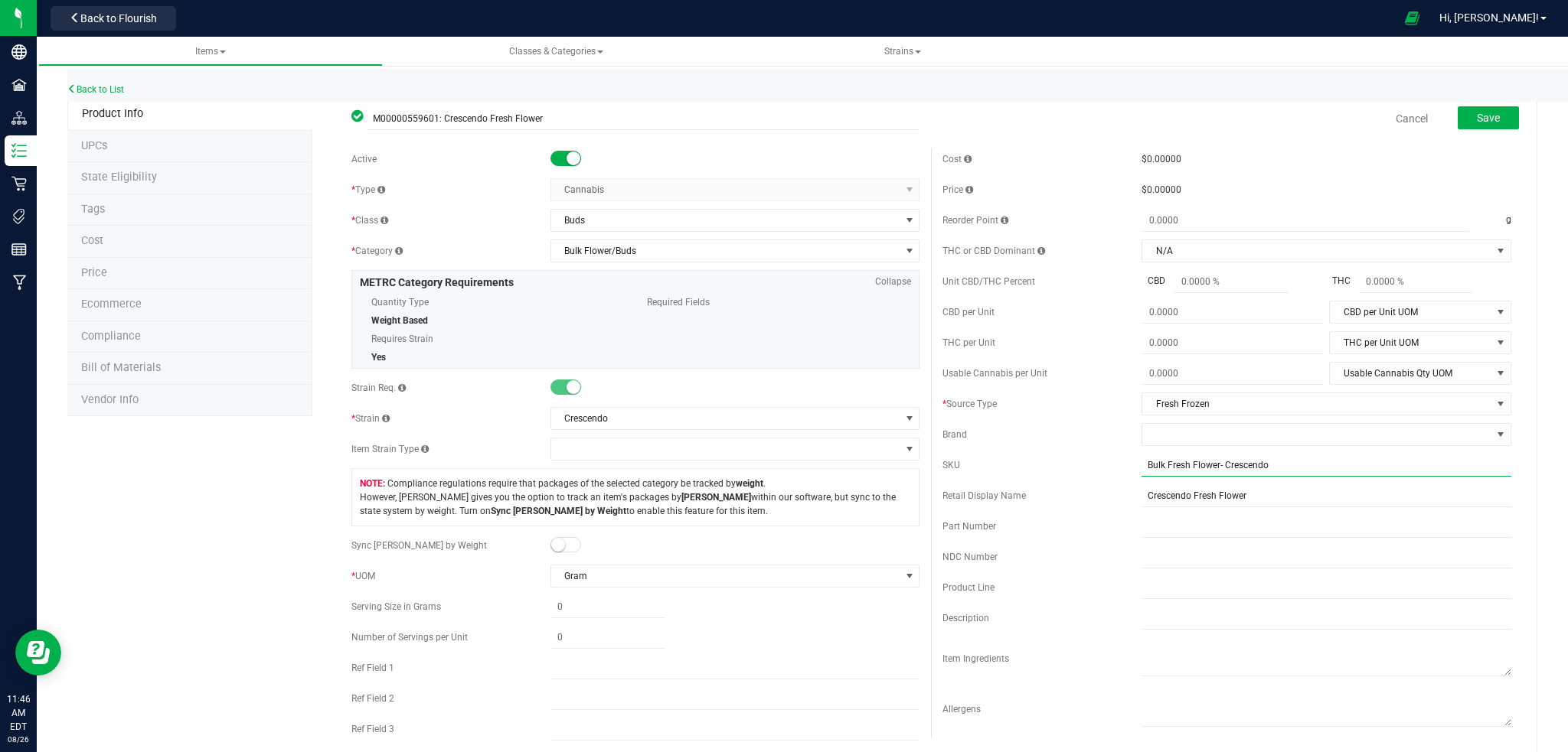
click at [1141, 463] on input "Bulk Fresh Flower- Crescendo" at bounding box center [1326, 465] width 370 height 23
type input "Prcoessor-Bulk Fresh Flower- Crescendo"
click at [1477, 121] on span "Save" at bounding box center [1489, 118] width 23 height 12
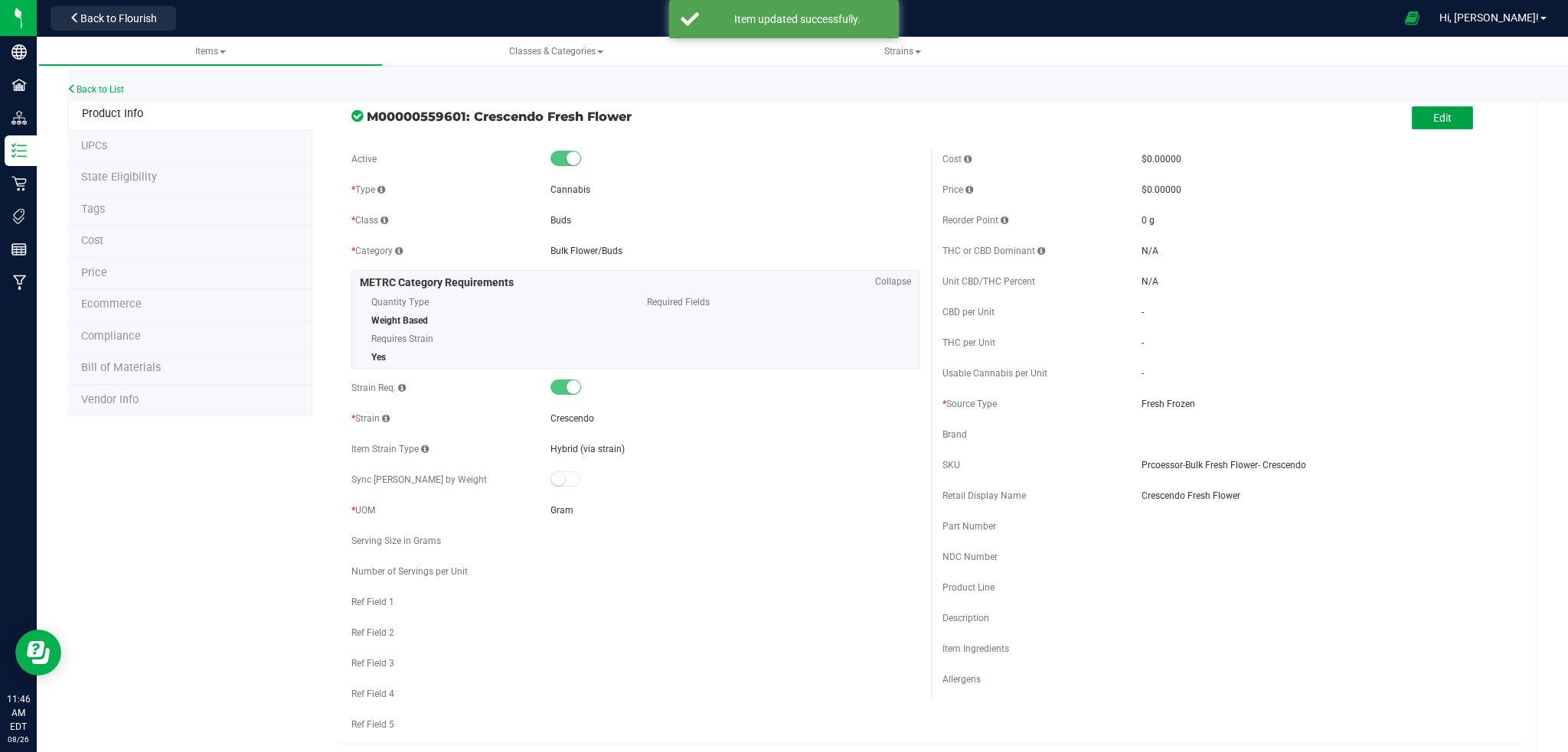
click at [1433, 116] on span "Edit" at bounding box center [1443, 118] width 18 height 12
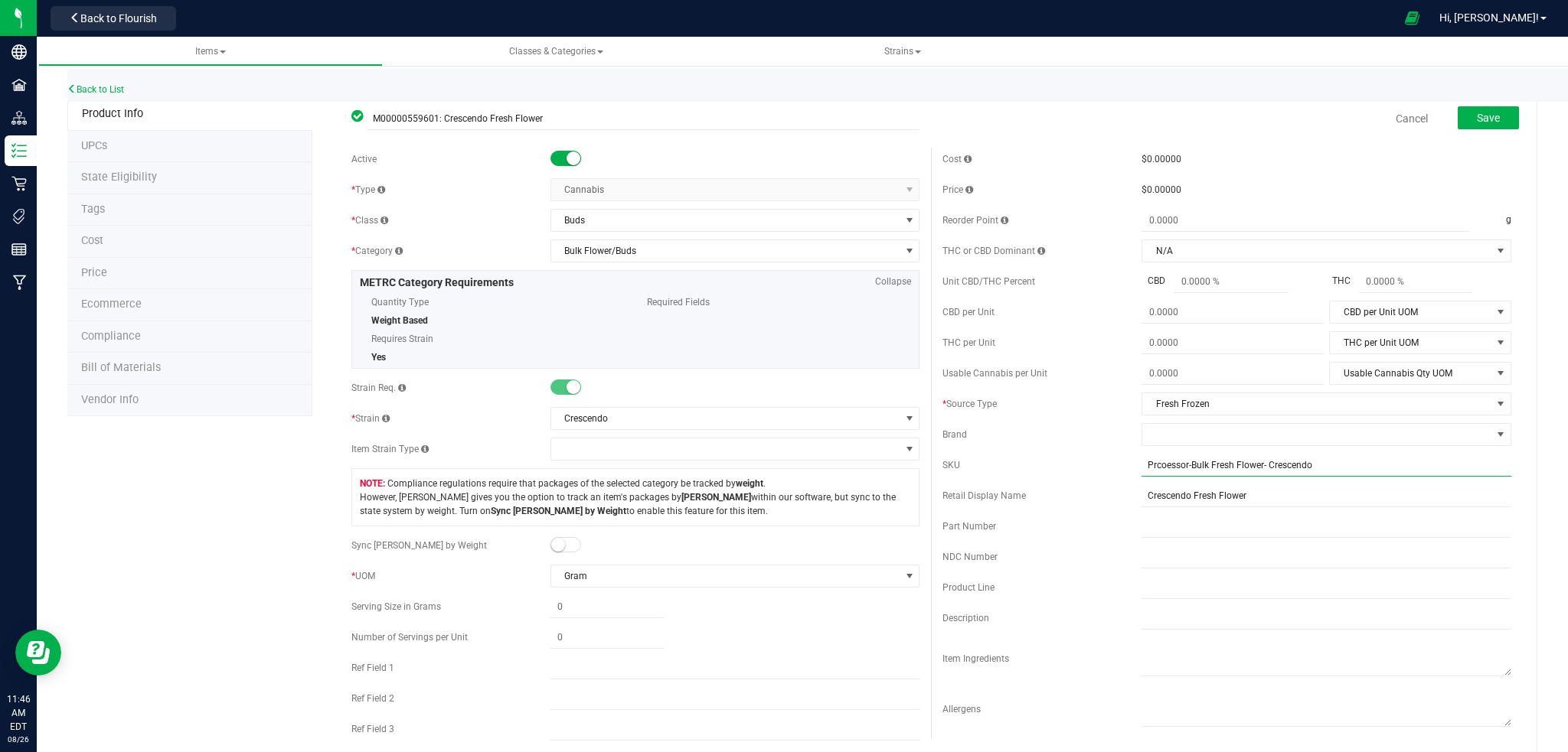
click at [1145, 462] on input "Prcoessor-Bulk Fresh Flower- Crescendo" at bounding box center [1326, 465] width 370 height 23
type input "Procoessor-Bulk Fresh Flower- Crescendo"
click at [1489, 118] on button "Save" at bounding box center [1489, 118] width 61 height 23
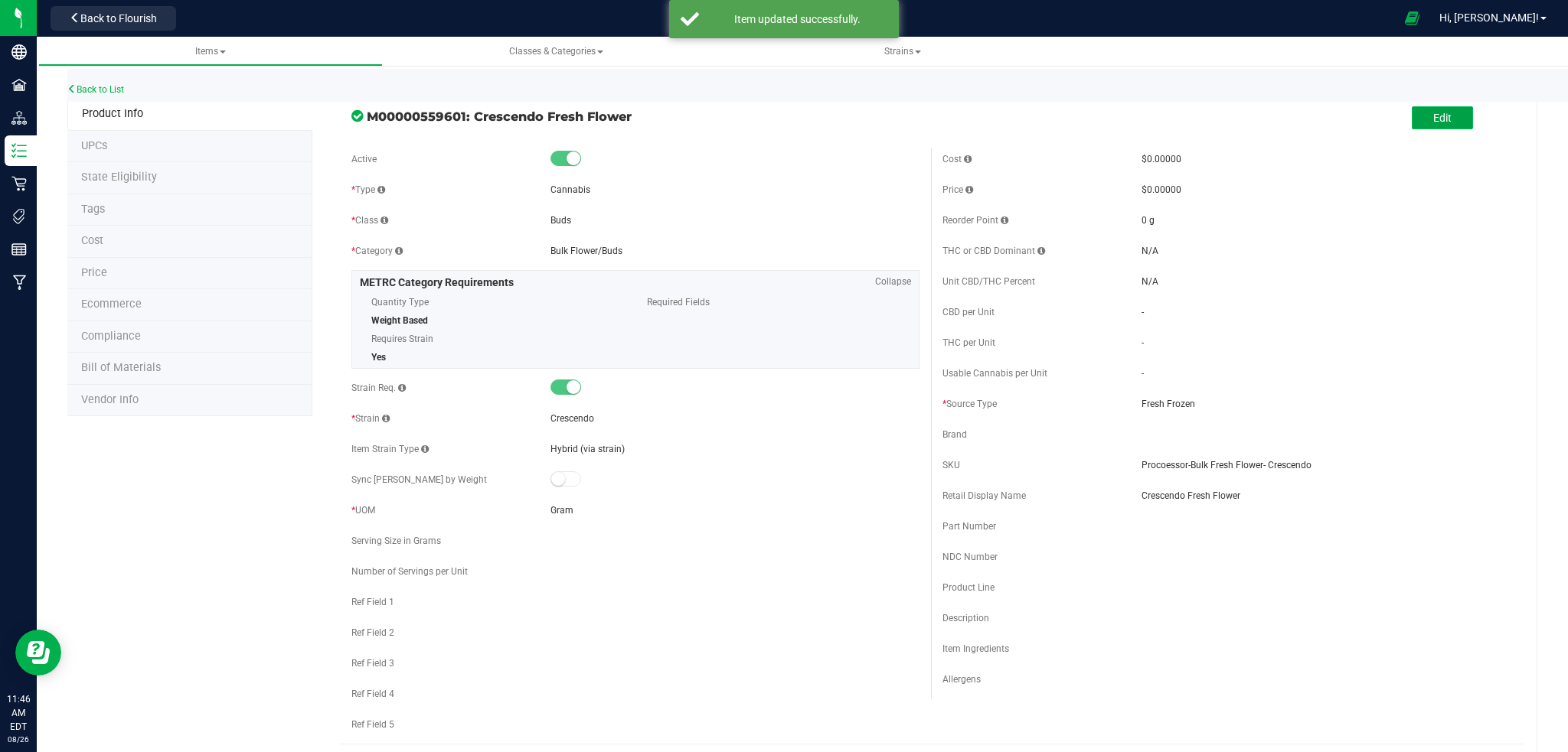
click at [1414, 116] on button "Edit" at bounding box center [1443, 118] width 61 height 23
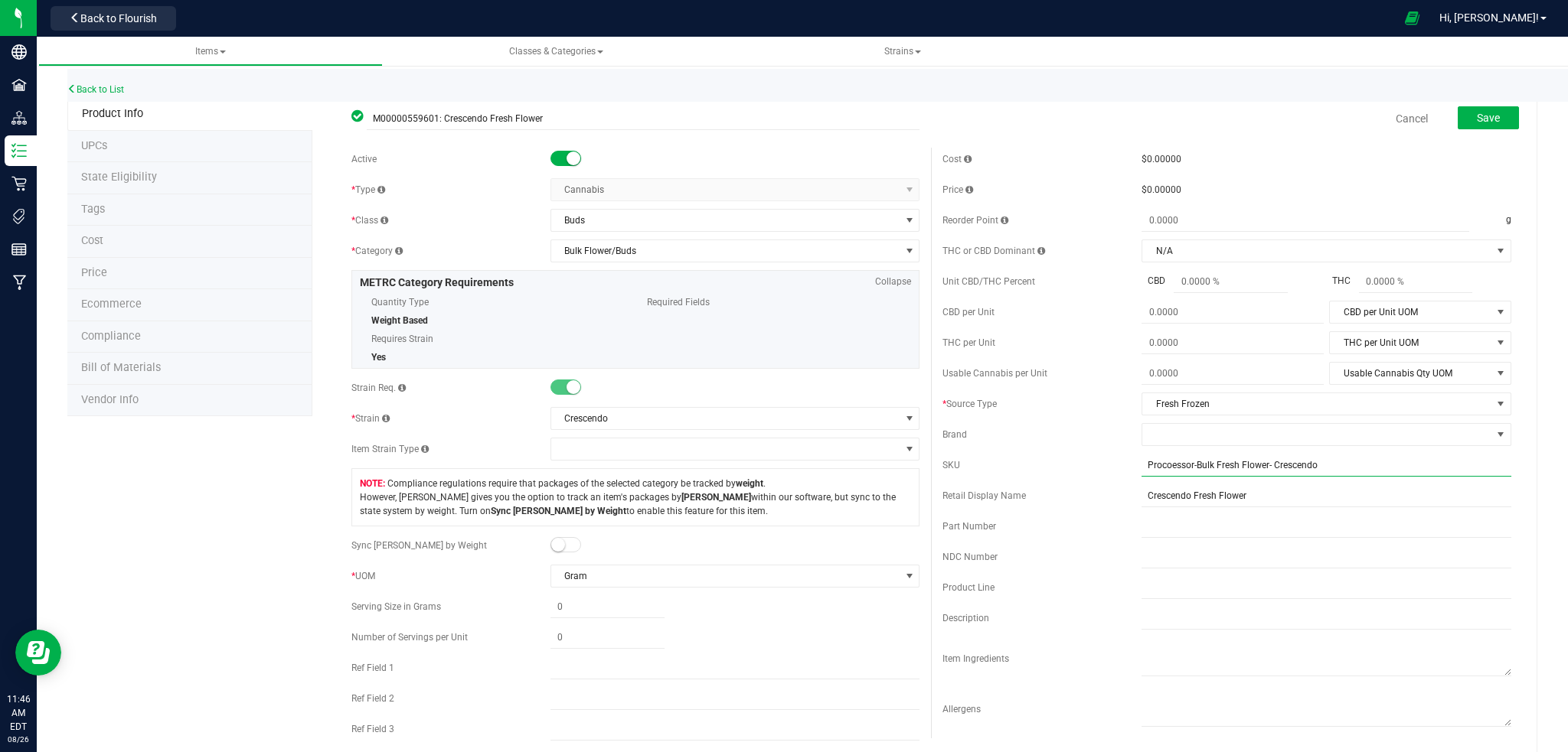
click at [1161, 466] on input "Procoessor-Bulk Fresh Flower- Crescendo" at bounding box center [1326, 465] width 370 height 23
type input "Processor-Bulk Fresh Flower- Crescendo"
click at [1407, 159] on div "$0.00000" at bounding box center [1326, 159] width 370 height 14
click at [1496, 111] on button "Save" at bounding box center [1489, 118] width 61 height 23
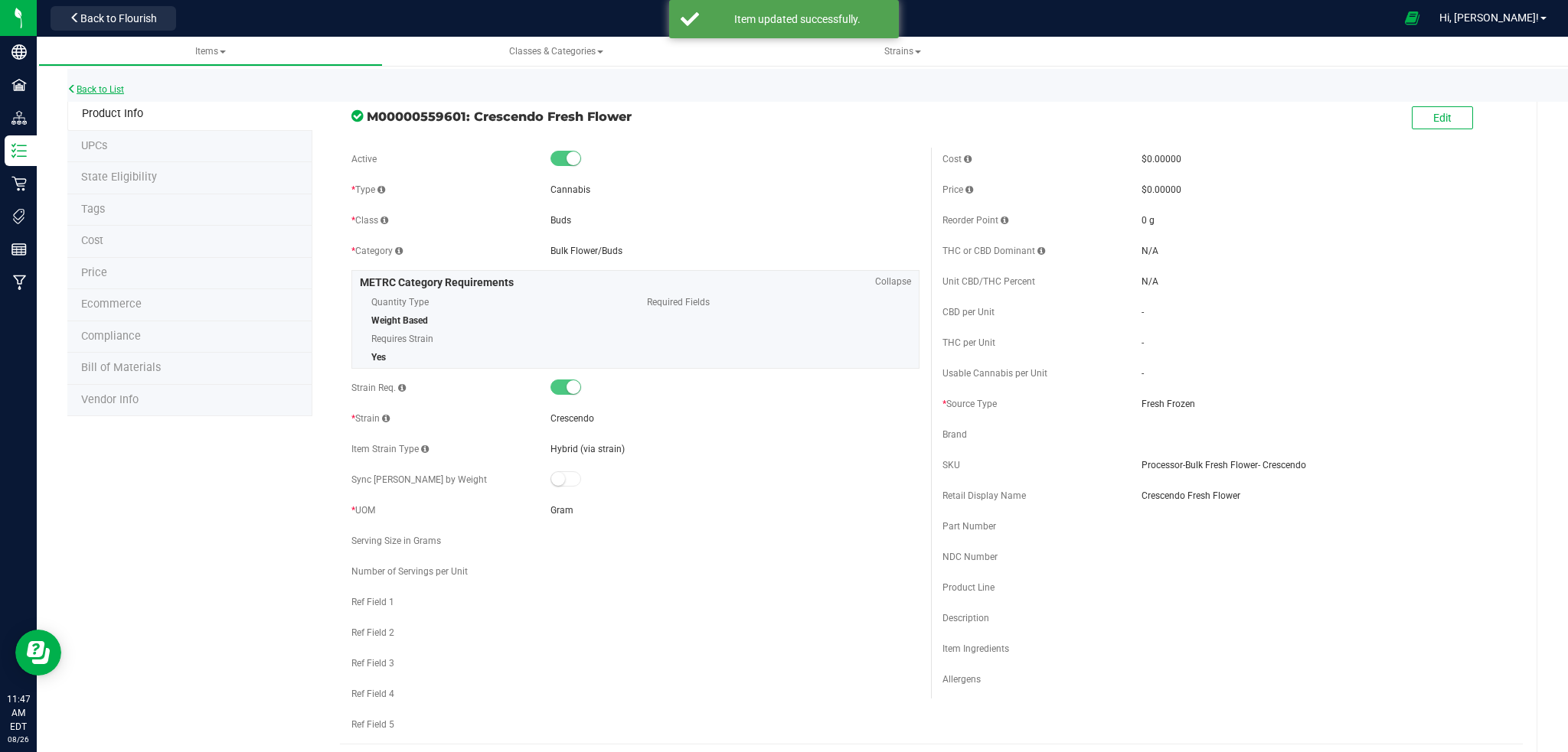
click at [101, 87] on link "Back to List" at bounding box center [96, 90] width 57 height 11
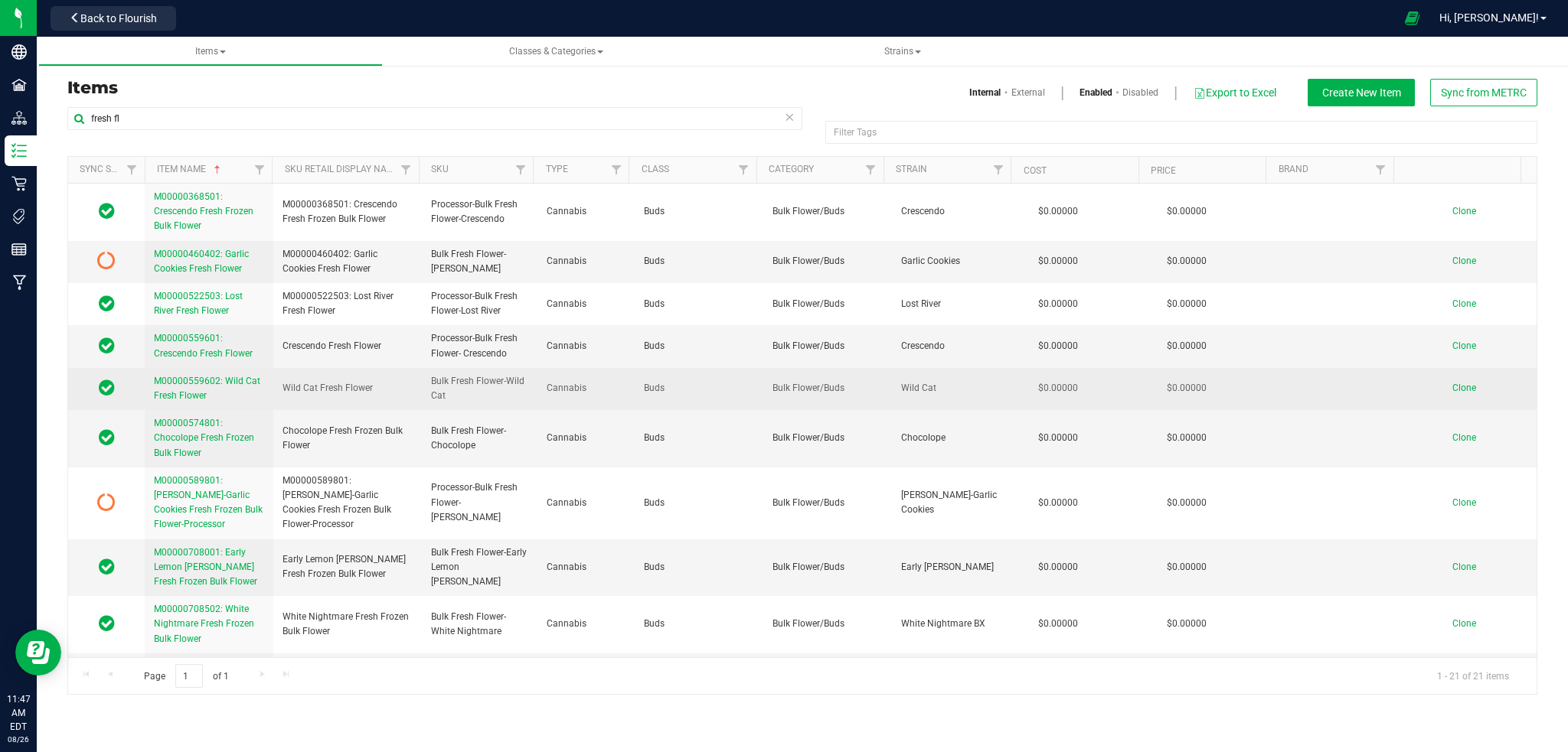
click at [175, 385] on span "M00000559602: Wild Cat Fresh Flower" at bounding box center [207, 388] width 106 height 25
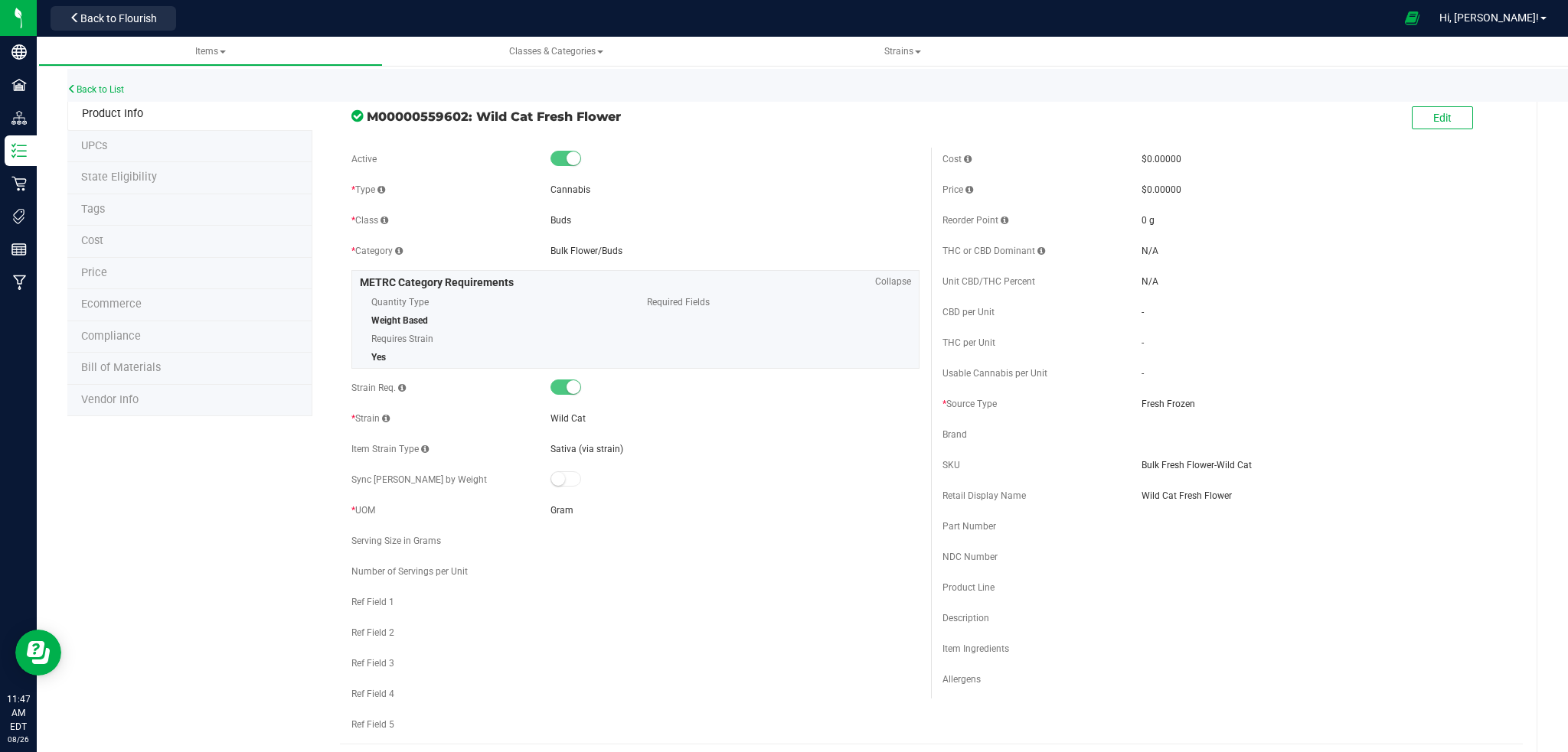
click at [98, 95] on div "Back to List" at bounding box center [852, 85] width 1568 height 33
click at [116, 88] on link "Back to List" at bounding box center [96, 90] width 57 height 11
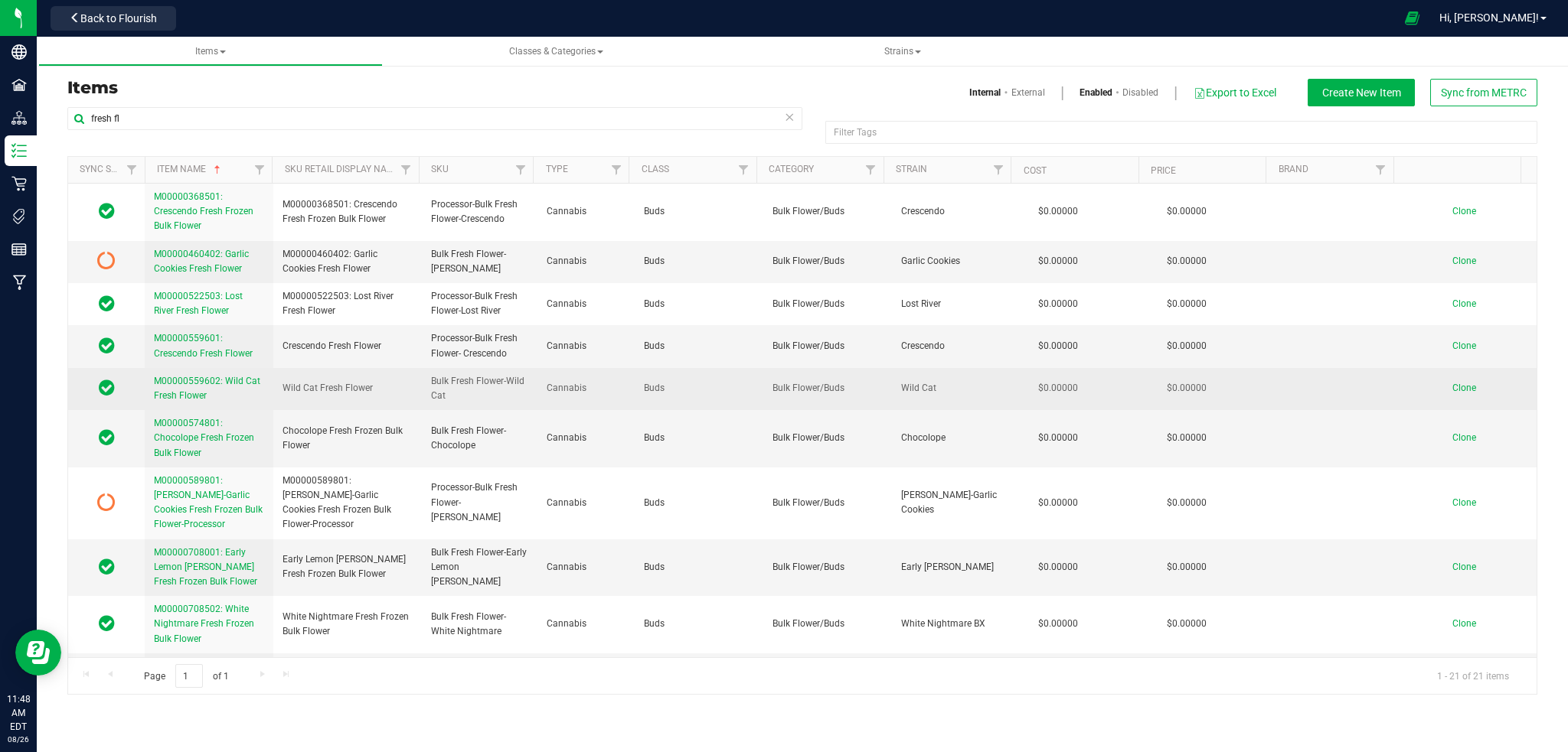
click at [180, 385] on span "M00000559602: Wild Cat Fresh Flower" at bounding box center [207, 388] width 106 height 25
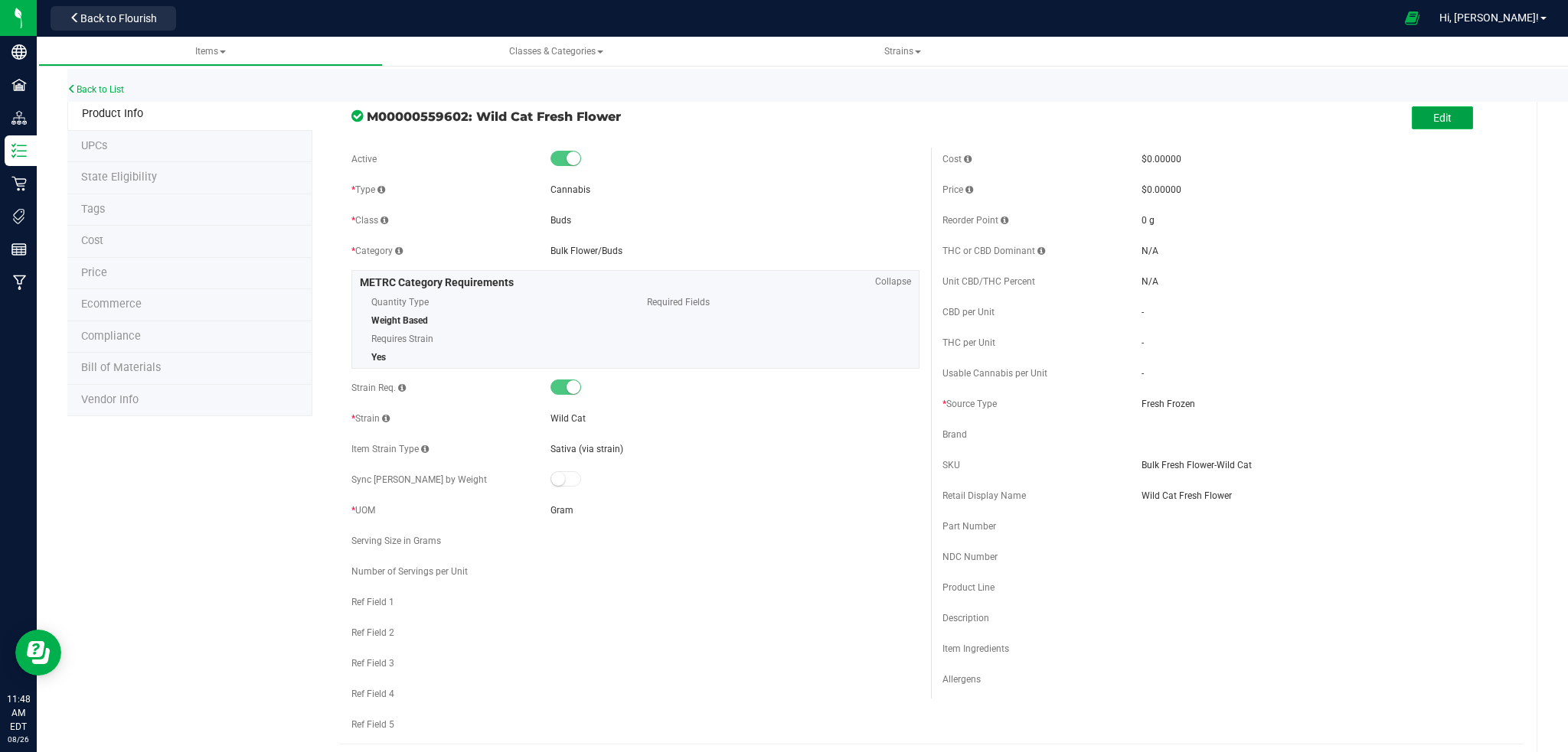
click at [1433, 117] on span "Edit" at bounding box center [1443, 118] width 18 height 12
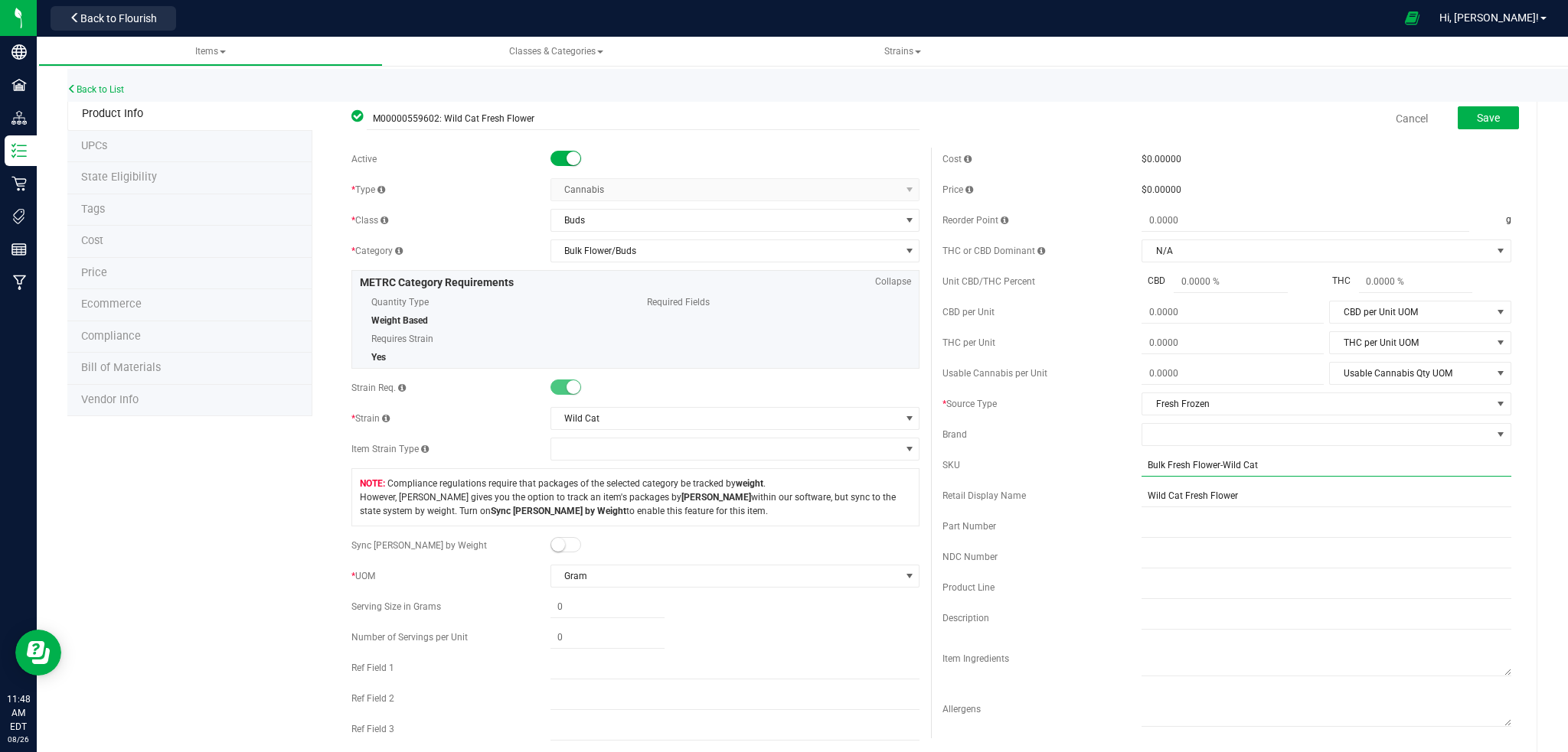
click at [1141, 468] on input "Bulk Fresh Flower-Wild Cat" at bounding box center [1326, 465] width 370 height 23
type input "Processor-Bulk Fresh Flower-Wild Cat"
click at [1477, 119] on span "Save" at bounding box center [1489, 118] width 23 height 12
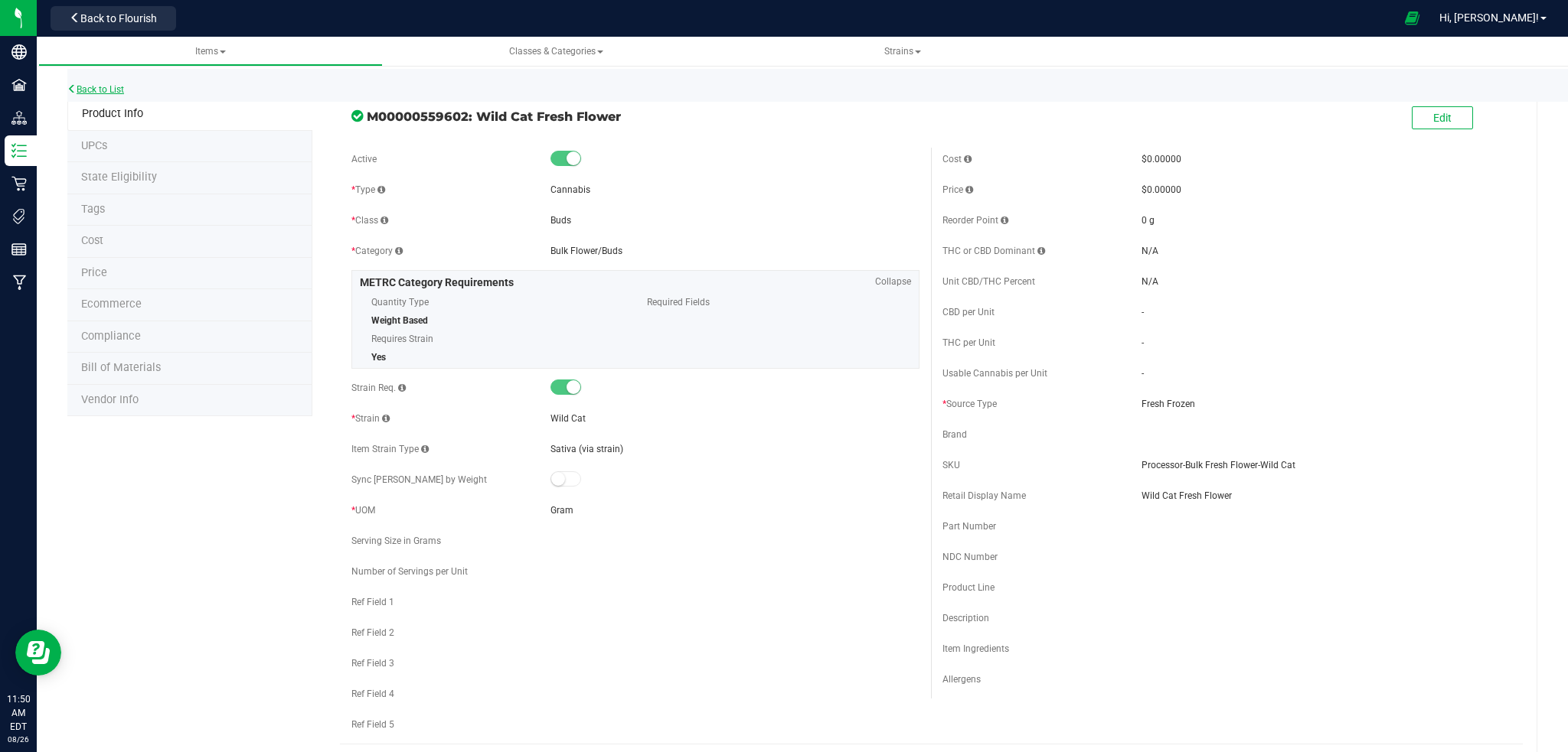
click at [96, 88] on link "Back to List" at bounding box center [96, 90] width 57 height 11
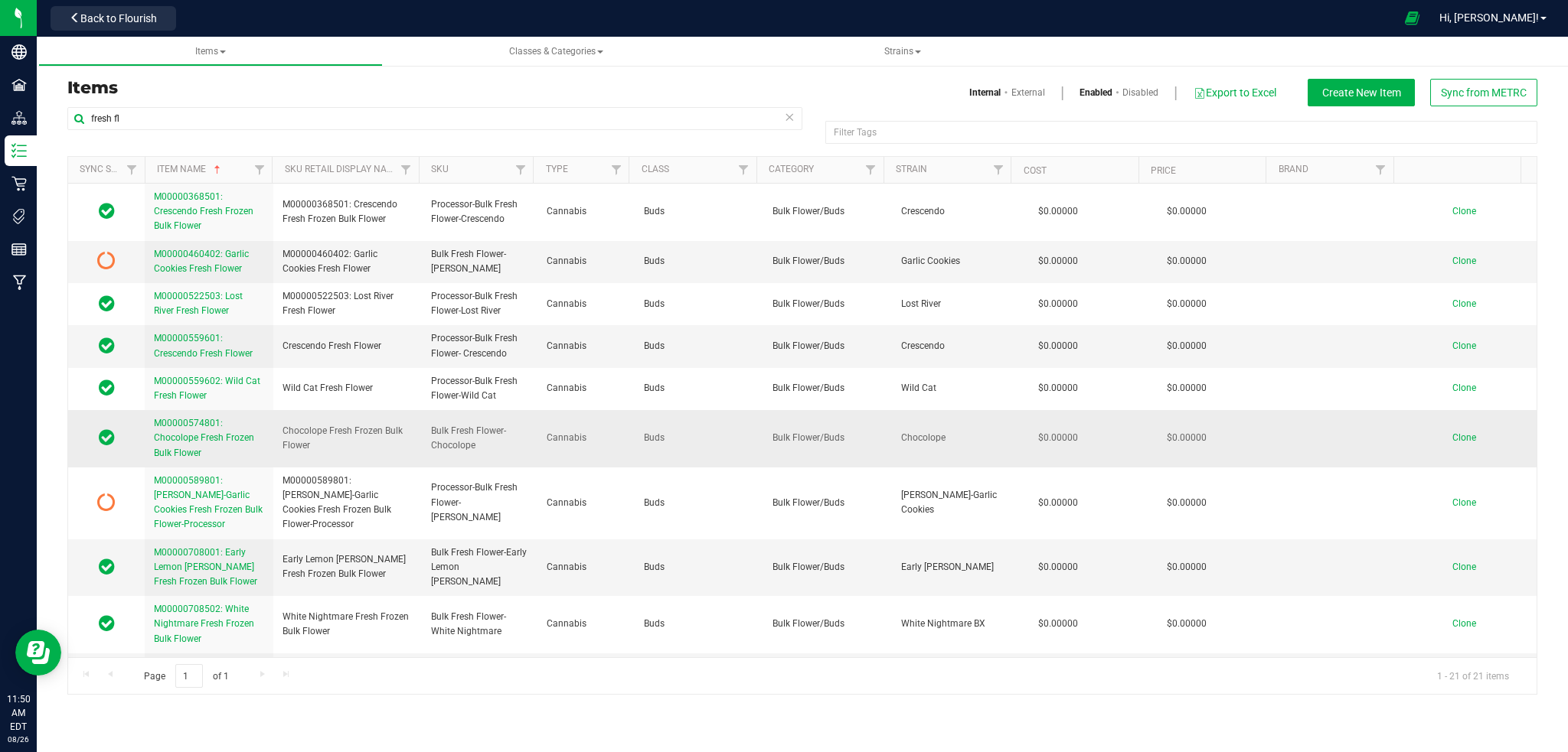
click at [190, 439] on span "M00000574801: Chocolope Fresh Frozen Bulk Flower" at bounding box center [204, 438] width 100 height 40
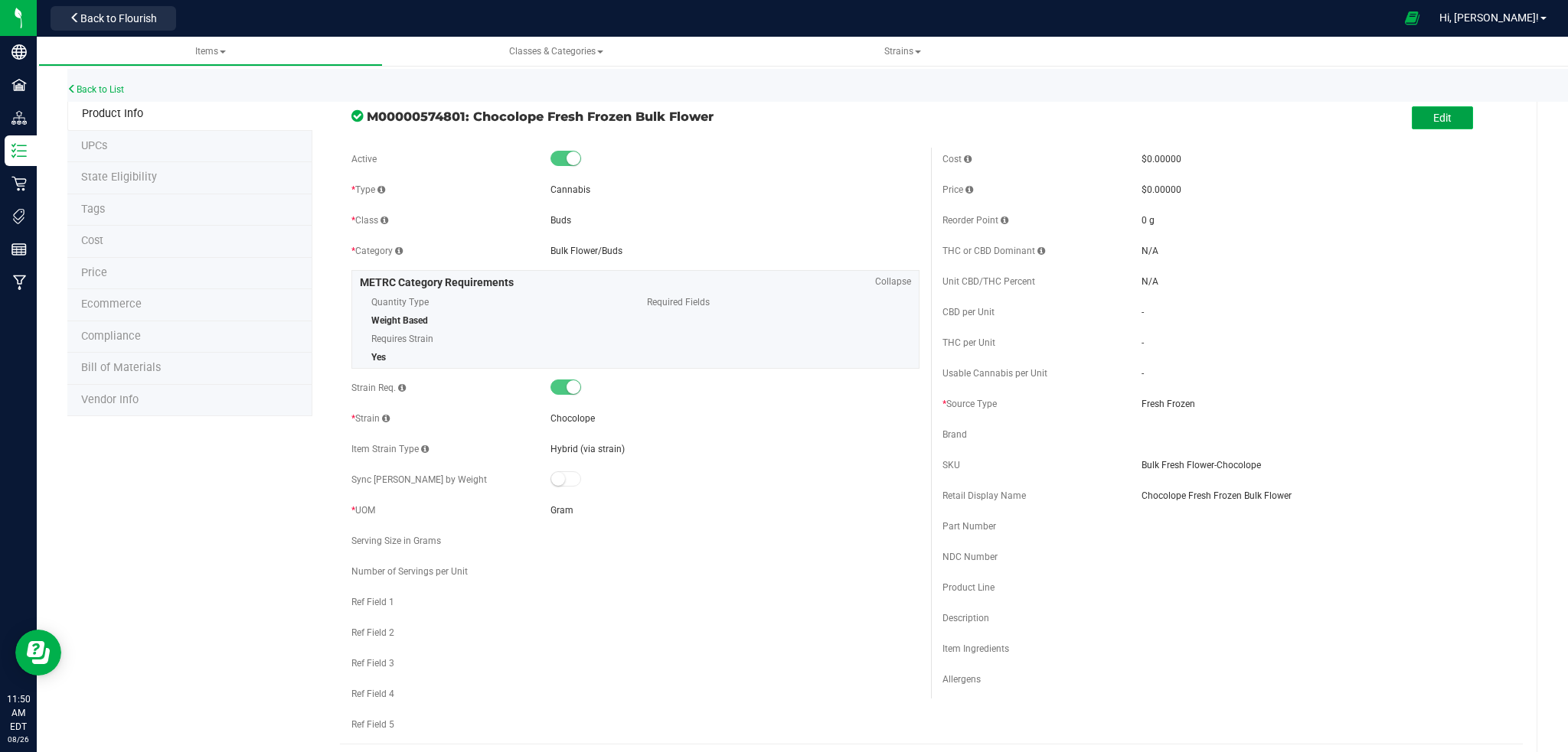
drag, startPoint x: 1430, startPoint y: 107, endPoint x: 1423, endPoint y: 124, distance: 18.4
click at [1430, 106] on button "Edit" at bounding box center [1443, 118] width 61 height 23
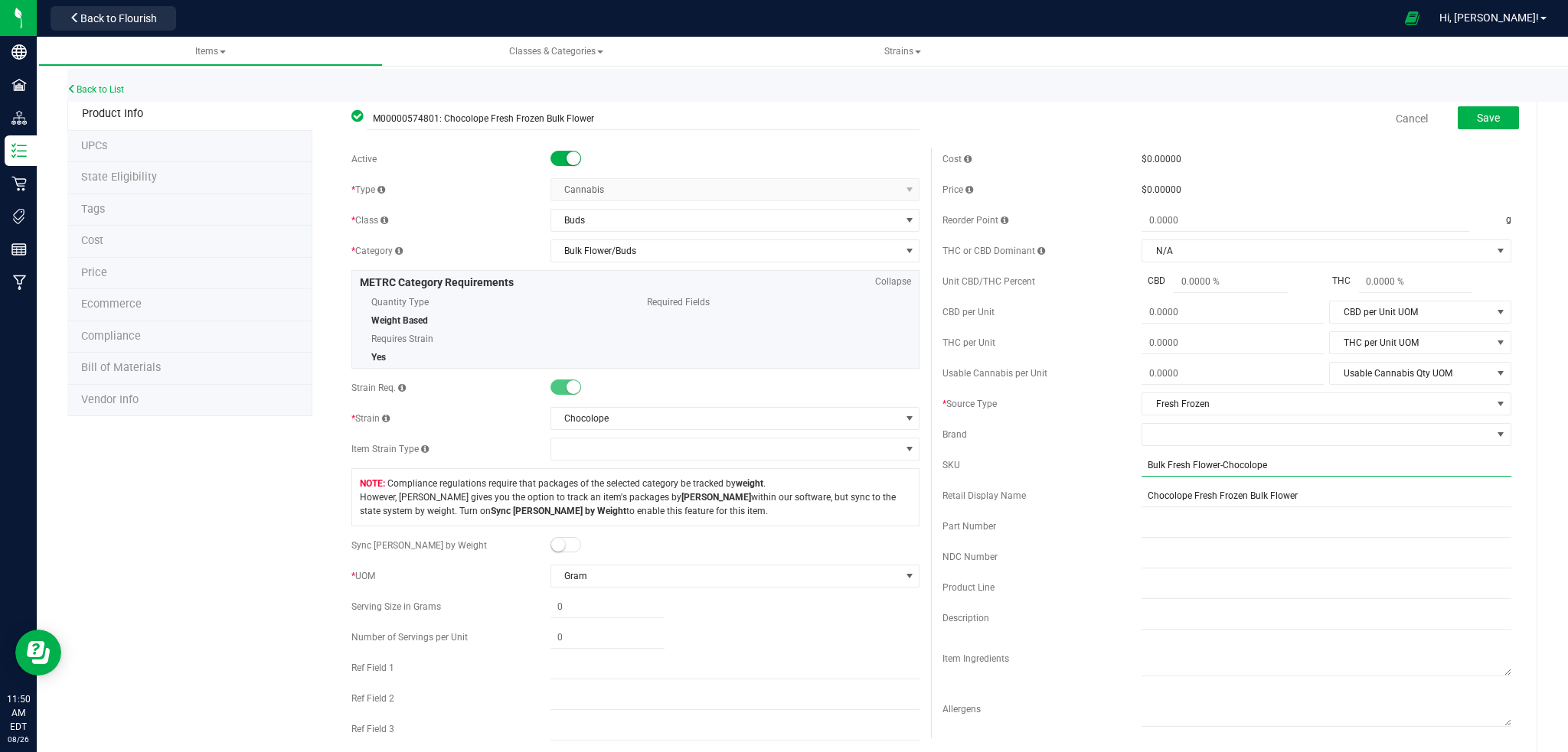
click at [1141, 465] on input "Bulk Fresh Flower-Chocolope" at bounding box center [1326, 465] width 370 height 23
type input "Procesor-Bulk Fresh Flower-Chocolope"
click at [1340, 506] on input "Chocolope Fresh Frozen Bulk Flower" at bounding box center [1326, 509] width 370 height 23
click at [1477, 113] on span "Save" at bounding box center [1489, 118] width 23 height 12
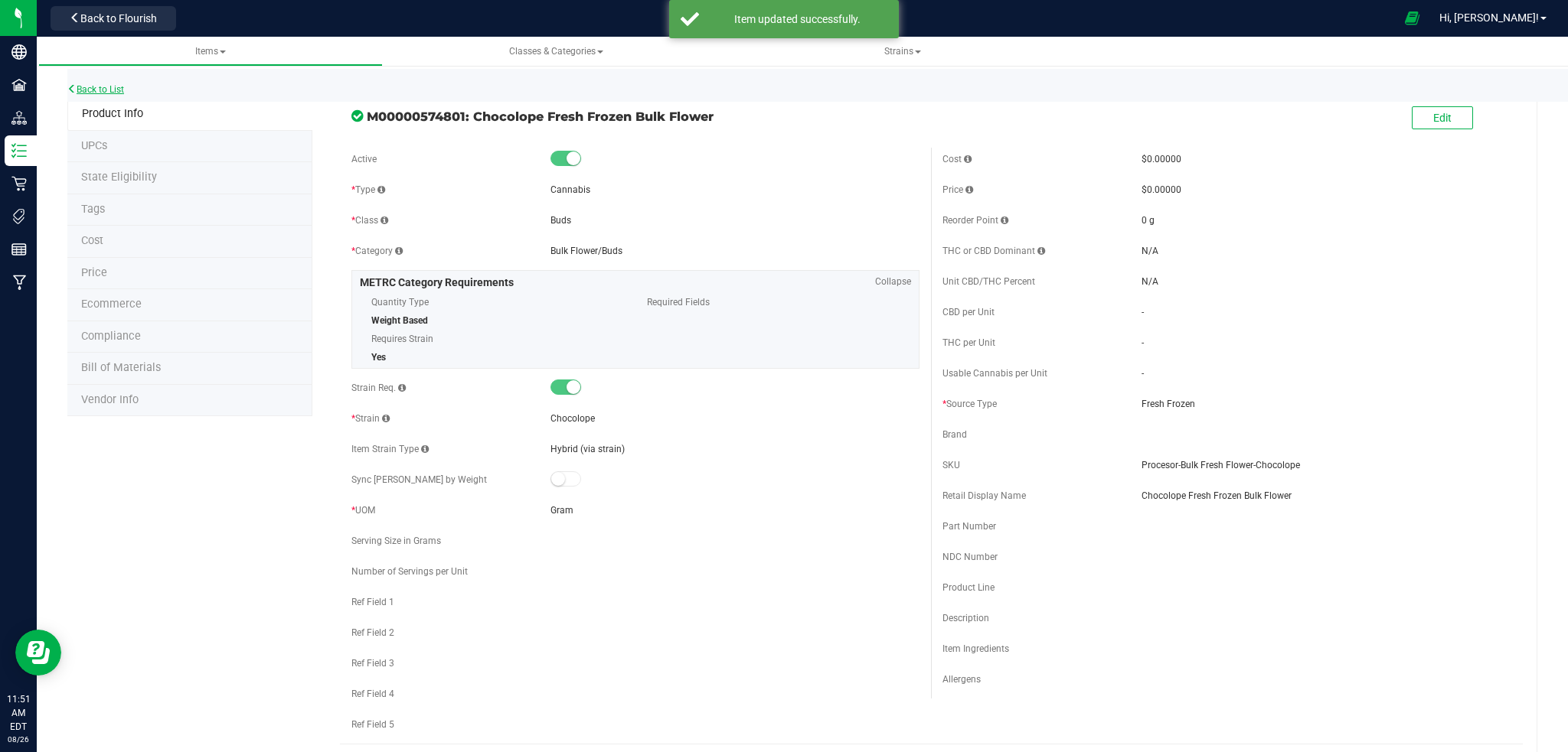
click at [91, 89] on link "Back to List" at bounding box center [96, 90] width 57 height 11
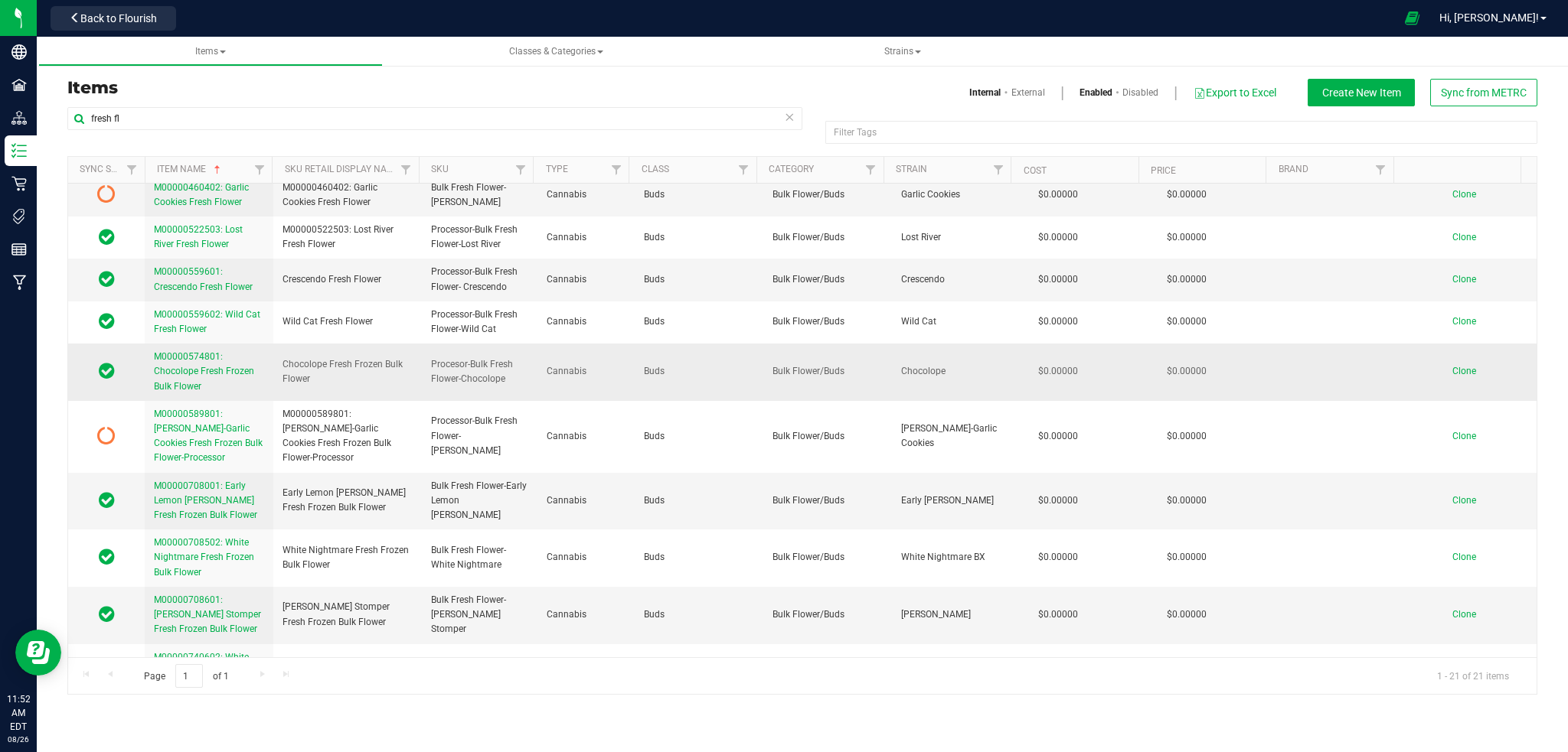
scroll to position [101, 0]
